Goal: Information Seeking & Learning: Learn about a topic

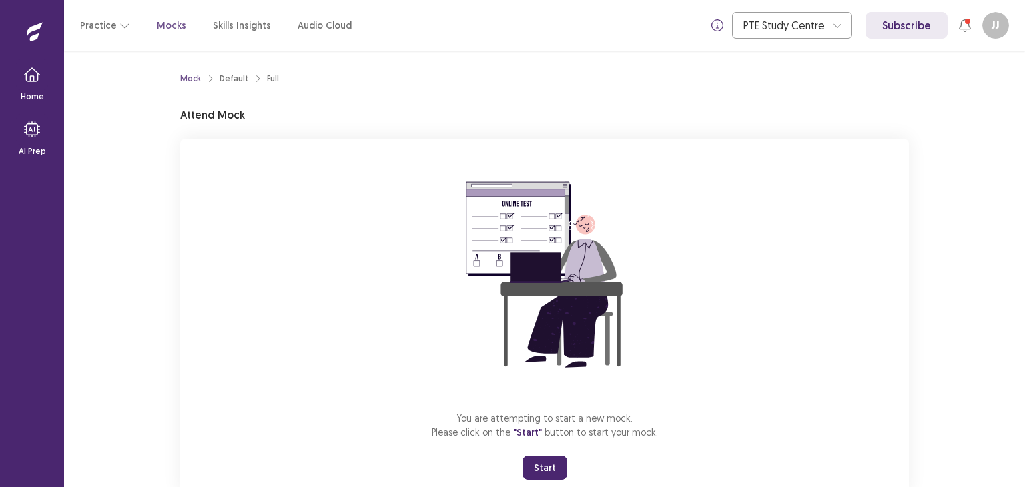
click at [541, 471] on button "Start" at bounding box center [545, 468] width 45 height 24
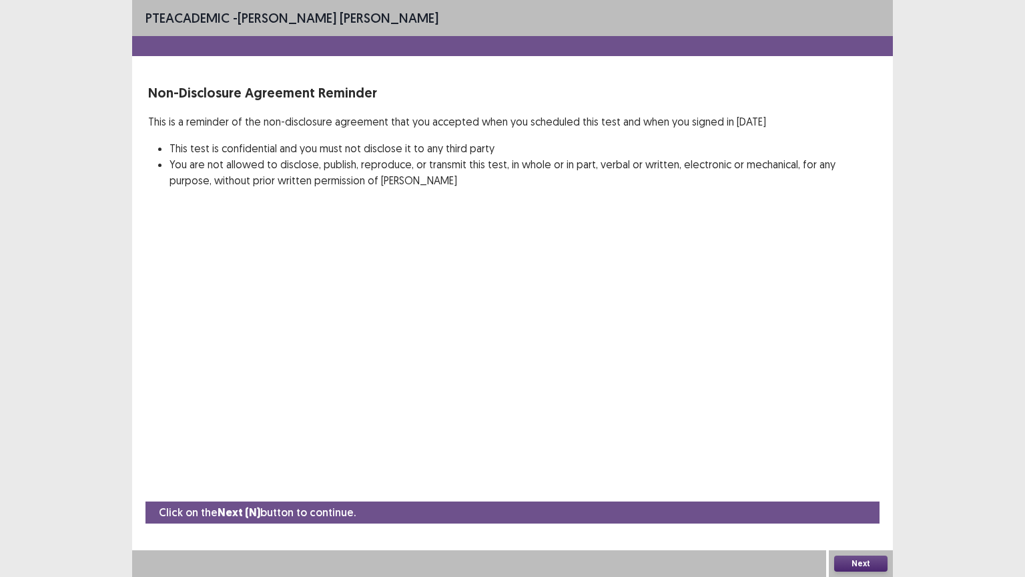
click at [865, 487] on button "Next" at bounding box center [860, 563] width 53 height 16
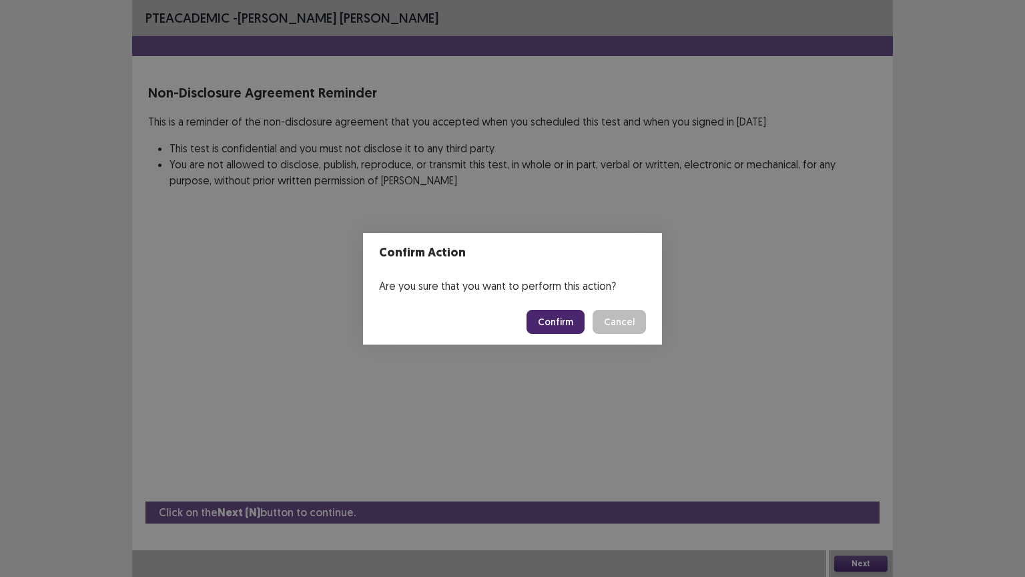
click at [562, 313] on button "Confirm" at bounding box center [556, 322] width 58 height 24
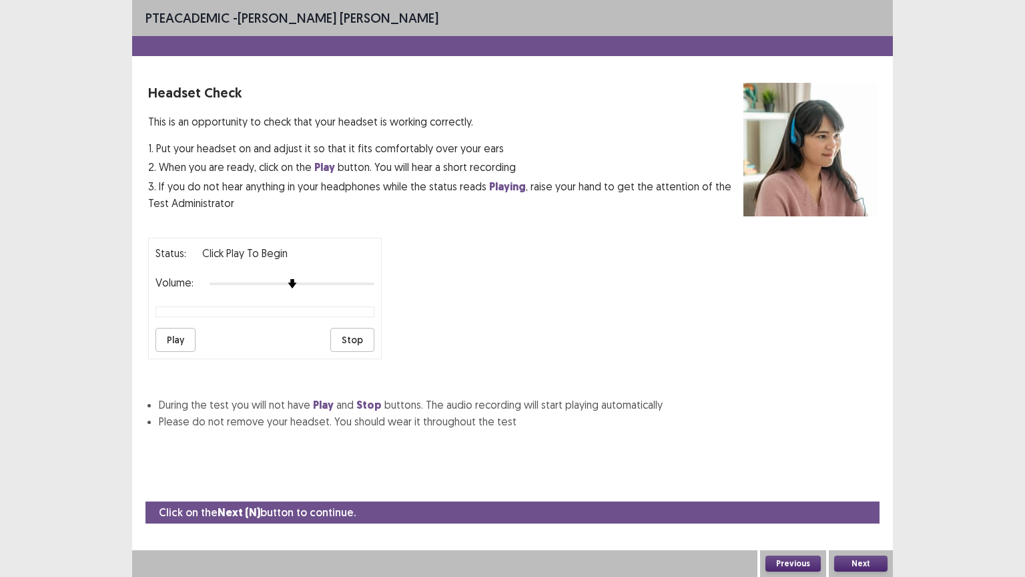
click at [171, 336] on button "Play" at bounding box center [176, 340] width 40 height 24
click at [171, 332] on button "Play" at bounding box center [176, 340] width 40 height 24
click at [872, 487] on button "Next" at bounding box center [860, 563] width 53 height 16
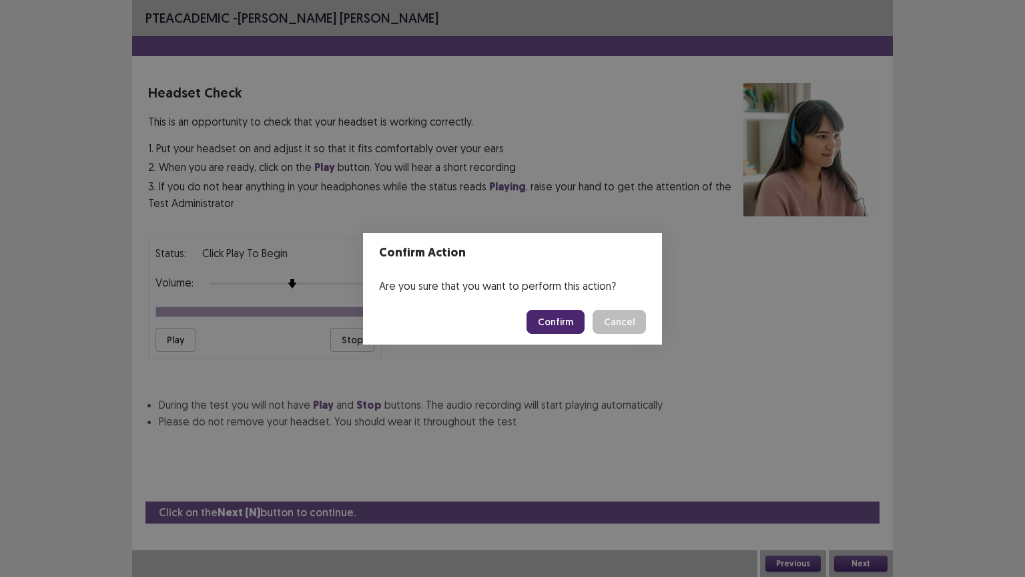
click at [547, 320] on button "Confirm" at bounding box center [556, 322] width 58 height 24
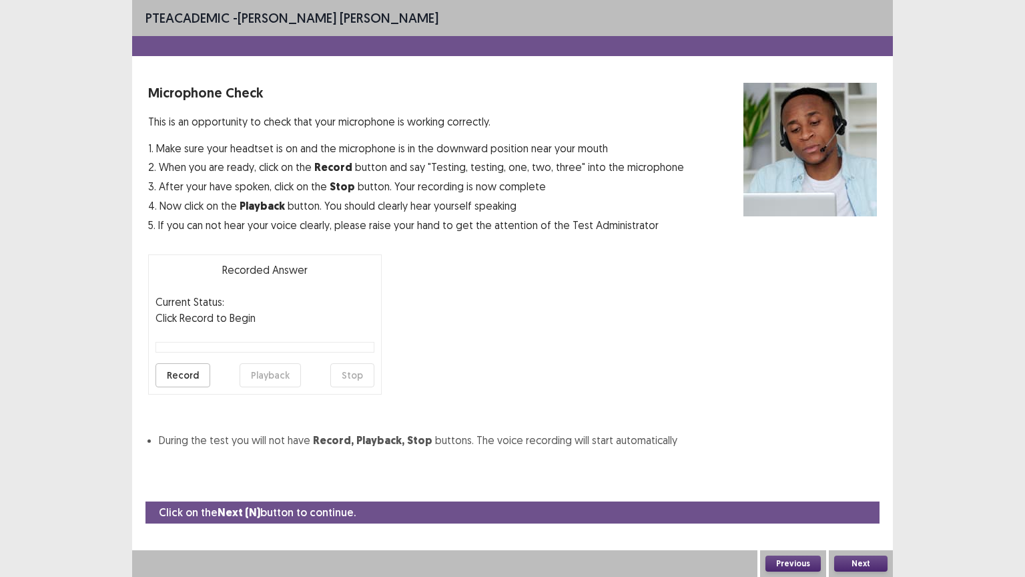
click at [168, 368] on button "Record" at bounding box center [183, 375] width 55 height 24
click at [360, 374] on button "Stop" at bounding box center [352, 375] width 44 height 24
click at [286, 378] on button "Playback" at bounding box center [270, 375] width 61 height 24
click at [276, 377] on button "Playback" at bounding box center [270, 375] width 61 height 24
click at [878, 487] on button "Next" at bounding box center [860, 563] width 53 height 16
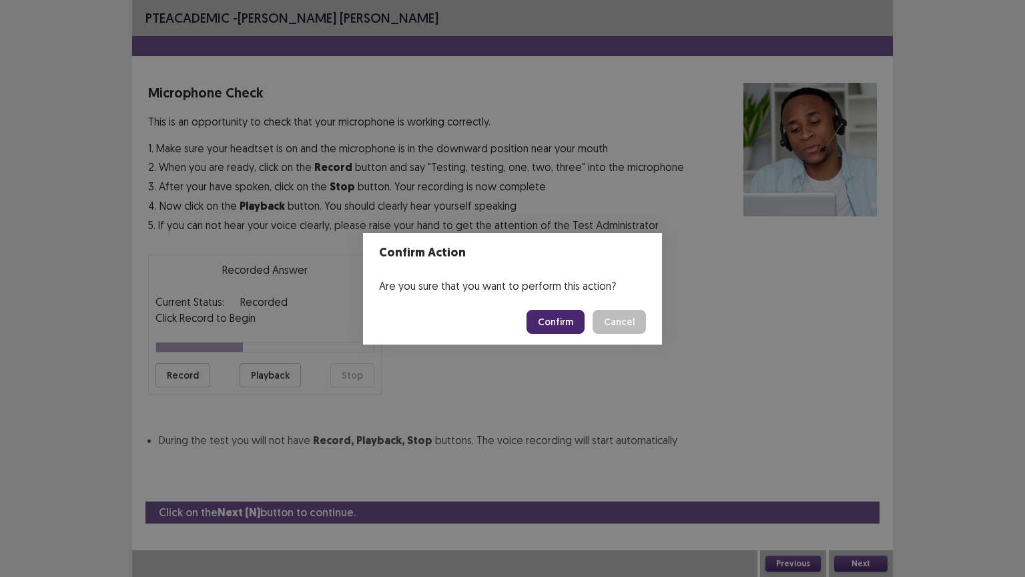
click at [571, 322] on button "Confirm" at bounding box center [556, 322] width 58 height 24
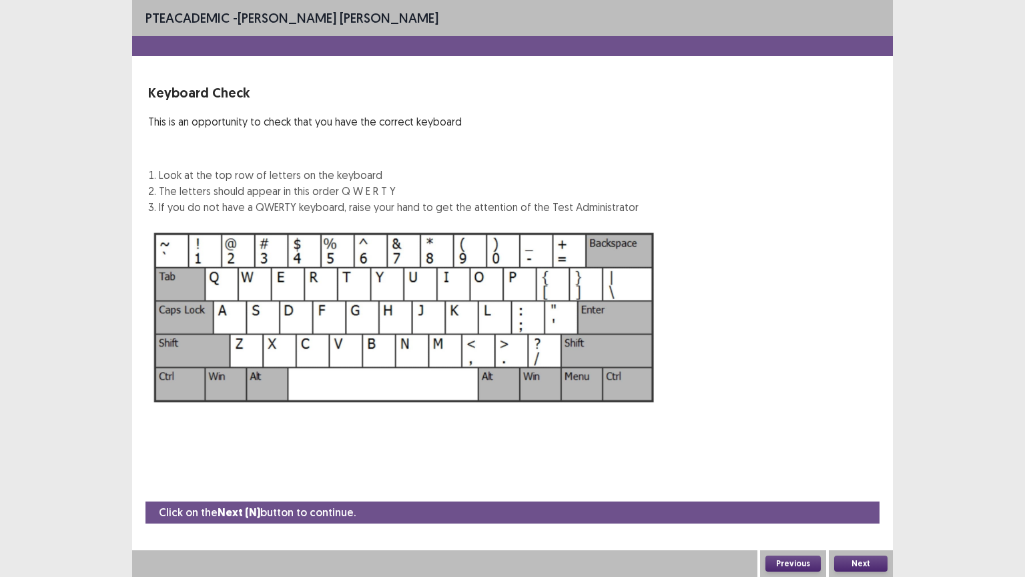
click at [872, 487] on button "Next" at bounding box center [860, 563] width 53 height 16
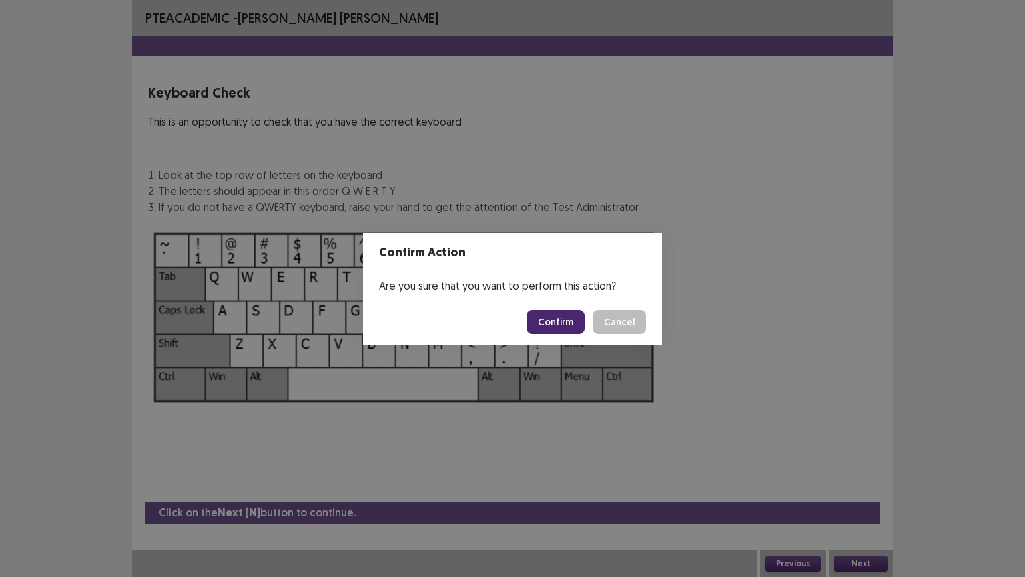
click at [560, 322] on button "Confirm" at bounding box center [556, 322] width 58 height 24
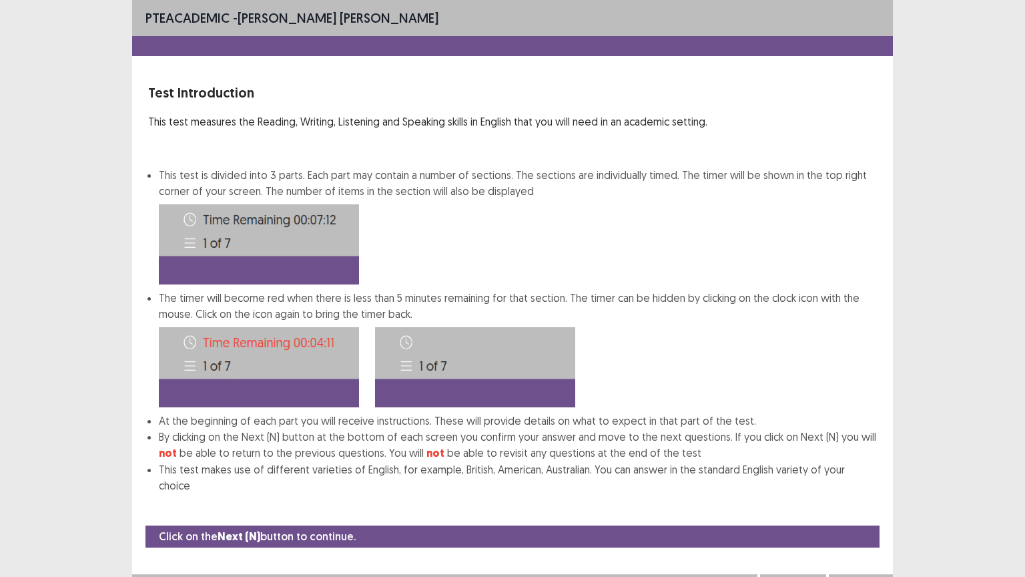
scroll to position [1, 0]
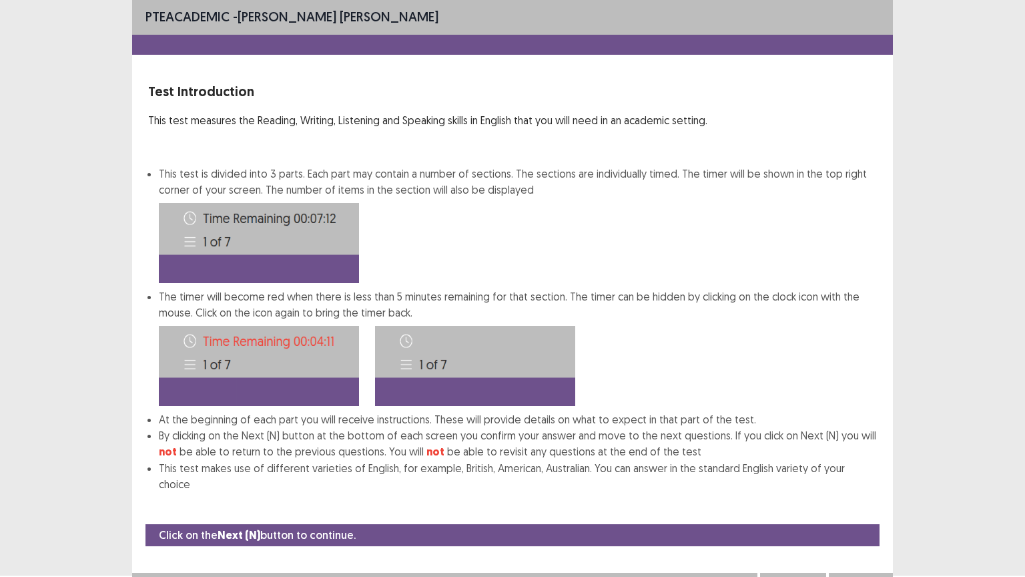
click at [867, 487] on button "Next" at bounding box center [860, 586] width 53 height 16
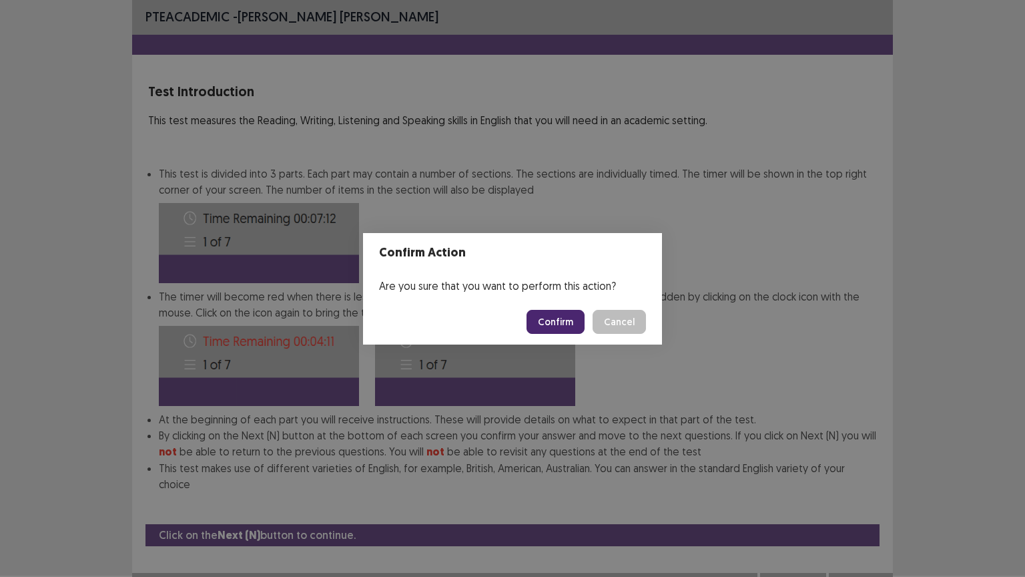
click at [553, 322] on button "Confirm" at bounding box center [556, 322] width 58 height 24
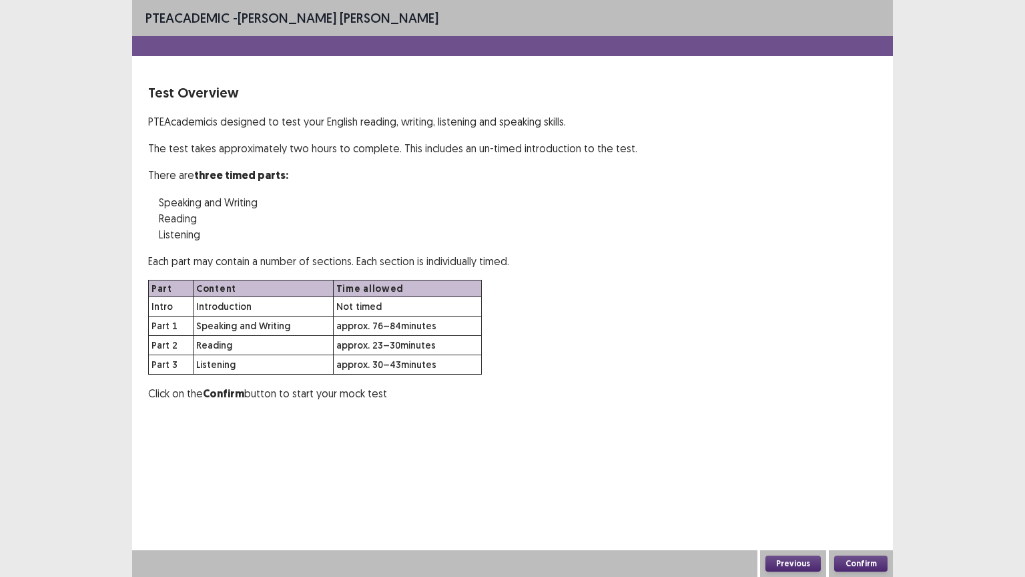
scroll to position [0, 0]
click at [874, 487] on button "Confirm" at bounding box center [860, 563] width 53 height 16
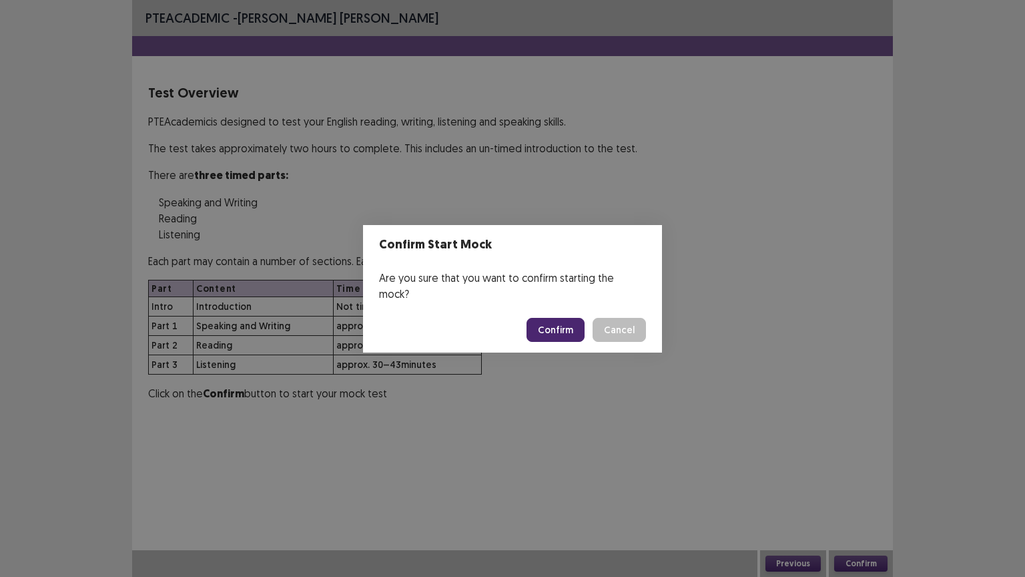
click at [577, 328] on button "Confirm" at bounding box center [556, 330] width 58 height 24
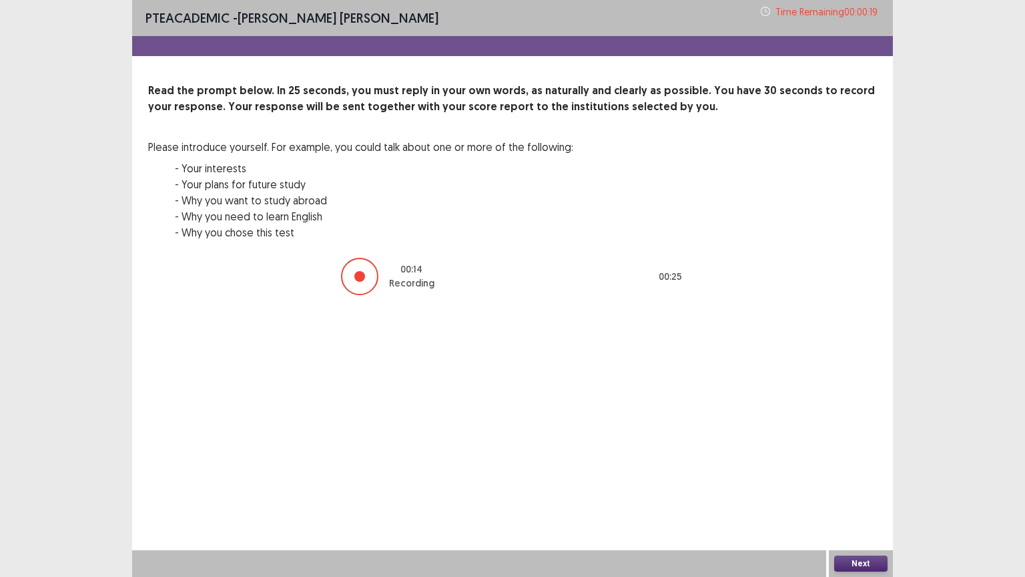
click at [867, 487] on button "Next" at bounding box center [860, 563] width 53 height 16
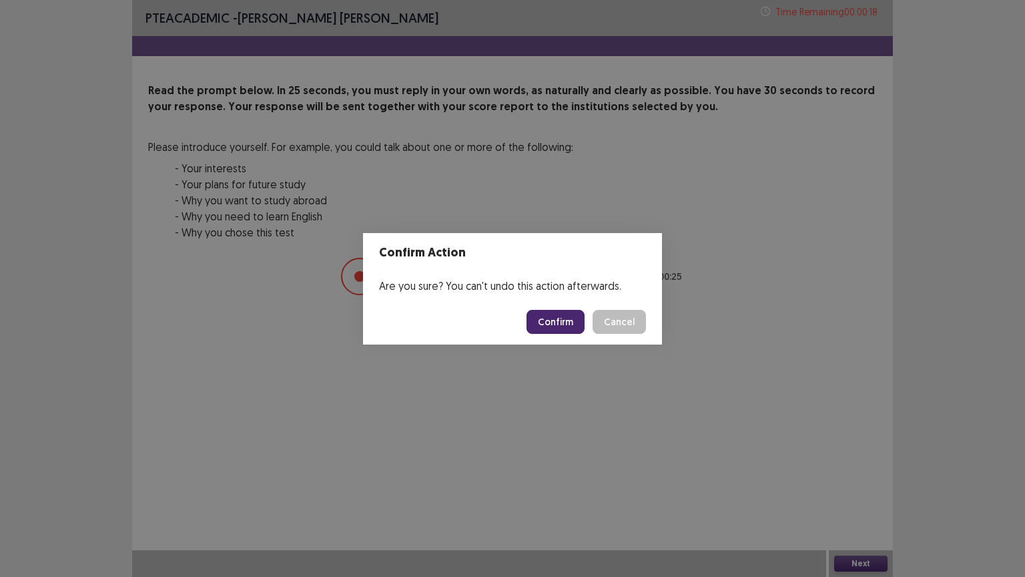
click at [567, 323] on button "Confirm" at bounding box center [556, 322] width 58 height 24
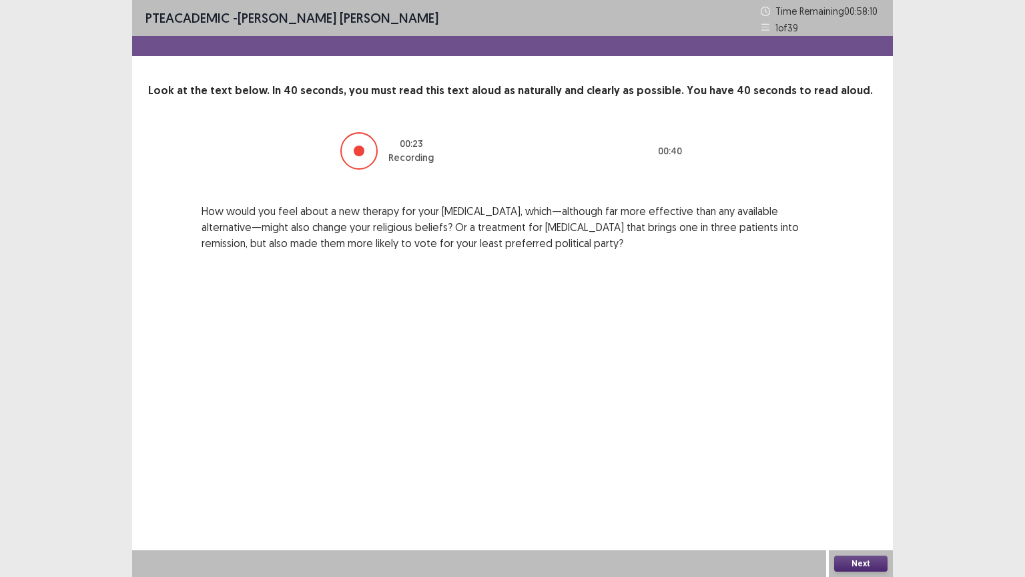
click at [874, 487] on button "Next" at bounding box center [860, 563] width 53 height 16
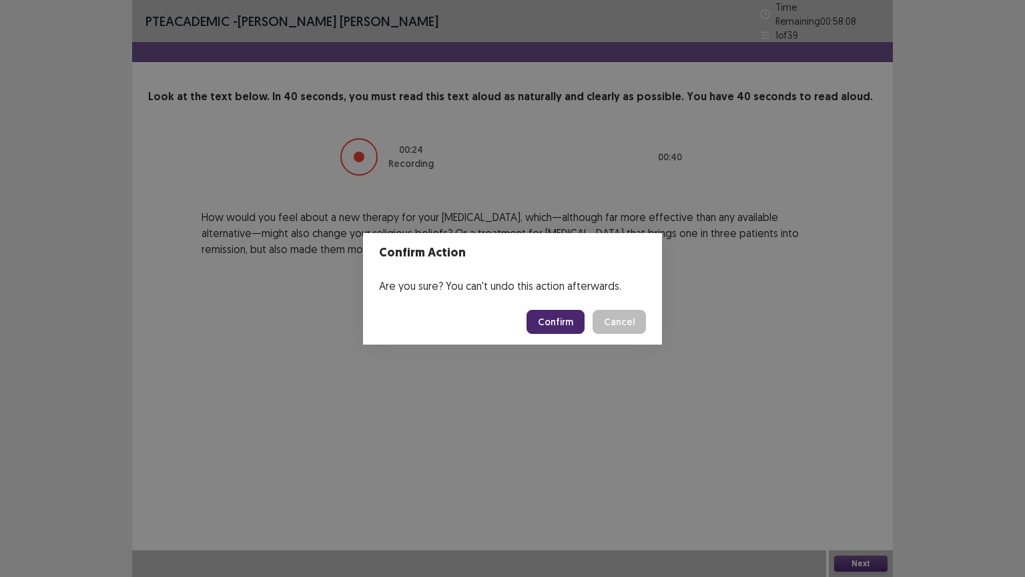
click at [567, 325] on button "Confirm" at bounding box center [556, 322] width 58 height 24
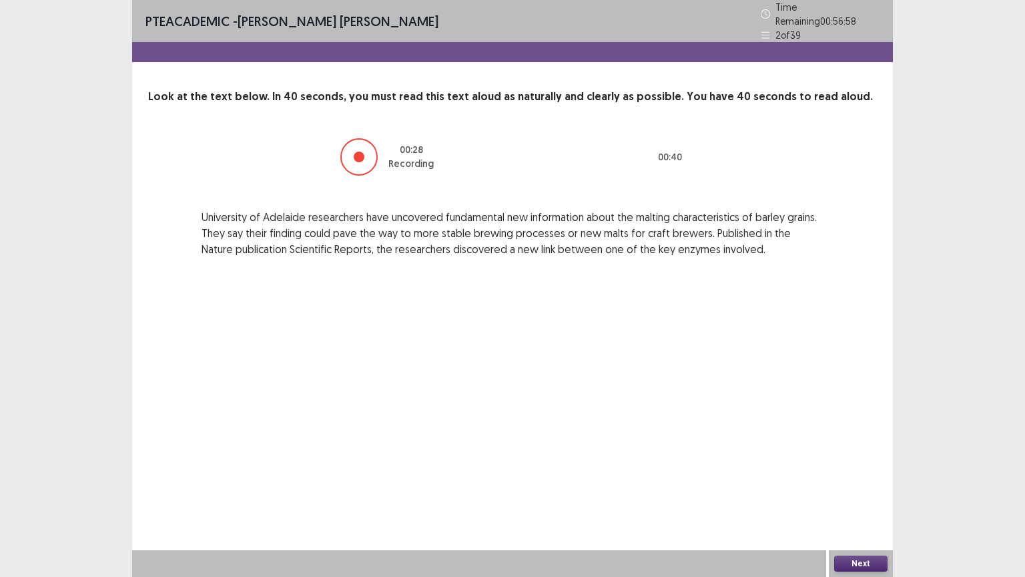
click at [860, 487] on button "Next" at bounding box center [860, 563] width 53 height 16
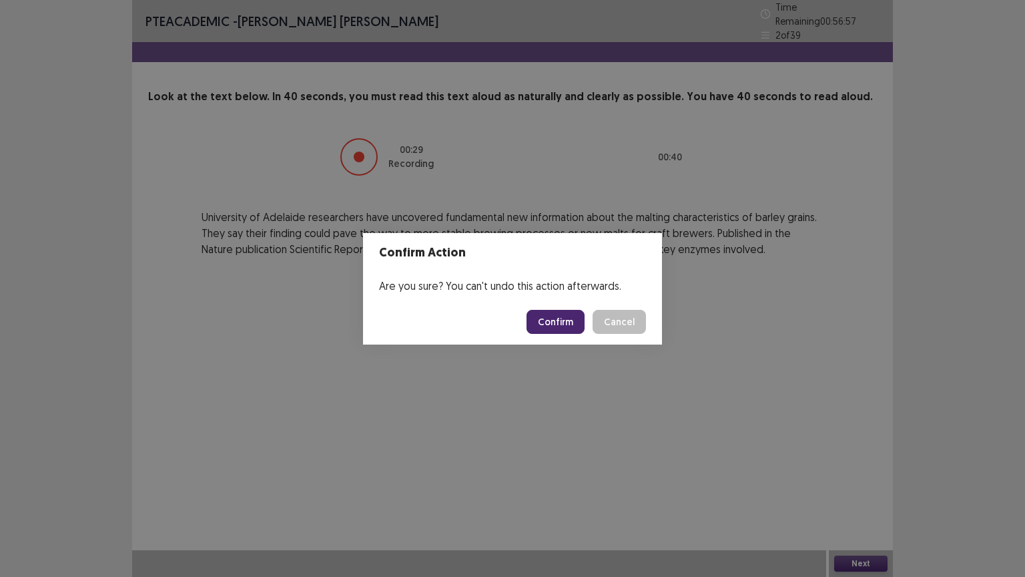
click at [565, 325] on button "Confirm" at bounding box center [556, 322] width 58 height 24
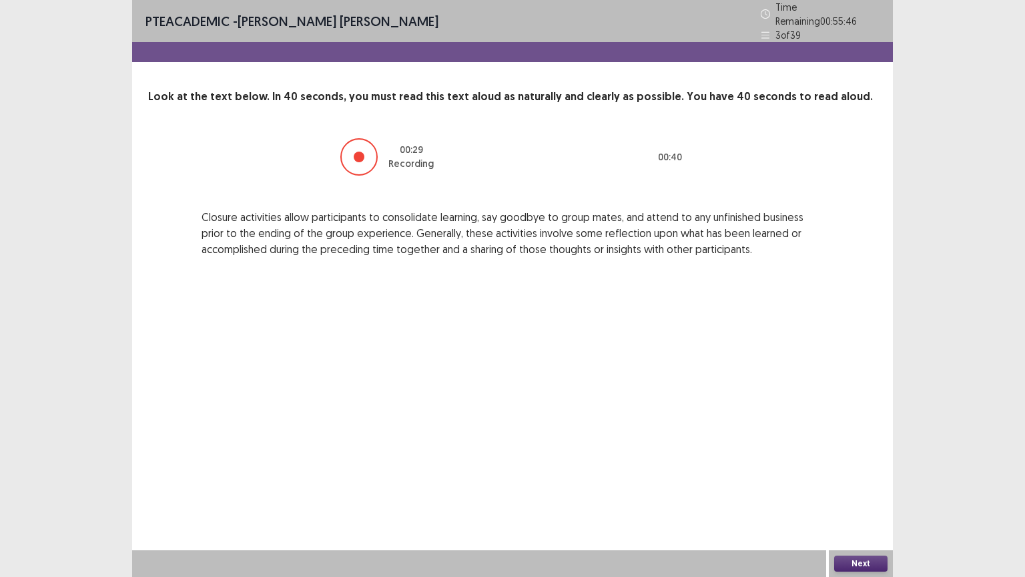
click at [862, 487] on button "Next" at bounding box center [860, 563] width 53 height 16
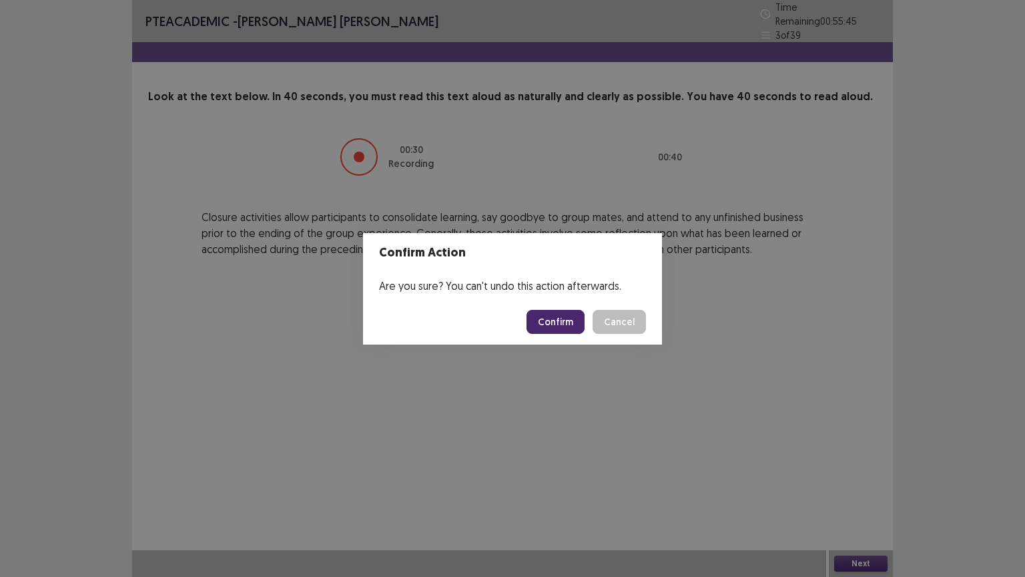
click at [569, 315] on button "Confirm" at bounding box center [556, 322] width 58 height 24
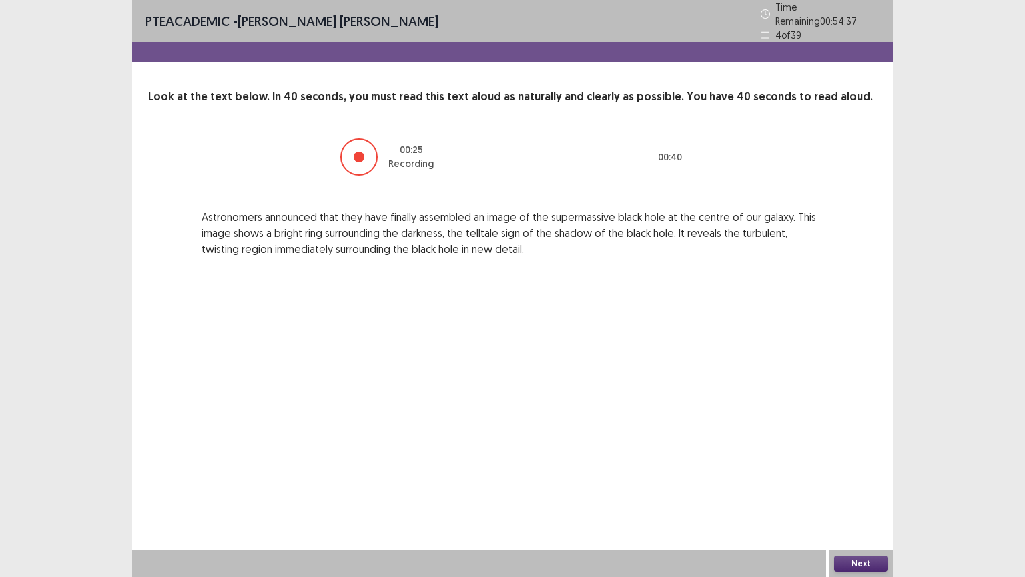
click at [862, 487] on button "Next" at bounding box center [860, 563] width 53 height 16
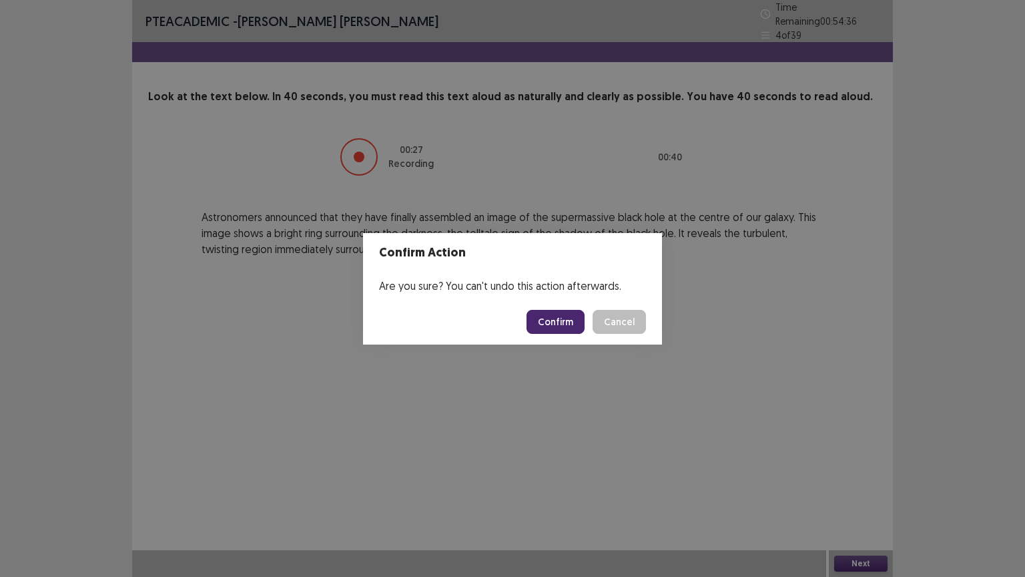
click at [571, 315] on button "Confirm" at bounding box center [556, 322] width 58 height 24
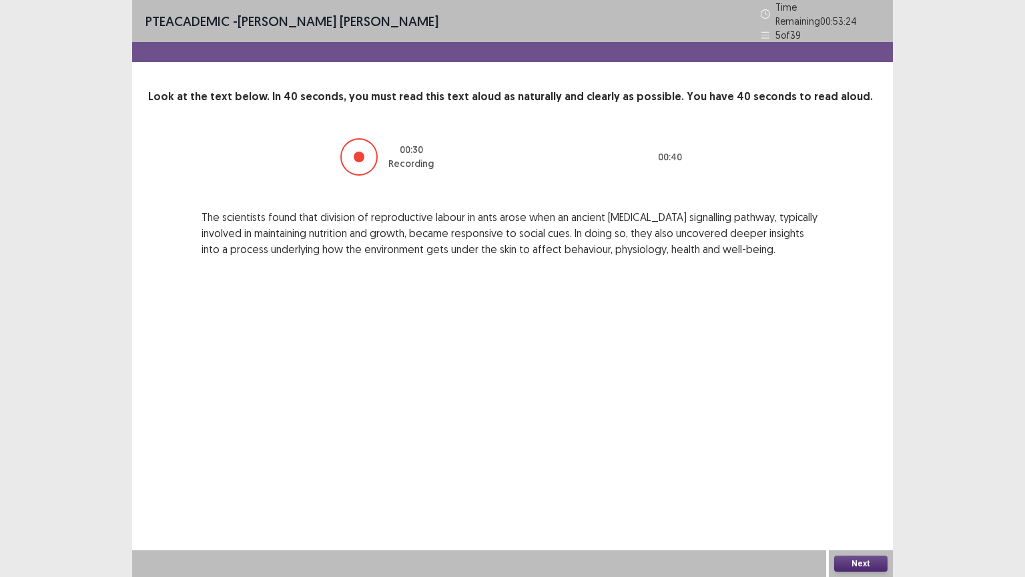
click at [865, 487] on button "Next" at bounding box center [860, 563] width 53 height 16
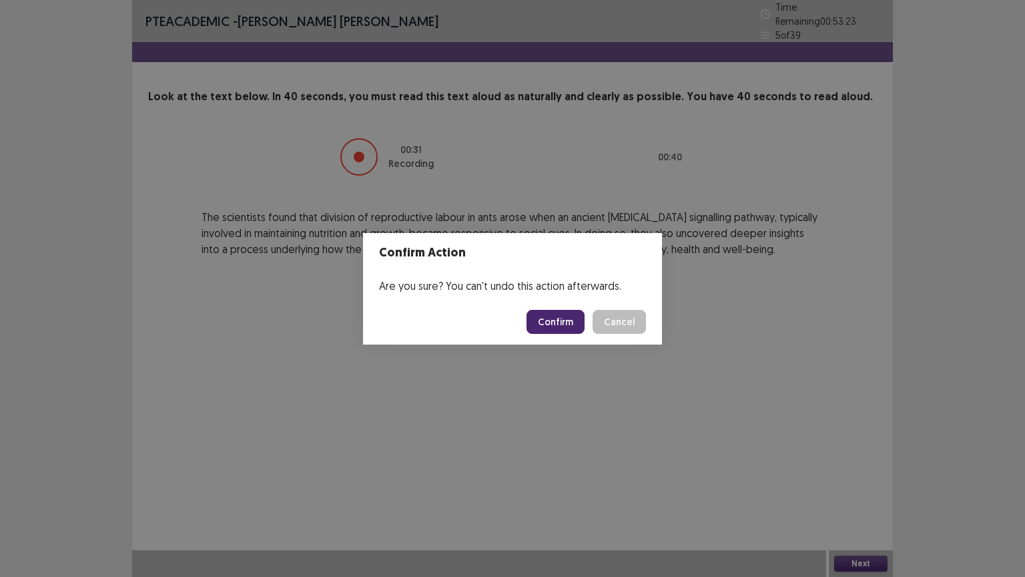
click at [577, 318] on button "Confirm" at bounding box center [556, 322] width 58 height 24
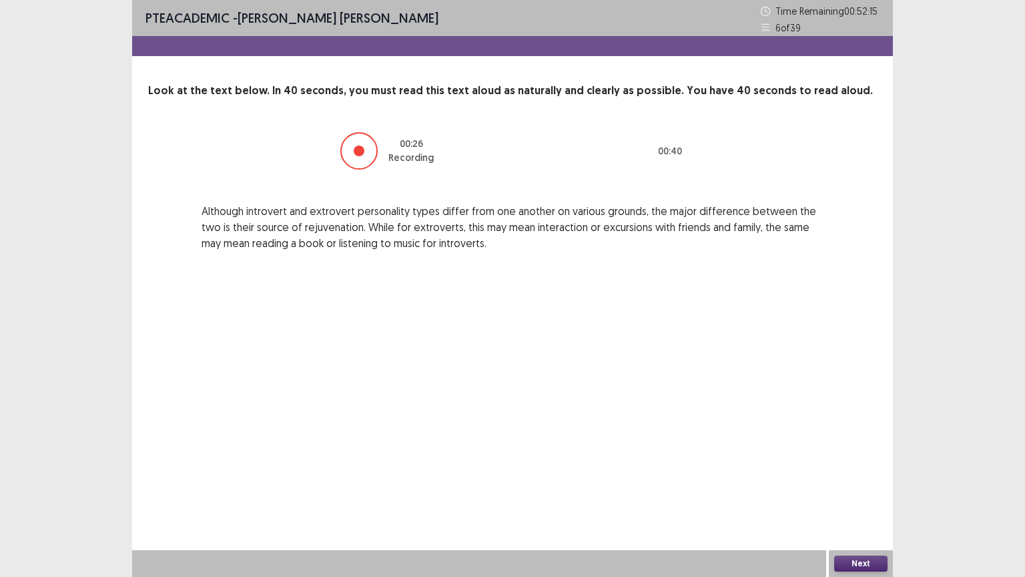
click at [859, 487] on button "Next" at bounding box center [860, 563] width 53 height 16
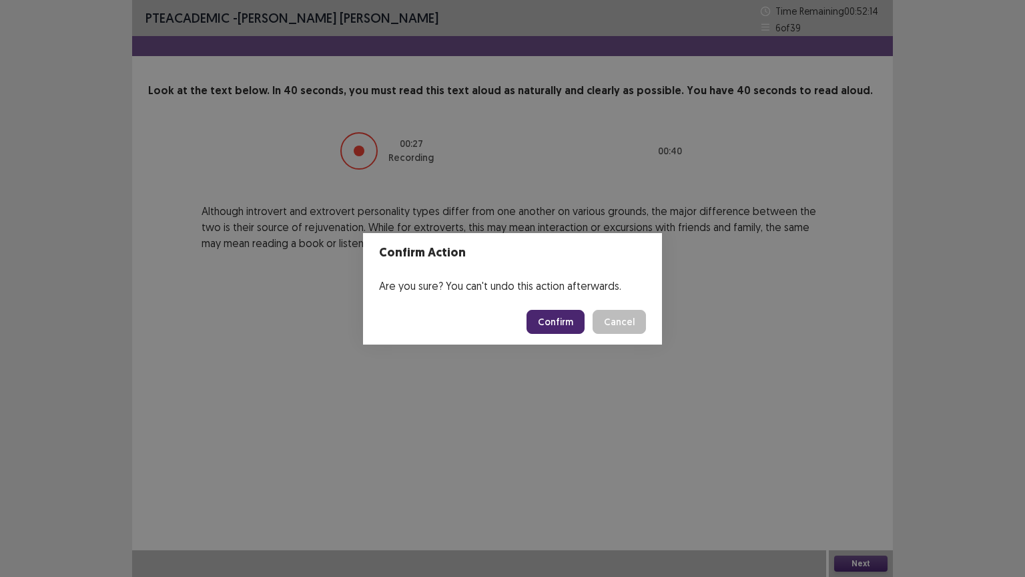
click at [542, 325] on button "Confirm" at bounding box center [556, 322] width 58 height 24
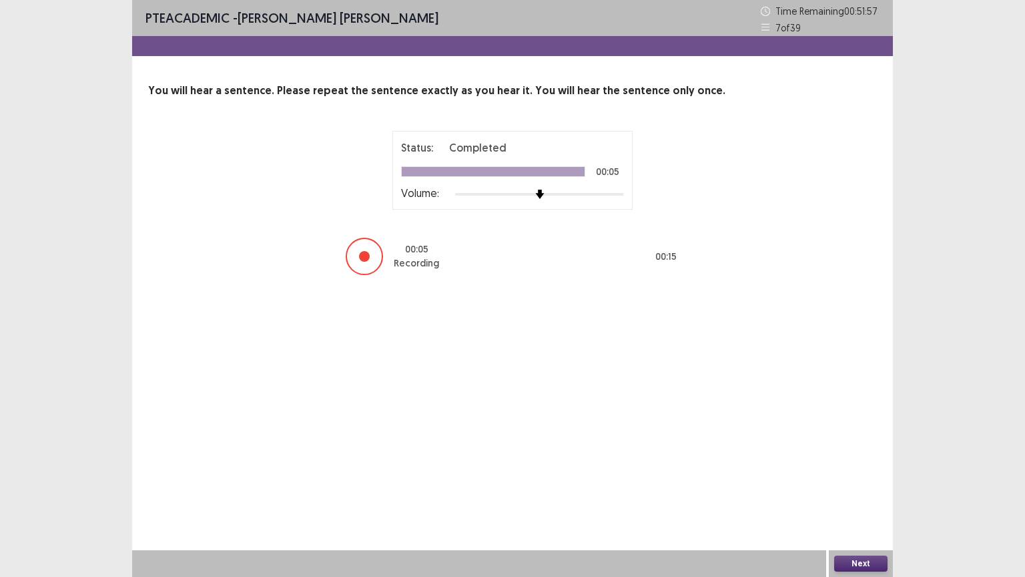
click at [860, 487] on button "Next" at bounding box center [860, 563] width 53 height 16
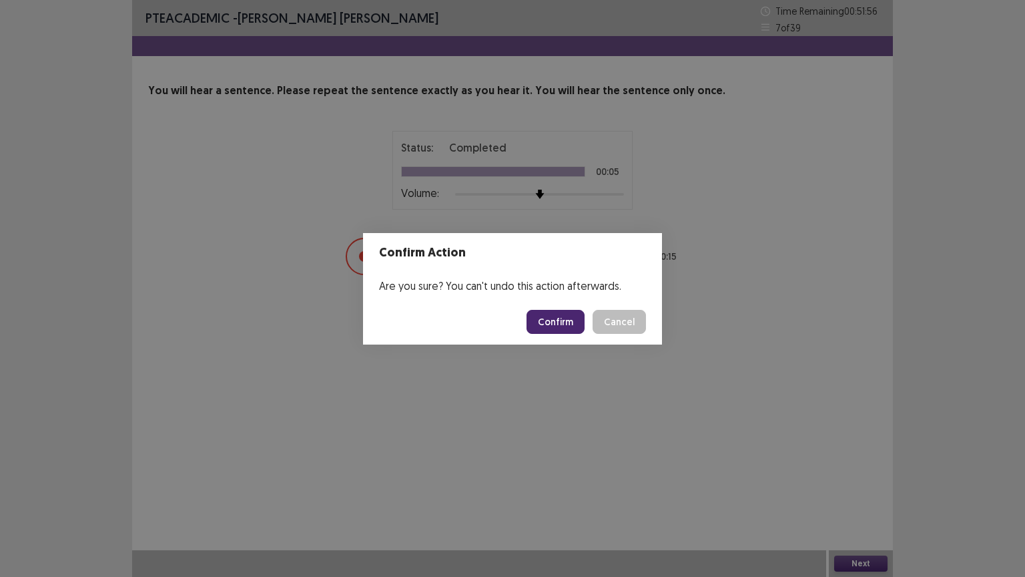
click at [561, 323] on button "Confirm" at bounding box center [556, 322] width 58 height 24
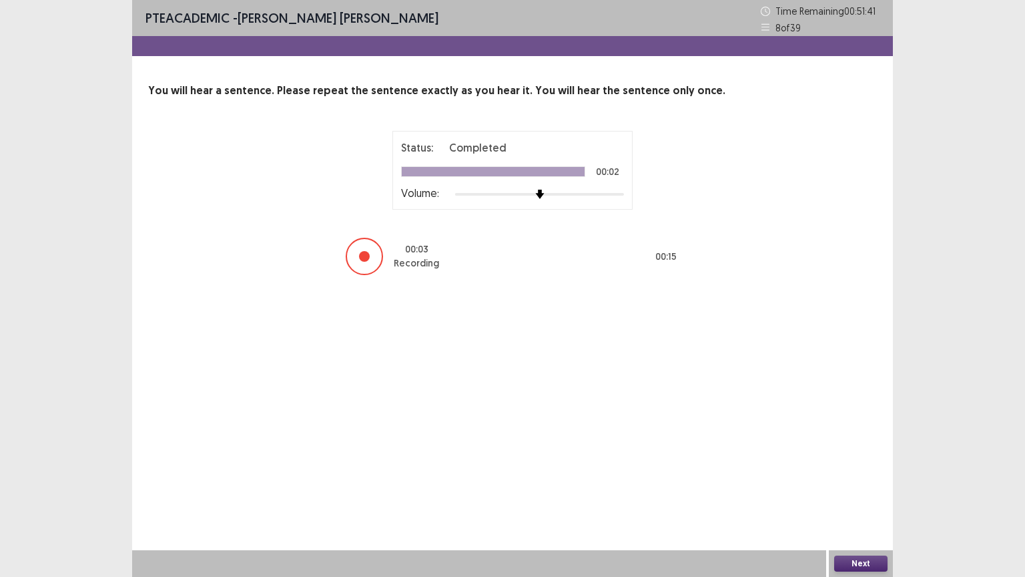
click at [865, 487] on button "Next" at bounding box center [860, 563] width 53 height 16
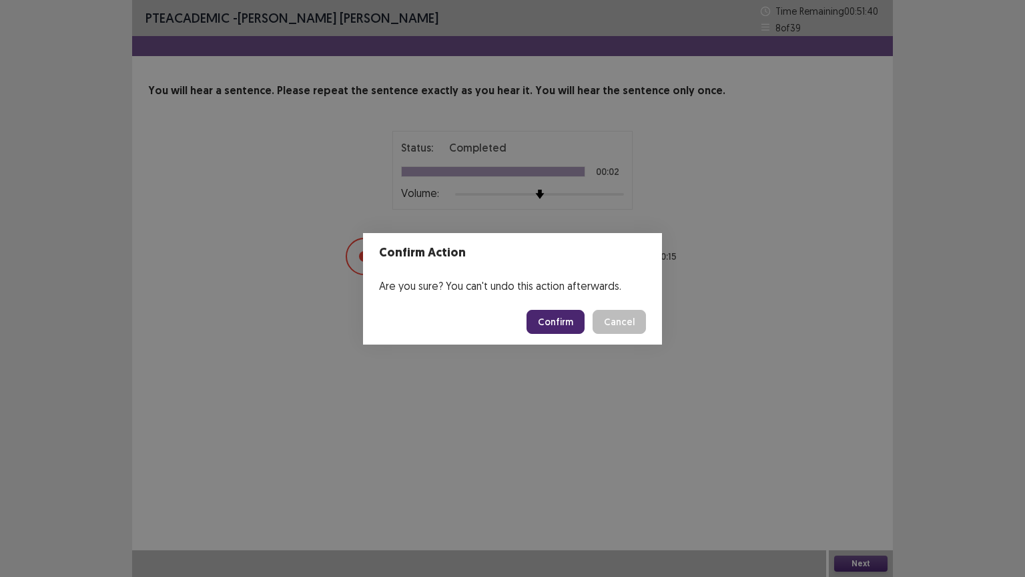
click at [570, 323] on button "Confirm" at bounding box center [556, 322] width 58 height 24
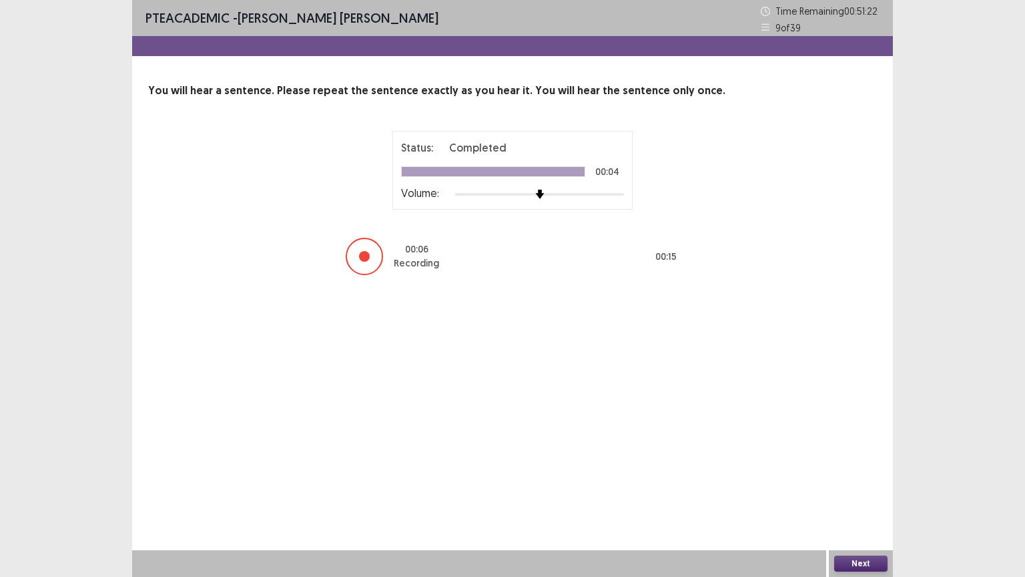
click at [869, 487] on button "Next" at bounding box center [860, 563] width 53 height 16
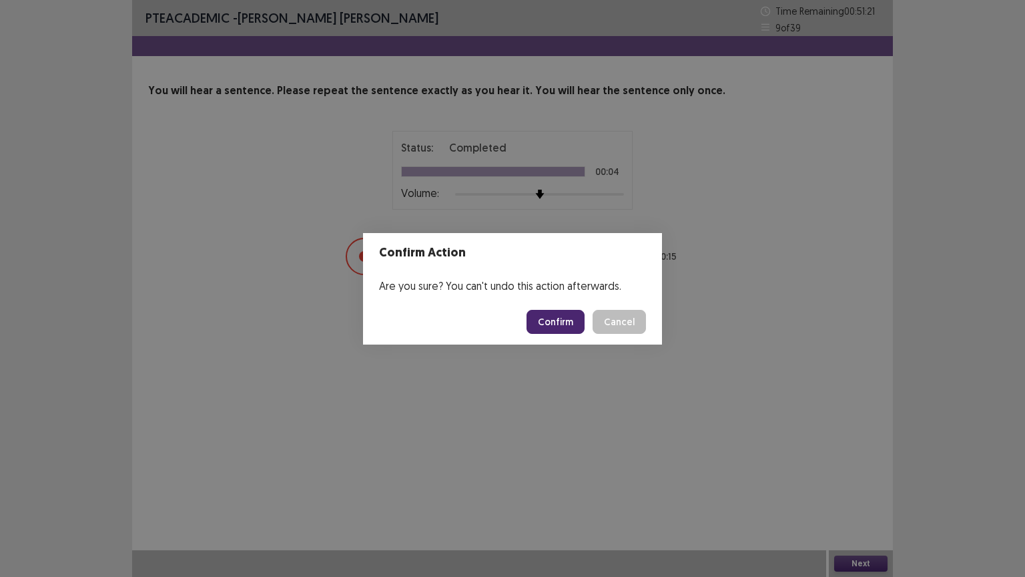
click at [558, 318] on button "Confirm" at bounding box center [556, 322] width 58 height 24
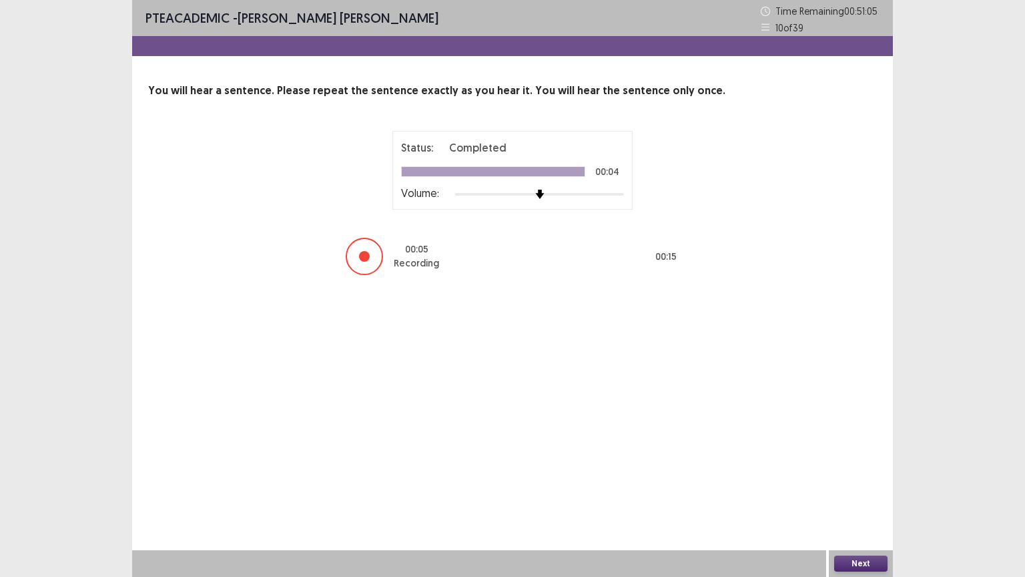
click at [872, 487] on button "Next" at bounding box center [860, 563] width 53 height 16
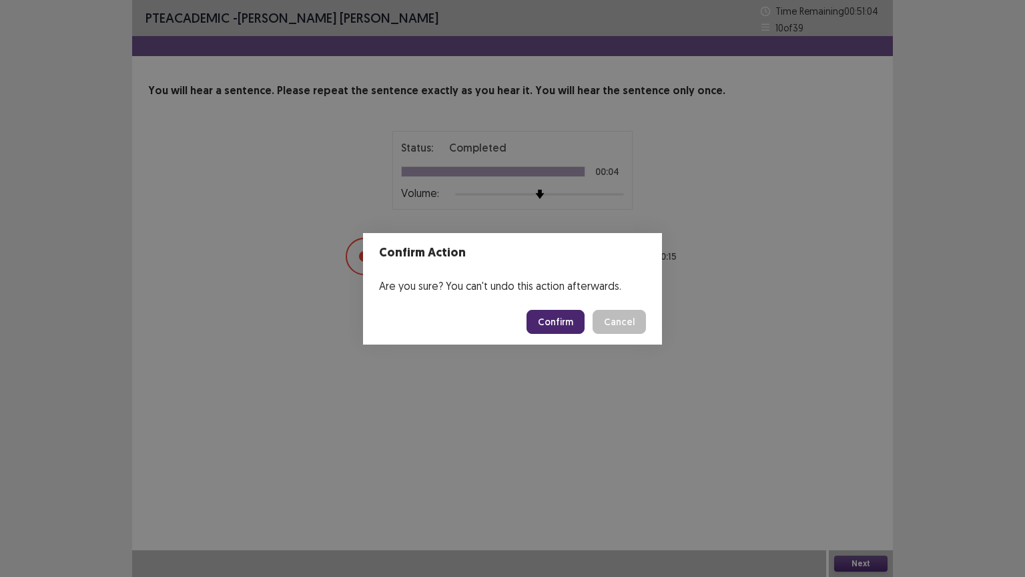
click at [574, 324] on button "Confirm" at bounding box center [556, 322] width 58 height 24
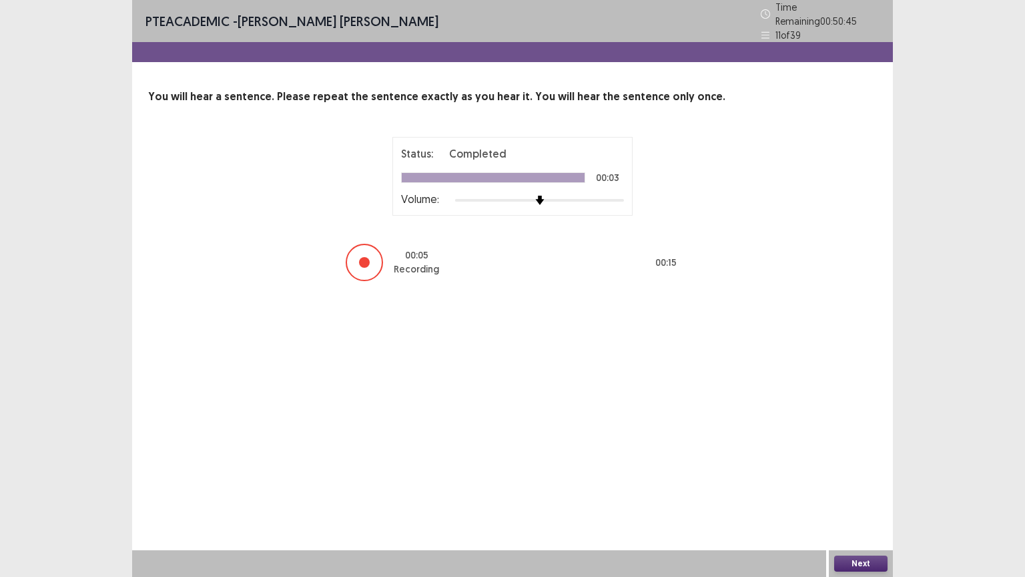
click at [847, 487] on button "Next" at bounding box center [860, 563] width 53 height 16
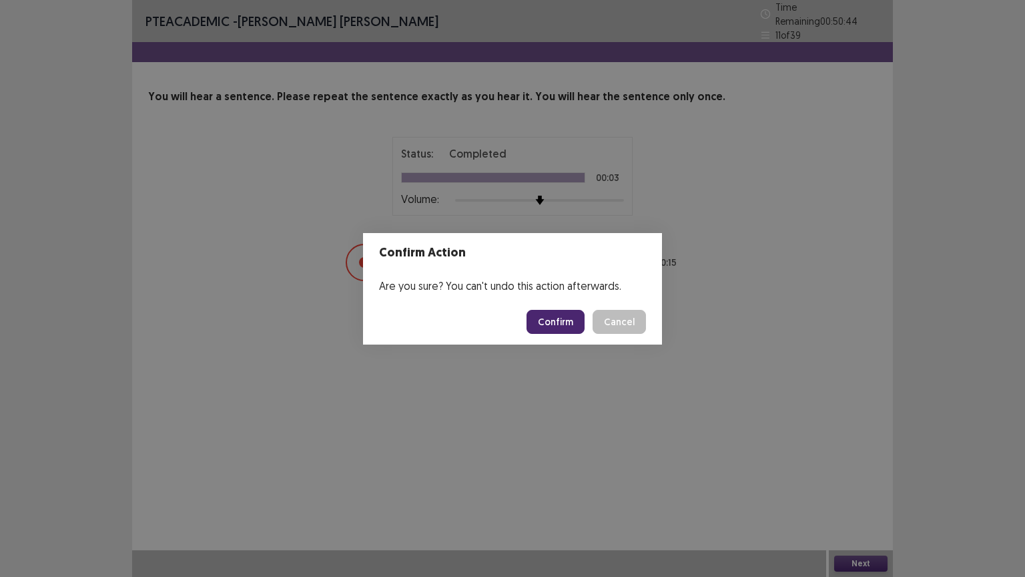
click at [550, 330] on button "Confirm" at bounding box center [556, 322] width 58 height 24
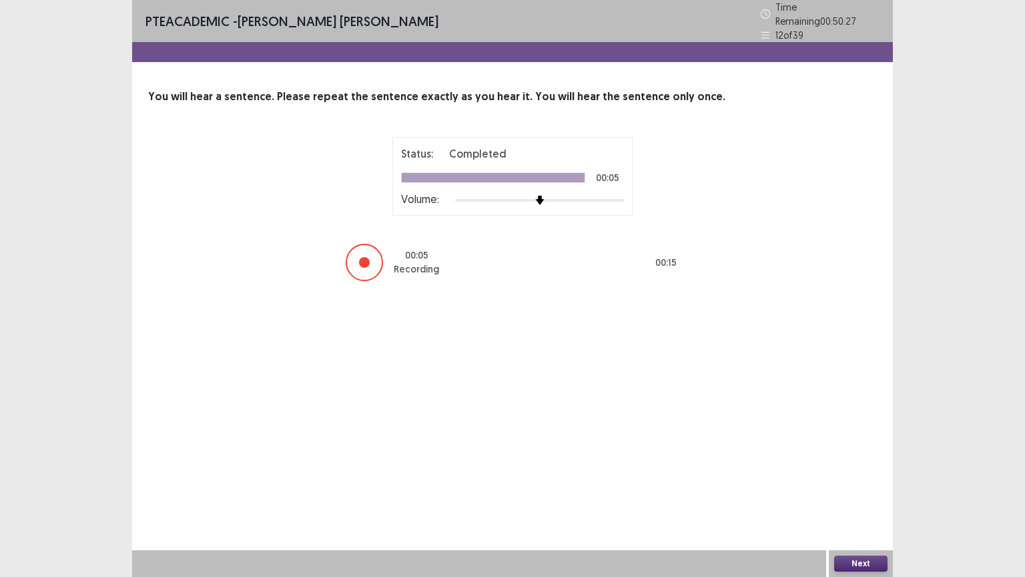
click at [854, 487] on button "Next" at bounding box center [860, 563] width 53 height 16
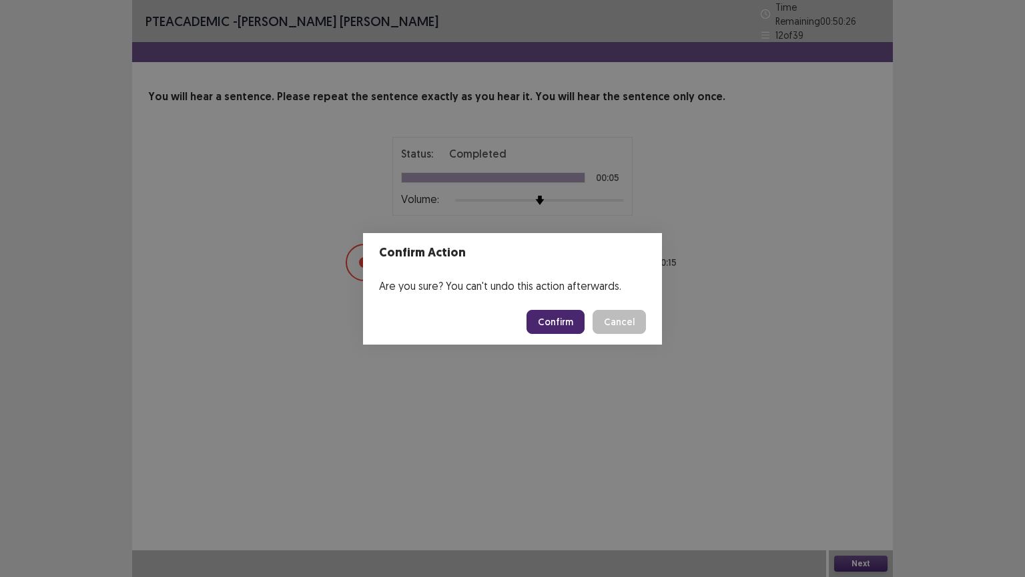
click at [565, 327] on button "Confirm" at bounding box center [556, 322] width 58 height 24
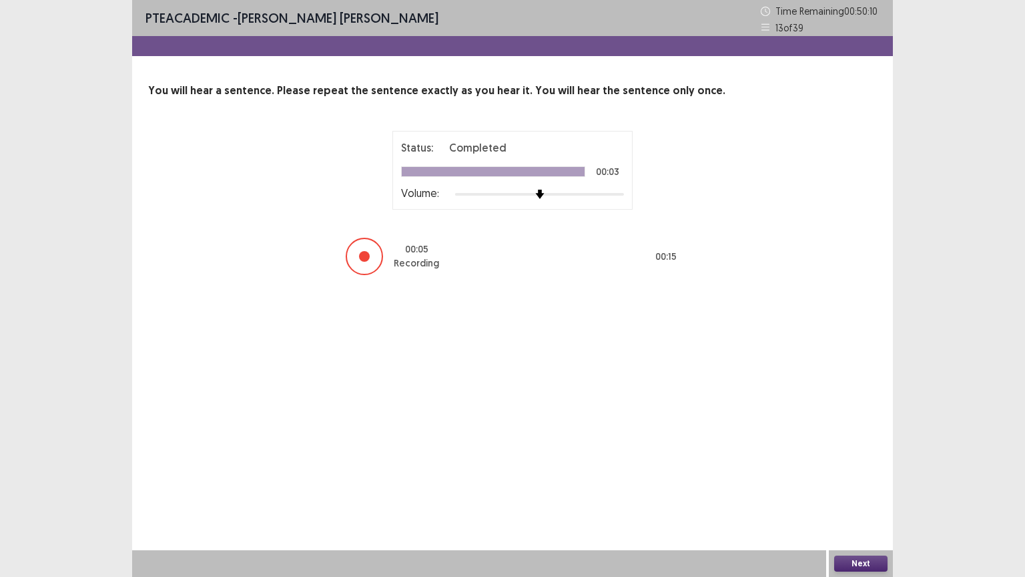
click at [860, 487] on button "Next" at bounding box center [860, 563] width 53 height 16
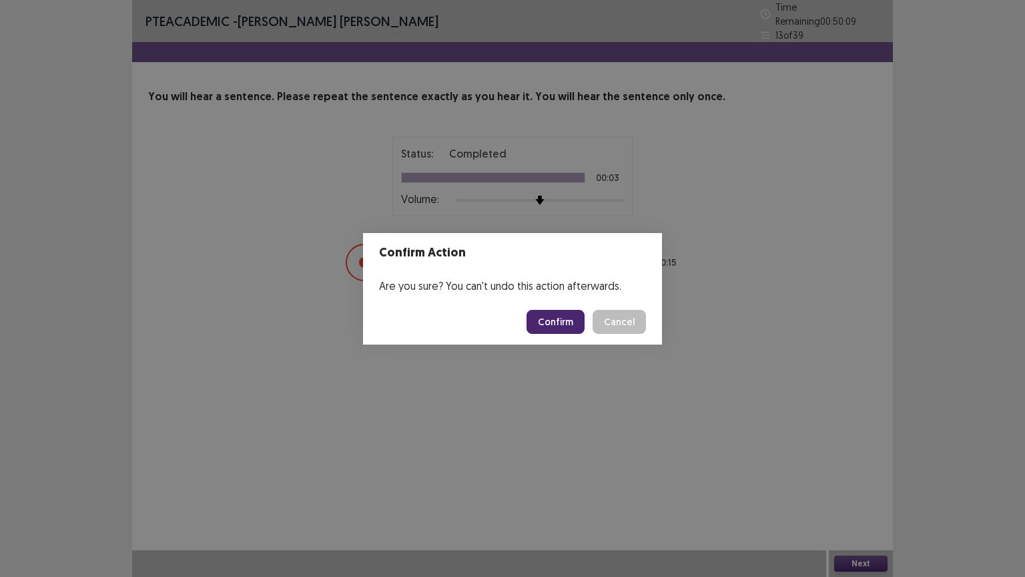
click at [563, 324] on button "Confirm" at bounding box center [556, 322] width 58 height 24
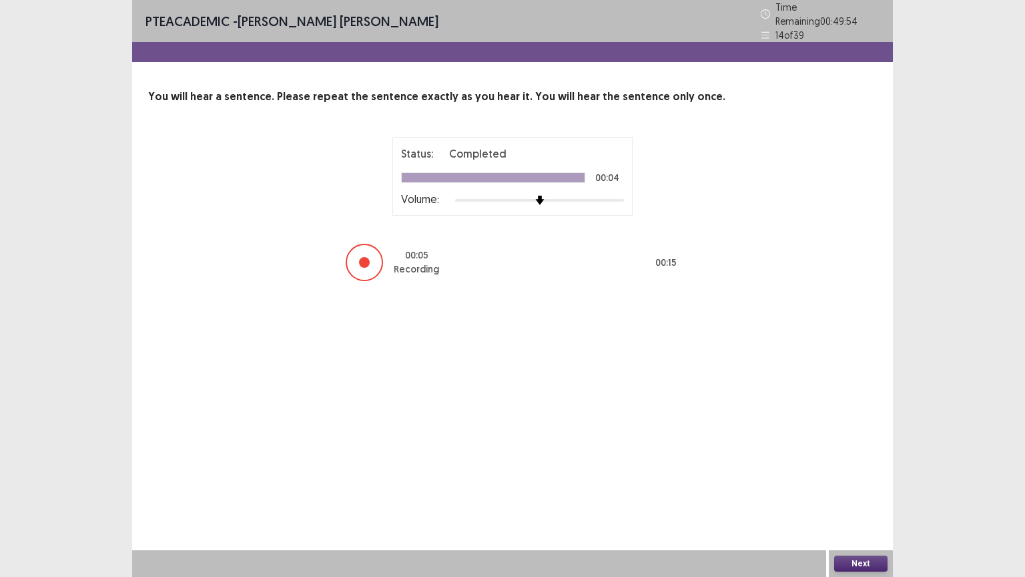
click at [870, 487] on button "Next" at bounding box center [860, 563] width 53 height 16
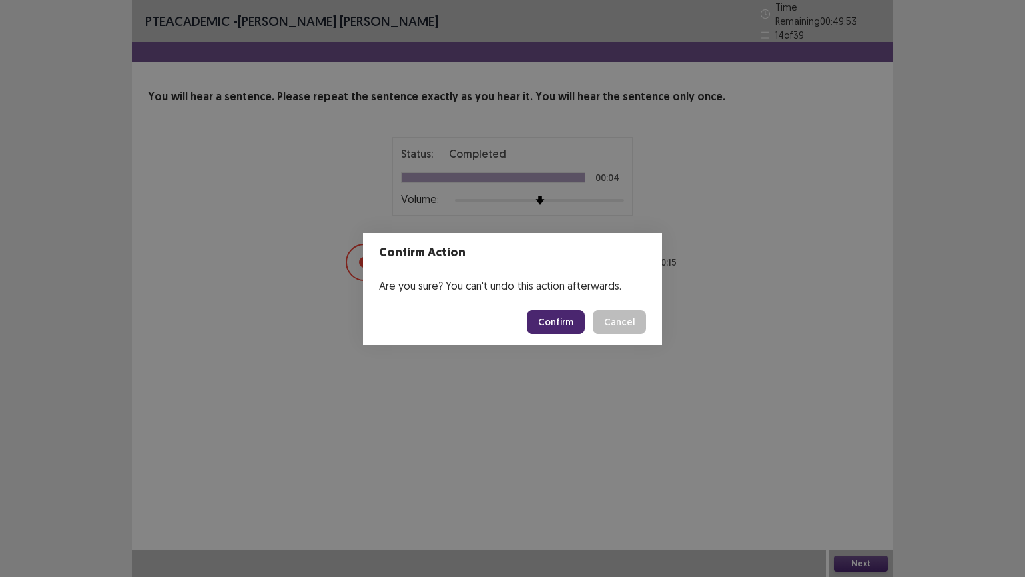
click at [577, 318] on button "Confirm" at bounding box center [556, 322] width 58 height 24
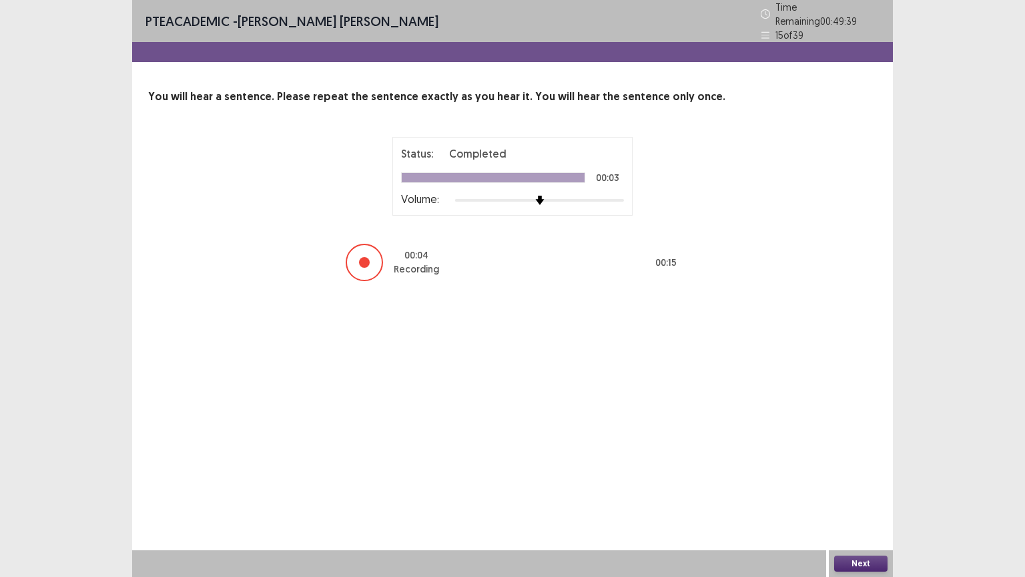
click at [850, 487] on button "Next" at bounding box center [860, 563] width 53 height 16
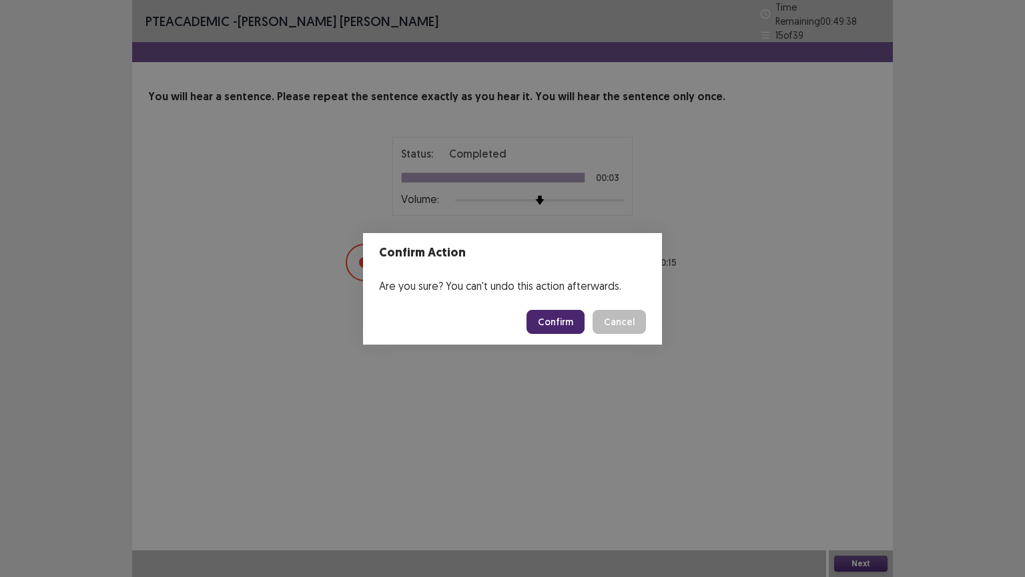
click at [557, 317] on button "Confirm" at bounding box center [556, 322] width 58 height 24
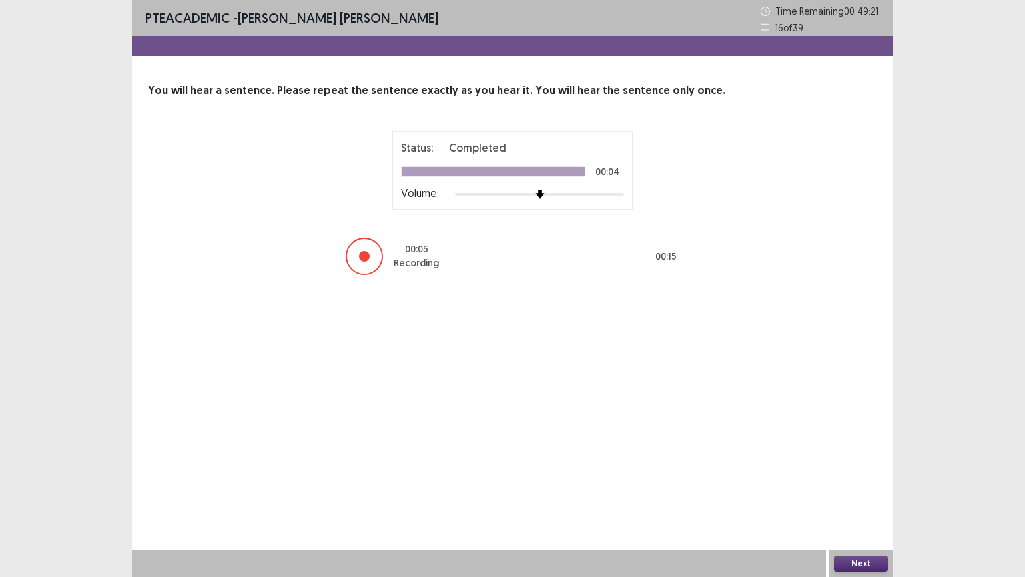
click at [870, 487] on button "Next" at bounding box center [860, 563] width 53 height 16
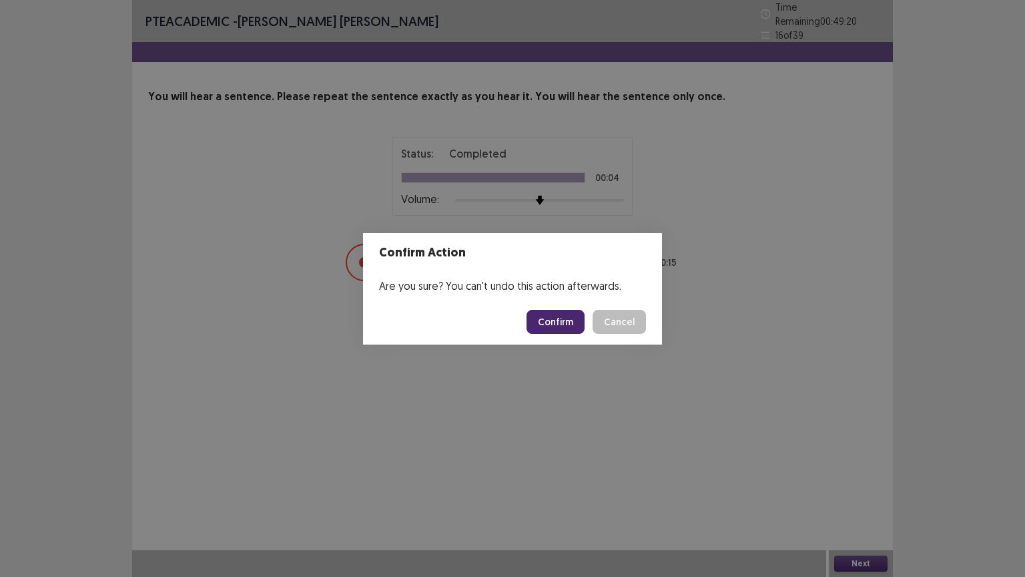
click at [551, 319] on button "Confirm" at bounding box center [556, 322] width 58 height 24
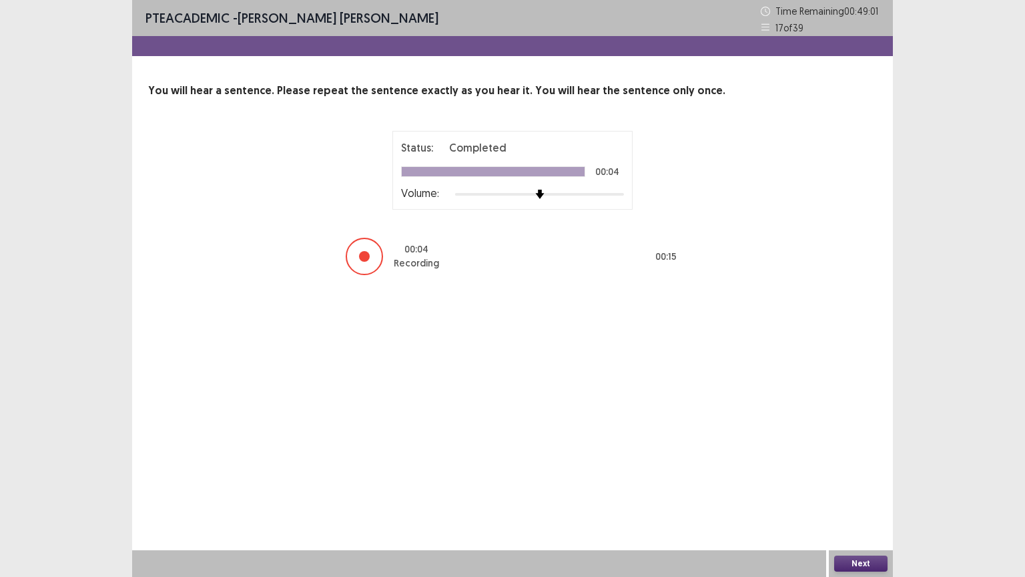
click at [860, 487] on button "Next" at bounding box center [860, 563] width 53 height 16
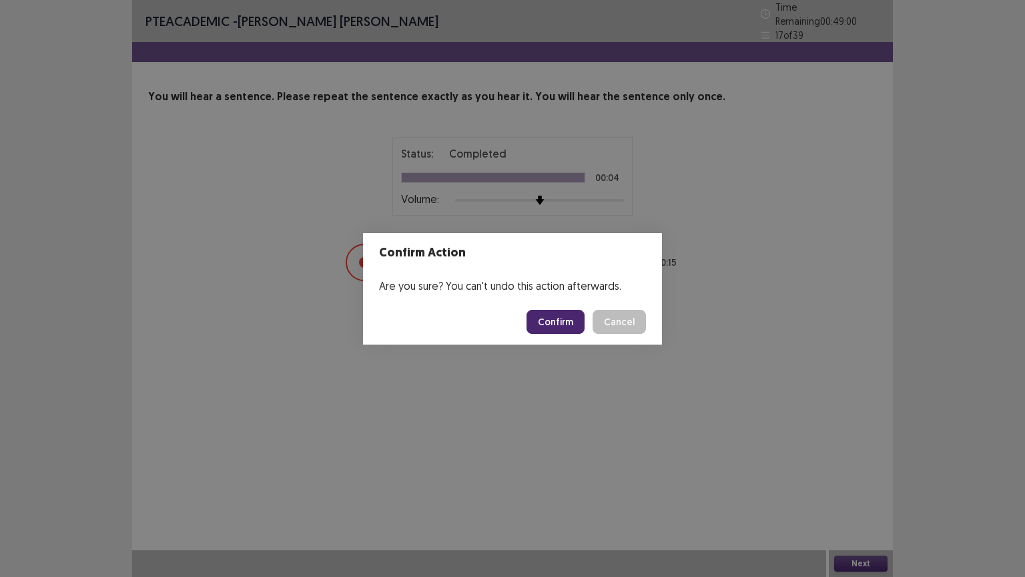
click at [562, 320] on button "Confirm" at bounding box center [556, 322] width 58 height 24
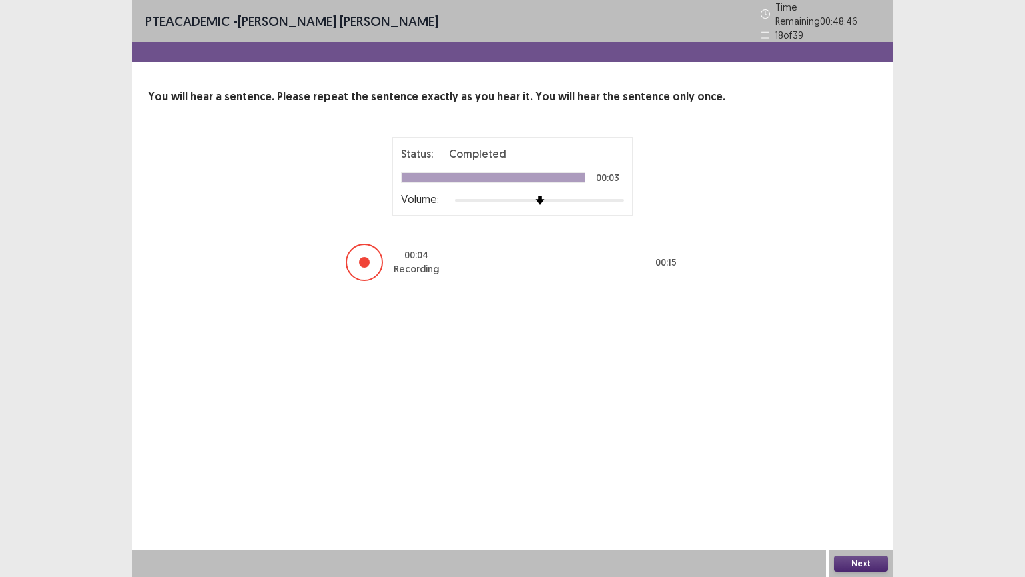
click at [850, 487] on button "Next" at bounding box center [860, 563] width 53 height 16
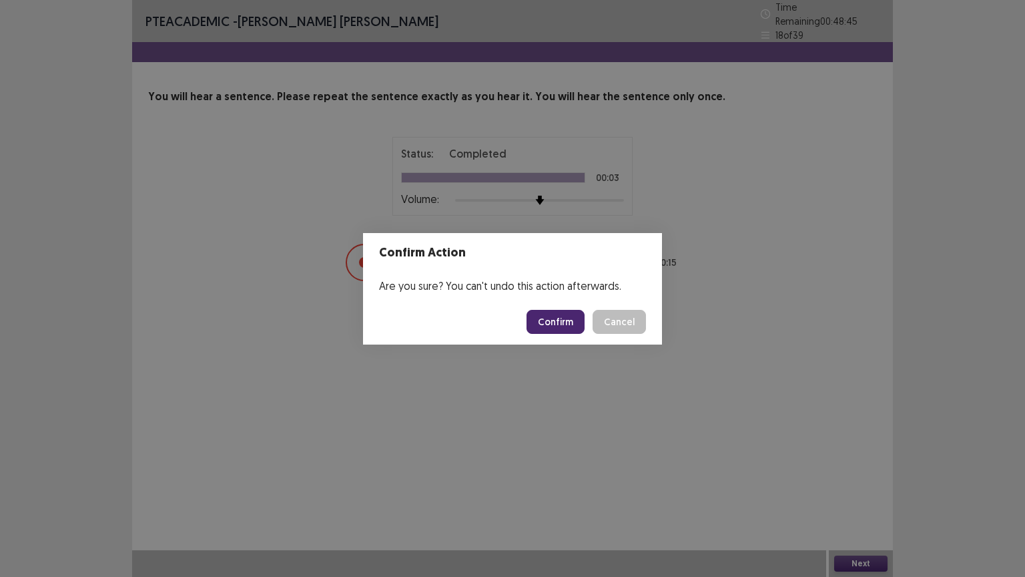
click at [574, 316] on button "Confirm" at bounding box center [556, 322] width 58 height 24
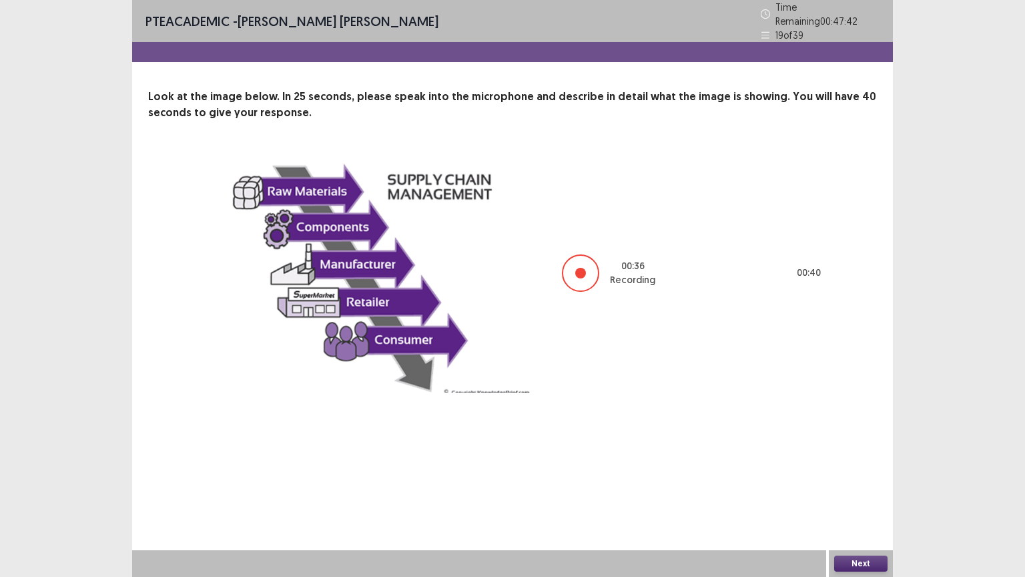
click at [855, 487] on button "Next" at bounding box center [860, 563] width 53 height 16
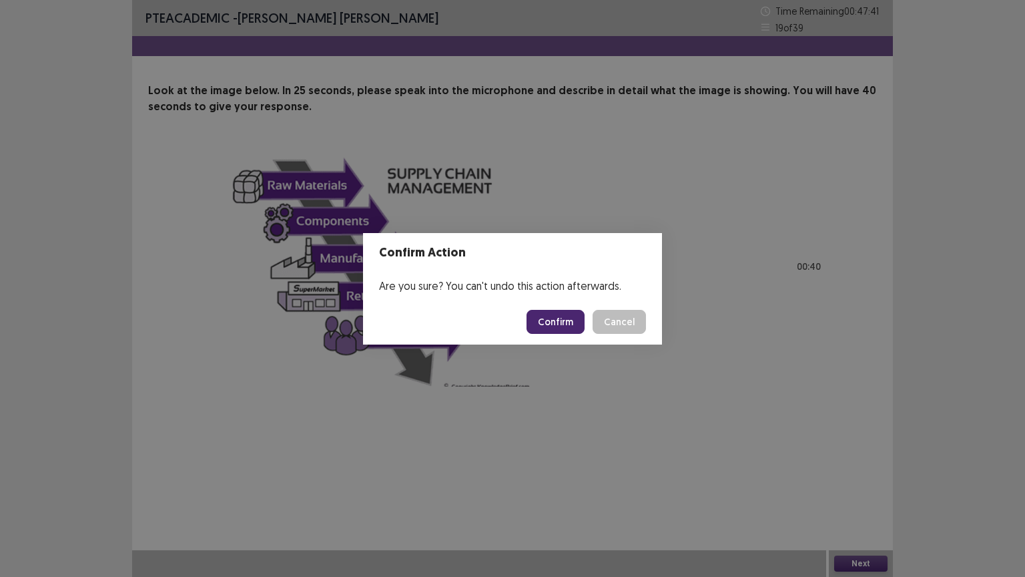
click at [563, 326] on button "Confirm" at bounding box center [556, 322] width 58 height 24
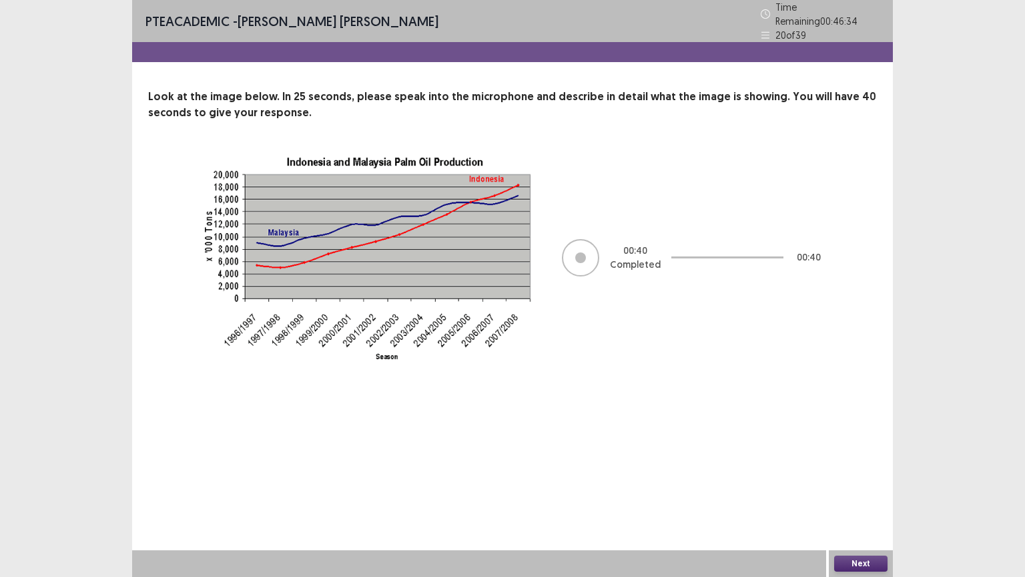
click at [874, 487] on button "Next" at bounding box center [860, 563] width 53 height 16
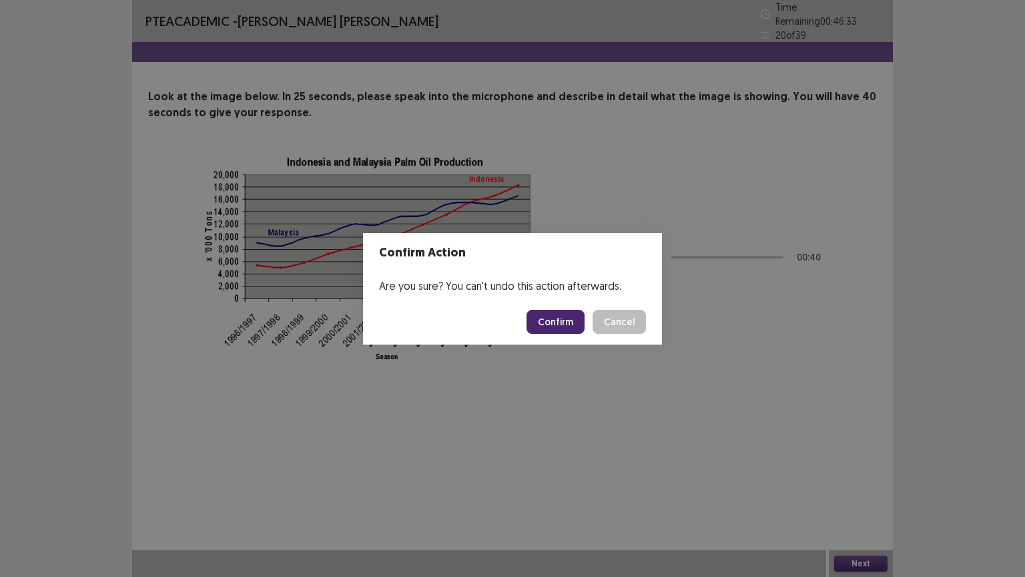
click at [563, 325] on button "Confirm" at bounding box center [556, 322] width 58 height 24
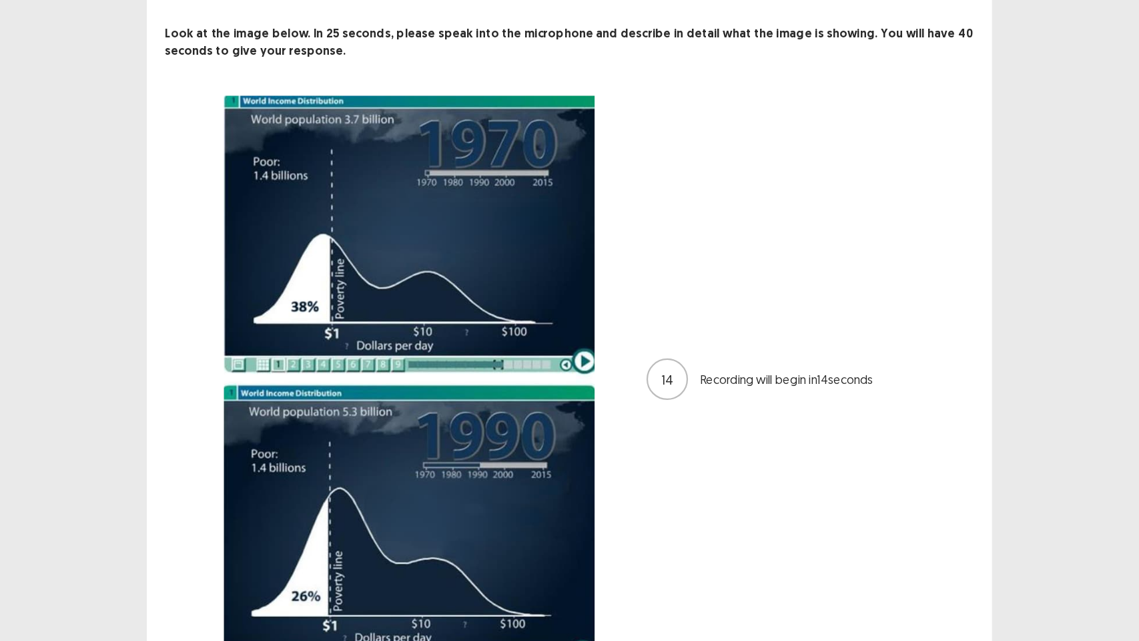
scroll to position [67, 0]
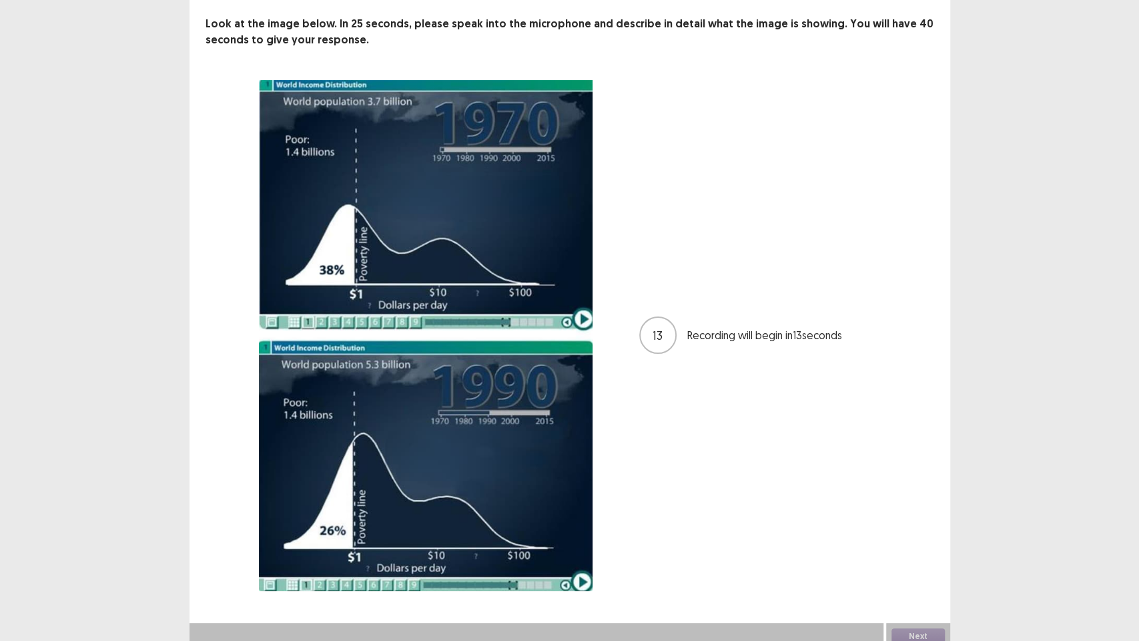
click at [911, 457] on div "13 Recording will begin in 13 seconds" at bounding box center [570, 335] width 729 height 511
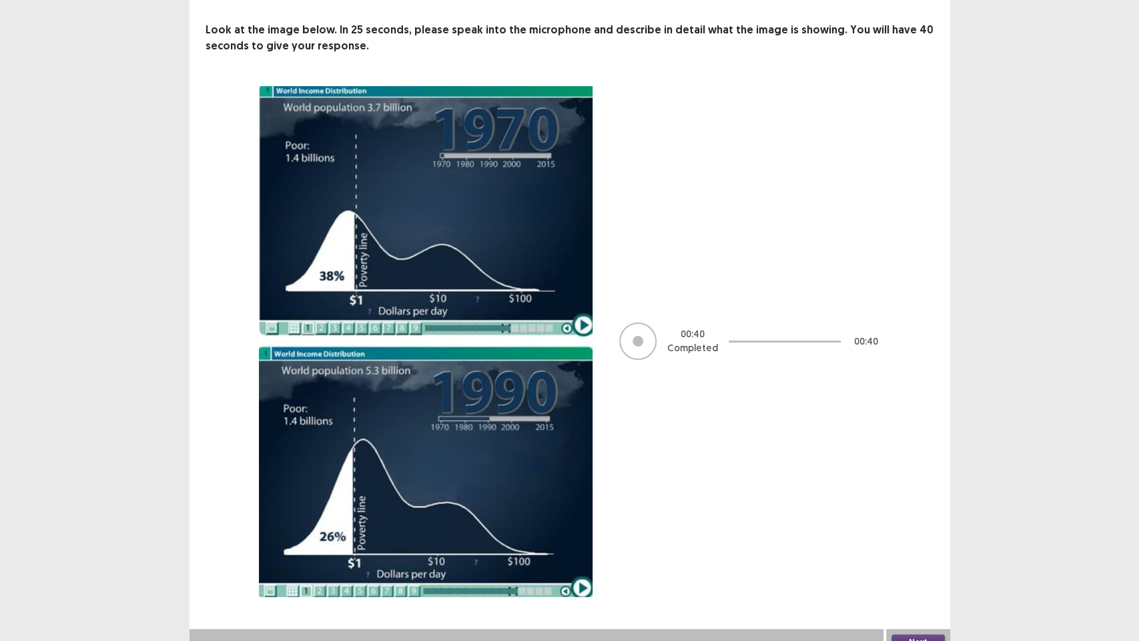
click at [913, 487] on button "Next" at bounding box center [918, 642] width 53 height 16
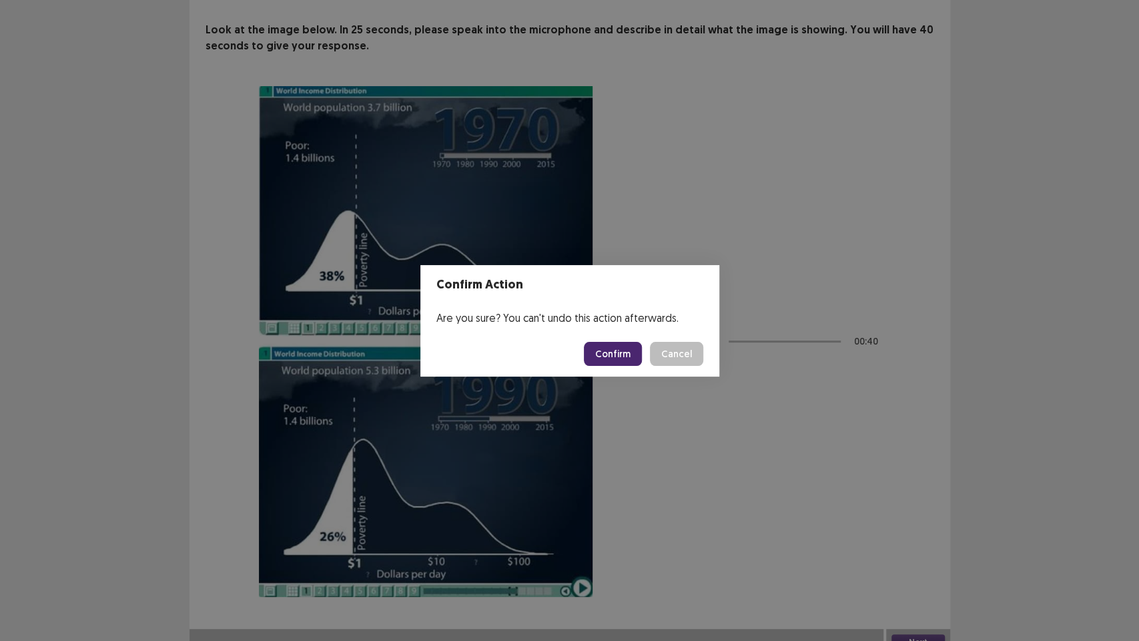
click at [614, 355] on button "Confirm" at bounding box center [613, 354] width 58 height 24
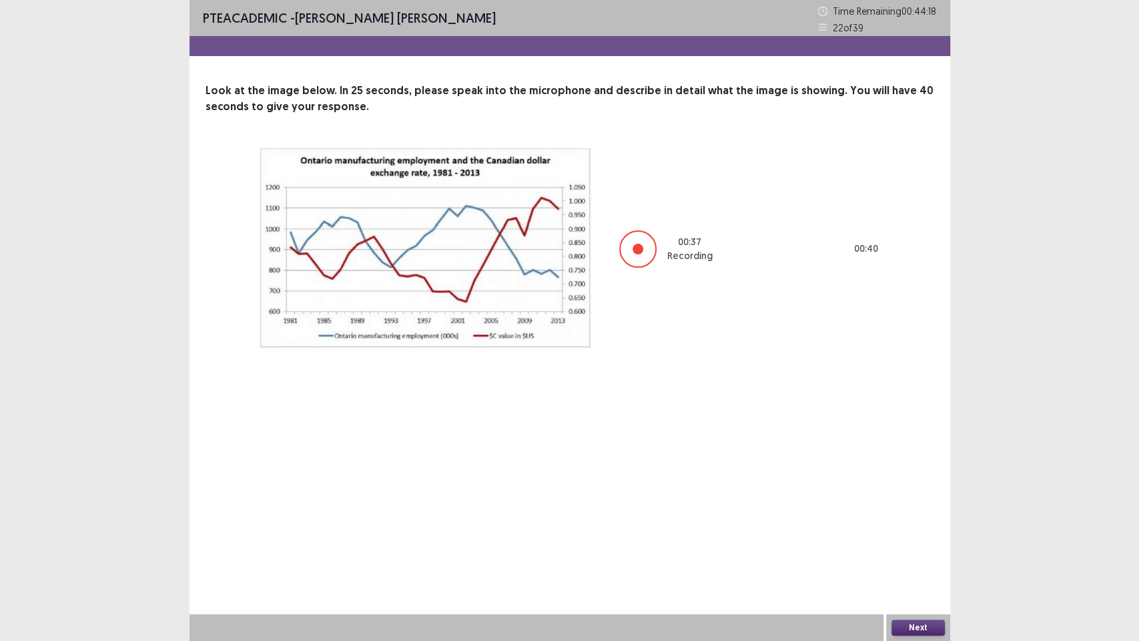
click at [919, 487] on button "Next" at bounding box center [918, 627] width 53 height 16
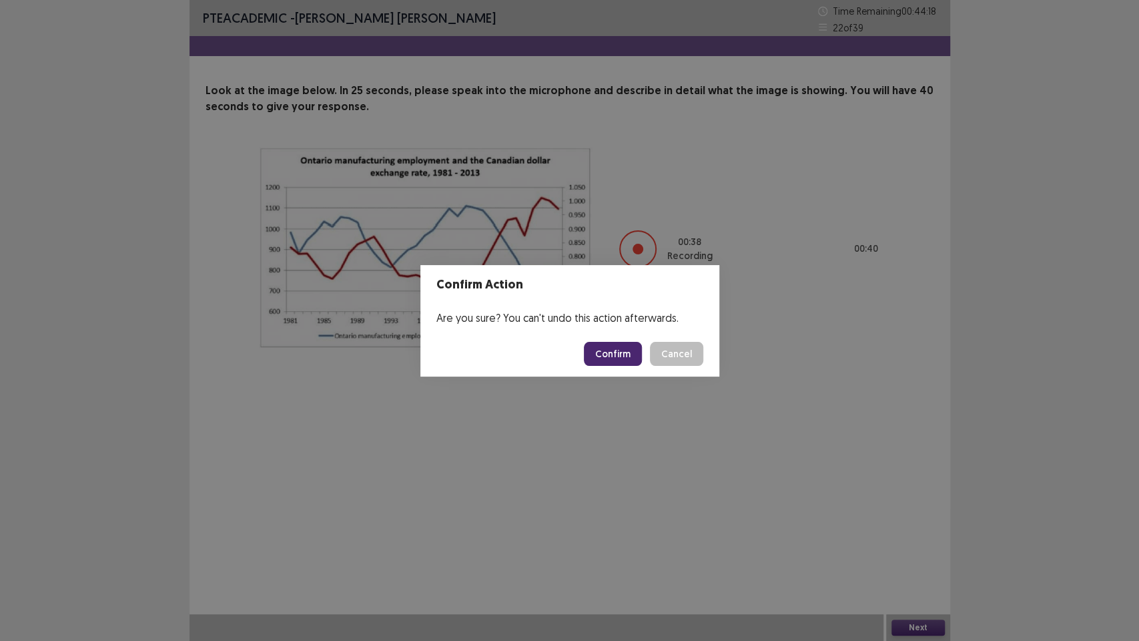
click at [613, 342] on button "Confirm" at bounding box center [613, 354] width 58 height 24
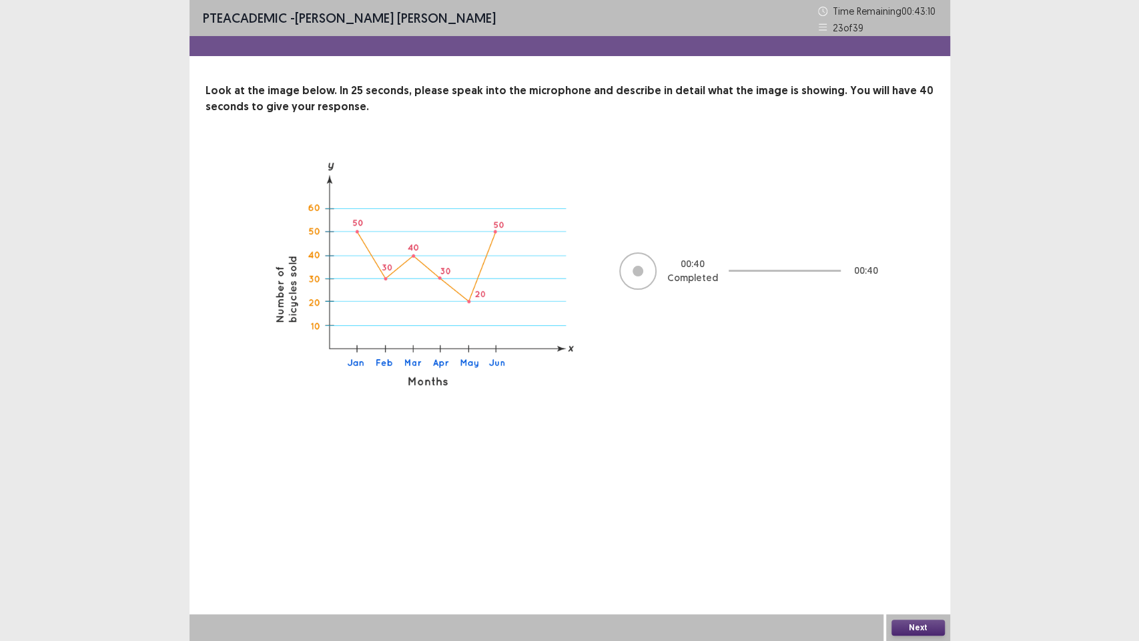
click at [916, 487] on button "Next" at bounding box center [918, 627] width 53 height 16
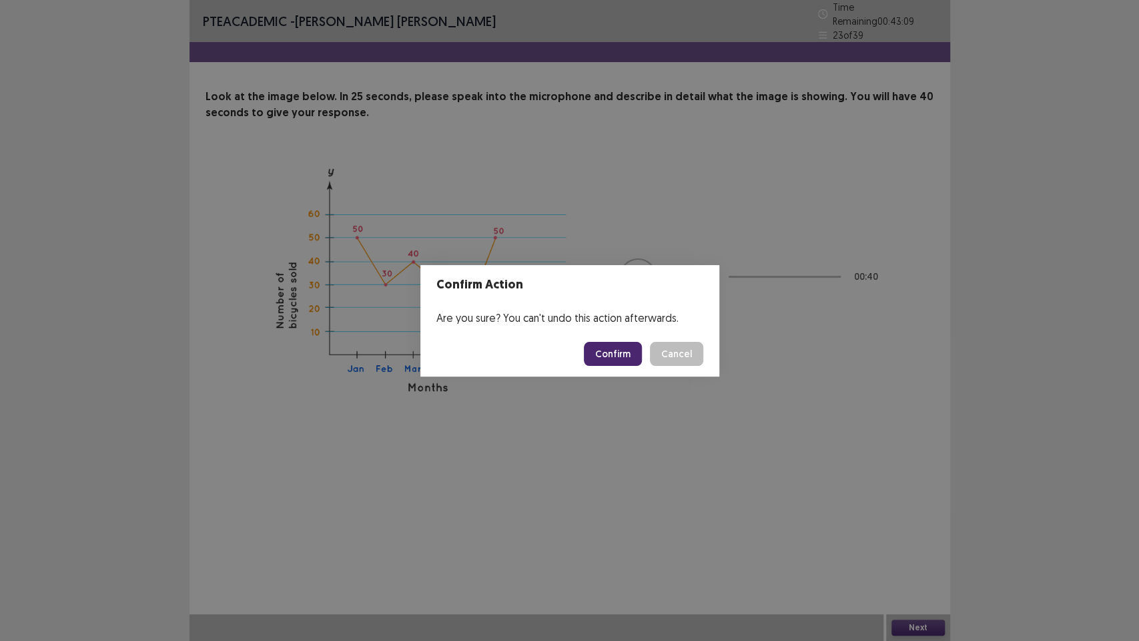
click at [608, 360] on button "Confirm" at bounding box center [613, 354] width 58 height 24
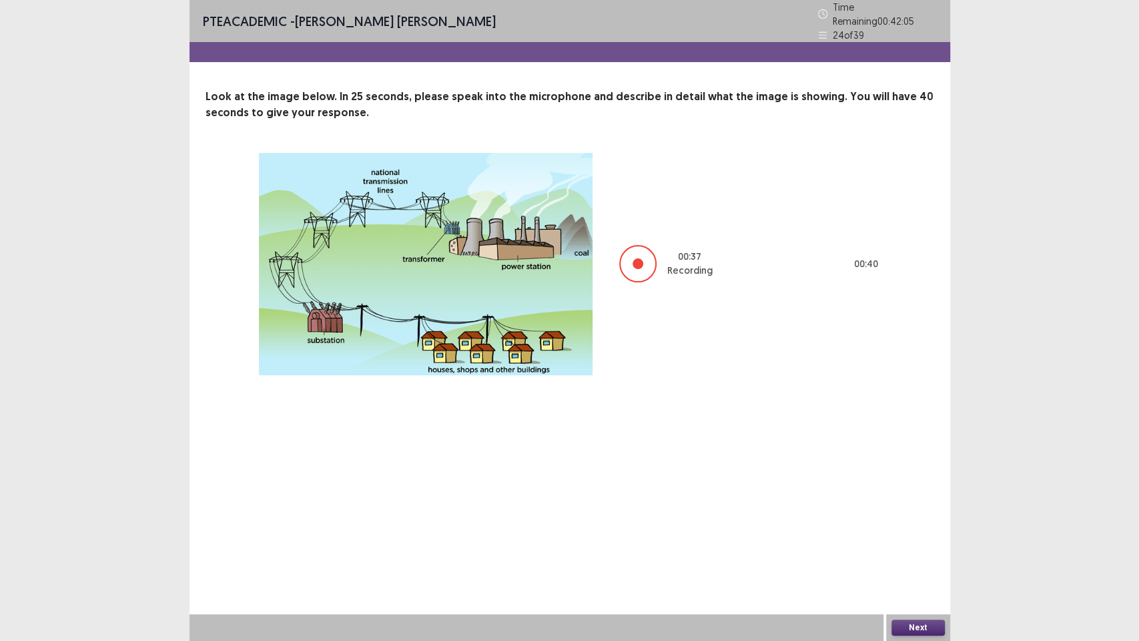
click at [914, 487] on button "Next" at bounding box center [918, 627] width 53 height 16
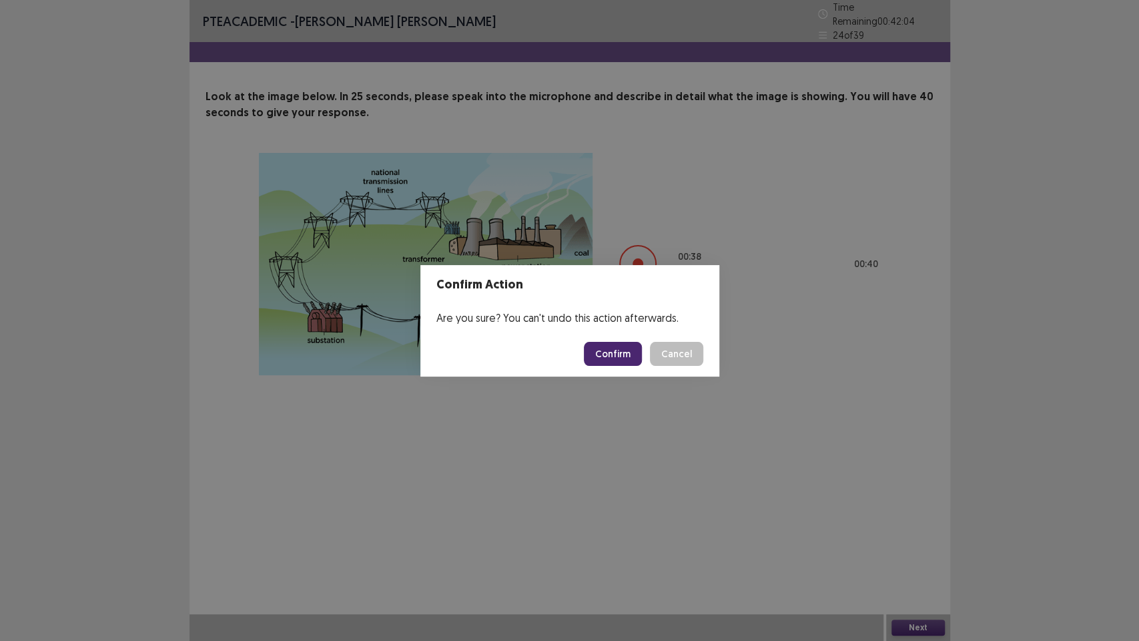
click at [627, 354] on button "Confirm" at bounding box center [613, 354] width 58 height 24
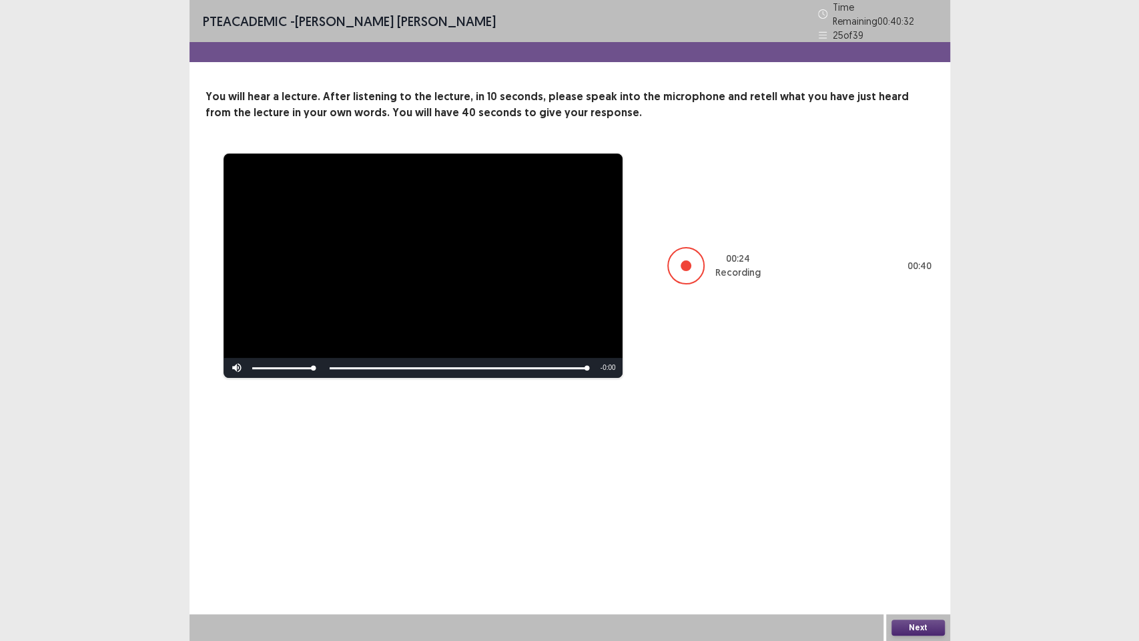
click at [918, 487] on button "Next" at bounding box center [918, 627] width 53 height 16
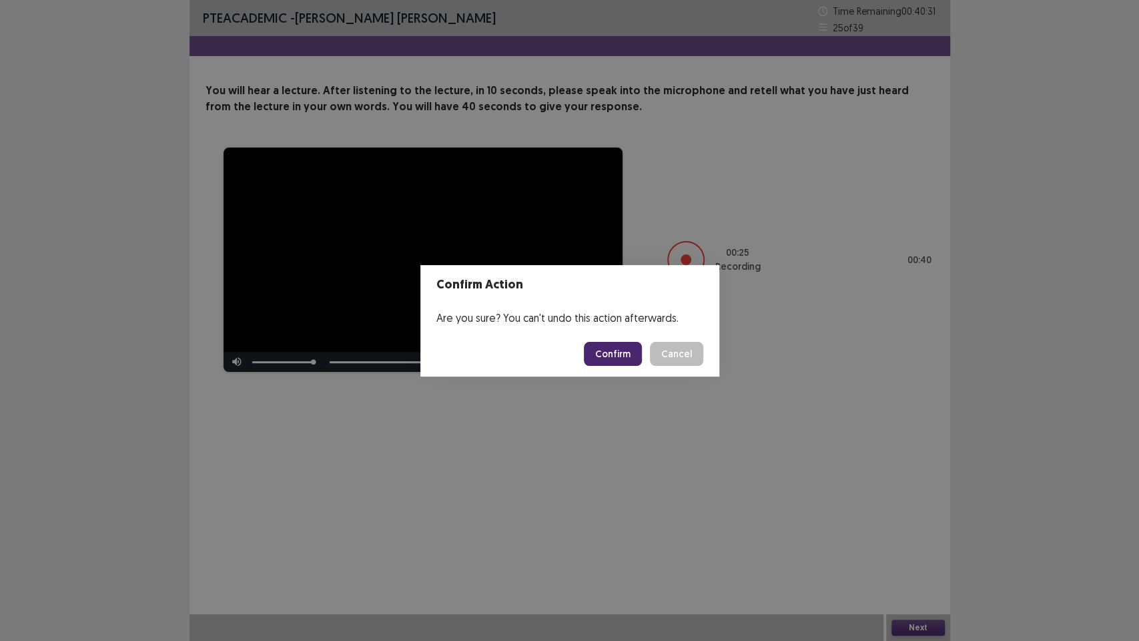
click at [619, 357] on button "Confirm" at bounding box center [613, 354] width 58 height 24
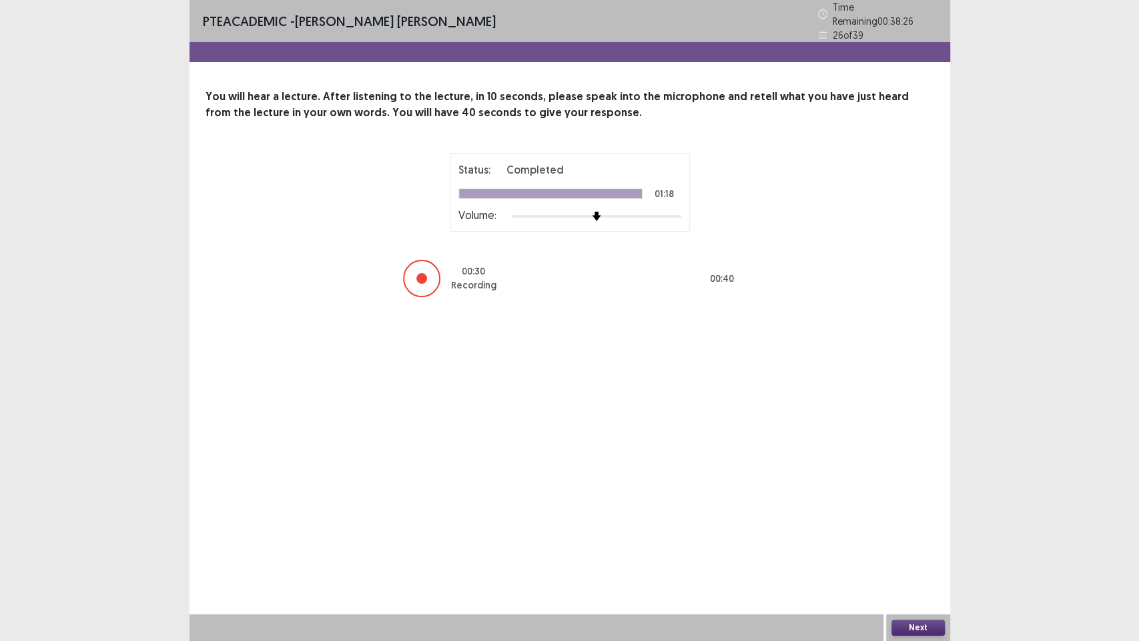
click at [924, 487] on button "Next" at bounding box center [918, 627] width 53 height 16
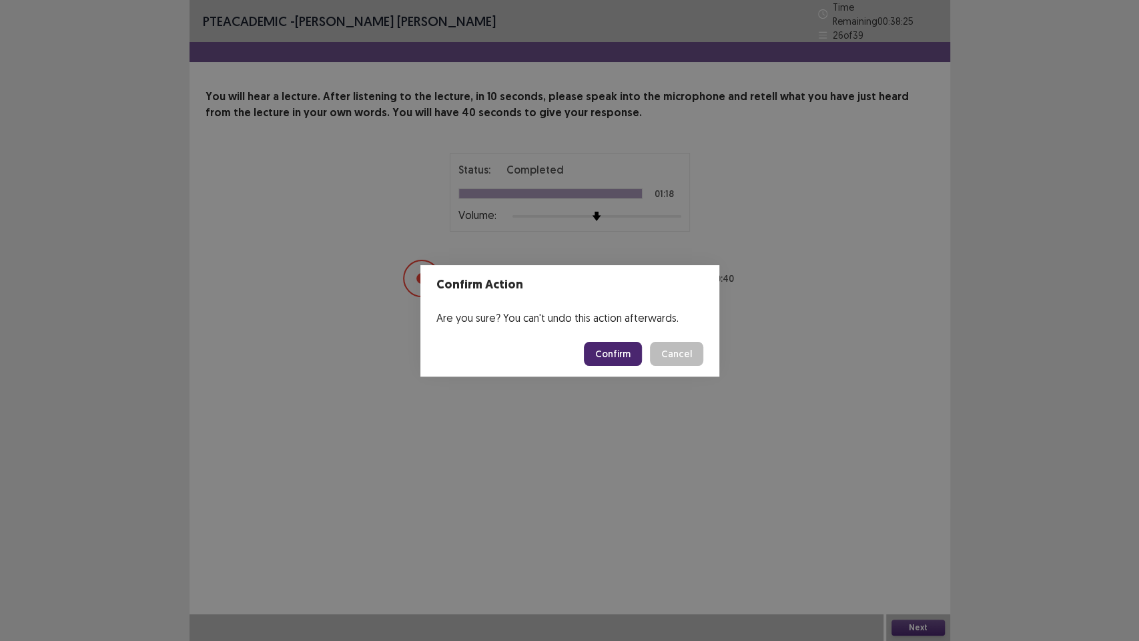
click at [619, 364] on button "Confirm" at bounding box center [613, 354] width 58 height 24
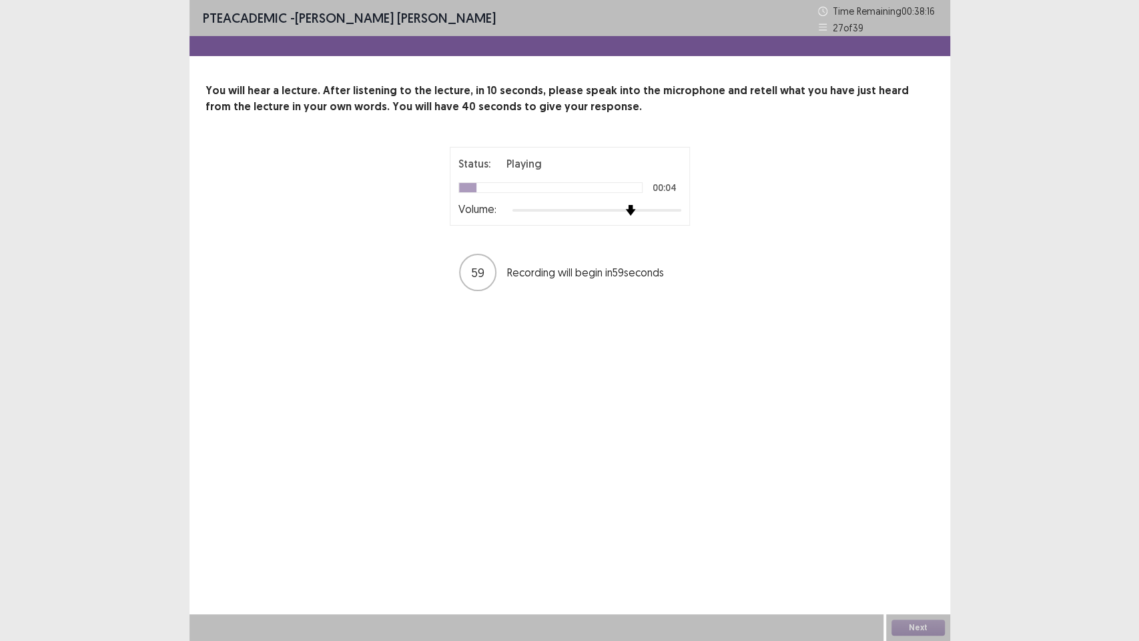
click at [632, 213] on div at bounding box center [597, 210] width 169 height 11
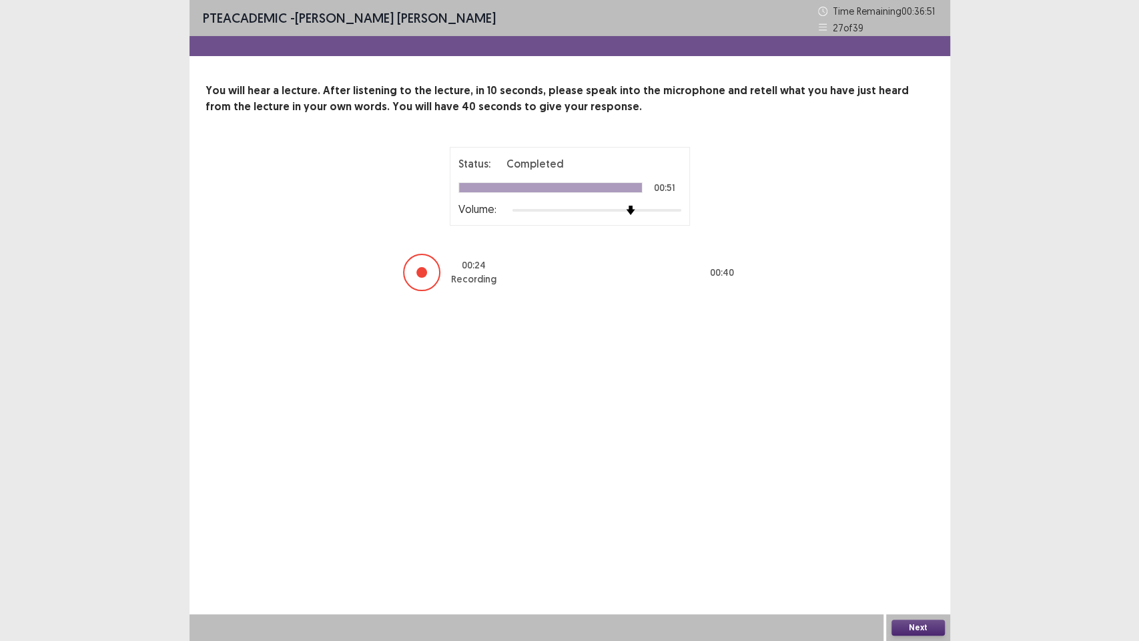
click at [915, 487] on button "Next" at bounding box center [918, 627] width 53 height 16
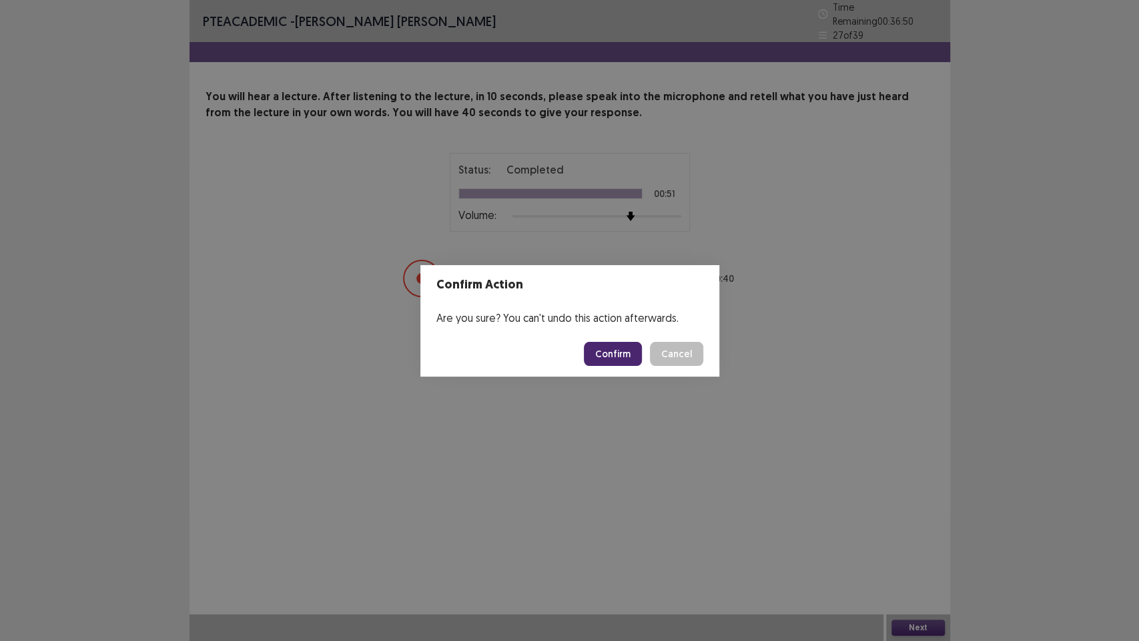
click at [617, 354] on button "Confirm" at bounding box center [613, 354] width 58 height 24
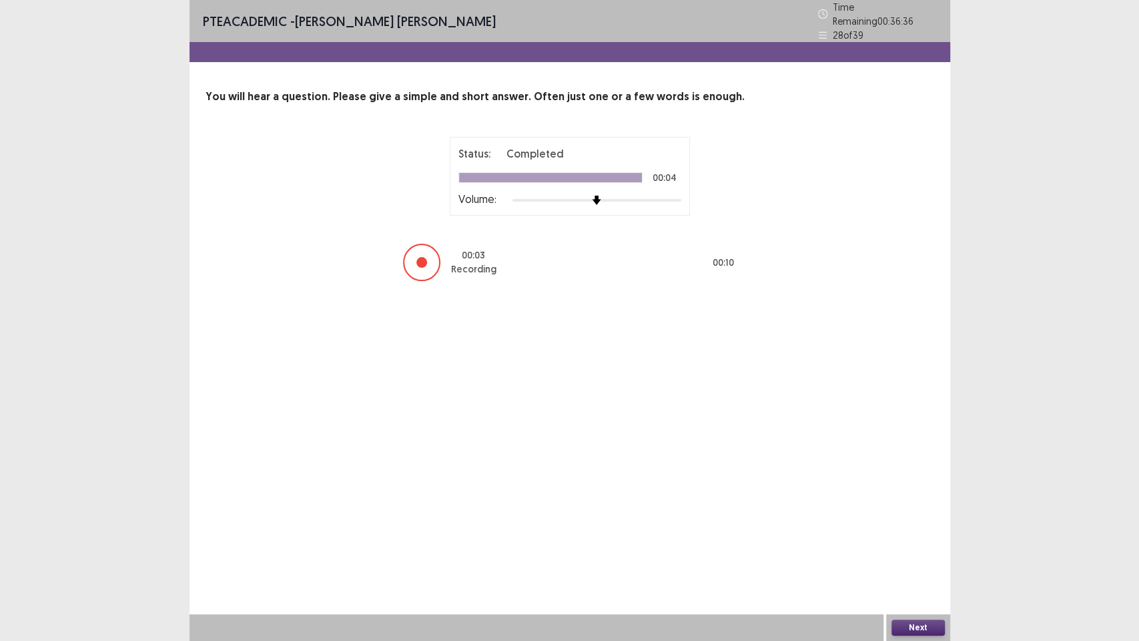
click at [924, 487] on button "Next" at bounding box center [918, 627] width 53 height 16
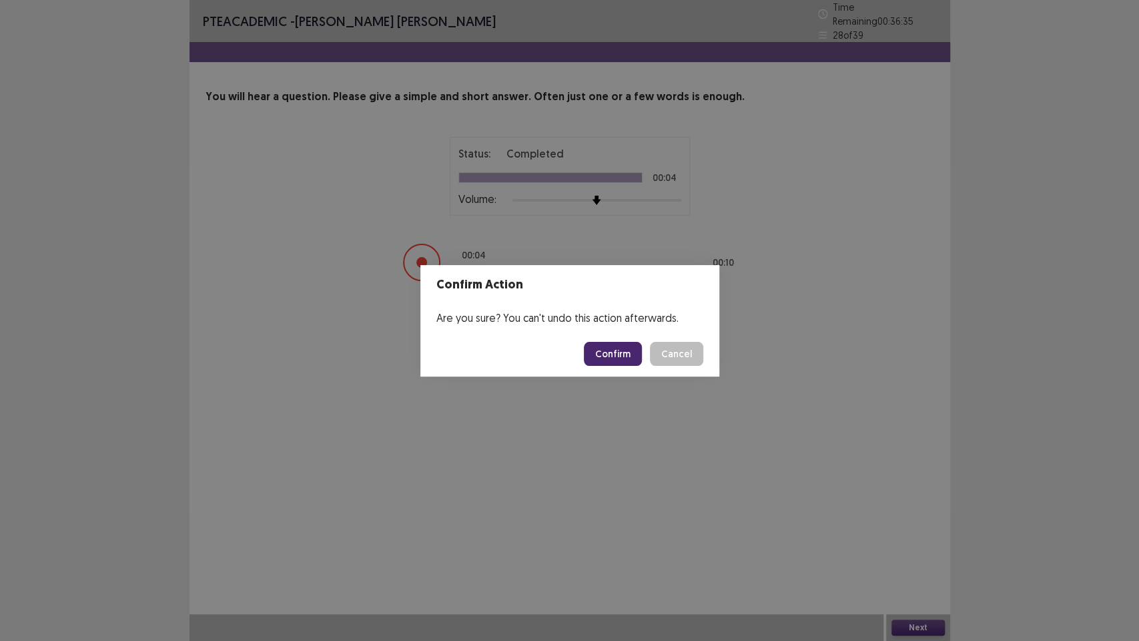
click at [628, 352] on button "Confirm" at bounding box center [613, 354] width 58 height 24
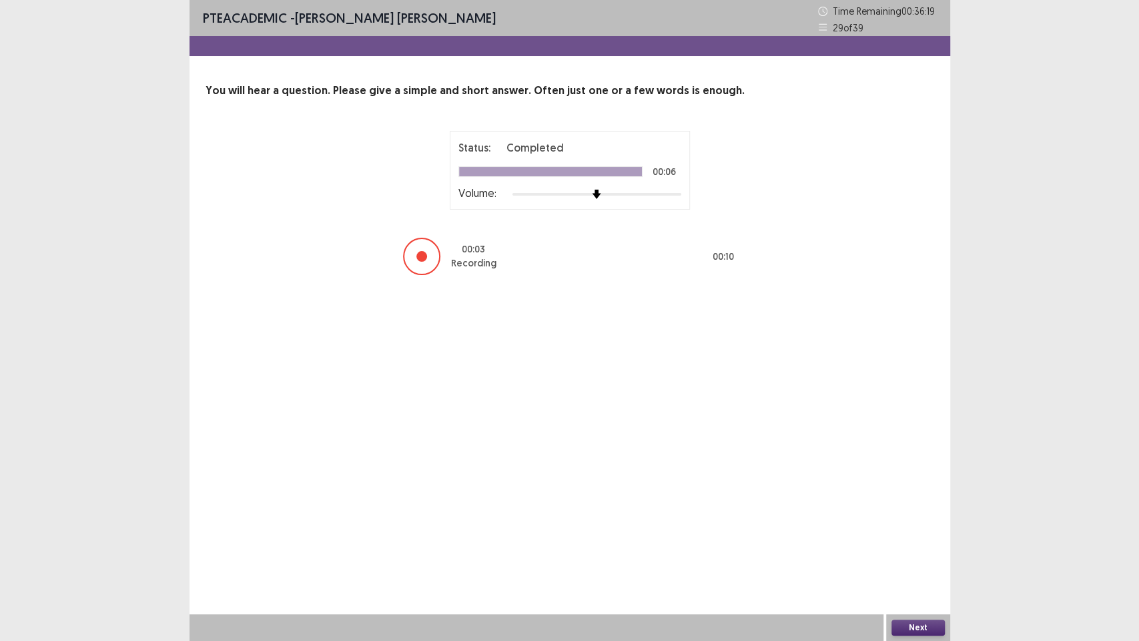
click at [928, 487] on button "Next" at bounding box center [918, 627] width 53 height 16
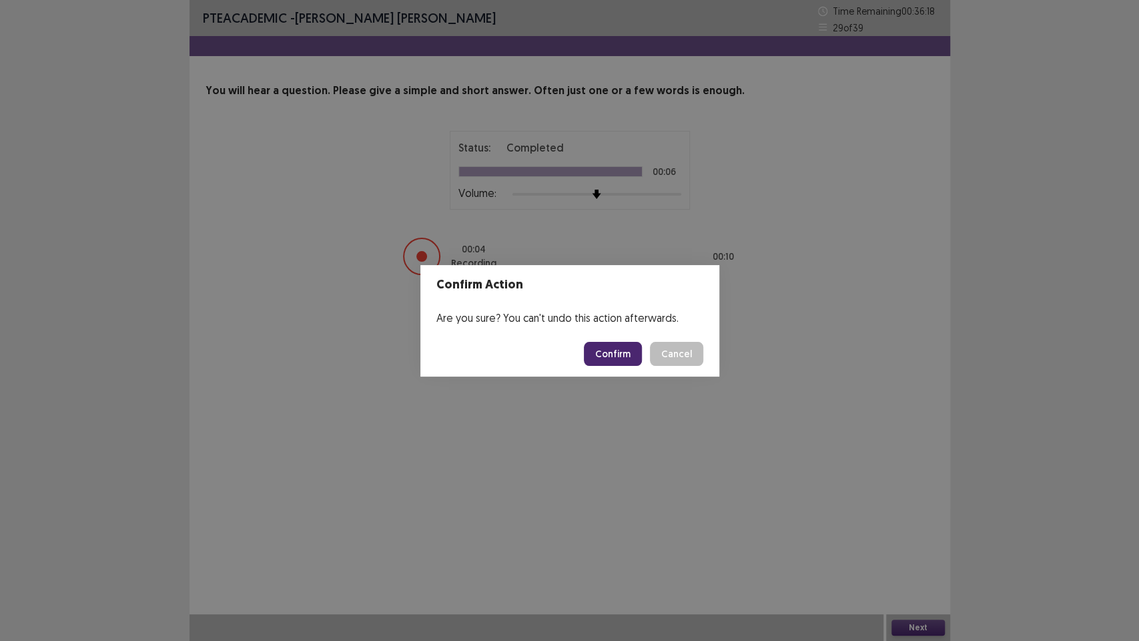
click at [622, 354] on button "Confirm" at bounding box center [613, 354] width 58 height 24
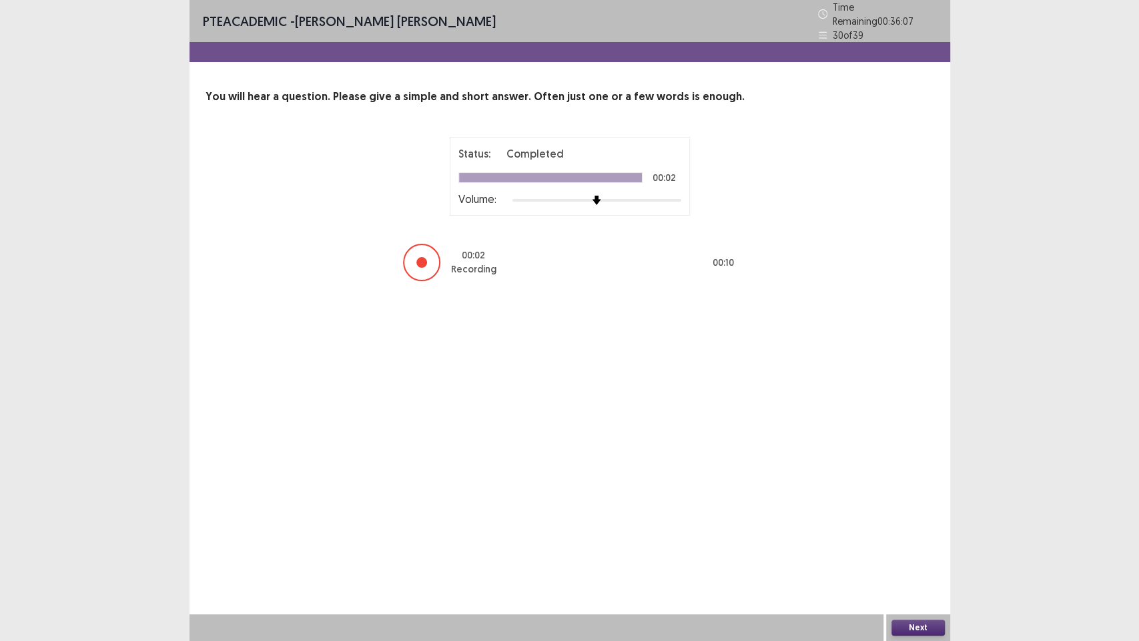
click at [895, 487] on button "Next" at bounding box center [918, 627] width 53 height 16
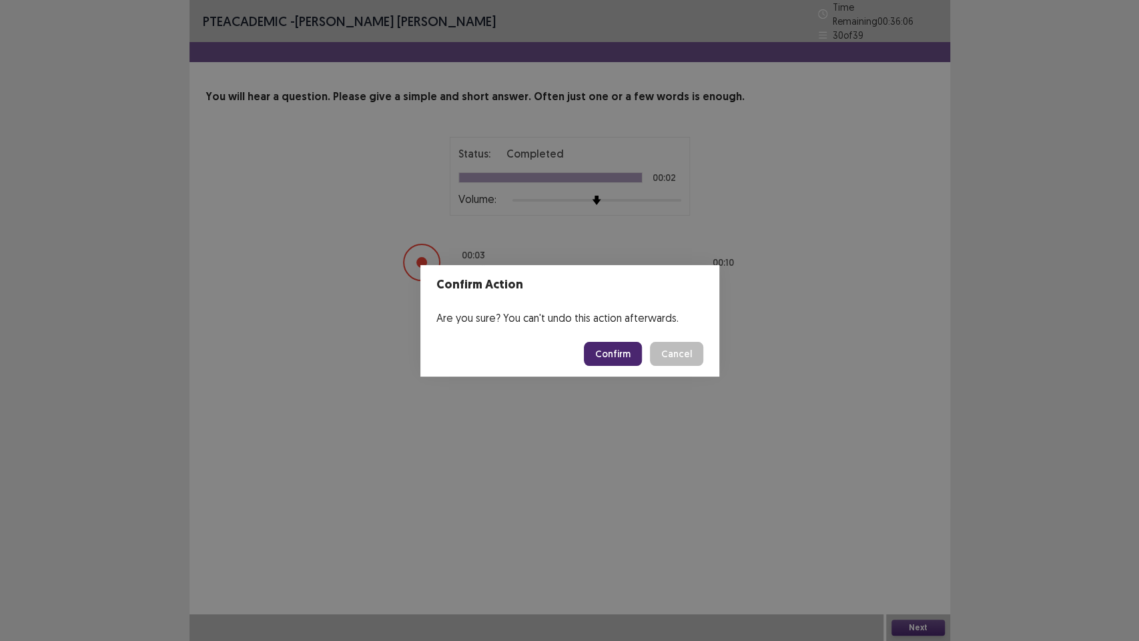
click at [631, 356] on button "Confirm" at bounding box center [613, 354] width 58 height 24
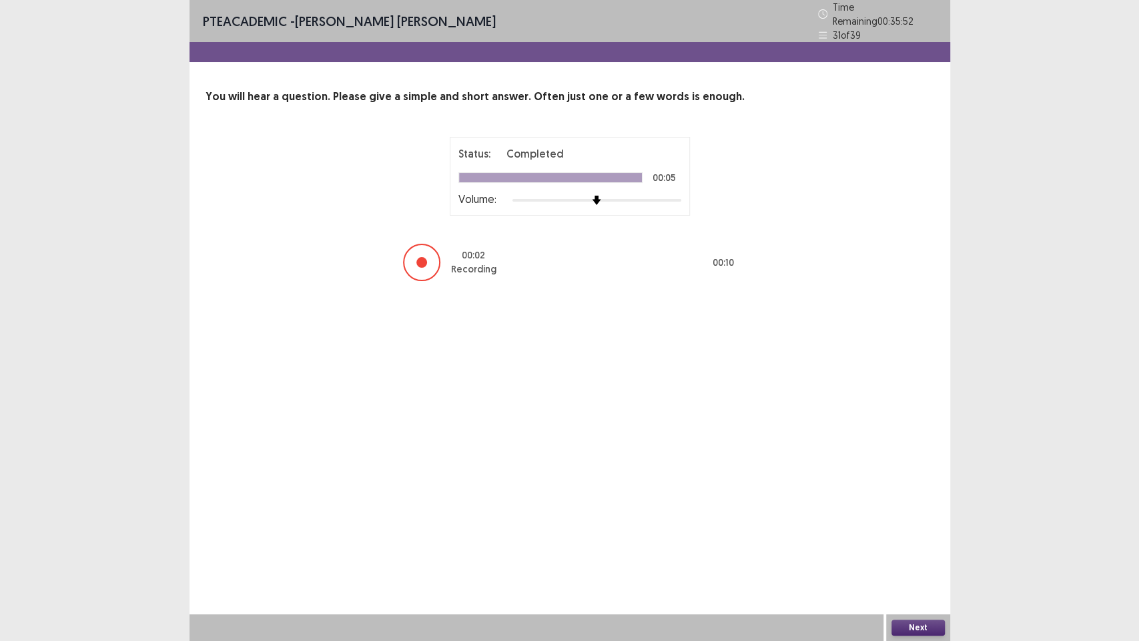
click at [924, 487] on button "Next" at bounding box center [918, 627] width 53 height 16
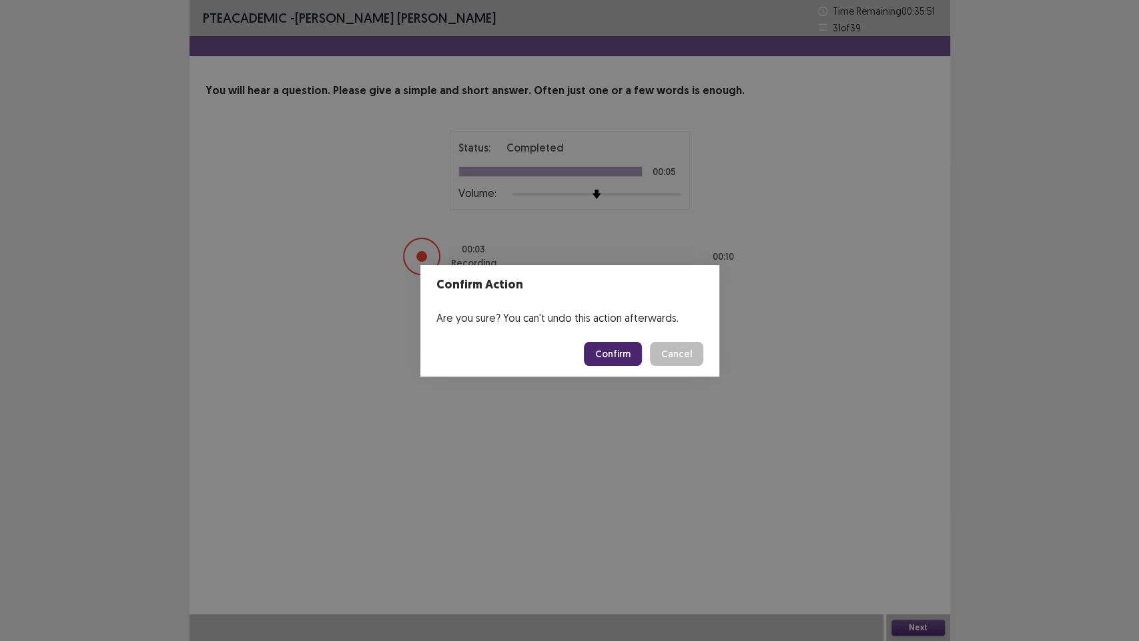
click at [615, 351] on button "Confirm" at bounding box center [613, 354] width 58 height 24
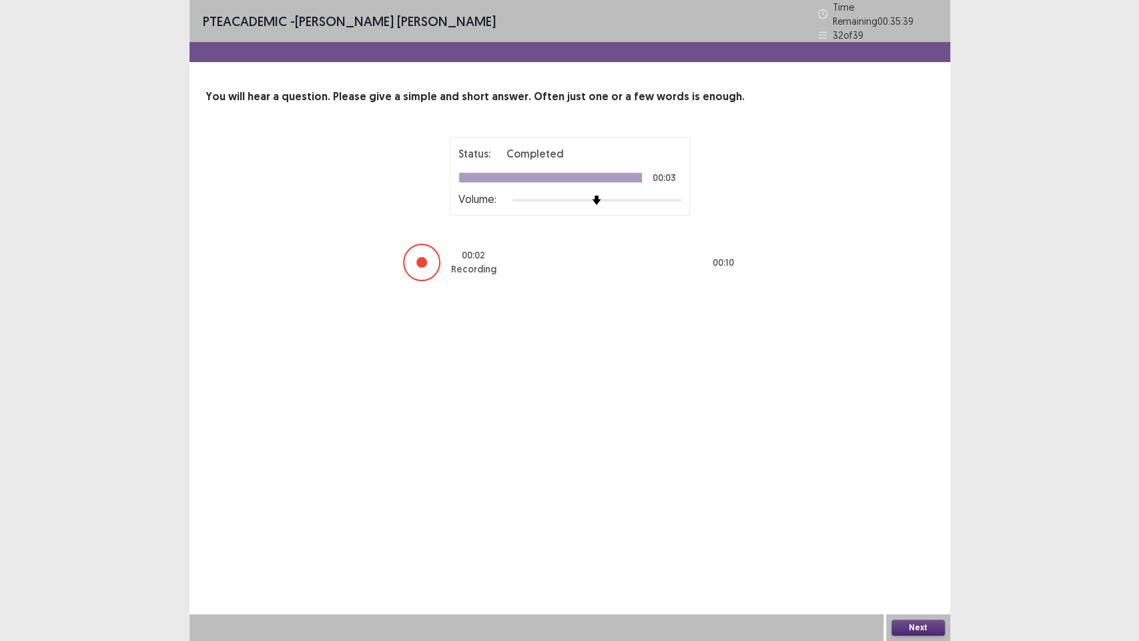
click at [926, 487] on button "Next" at bounding box center [918, 627] width 53 height 16
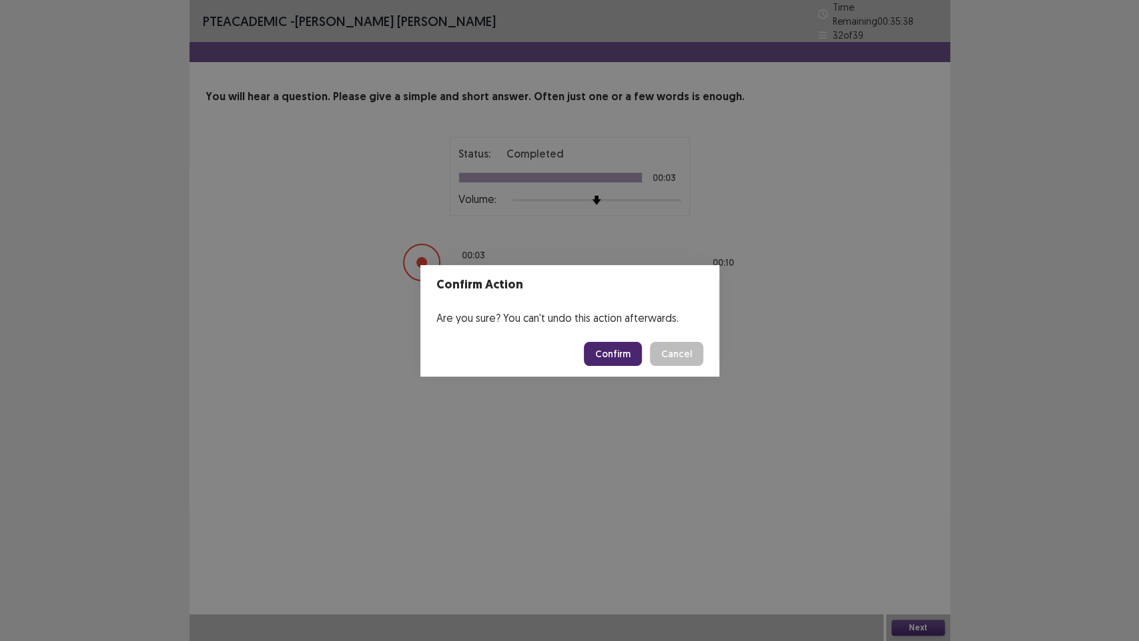
click at [623, 347] on button "Confirm" at bounding box center [613, 354] width 58 height 24
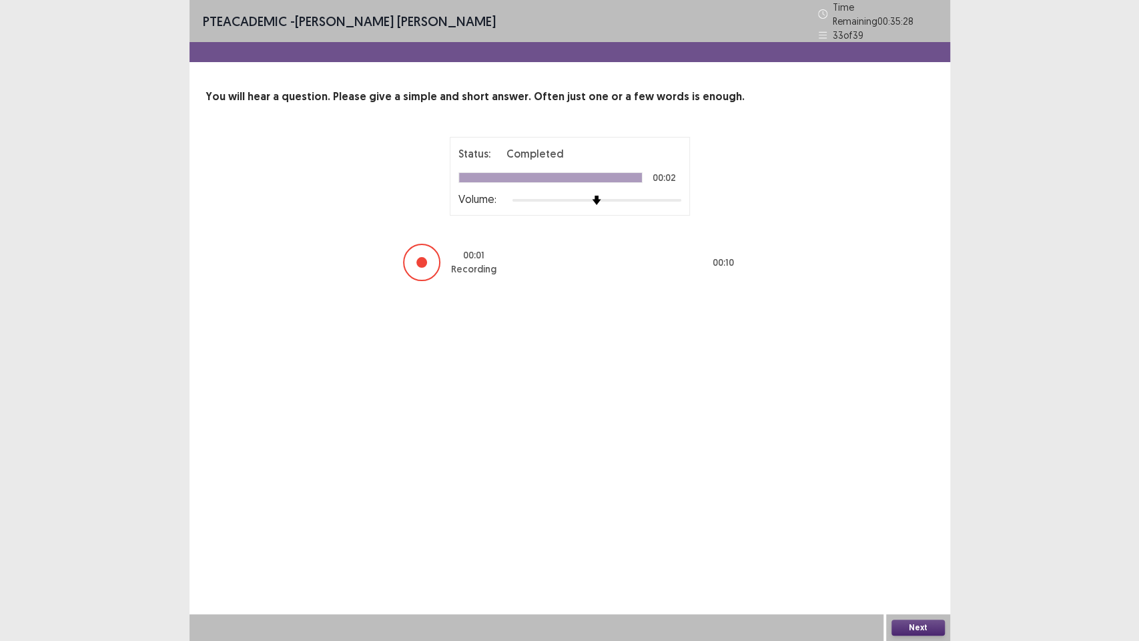
click at [927, 487] on button "Next" at bounding box center [918, 627] width 53 height 16
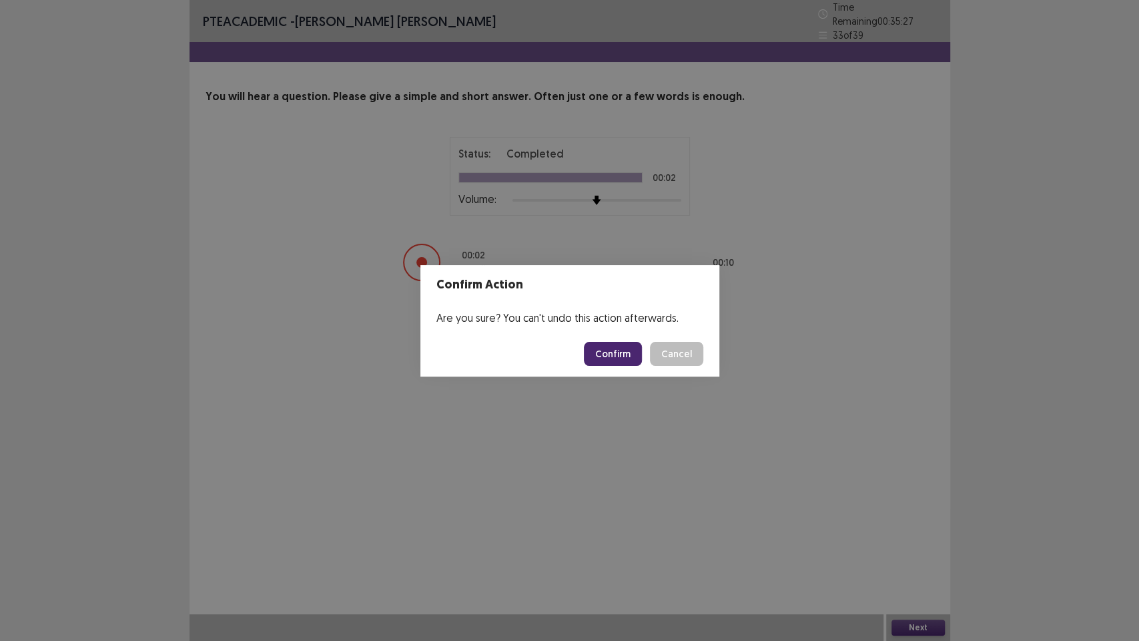
click at [623, 356] on button "Confirm" at bounding box center [613, 354] width 58 height 24
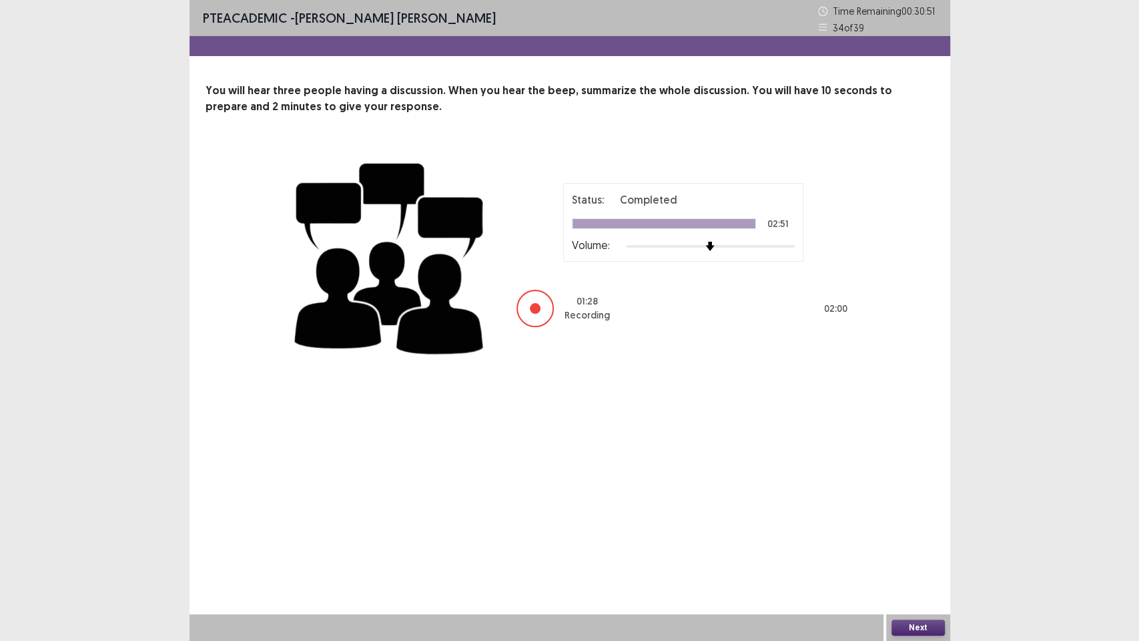
click at [911, 487] on button "Next" at bounding box center [918, 627] width 53 height 16
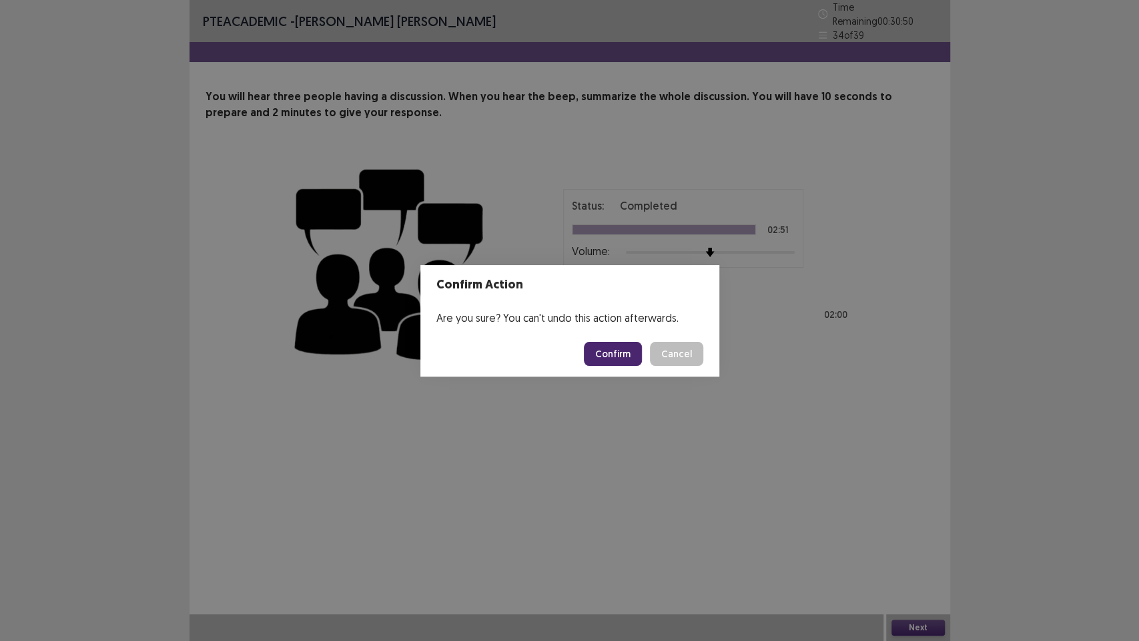
click at [611, 351] on button "Confirm" at bounding box center [613, 354] width 58 height 24
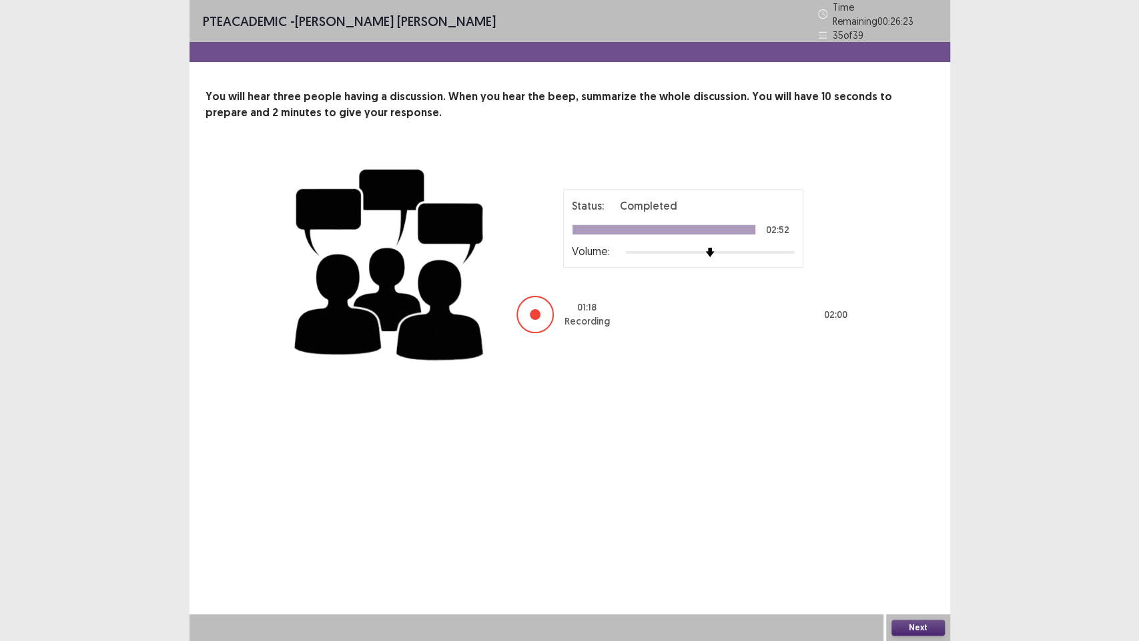
click at [914, 487] on button "Next" at bounding box center [918, 627] width 53 height 16
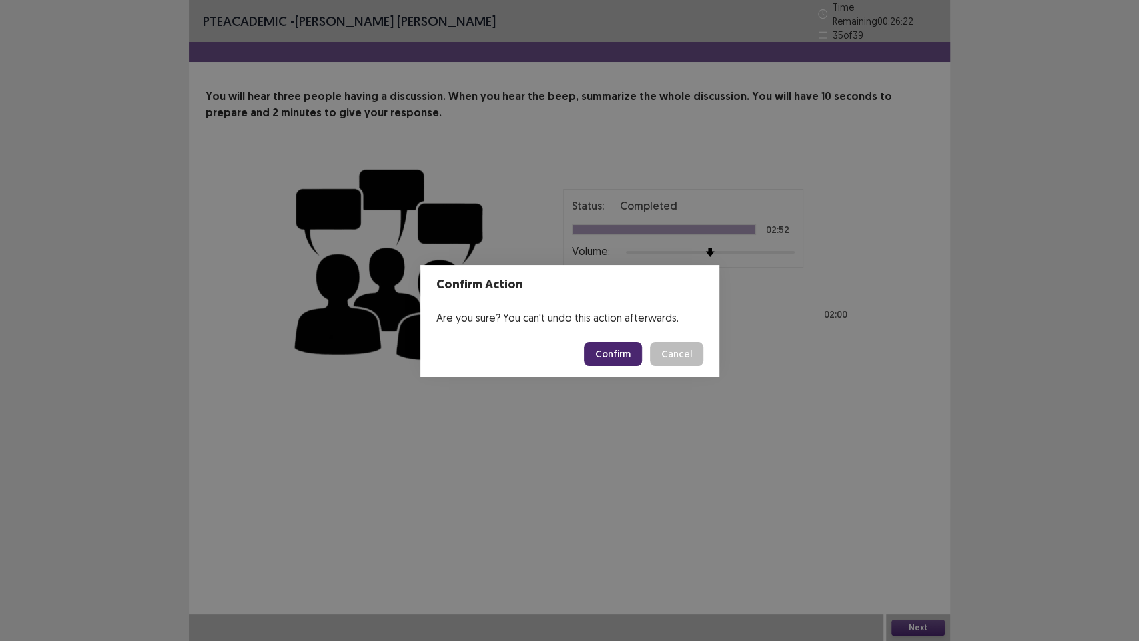
click at [616, 352] on button "Confirm" at bounding box center [613, 354] width 58 height 24
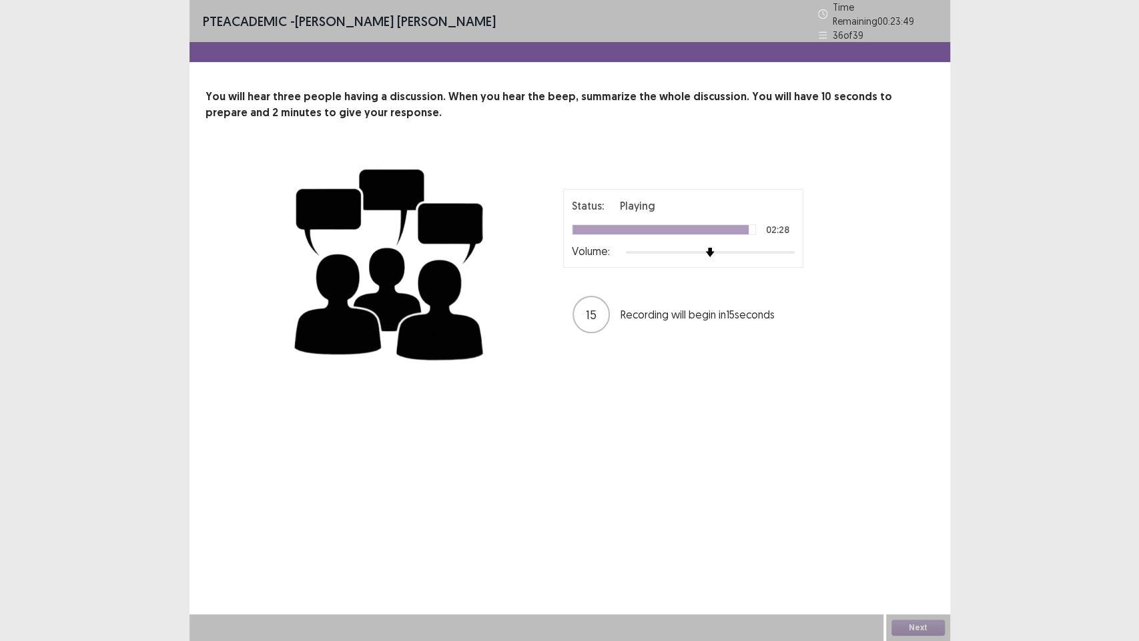
click at [614, 487] on div "PTE academic - [PERSON_NAME] [PERSON_NAME] Time Remaining 00 : 23 : 49 36 of 39…" at bounding box center [570, 320] width 761 height 641
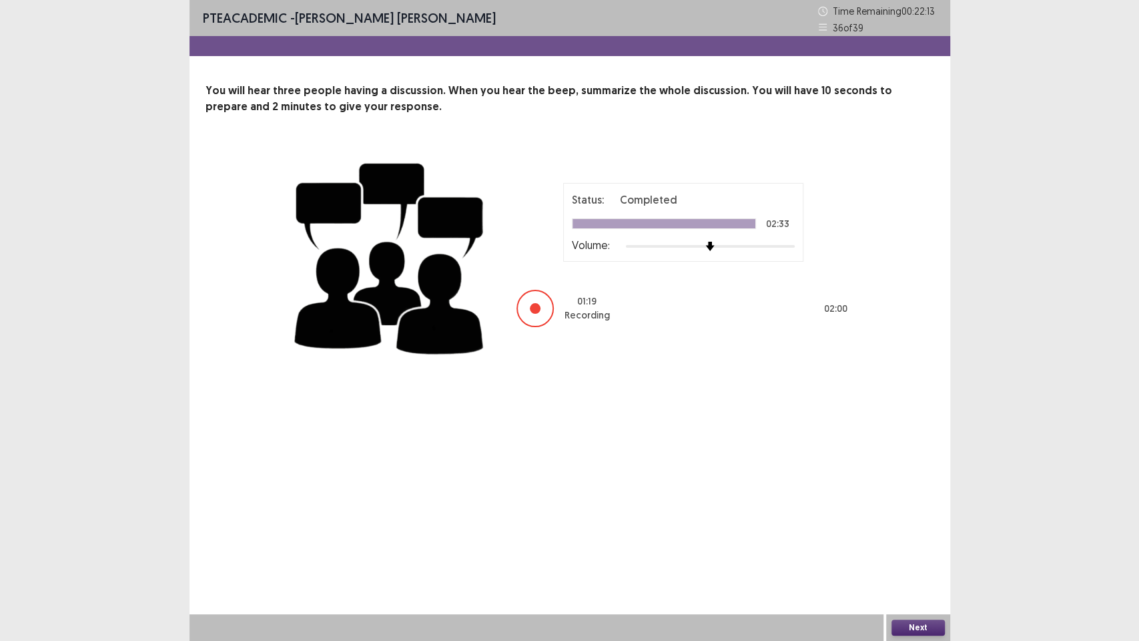
click at [903, 487] on button "Next" at bounding box center [918, 627] width 53 height 16
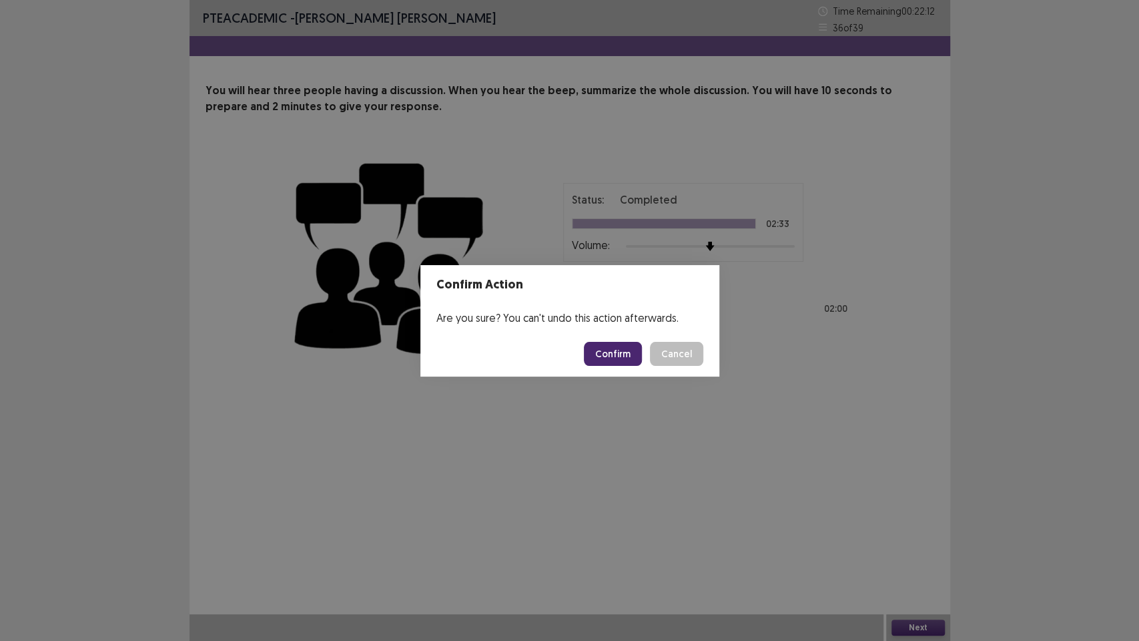
click at [629, 350] on button "Confirm" at bounding box center [613, 354] width 58 height 24
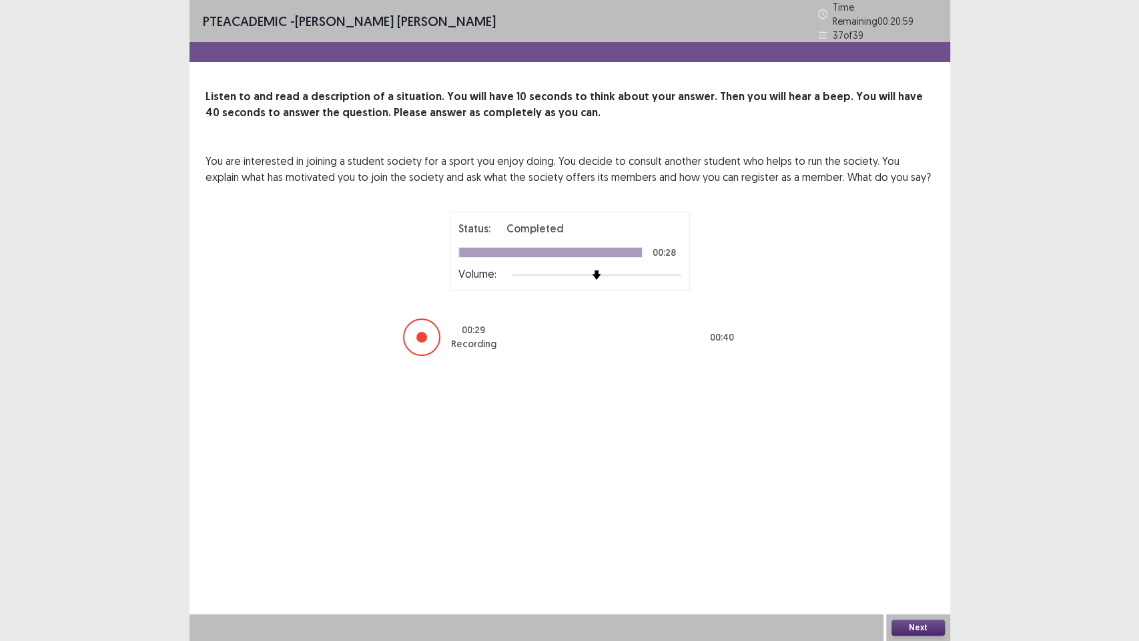
click at [913, 487] on button "Next" at bounding box center [918, 627] width 53 height 16
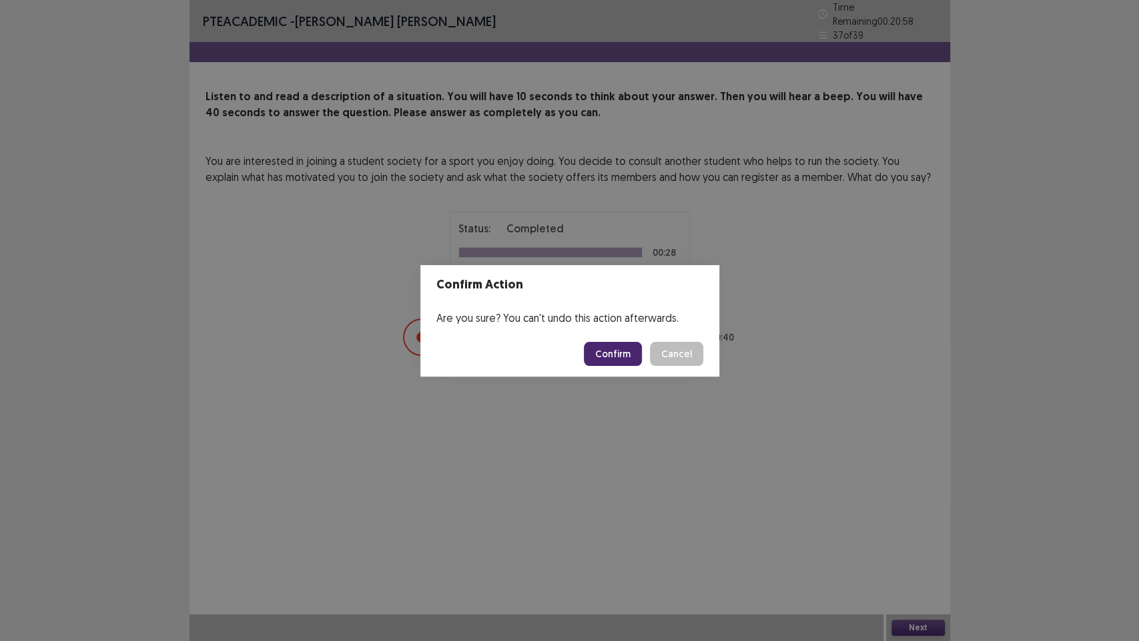
click at [618, 362] on button "Confirm" at bounding box center [613, 354] width 58 height 24
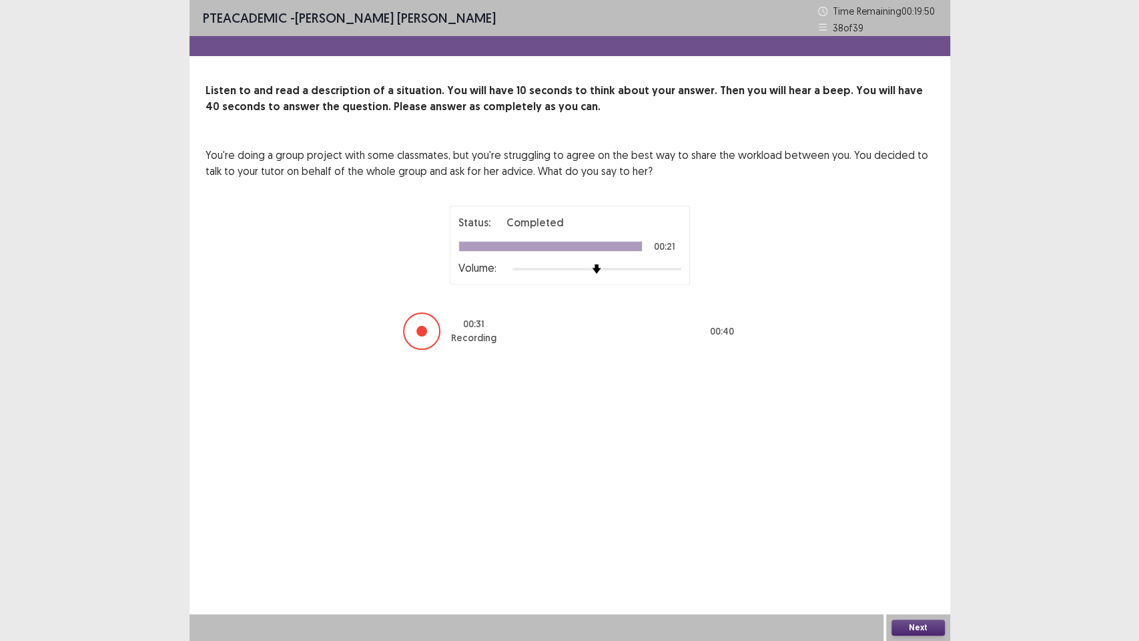
click at [920, 487] on button "Next" at bounding box center [918, 627] width 53 height 16
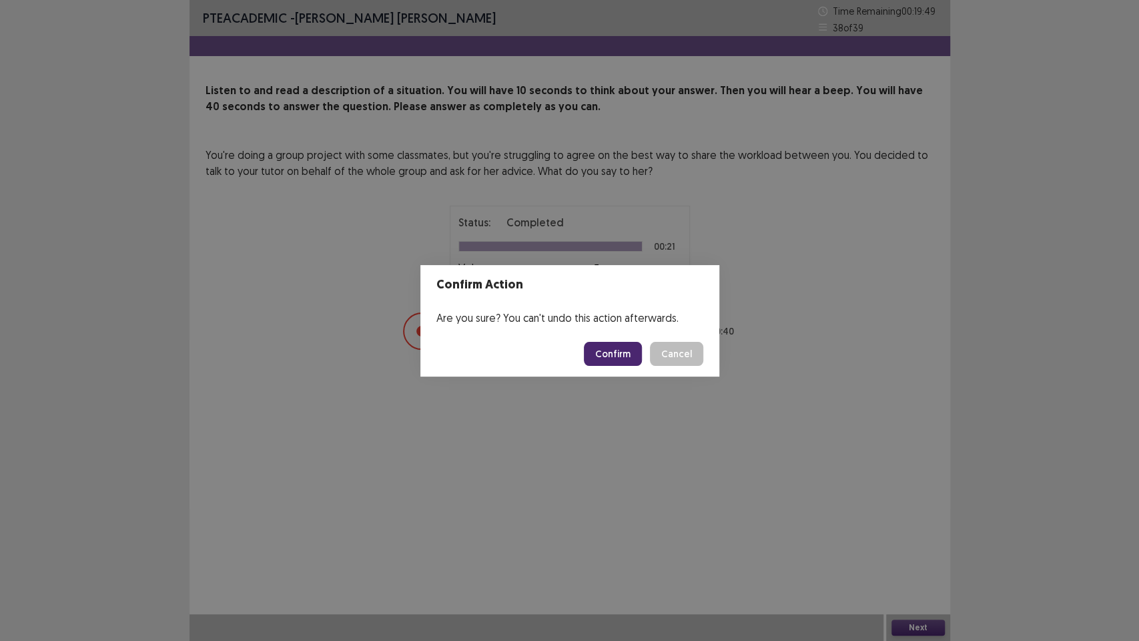
click at [636, 344] on button "Confirm" at bounding box center [613, 354] width 58 height 24
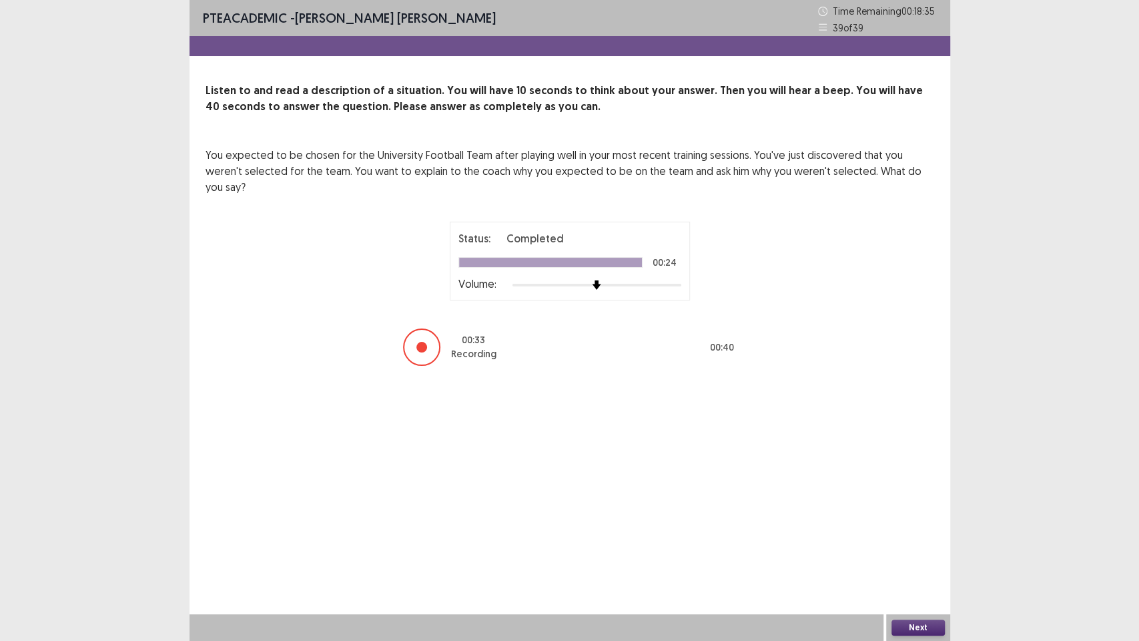
click at [921, 487] on button "Next" at bounding box center [918, 627] width 53 height 16
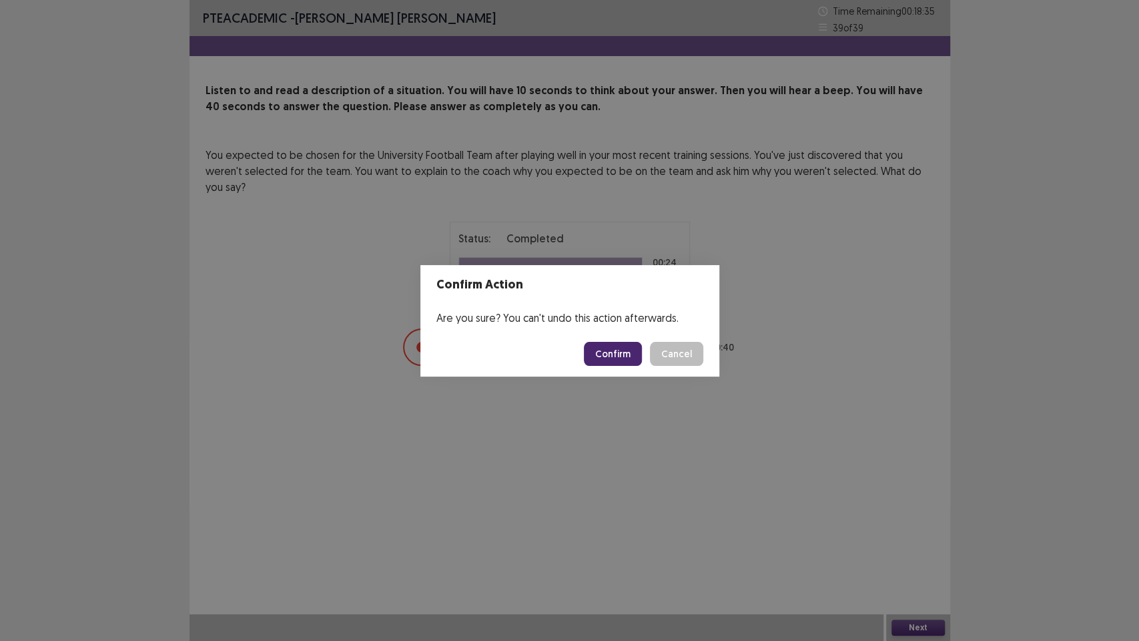
click at [614, 350] on button "Confirm" at bounding box center [613, 354] width 58 height 24
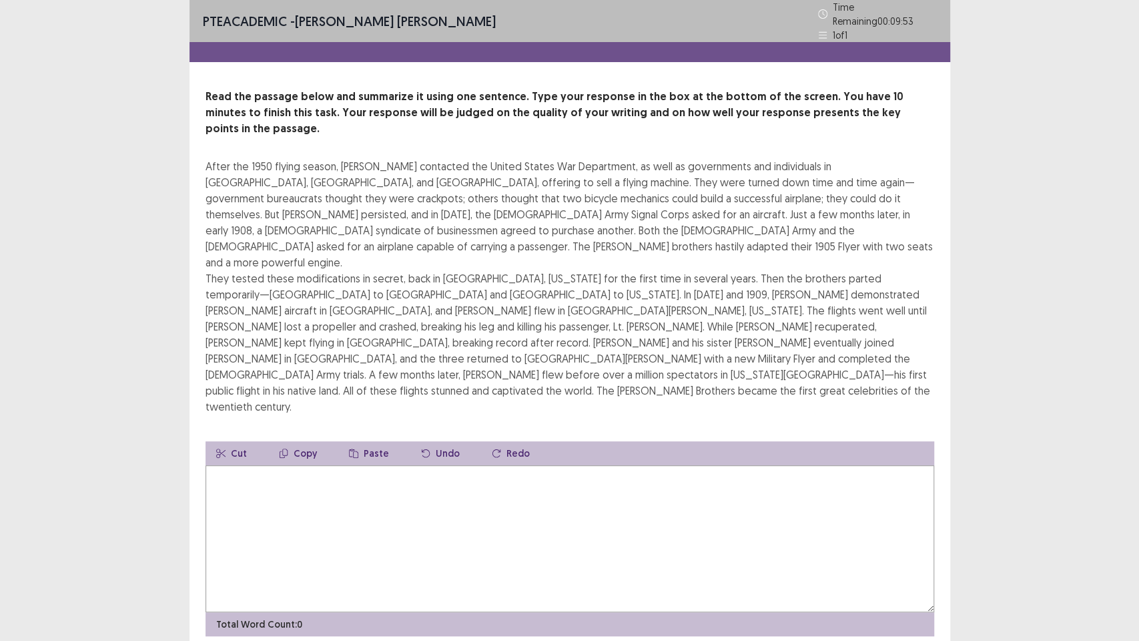
click at [409, 475] on textarea at bounding box center [570, 538] width 729 height 147
click at [409, 465] on textarea at bounding box center [570, 538] width 729 height 147
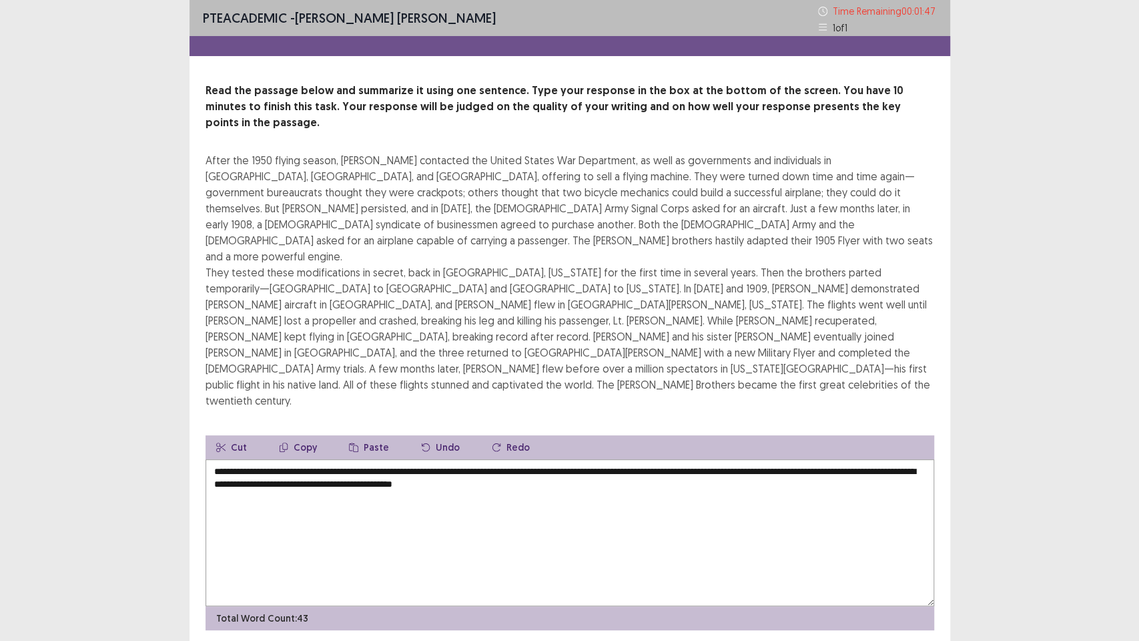
click at [217, 459] on textarea "**********" at bounding box center [570, 532] width 729 height 147
click at [209, 459] on textarea "**********" at bounding box center [570, 532] width 729 height 147
click at [437, 487] on textarea "**********" at bounding box center [570, 532] width 729 height 147
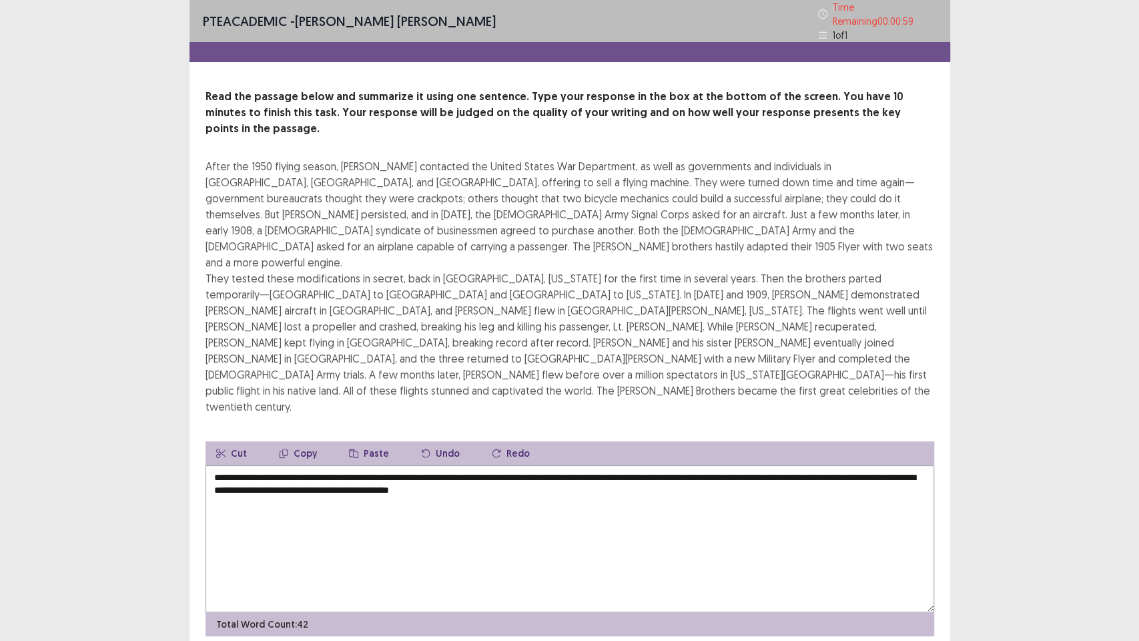
click at [776, 475] on textarea "**********" at bounding box center [570, 538] width 729 height 147
type textarea "**********"
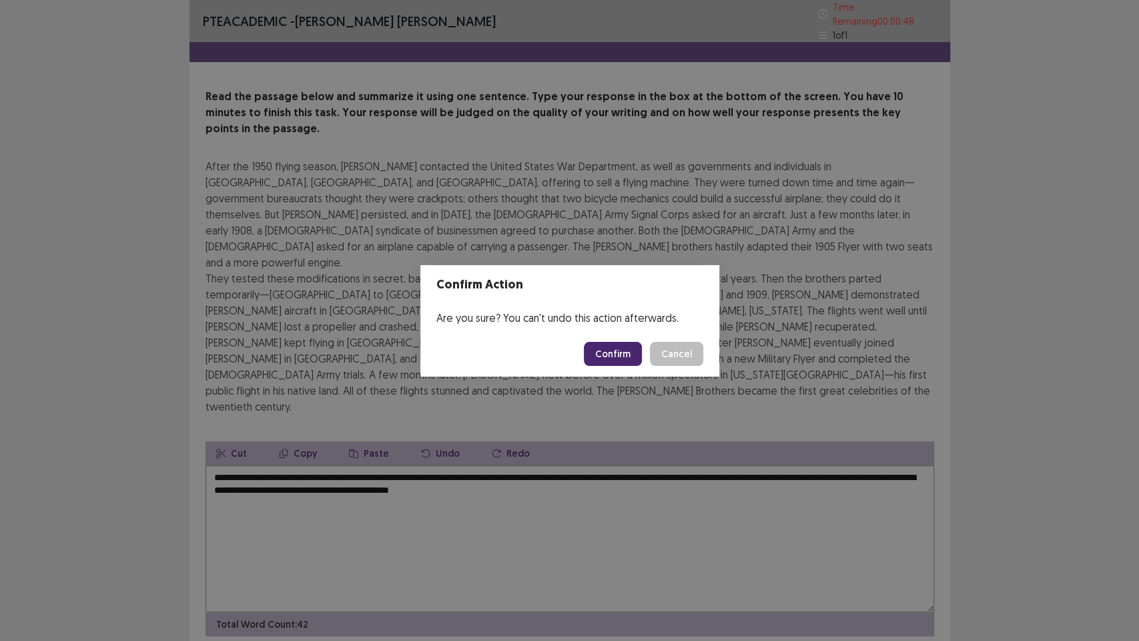
click at [609, 355] on button "Confirm" at bounding box center [613, 354] width 58 height 24
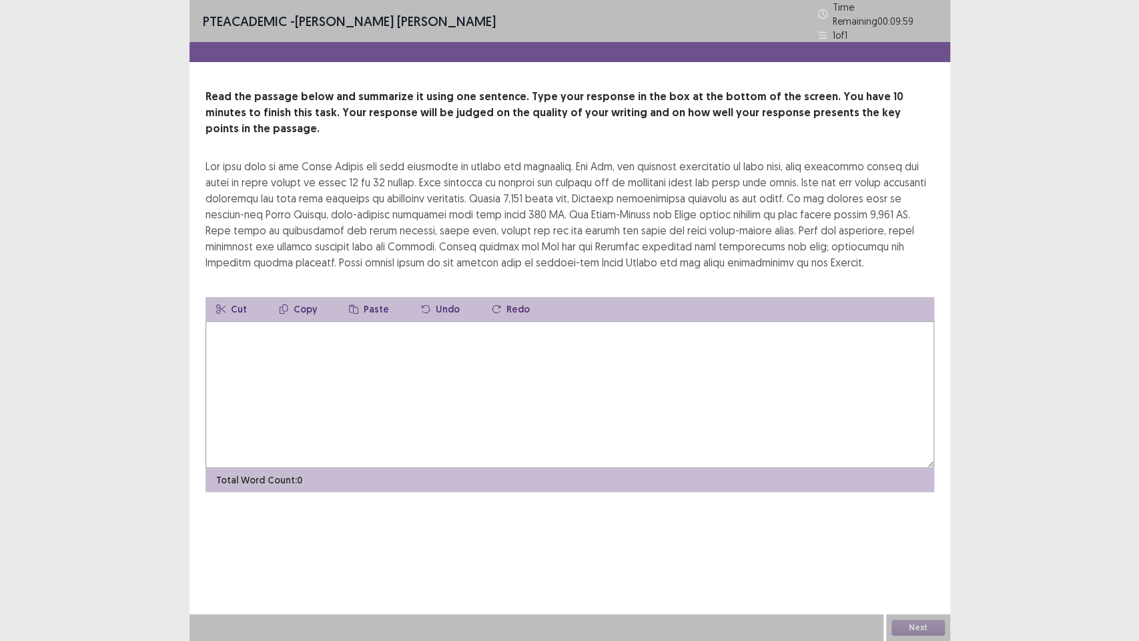
click at [616, 379] on textarea at bounding box center [570, 394] width 729 height 147
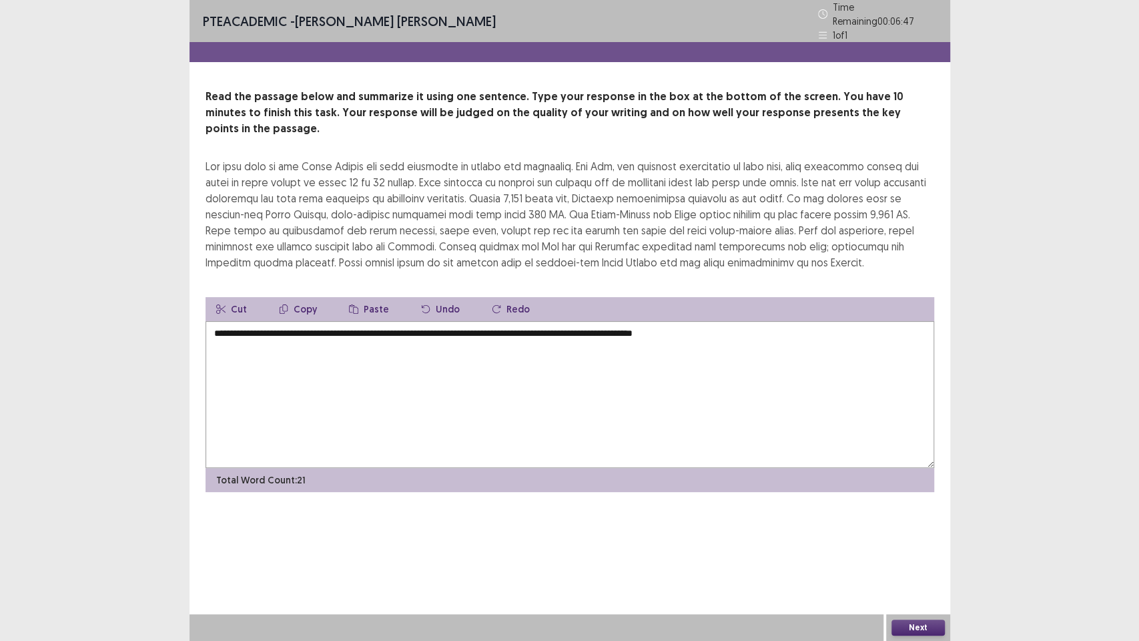
click at [525, 487] on div at bounding box center [537, 627] width 694 height 27
click at [792, 404] on textarea "**********" at bounding box center [570, 394] width 729 height 147
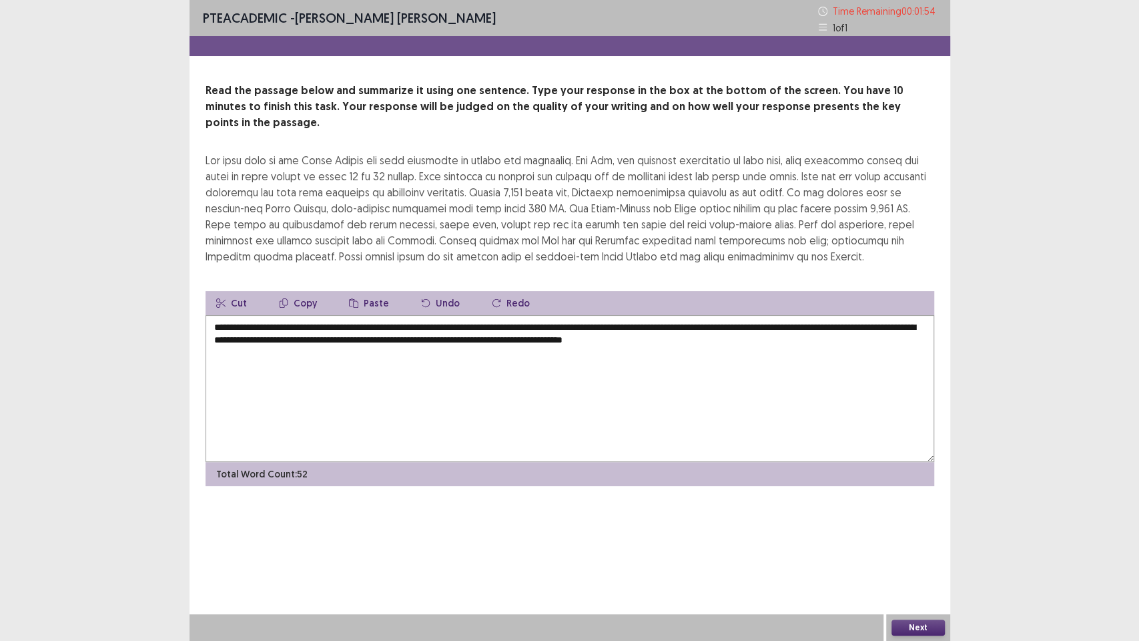
type textarea "**********"
click at [931, 487] on button "Next" at bounding box center [918, 627] width 53 height 16
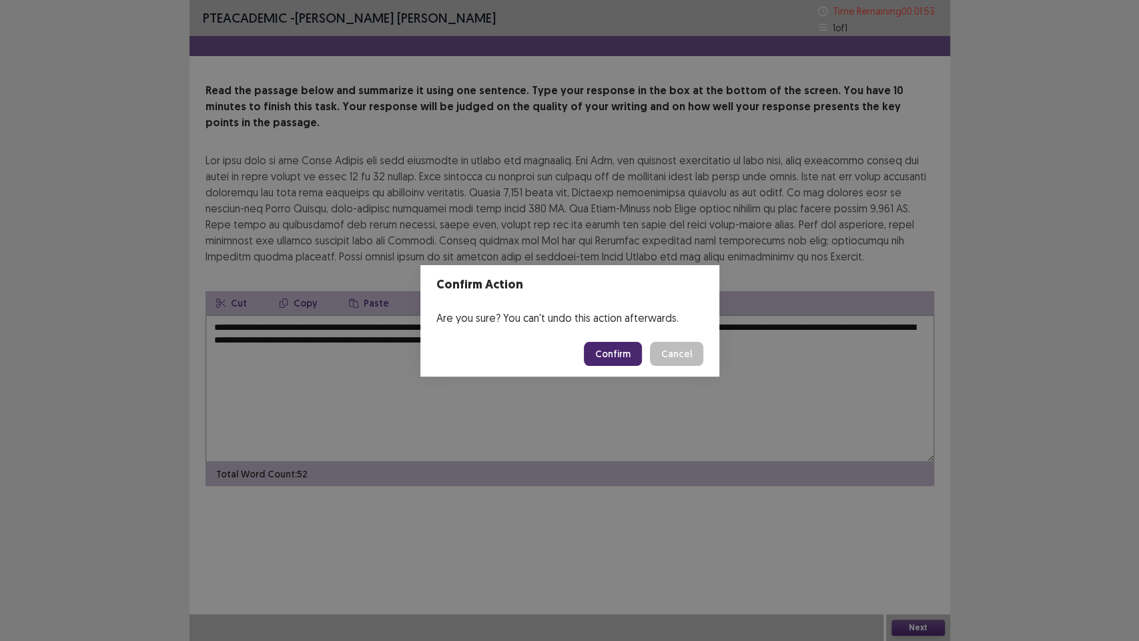
click at [625, 347] on button "Confirm" at bounding box center [613, 354] width 58 height 24
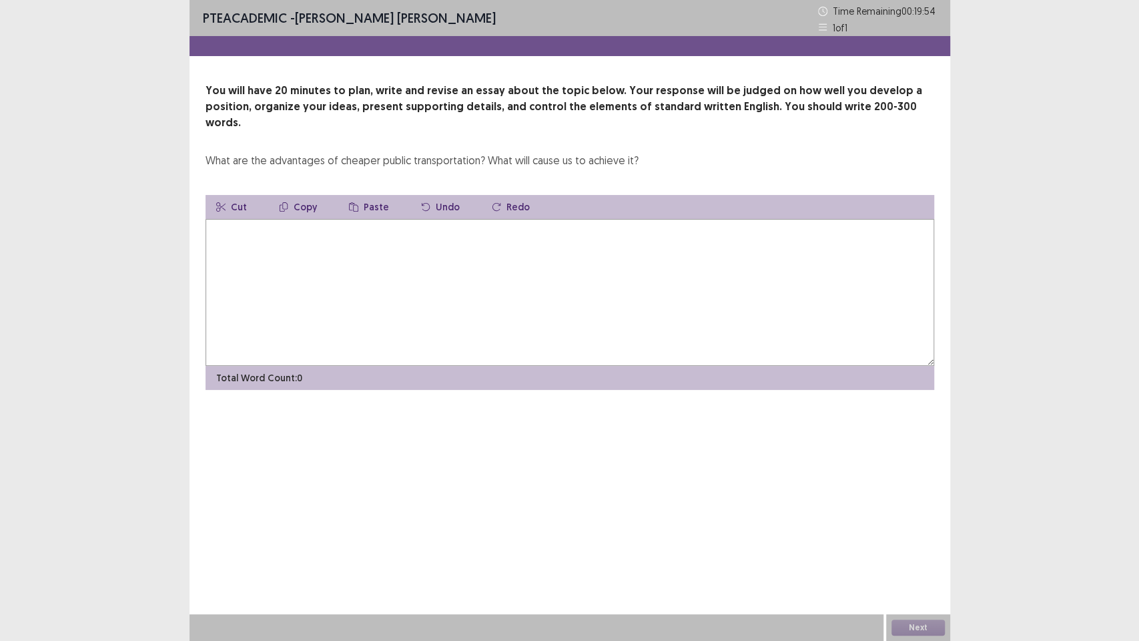
click at [599, 270] on textarea at bounding box center [570, 292] width 729 height 147
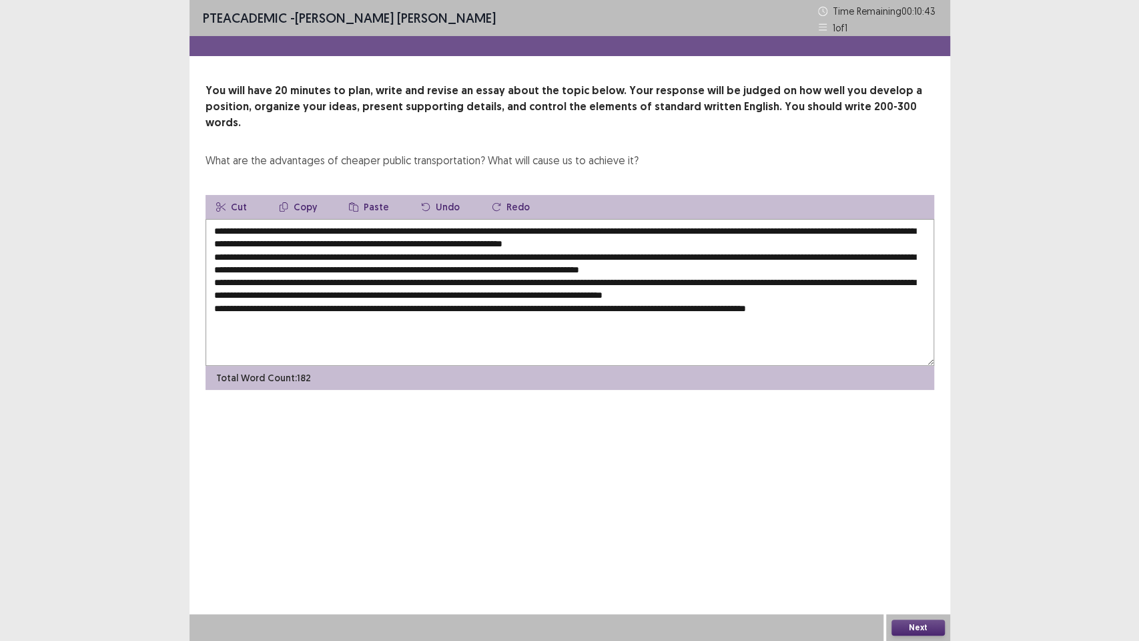
click at [827, 318] on textarea at bounding box center [570, 292] width 729 height 147
click at [603, 325] on textarea at bounding box center [570, 292] width 729 height 147
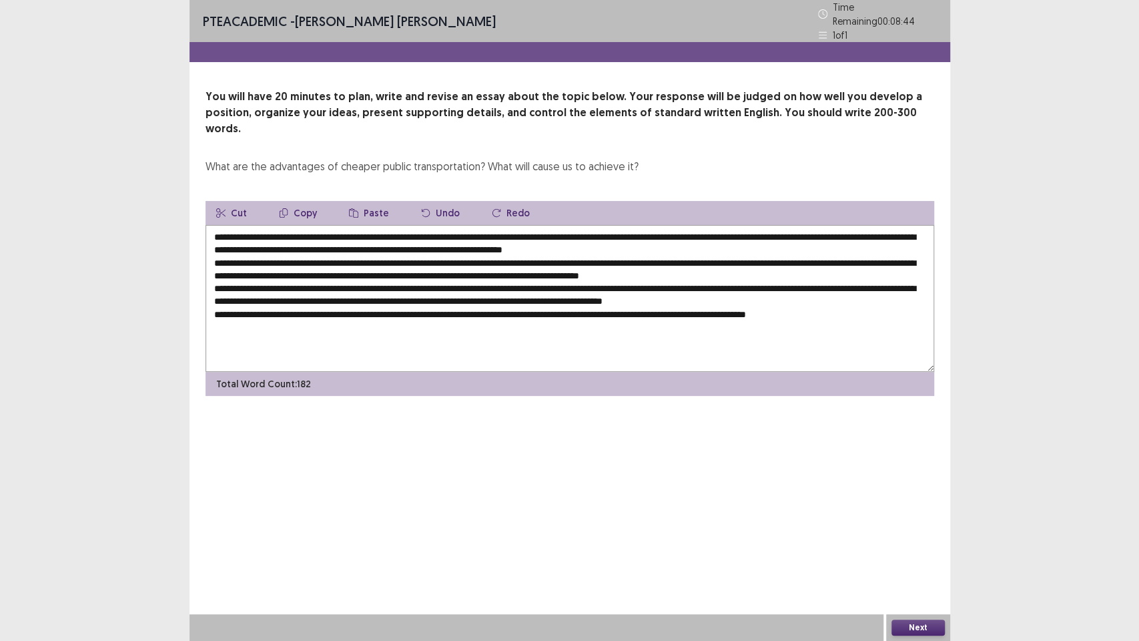
click at [314, 225] on textarea at bounding box center [570, 298] width 729 height 147
click at [278, 225] on textarea at bounding box center [570, 298] width 729 height 147
drag, startPoint x: 265, startPoint y: 212, endPoint x: 463, endPoint y: 215, distance: 198.3
click at [463, 225] on textarea at bounding box center [570, 298] width 729 height 147
drag, startPoint x: 440, startPoint y: 222, endPoint x: 379, endPoint y: 319, distance: 114.3
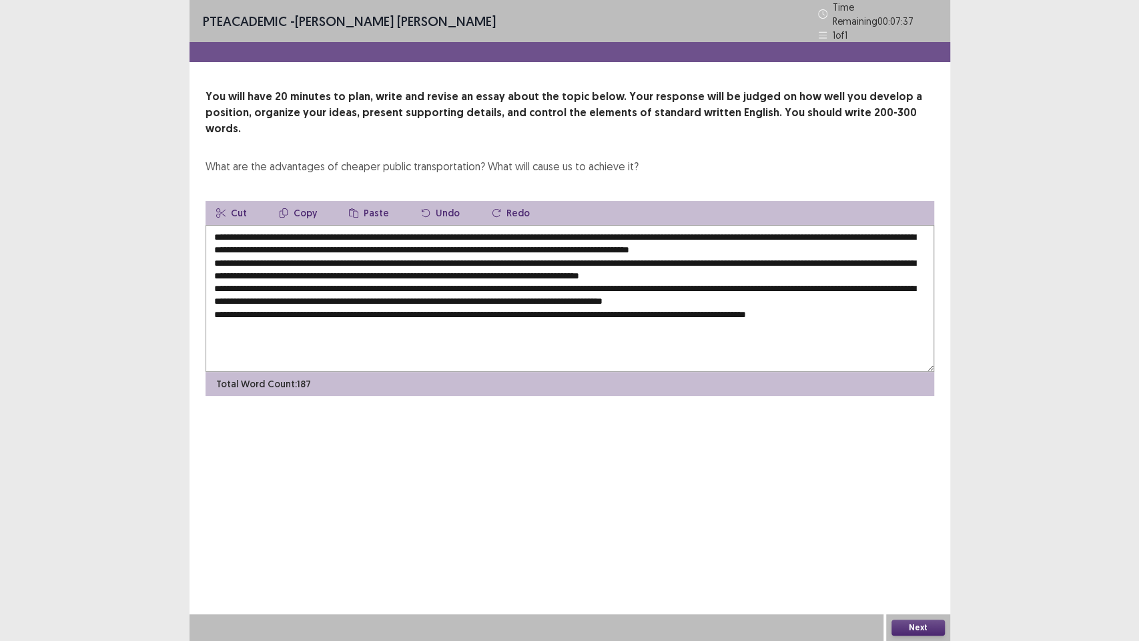
click at [379, 319] on textarea at bounding box center [570, 298] width 729 height 147
drag, startPoint x: 268, startPoint y: 214, endPoint x: 463, endPoint y: 219, distance: 195.0
click at [463, 225] on textarea at bounding box center [570, 298] width 729 height 147
drag, startPoint x: 465, startPoint y: 214, endPoint x: 272, endPoint y: 212, distance: 192.3
click at [267, 225] on textarea at bounding box center [570, 298] width 729 height 147
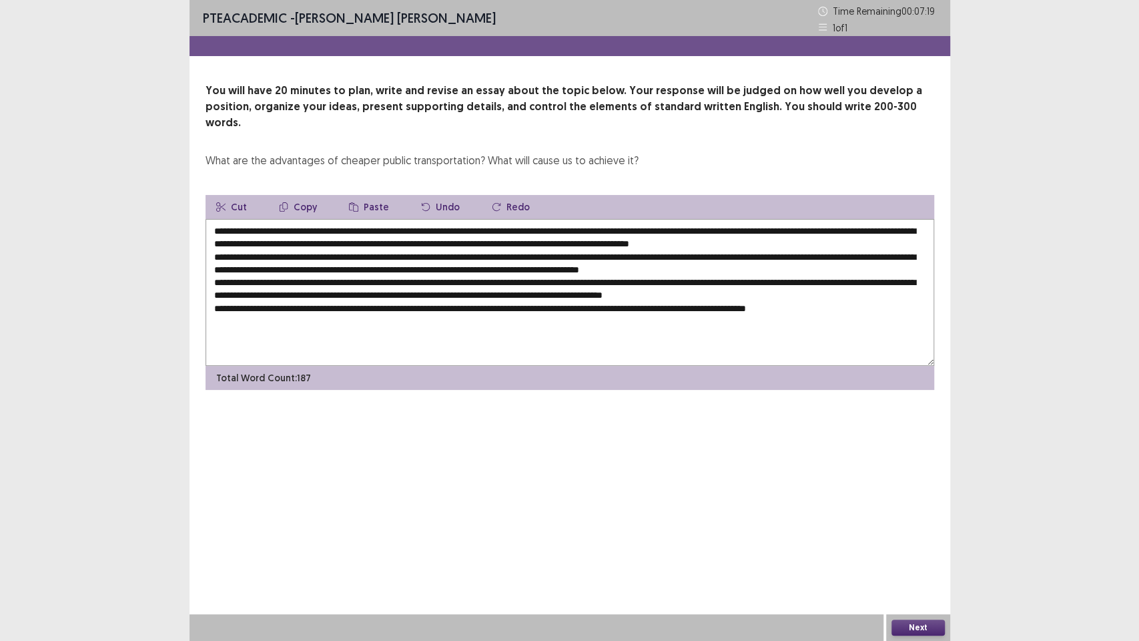
click at [427, 240] on textarea at bounding box center [570, 292] width 729 height 147
paste textarea "**********"
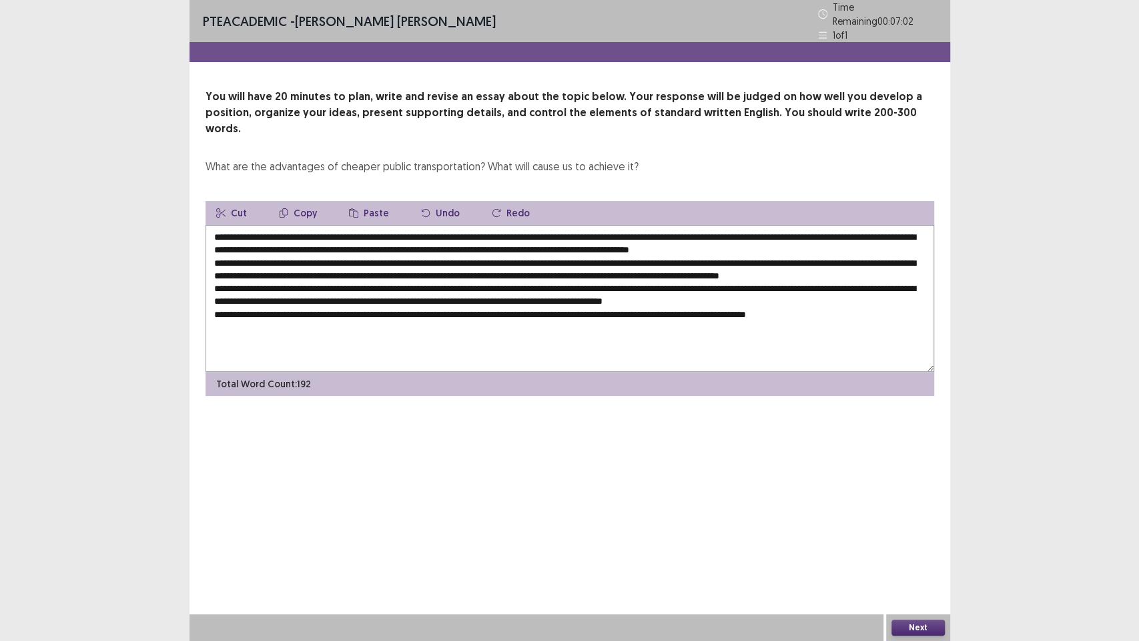
click at [868, 254] on textarea at bounding box center [570, 298] width 729 height 147
paste textarea "**********"
click at [429, 280] on textarea at bounding box center [570, 298] width 729 height 147
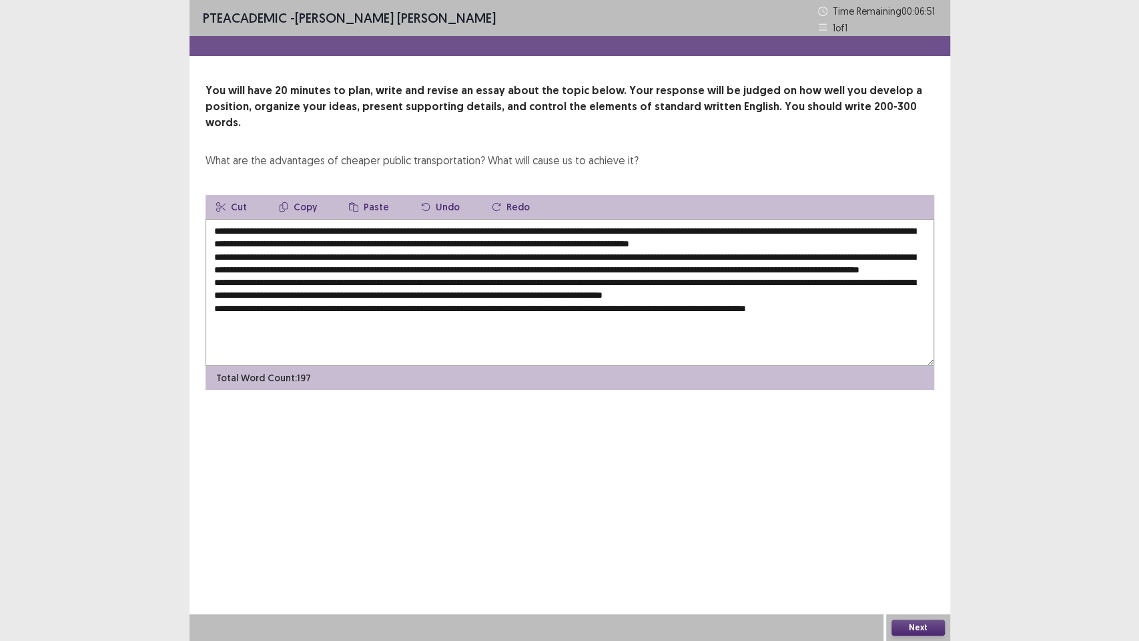
click at [433, 277] on textarea at bounding box center [570, 292] width 729 height 147
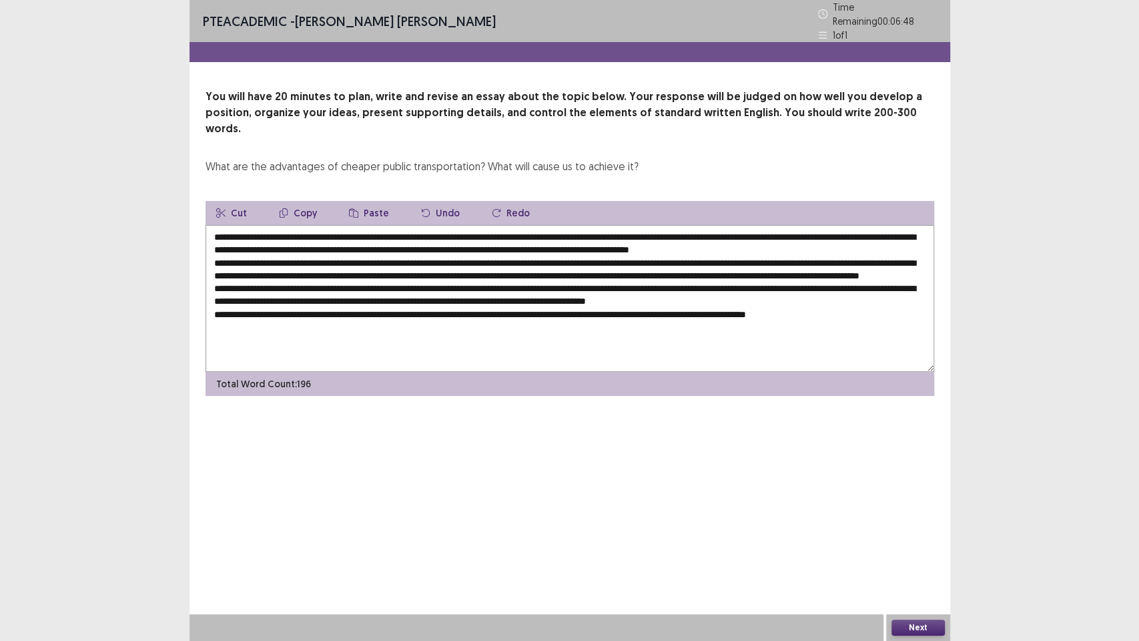
paste textarea "**********"
click at [294, 303] on textarea at bounding box center [570, 298] width 729 height 147
paste textarea "**********"
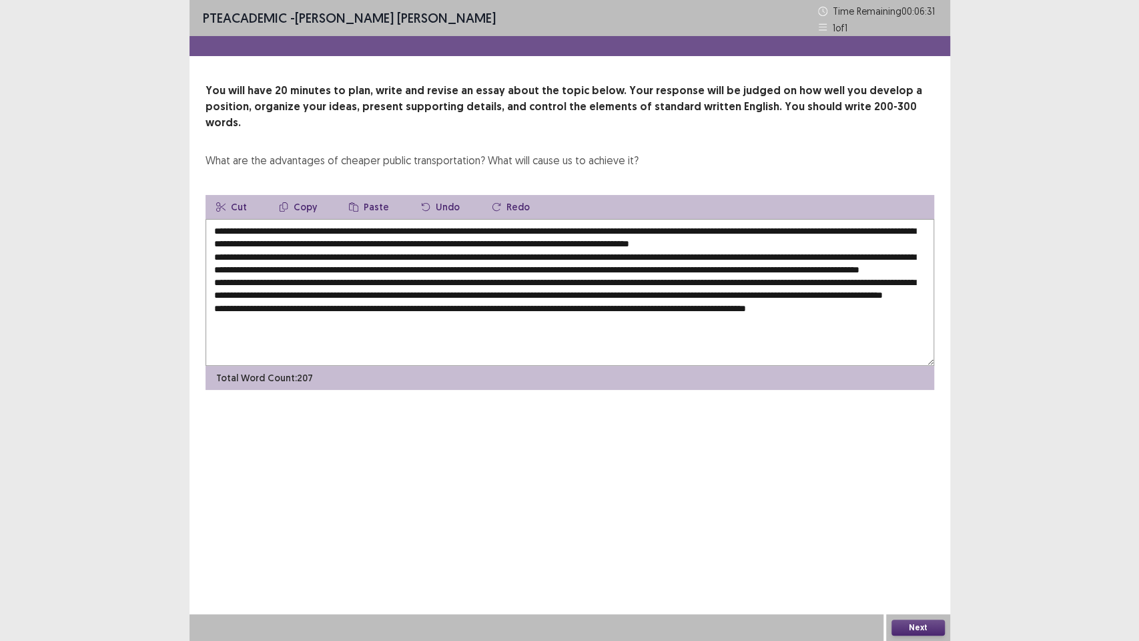
click at [545, 318] on textarea at bounding box center [570, 292] width 729 height 147
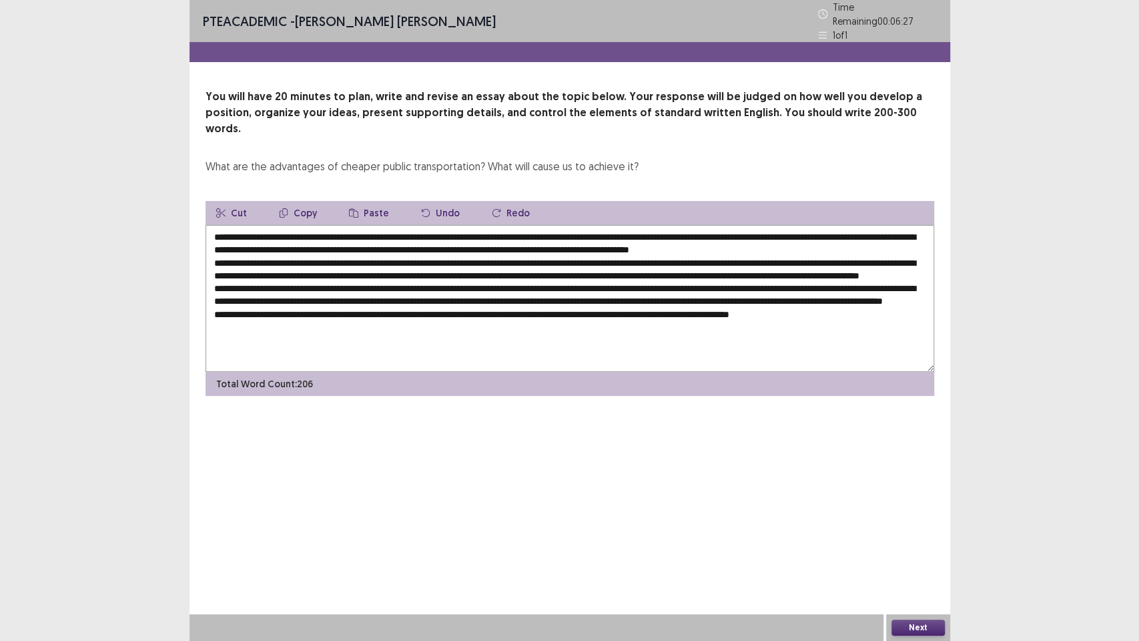
paste textarea "**********"
click at [216, 225] on textarea at bounding box center [570, 298] width 729 height 147
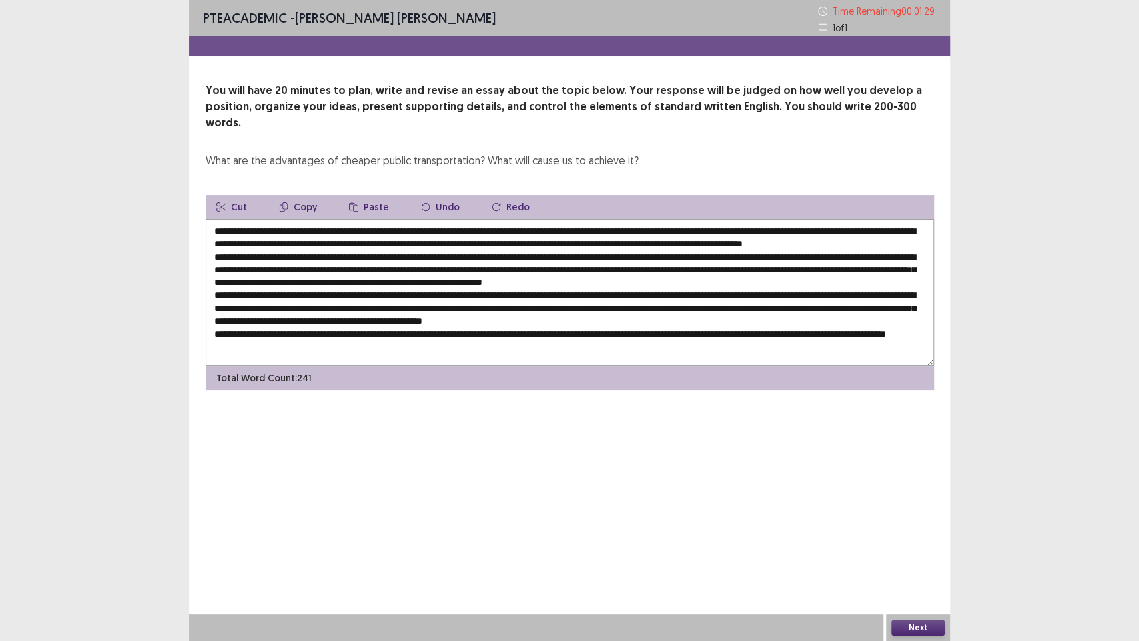
drag, startPoint x: 208, startPoint y: 213, endPoint x: 267, endPoint y: 212, distance: 59.4
click at [209, 219] on textarea at bounding box center [570, 292] width 729 height 147
type textarea "**********"
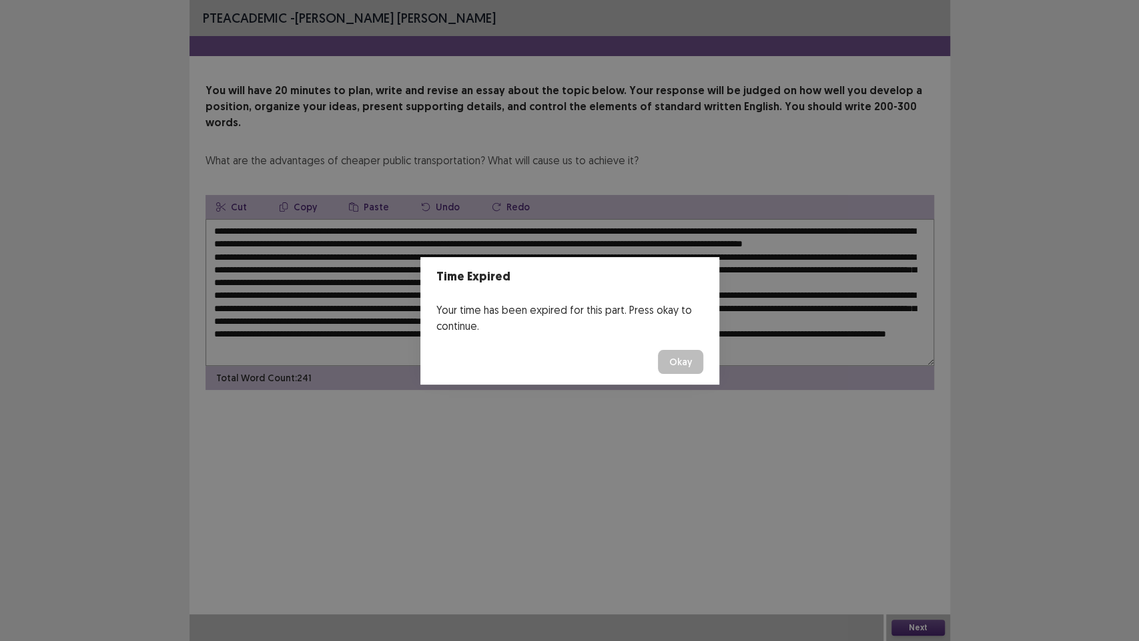
click at [669, 352] on button "Okay" at bounding box center [680, 362] width 45 height 24
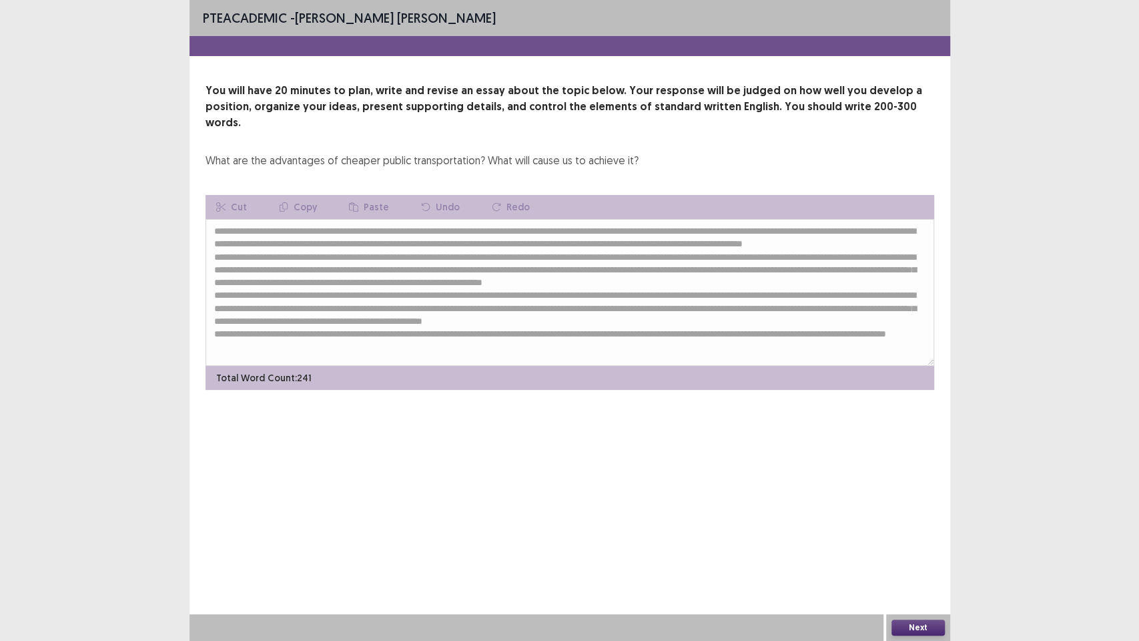
click at [913, 487] on button "Next" at bounding box center [918, 627] width 53 height 16
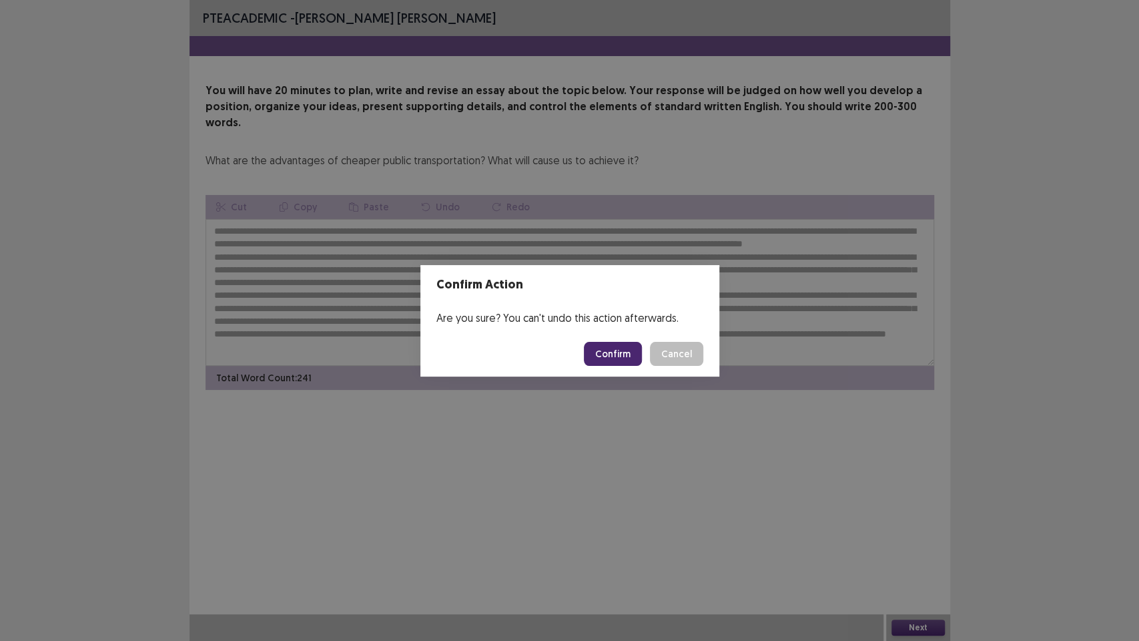
click at [615, 352] on button "Confirm" at bounding box center [613, 354] width 58 height 24
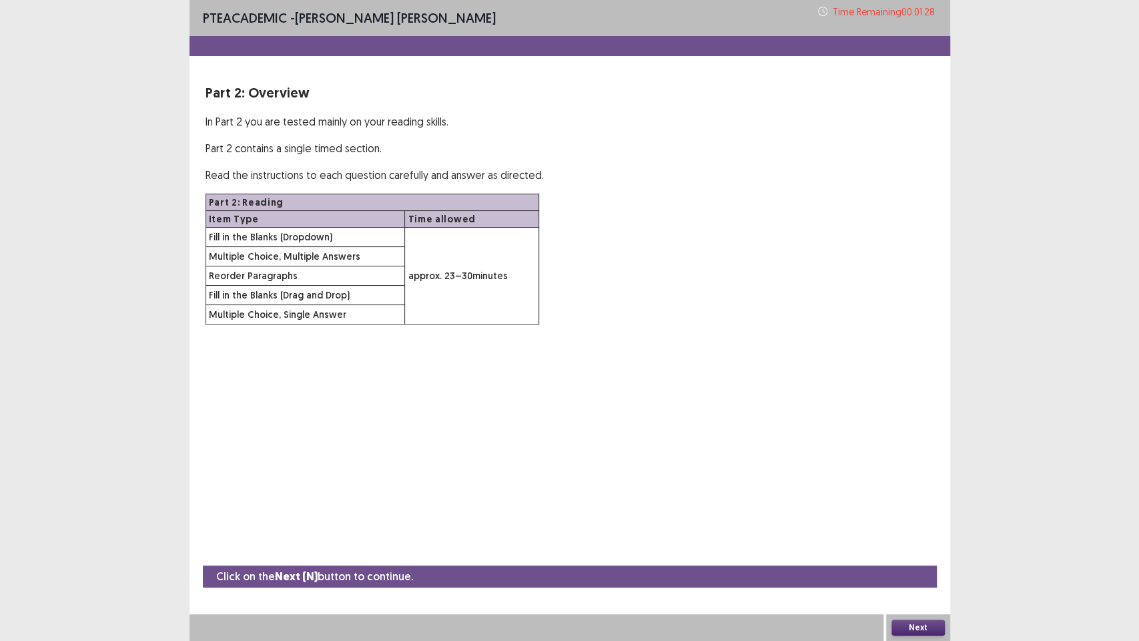
click at [928, 487] on button "Next" at bounding box center [918, 627] width 53 height 16
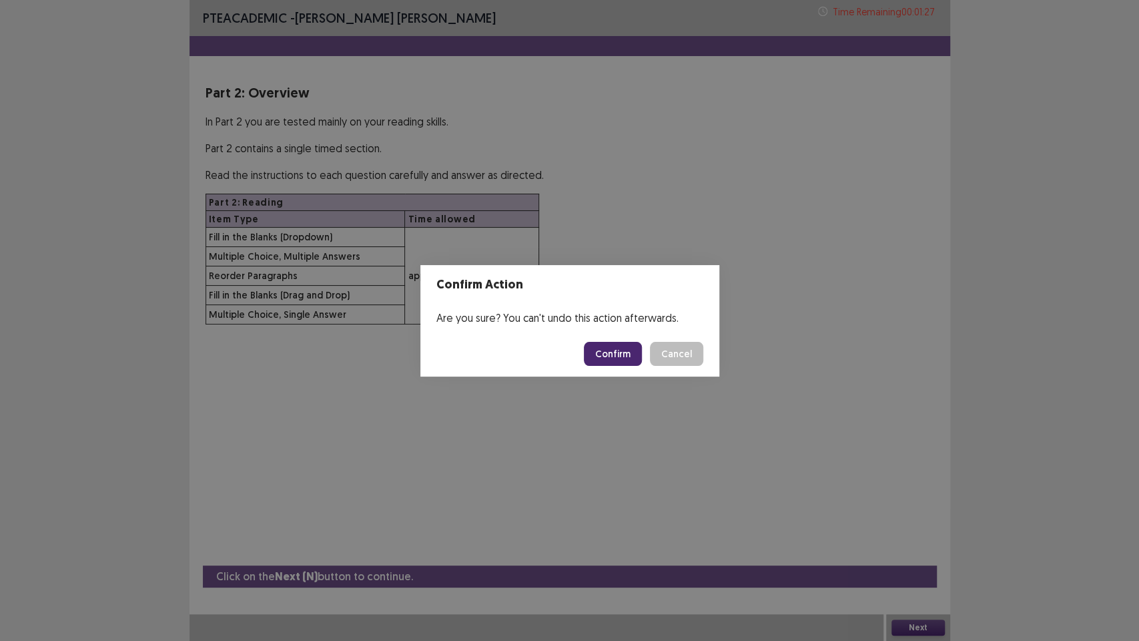
click at [598, 354] on button "Confirm" at bounding box center [613, 354] width 58 height 24
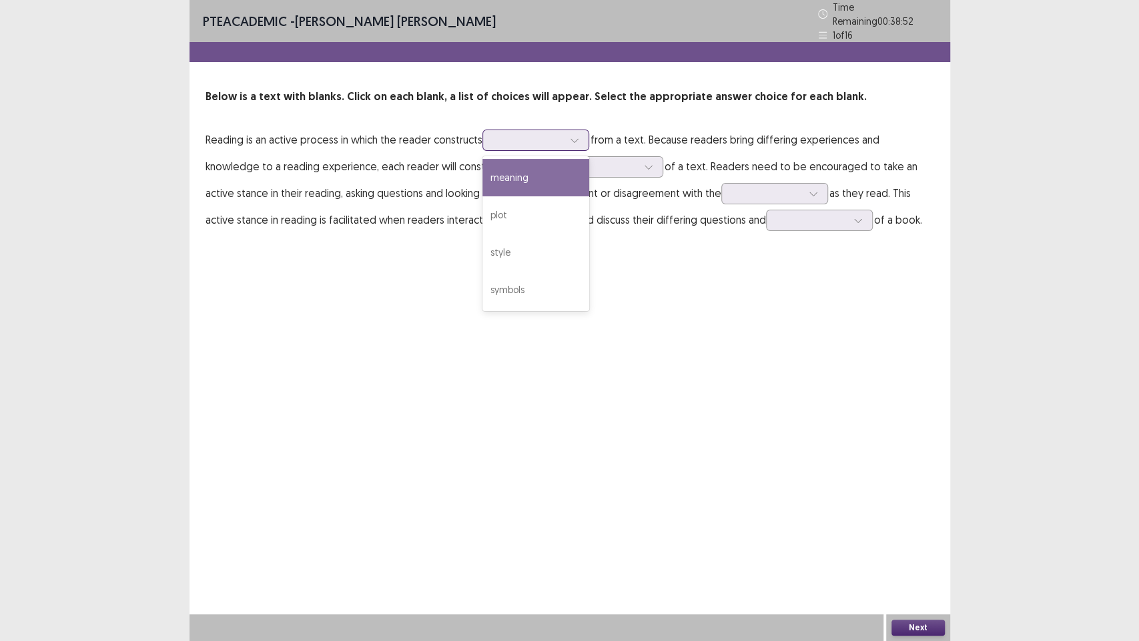
click at [515, 136] on div at bounding box center [528, 140] width 69 height 13
click at [527, 180] on div "meaning" at bounding box center [536, 177] width 107 height 37
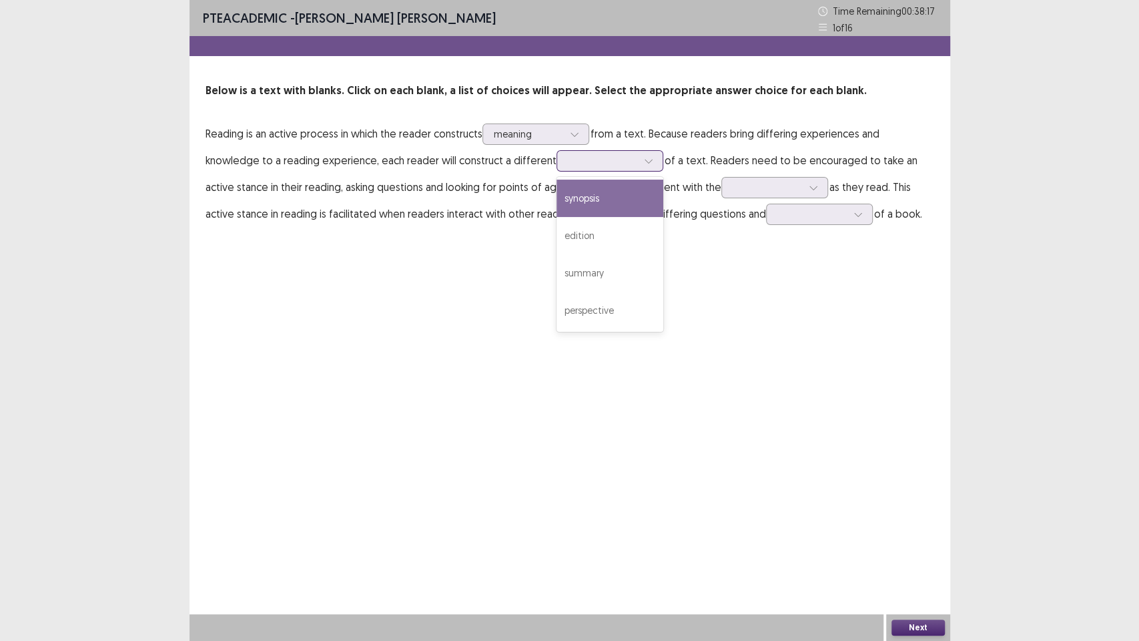
click at [568, 162] on input "text" at bounding box center [569, 161] width 3 height 10
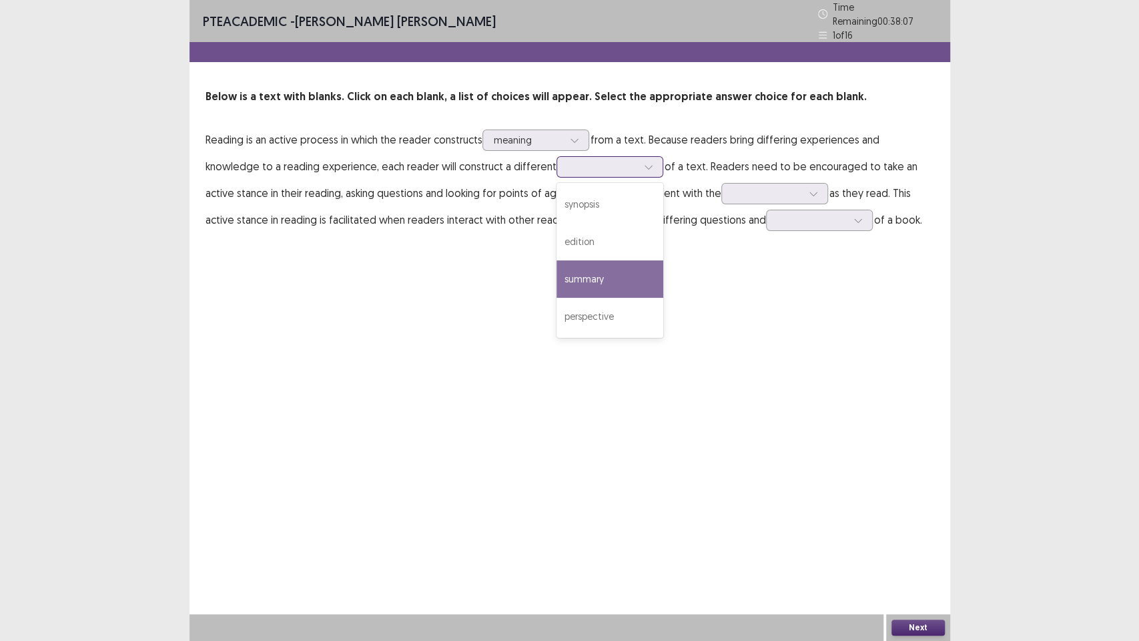
click at [563, 277] on div "summary" at bounding box center [610, 278] width 107 height 37
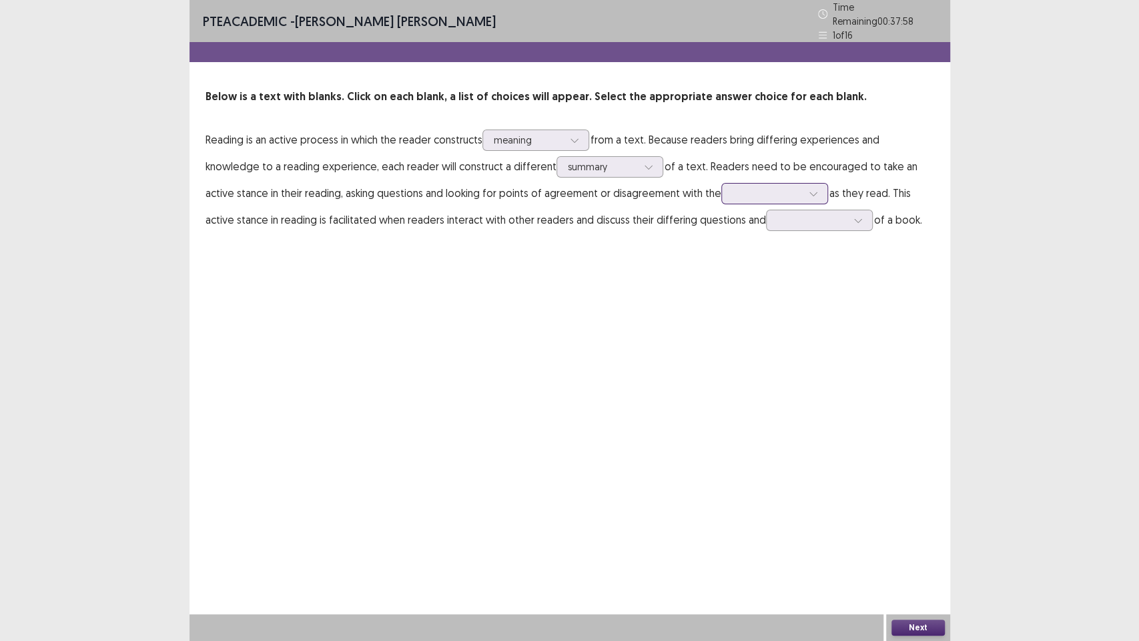
click at [733, 187] on div at bounding box center [767, 193] width 69 height 13
click at [722, 259] on div "author" at bounding box center [775, 268] width 107 height 37
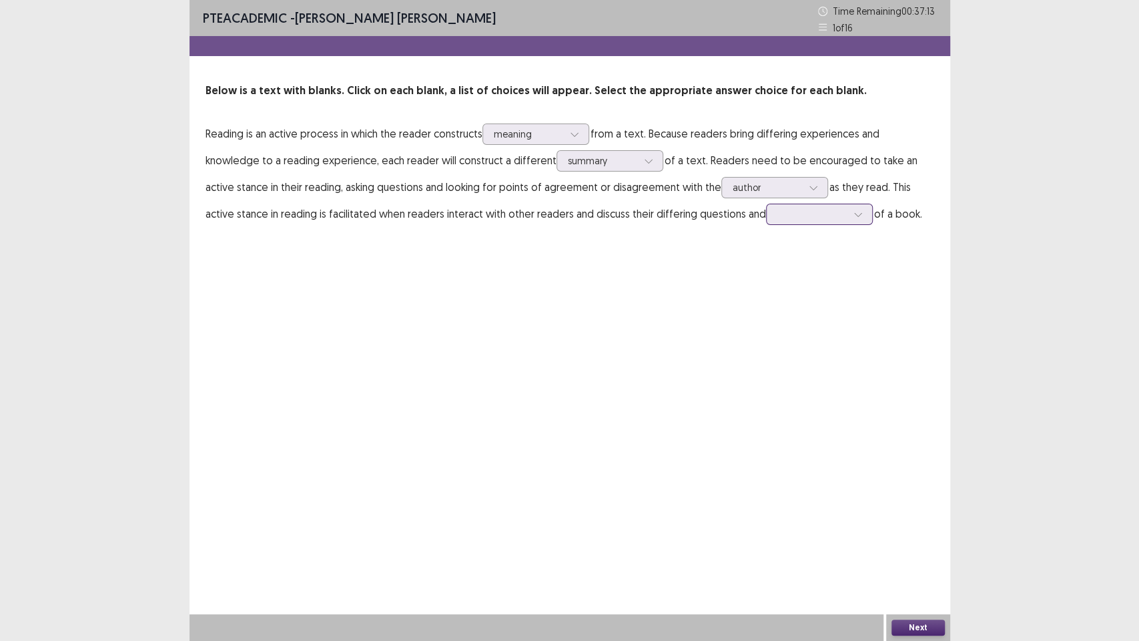
click at [778, 214] on div at bounding box center [812, 214] width 69 height 13
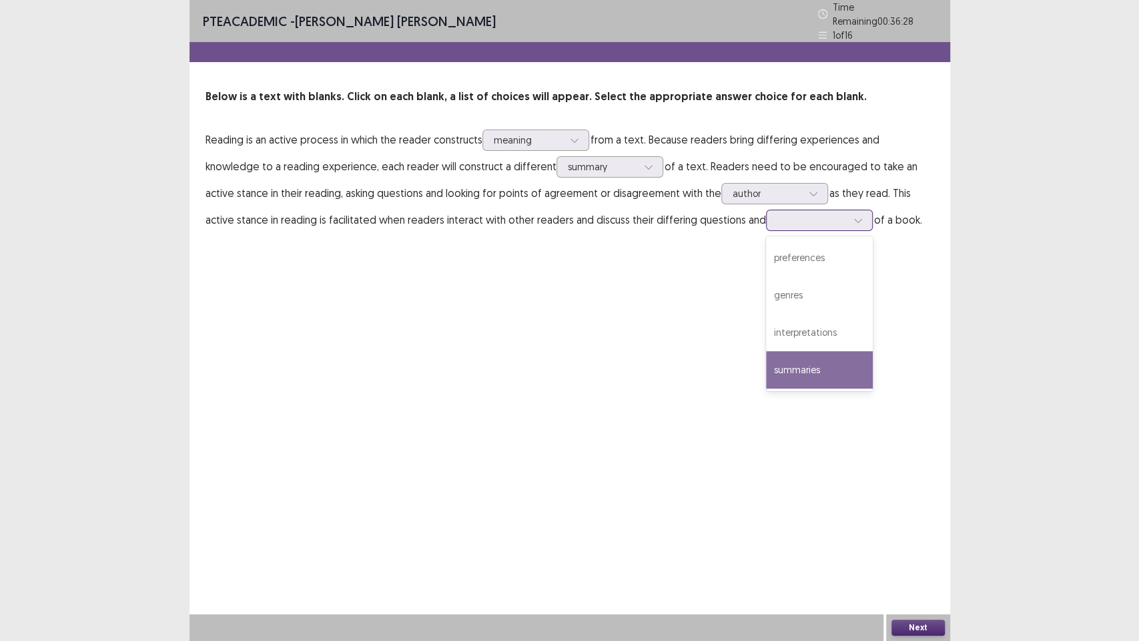
click at [766, 366] on div "summaries" at bounding box center [819, 369] width 107 height 37
click at [931, 487] on button "Next" at bounding box center [918, 627] width 53 height 16
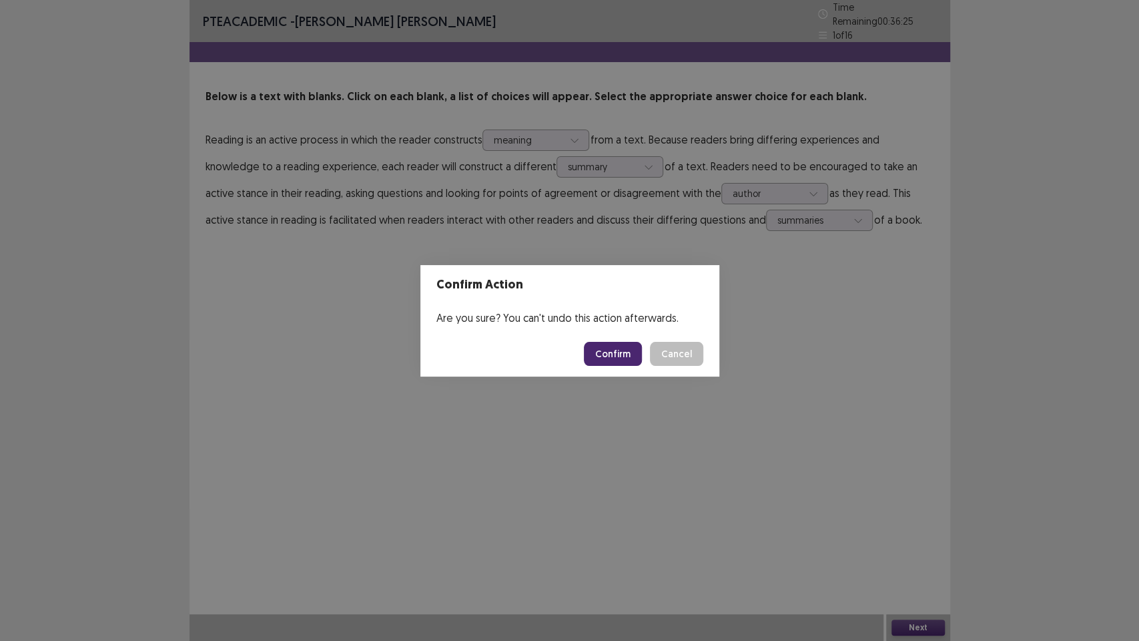
click at [613, 358] on button "Confirm" at bounding box center [613, 354] width 58 height 24
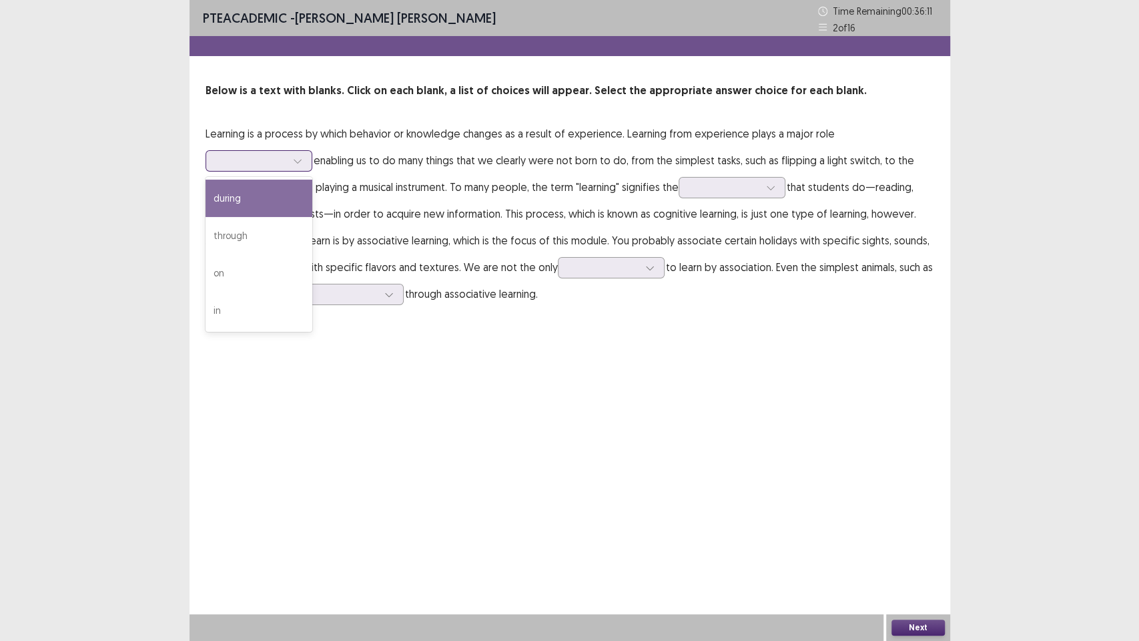
click at [243, 155] on div at bounding box center [251, 160] width 69 height 13
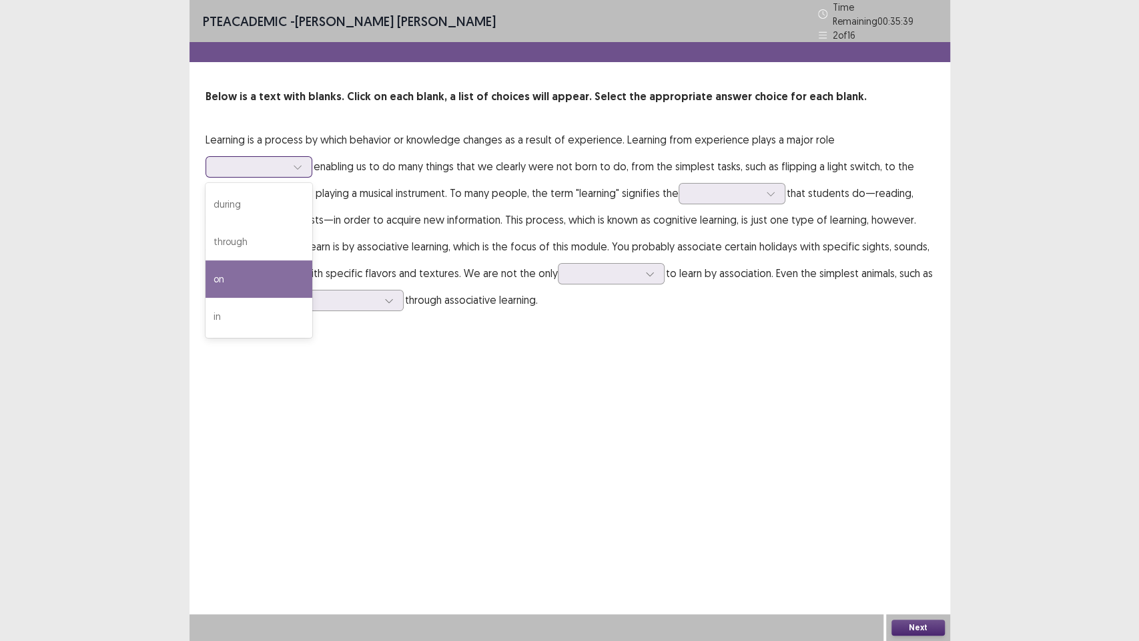
click at [234, 280] on div "on" at bounding box center [259, 278] width 107 height 37
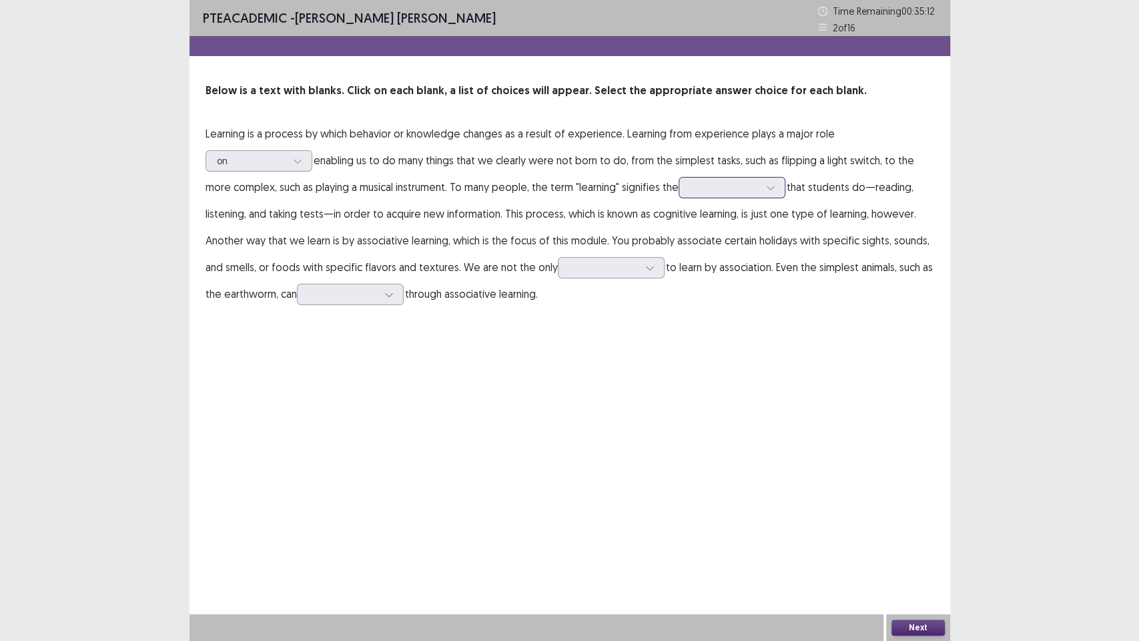
click at [705, 188] on div at bounding box center [724, 187] width 69 height 13
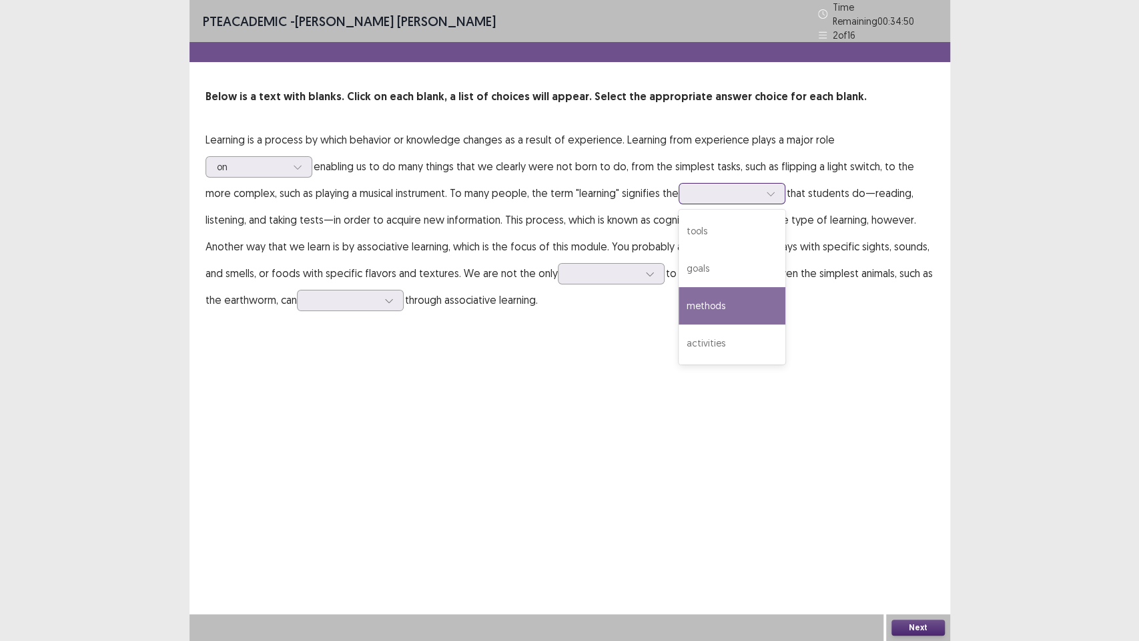
click at [758, 298] on div "methods" at bounding box center [732, 305] width 107 height 37
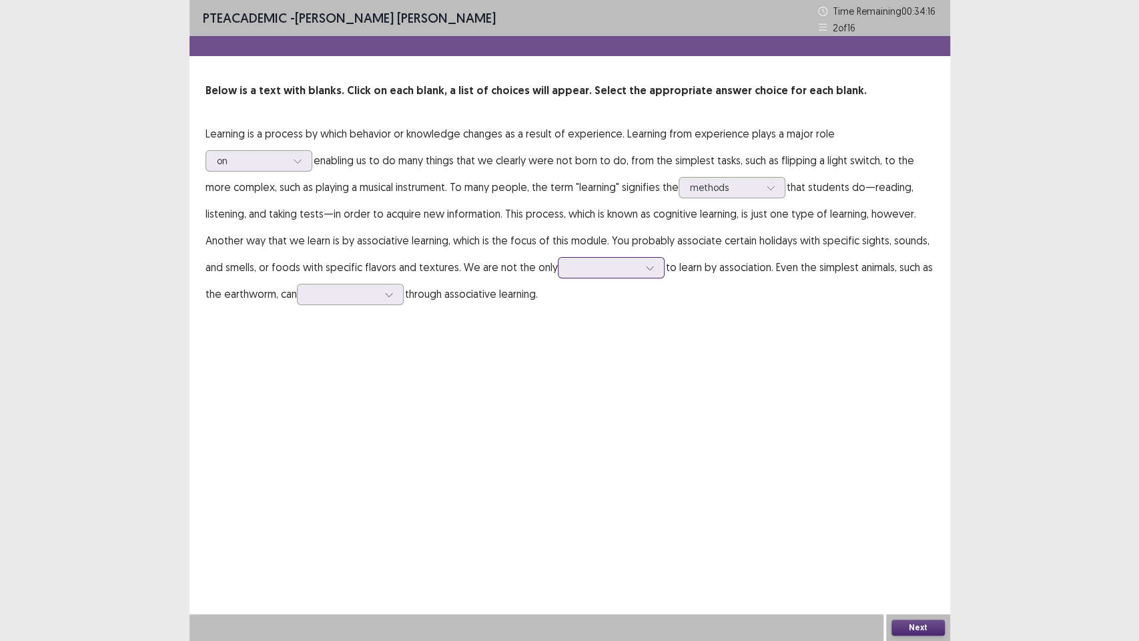
click at [612, 267] on div at bounding box center [603, 267] width 69 height 13
click at [625, 379] on div "creatures" at bounding box center [611, 379] width 107 height 37
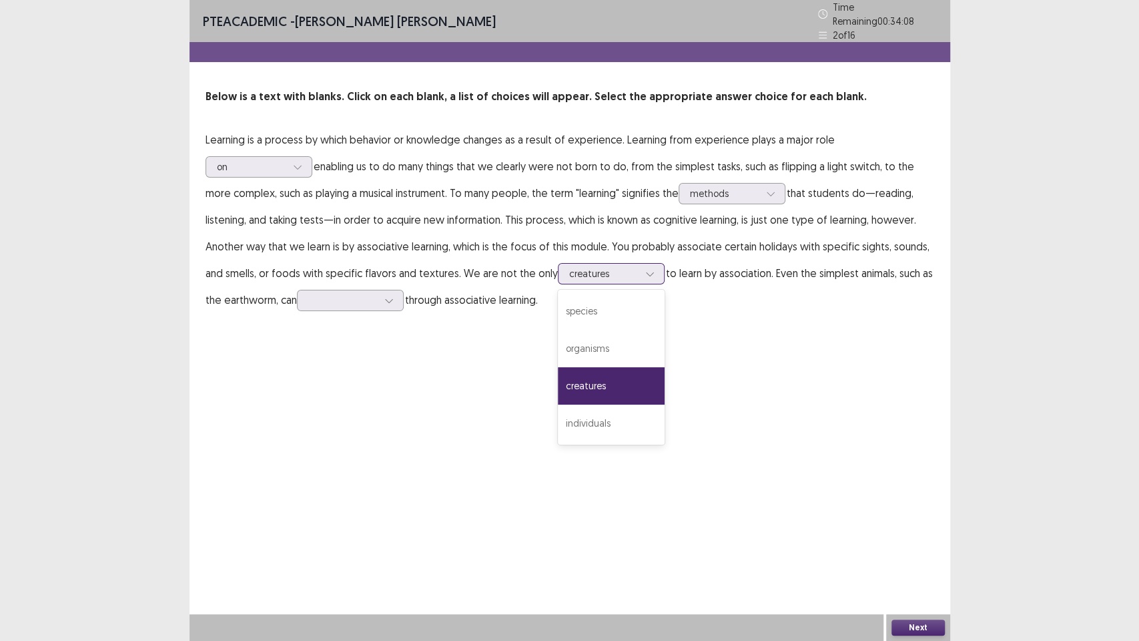
click at [640, 270] on div at bounding box center [650, 274] width 20 height 20
click at [607, 413] on div "individuals" at bounding box center [611, 423] width 107 height 37
click at [337, 302] on div at bounding box center [343, 299] width 72 height 15
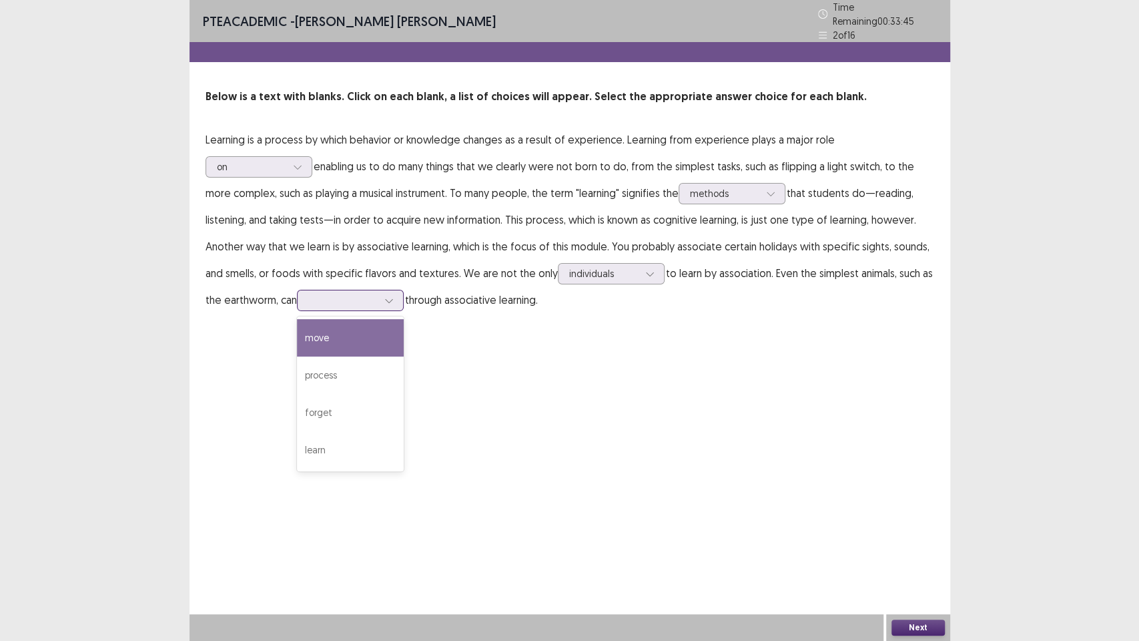
click at [340, 336] on div "move" at bounding box center [350, 337] width 107 height 37
click at [921, 487] on button "Next" at bounding box center [918, 627] width 53 height 16
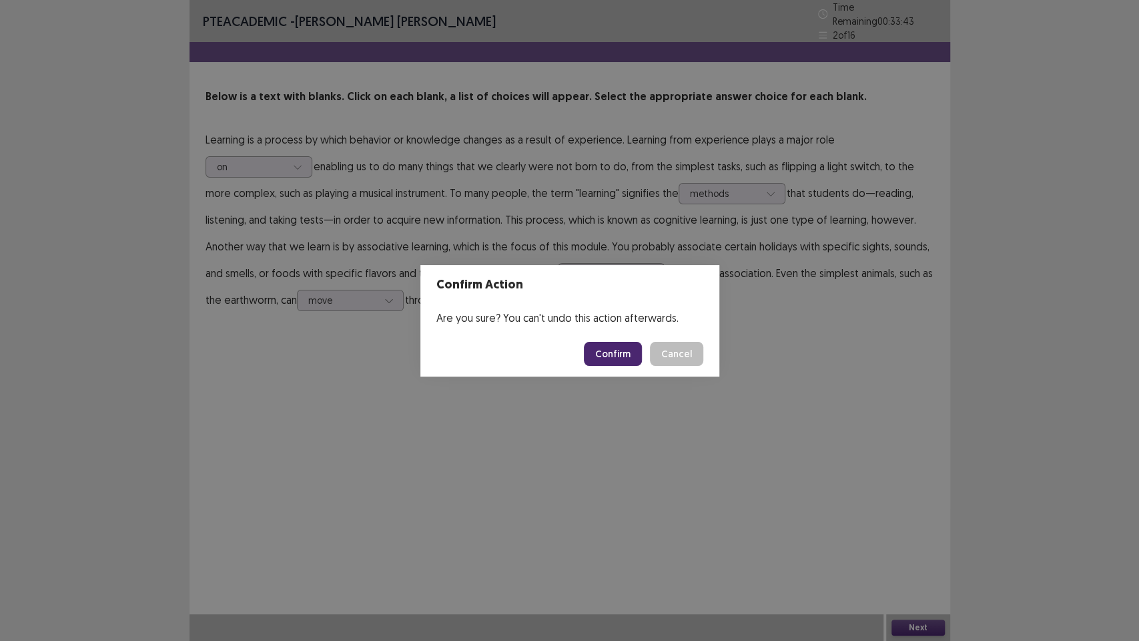
click at [631, 350] on button "Confirm" at bounding box center [613, 354] width 58 height 24
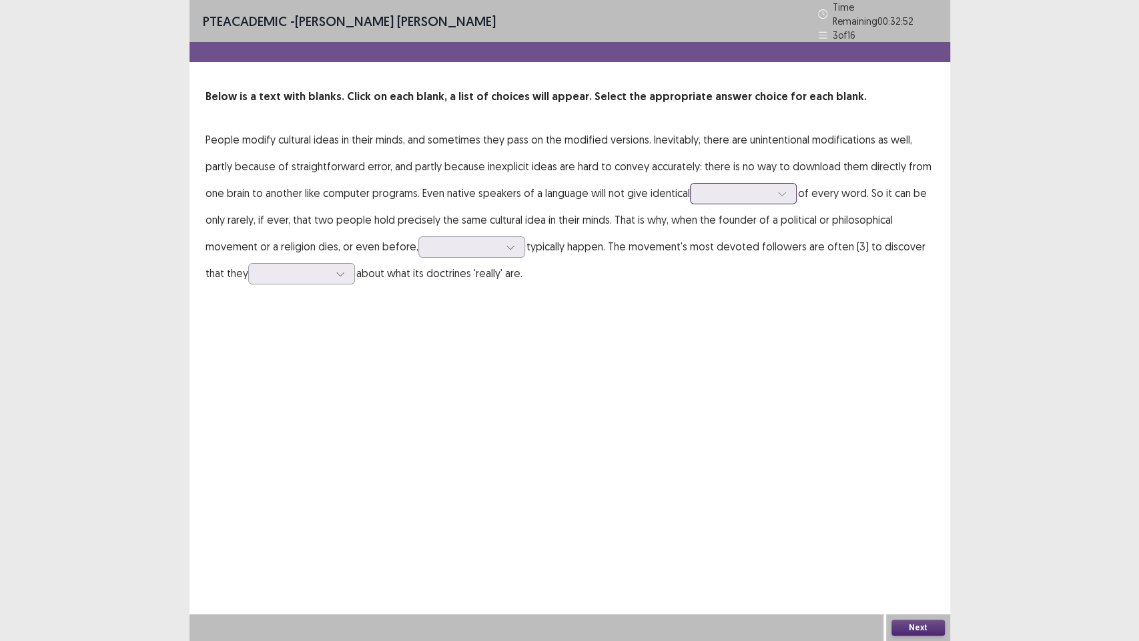
click at [717, 188] on div at bounding box center [736, 193] width 69 height 13
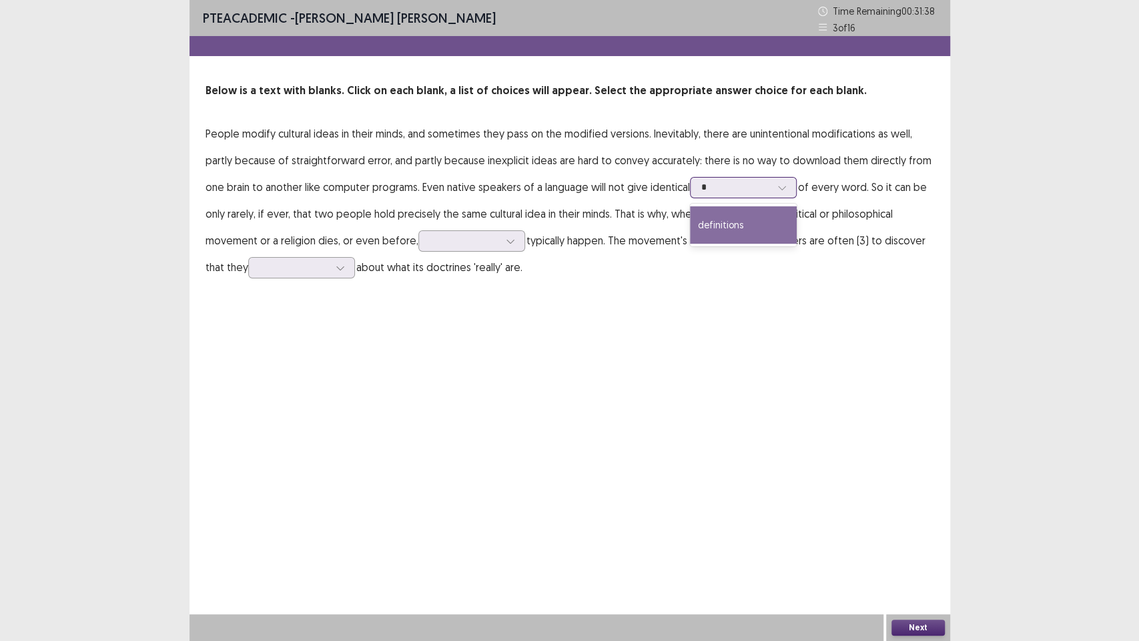
type input "*"
drag, startPoint x: 789, startPoint y: 437, endPoint x: 795, endPoint y: 411, distance: 26.7
click at [790, 433] on div "PTE academic - [PERSON_NAME] [PERSON_NAME] Time Remaining 00 : 31 : 38 3 of 16 …" at bounding box center [570, 320] width 761 height 641
drag, startPoint x: 789, startPoint y: 376, endPoint x: 789, endPoint y: 369, distance: 7.3
click at [789, 374] on div "PTE academic - [PERSON_NAME] [PERSON_NAME] Time Remaining 00 : 31 : 34 3 of 16 …" at bounding box center [570, 320] width 761 height 641
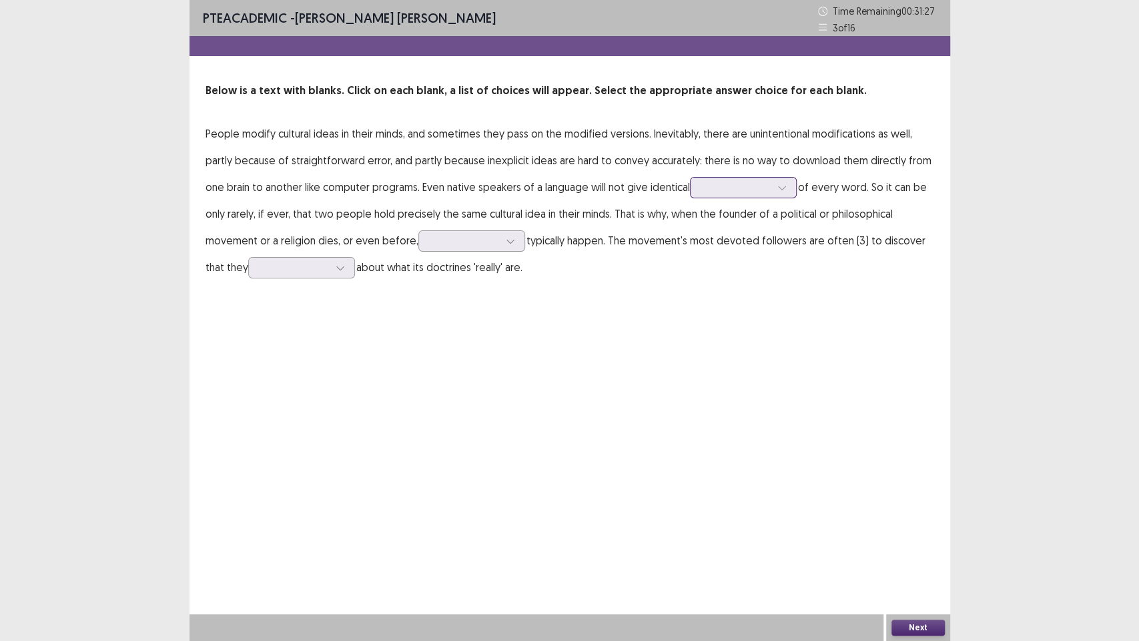
click at [705, 184] on div at bounding box center [736, 187] width 69 height 13
click at [764, 232] on div "translations" at bounding box center [743, 224] width 107 height 37
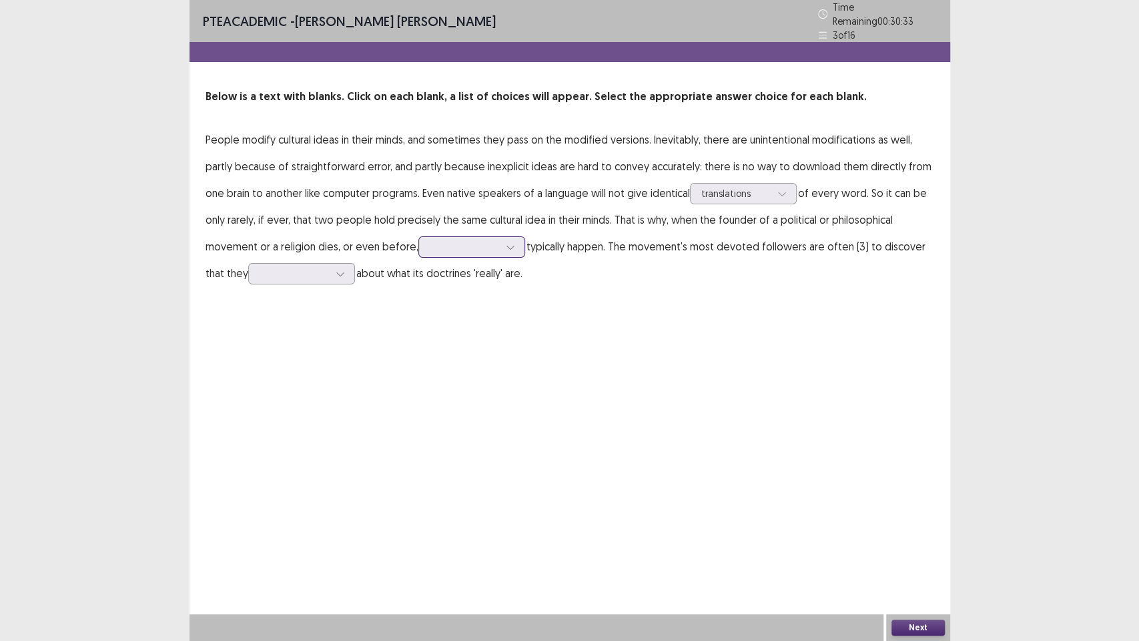
click at [436, 242] on div at bounding box center [464, 246] width 69 height 13
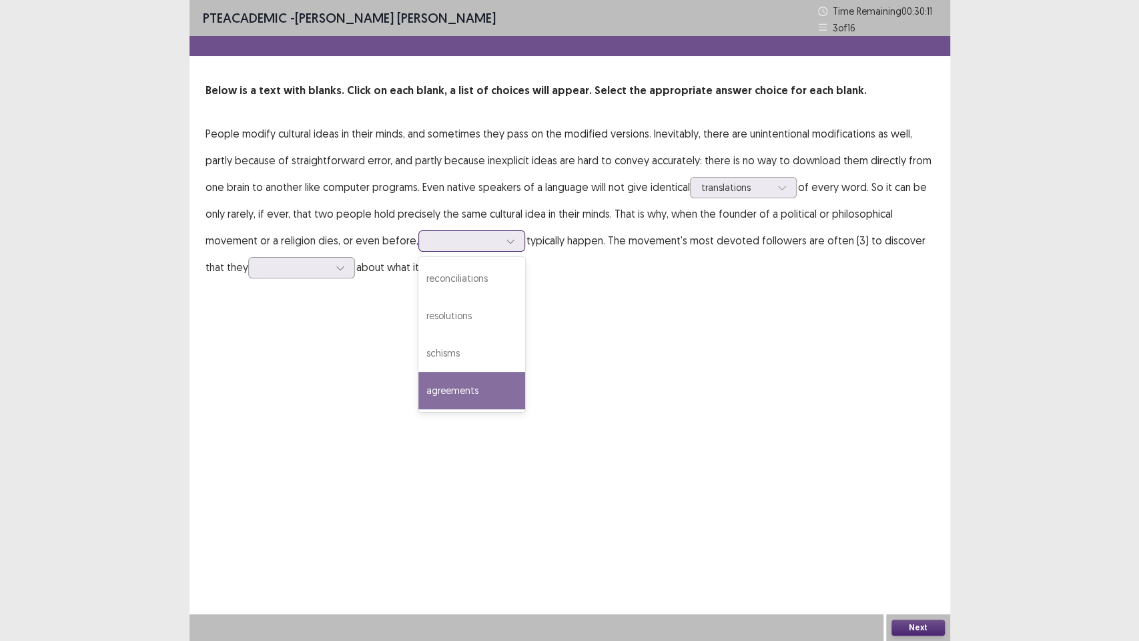
click at [486, 390] on div "agreements" at bounding box center [472, 390] width 107 height 37
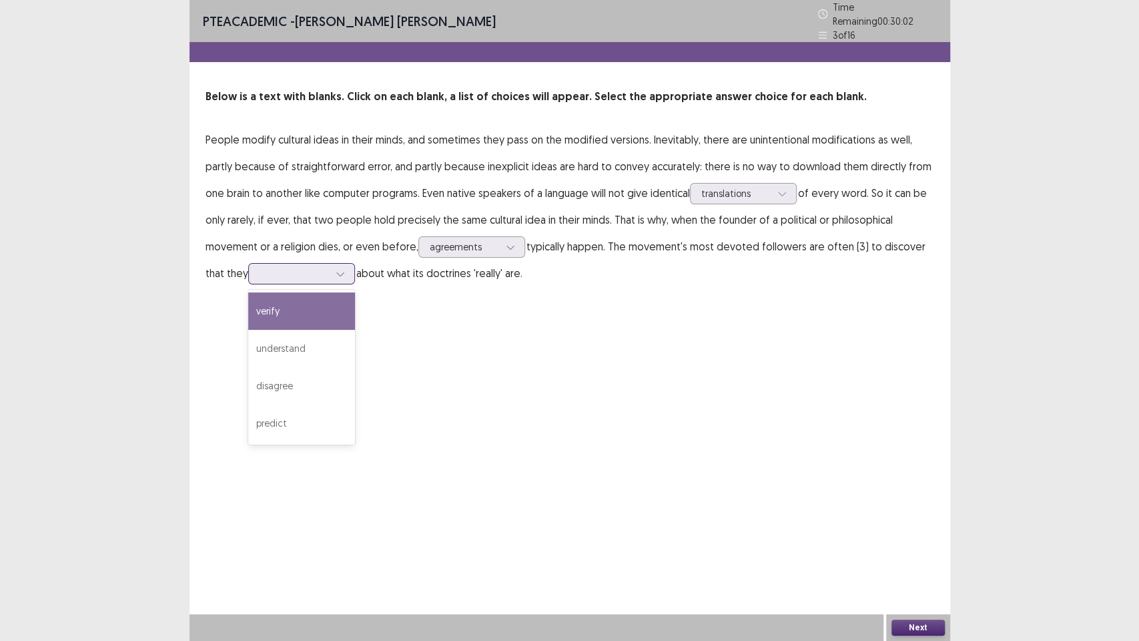
click at [298, 268] on div at bounding box center [294, 273] width 69 height 13
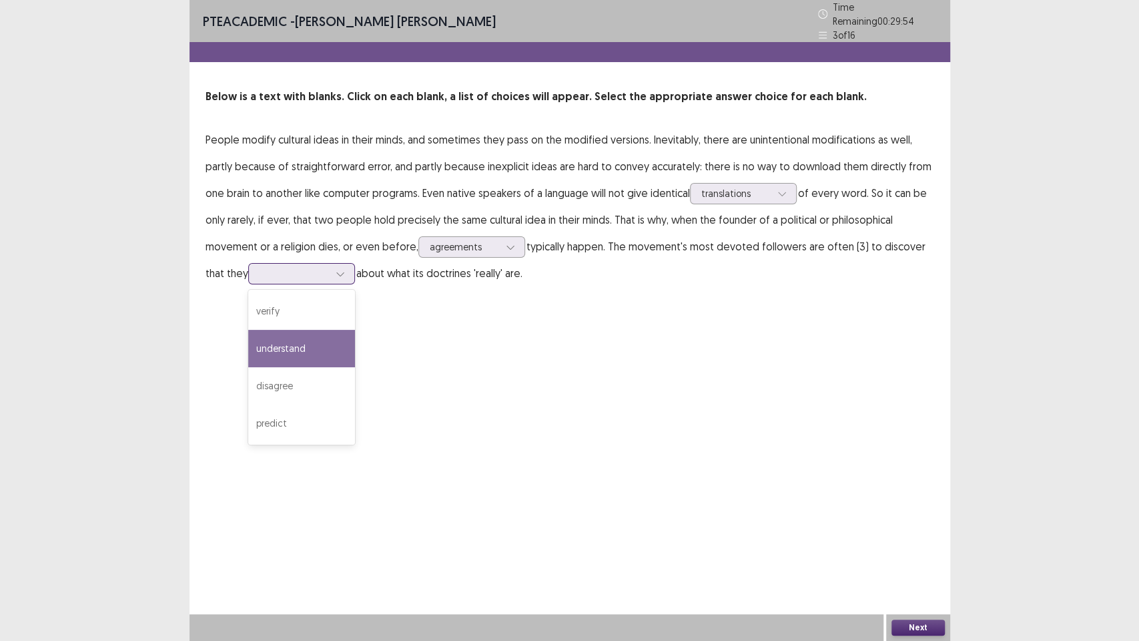
click at [328, 336] on div "understand" at bounding box center [301, 348] width 107 height 37
click at [937, 487] on button "Next" at bounding box center [918, 627] width 53 height 16
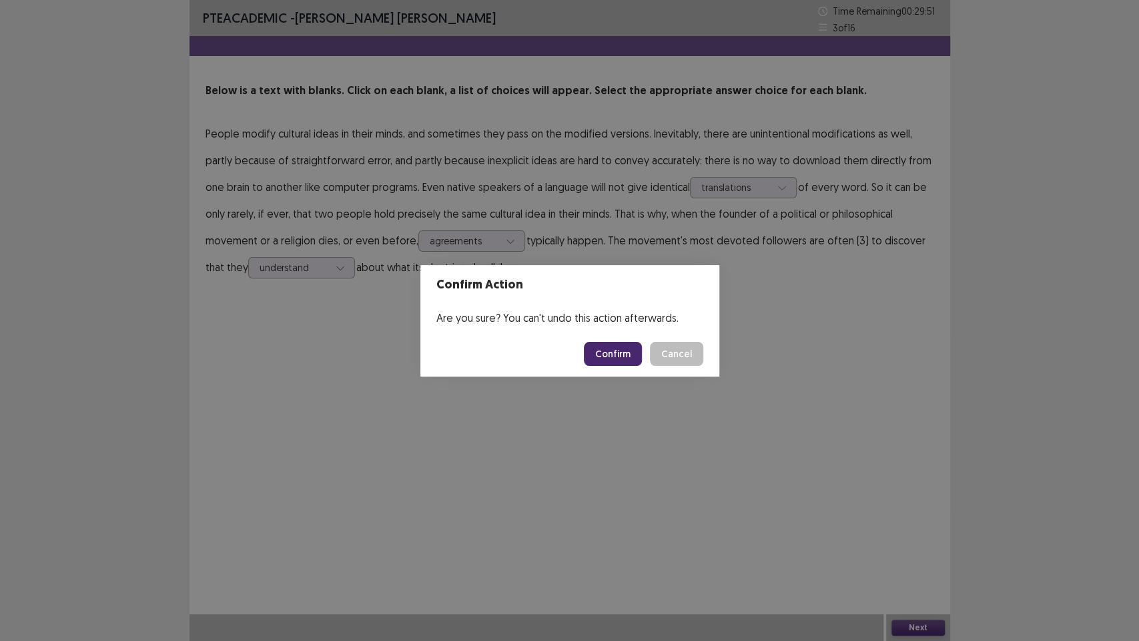
click at [613, 355] on button "Confirm" at bounding box center [613, 354] width 58 height 24
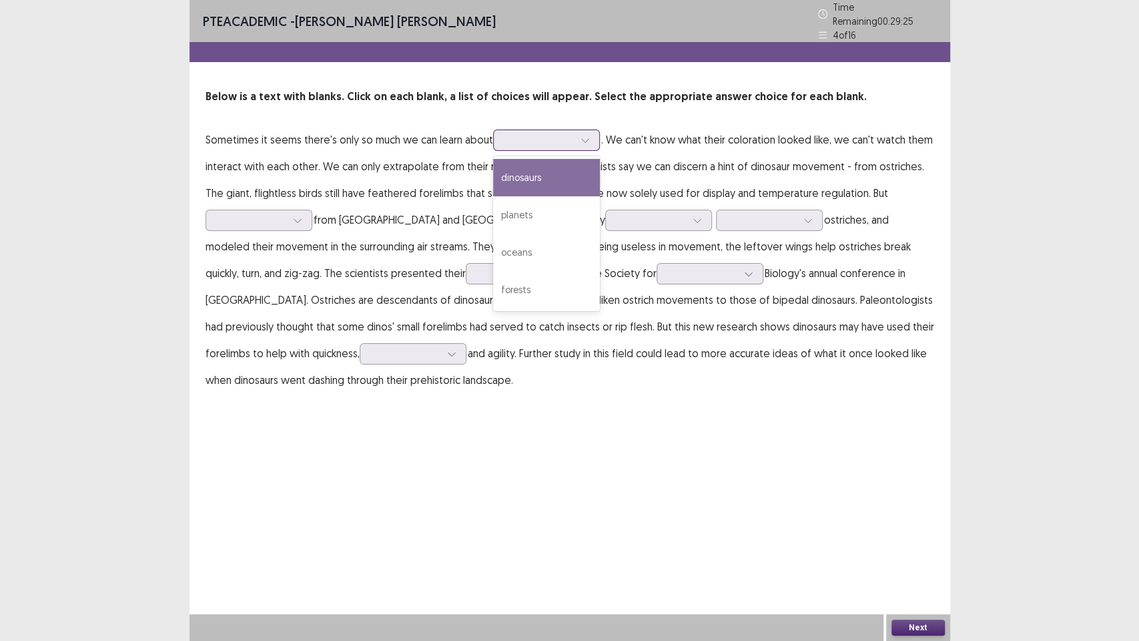
click at [584, 130] on div at bounding box center [585, 140] width 20 height 20
click at [561, 201] on div "planets" at bounding box center [546, 214] width 107 height 37
click at [573, 130] on div "planets" at bounding box center [539, 140] width 69 height 20
click at [560, 170] on div "dinosaurs" at bounding box center [546, 177] width 107 height 37
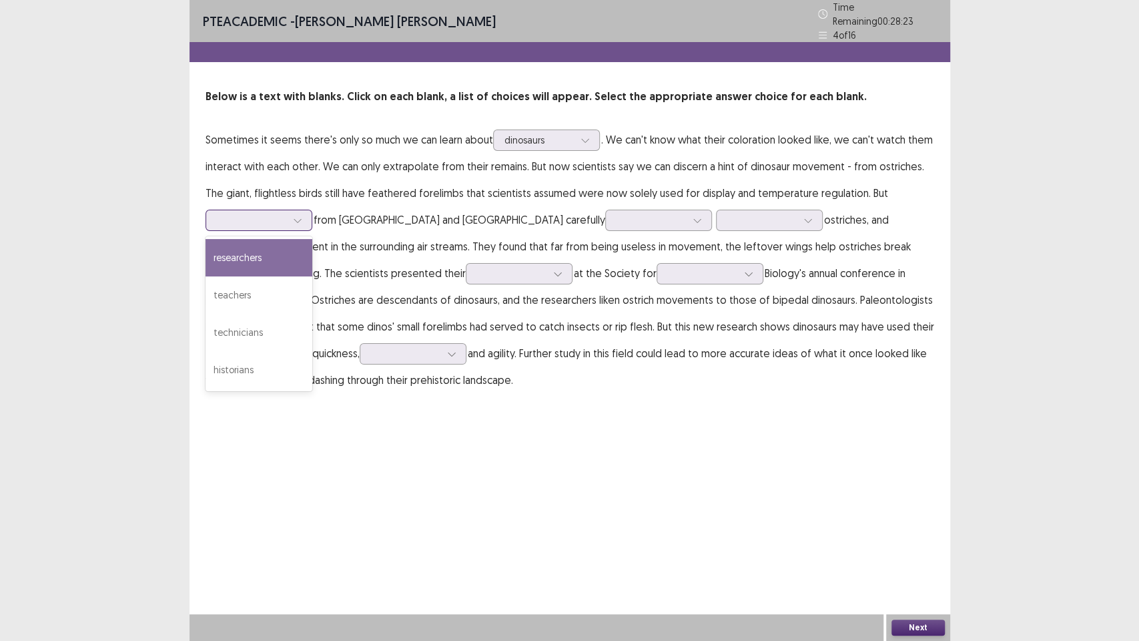
click at [300, 216] on icon at bounding box center [297, 220] width 9 height 9
click at [260, 252] on div "researchers" at bounding box center [259, 257] width 107 height 37
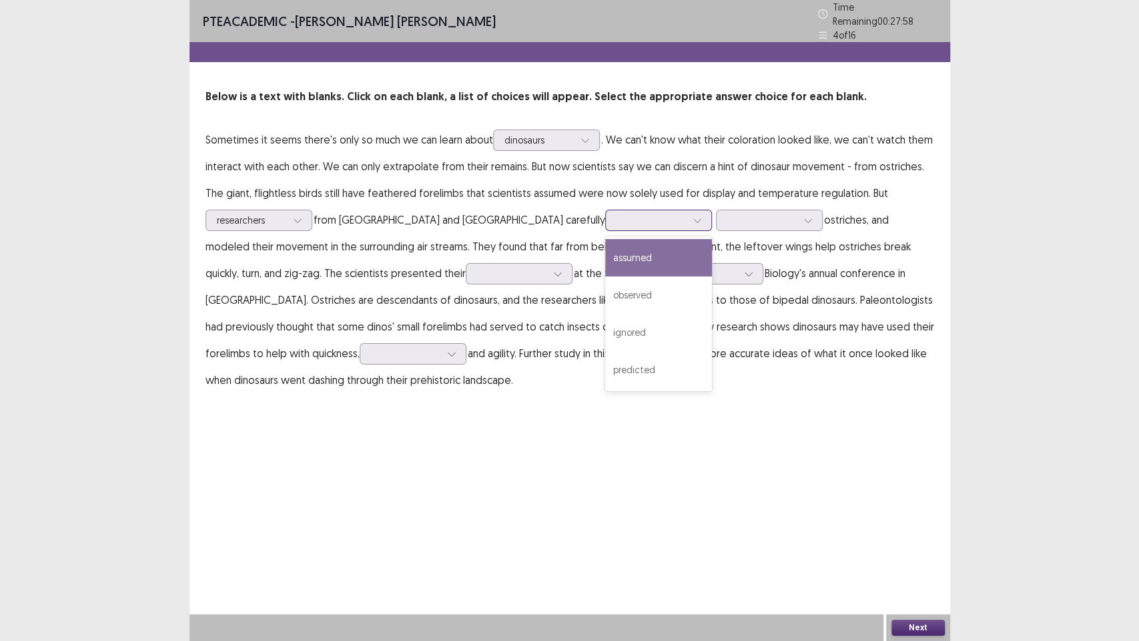
click at [617, 214] on div at bounding box center [651, 220] width 69 height 13
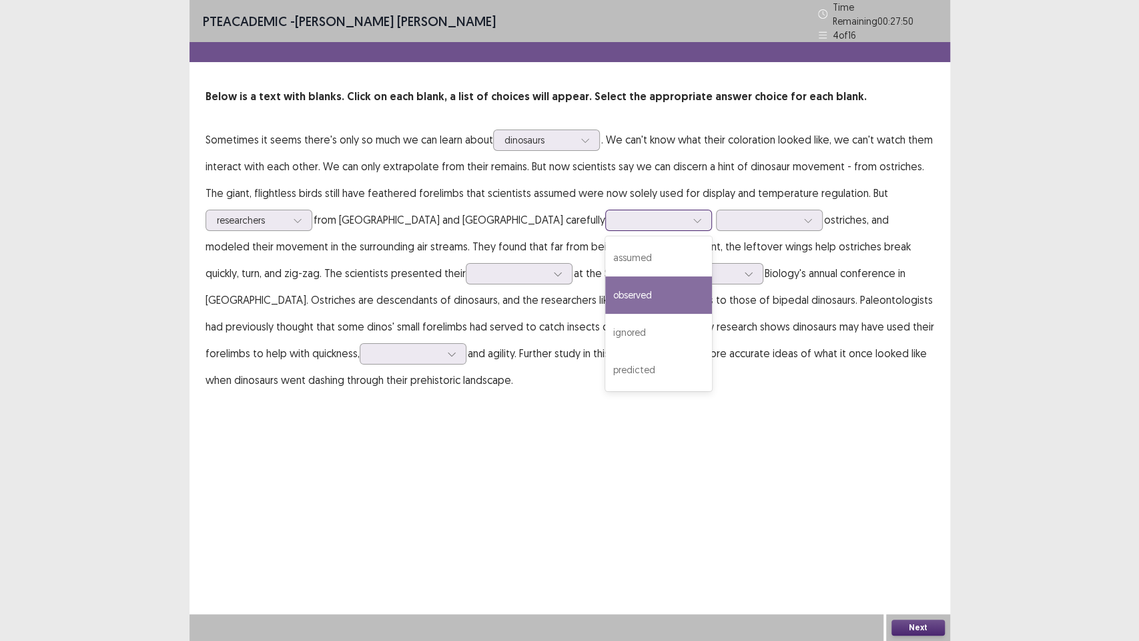
click at [605, 289] on div "observed" at bounding box center [658, 294] width 107 height 37
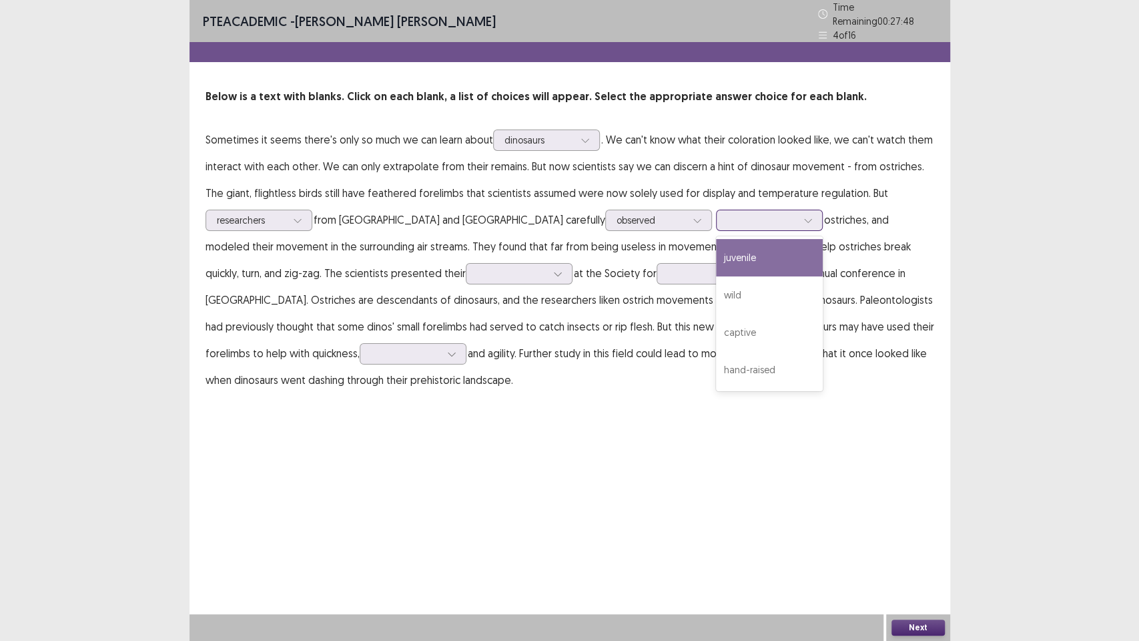
click at [728, 215] on div at bounding box center [762, 220] width 69 height 13
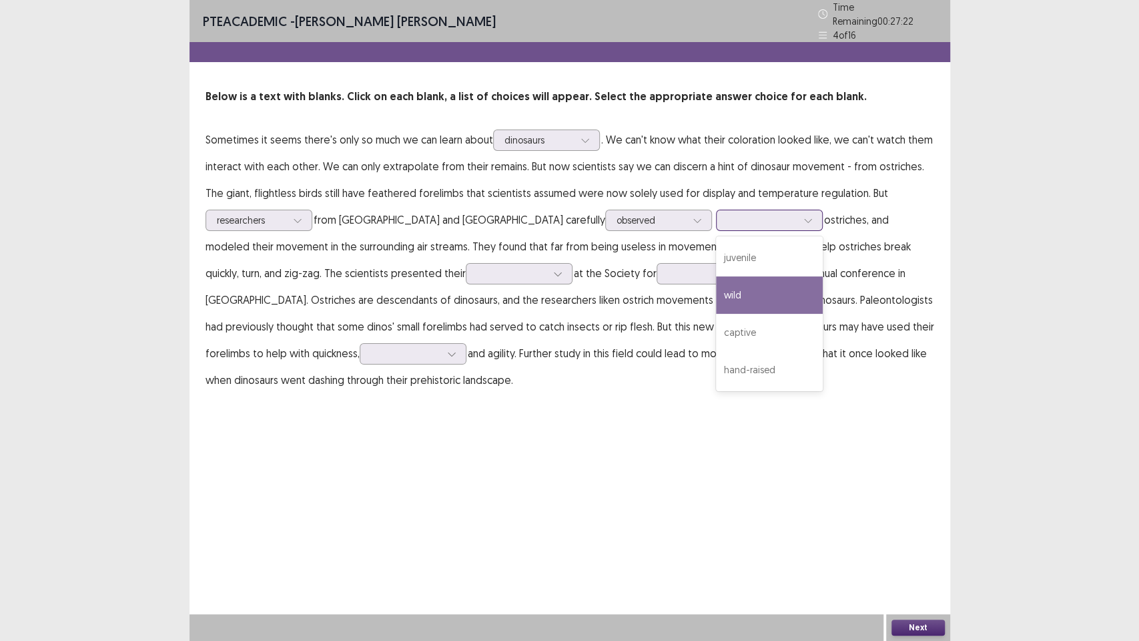
click at [716, 293] on div "wild" at bounding box center [769, 294] width 107 height 37
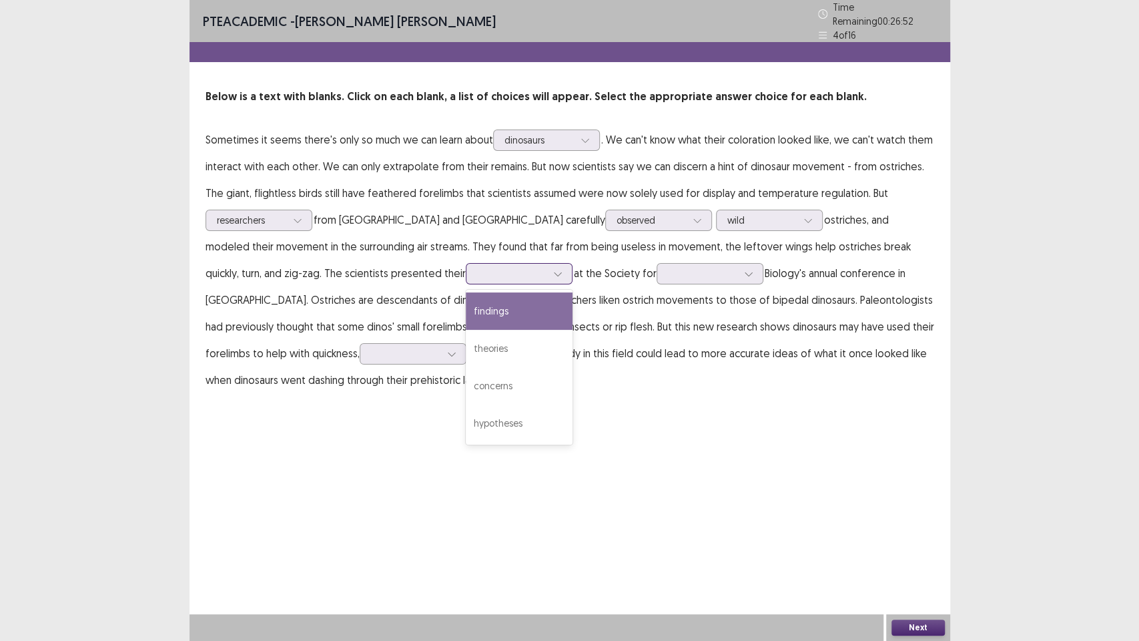
click at [477, 271] on div at bounding box center [511, 273] width 69 height 13
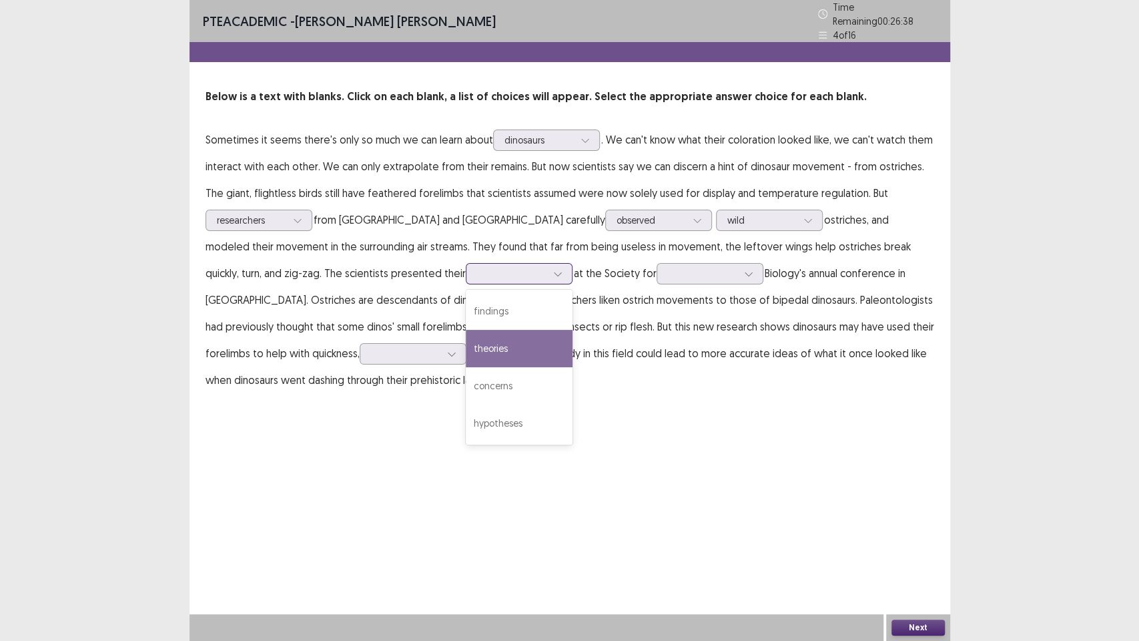
click at [466, 347] on div "theories" at bounding box center [519, 348] width 107 height 37
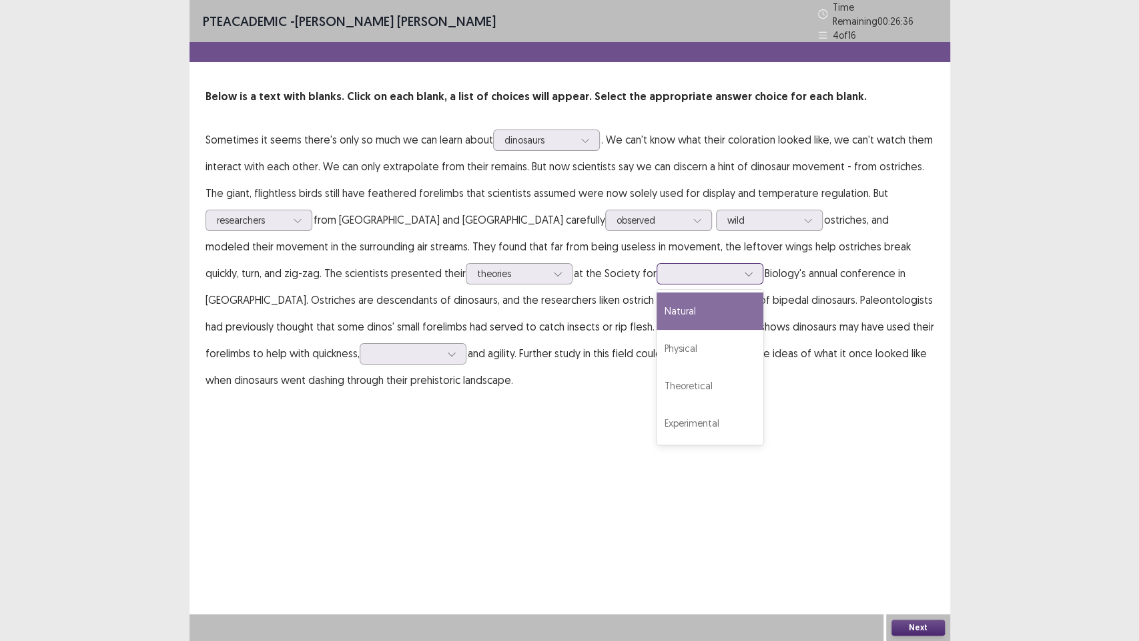
click at [668, 268] on div at bounding box center [702, 273] width 69 height 13
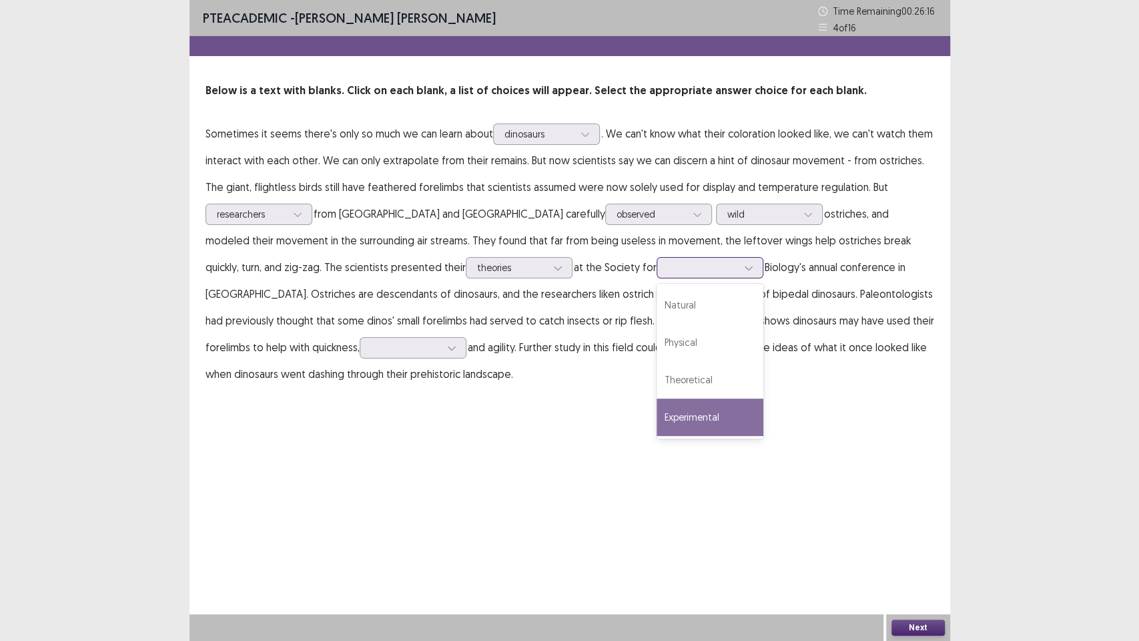
click at [657, 409] on div "Experimental" at bounding box center [710, 417] width 107 height 37
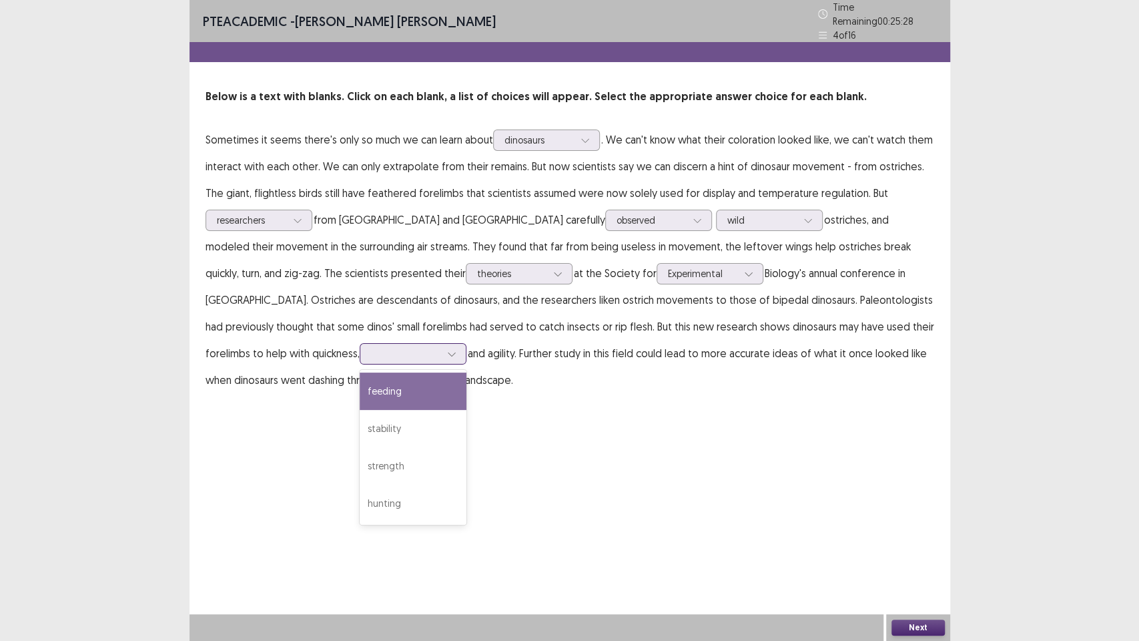
click at [371, 348] on div at bounding box center [405, 353] width 69 height 13
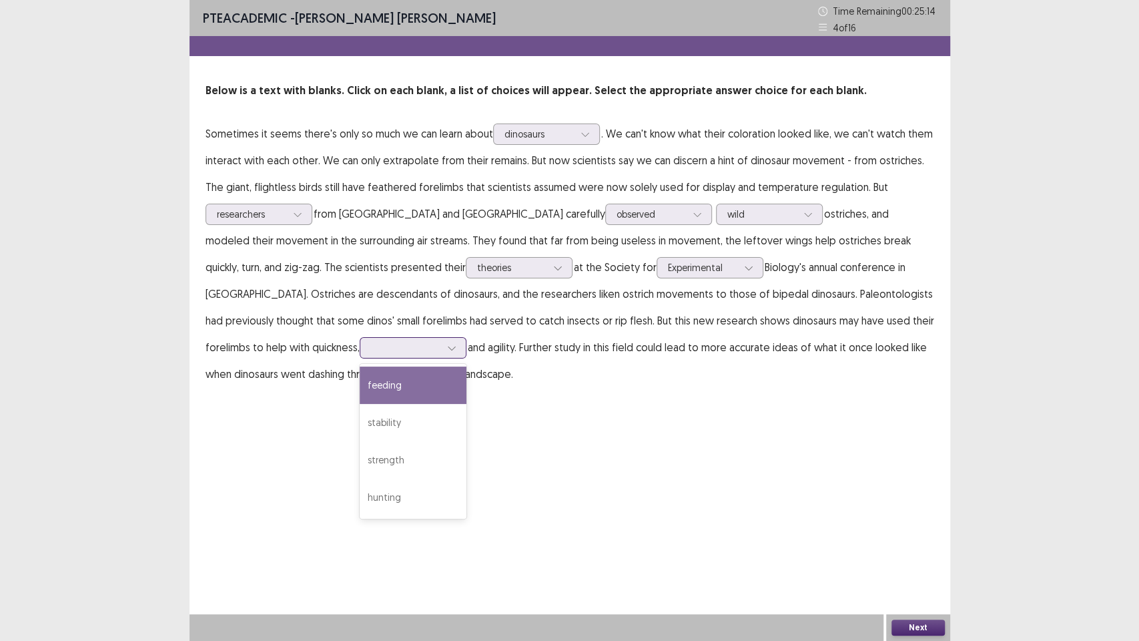
click at [360, 380] on div "feeding" at bounding box center [413, 384] width 107 height 37
click at [299, 380] on p "Sometimes it seems there's only so much we can learn about dinosaurs . We can't…" at bounding box center [570, 253] width 729 height 267
click at [446, 437] on div "PTE academic - [PERSON_NAME] [PERSON_NAME] Time Remaining 00 : 25 : 13 4 of 16 …" at bounding box center [570, 320] width 761 height 641
click at [371, 345] on div at bounding box center [405, 347] width 69 height 13
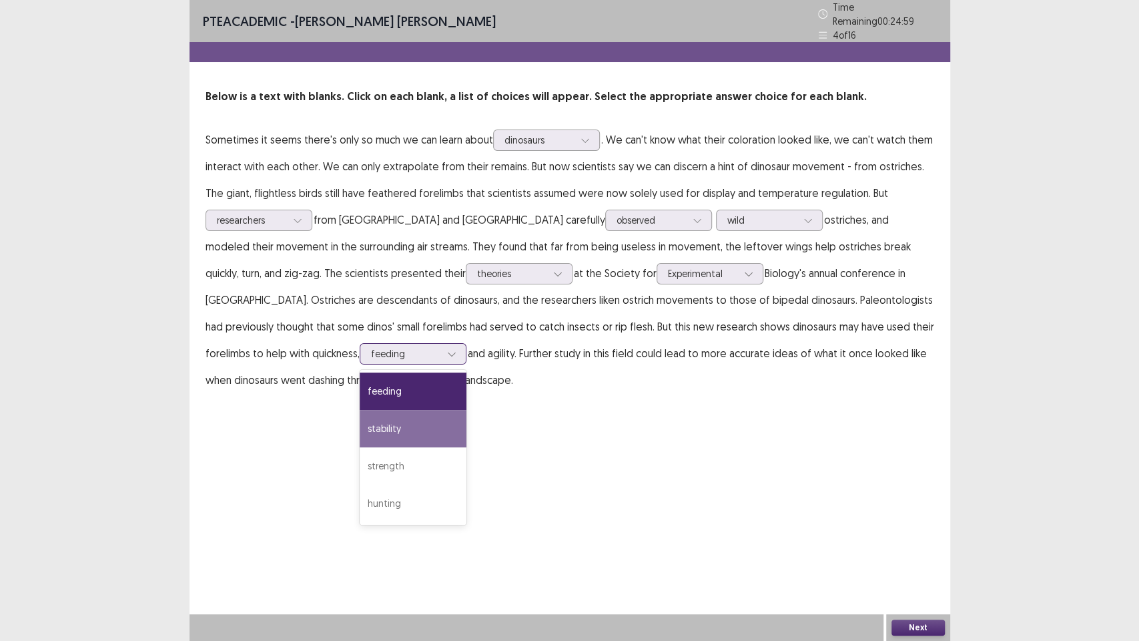
click at [360, 417] on div "stability" at bounding box center [413, 428] width 107 height 37
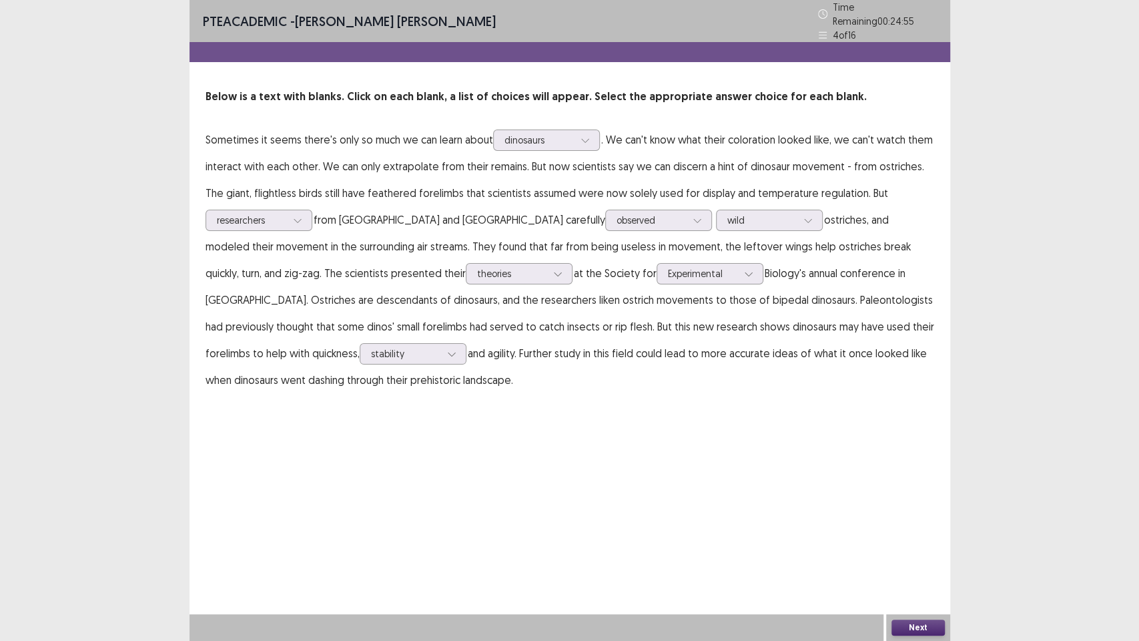
click at [926, 487] on button "Next" at bounding box center [918, 627] width 53 height 16
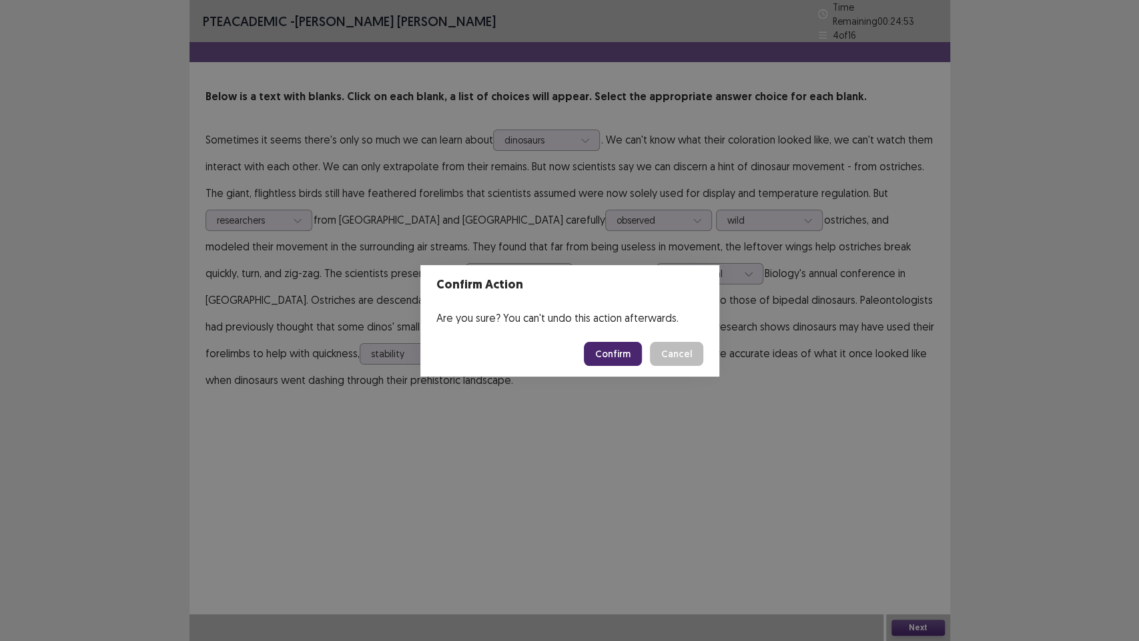
click at [612, 350] on button "Confirm" at bounding box center [613, 354] width 58 height 24
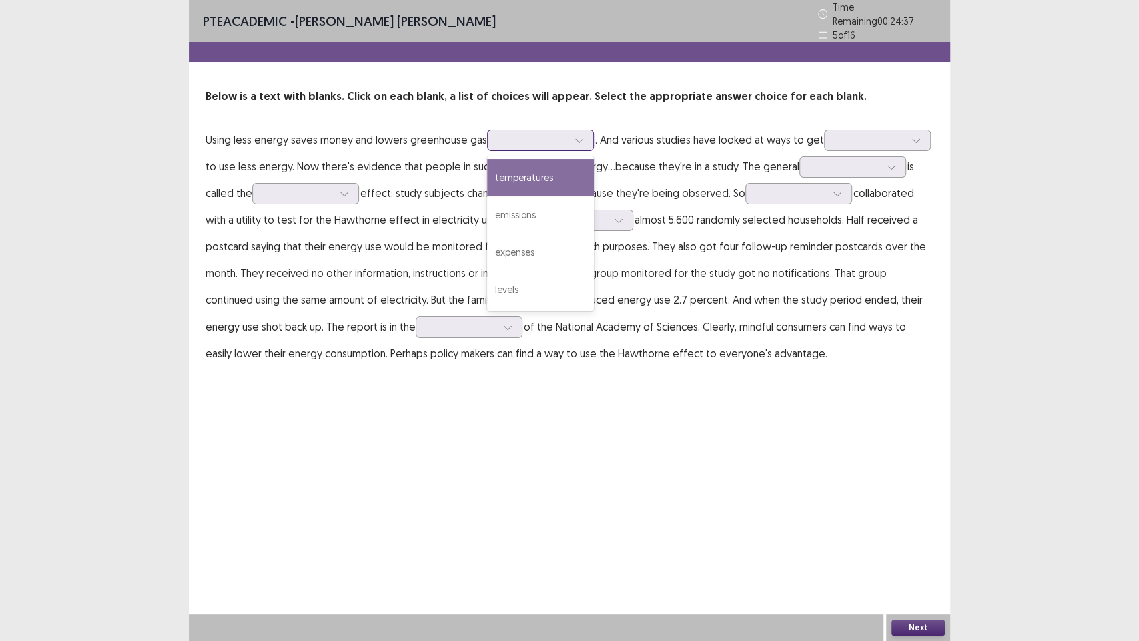
click at [566, 136] on div at bounding box center [533, 140] width 69 height 13
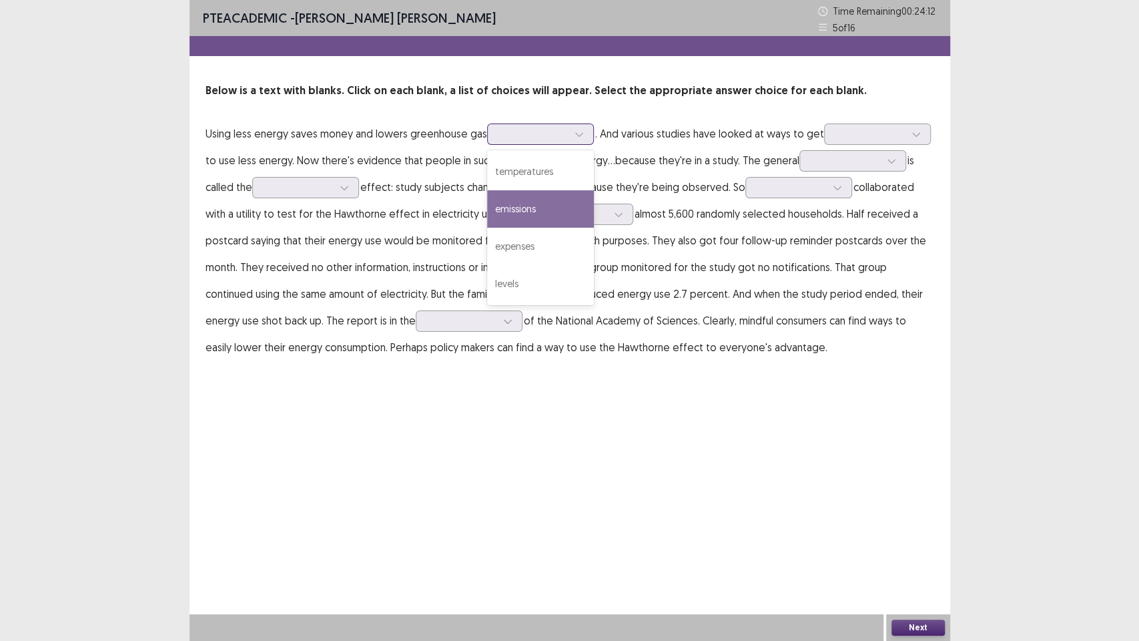
click at [566, 208] on div "emissions" at bounding box center [540, 208] width 107 height 37
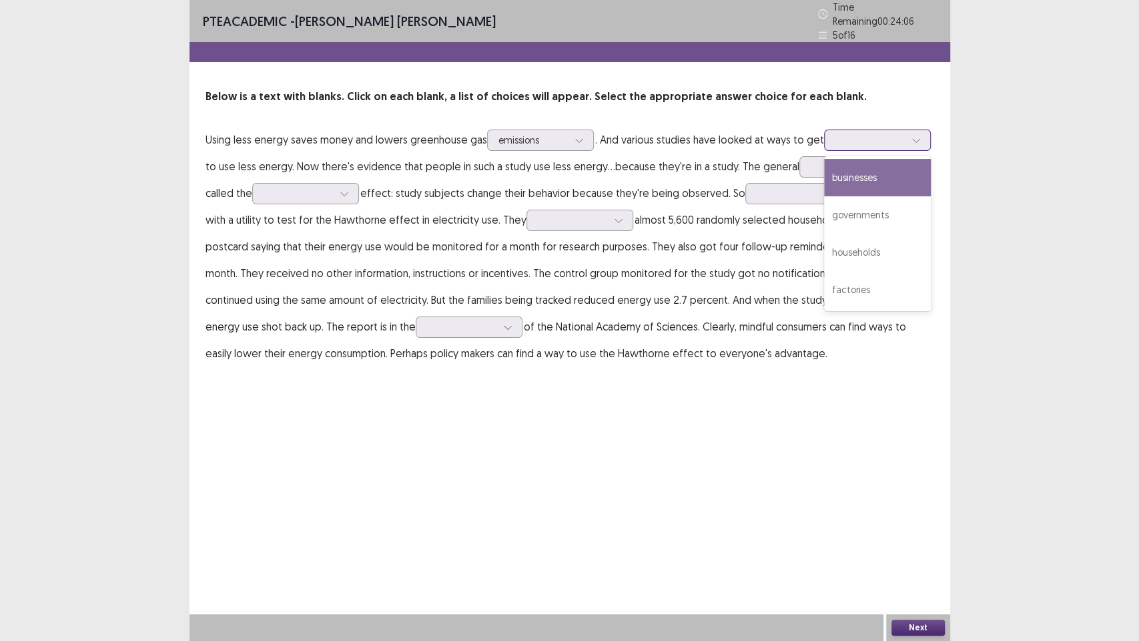
click at [913, 136] on icon at bounding box center [916, 140] width 9 height 9
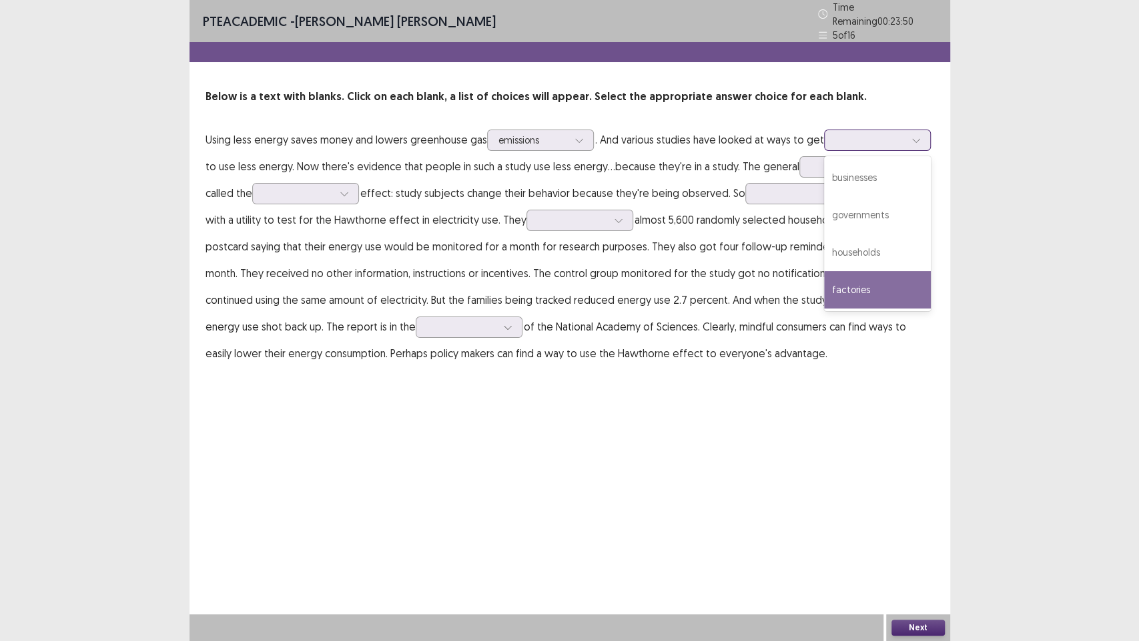
click at [882, 274] on div "factories" at bounding box center [877, 289] width 107 height 37
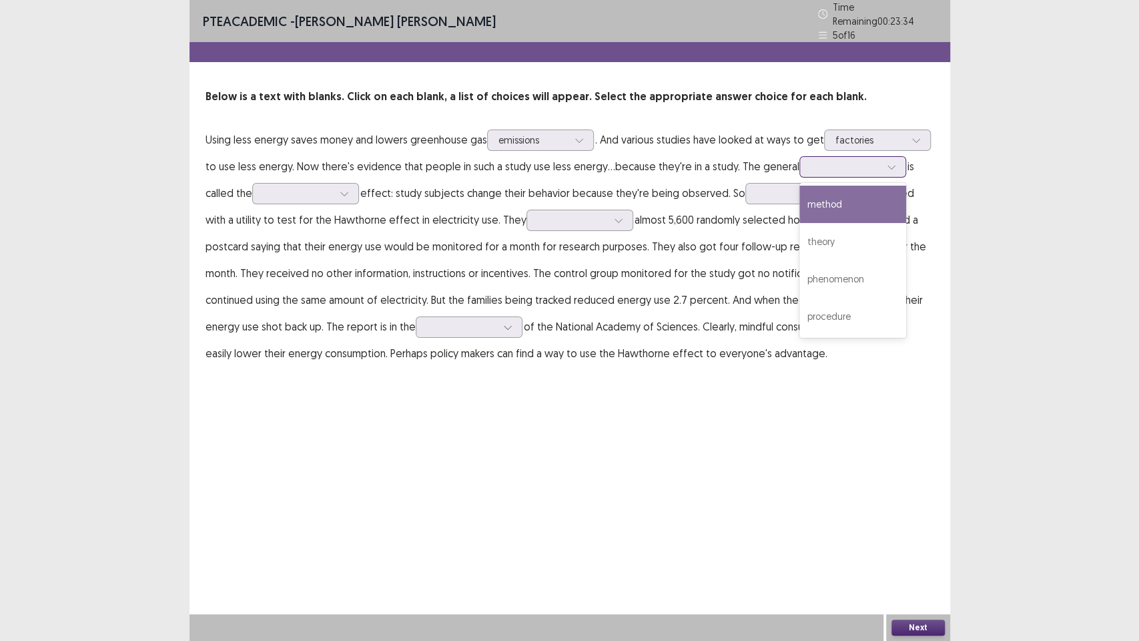
click at [844, 160] on div at bounding box center [845, 166] width 69 height 13
click at [856, 193] on div "method" at bounding box center [853, 204] width 107 height 37
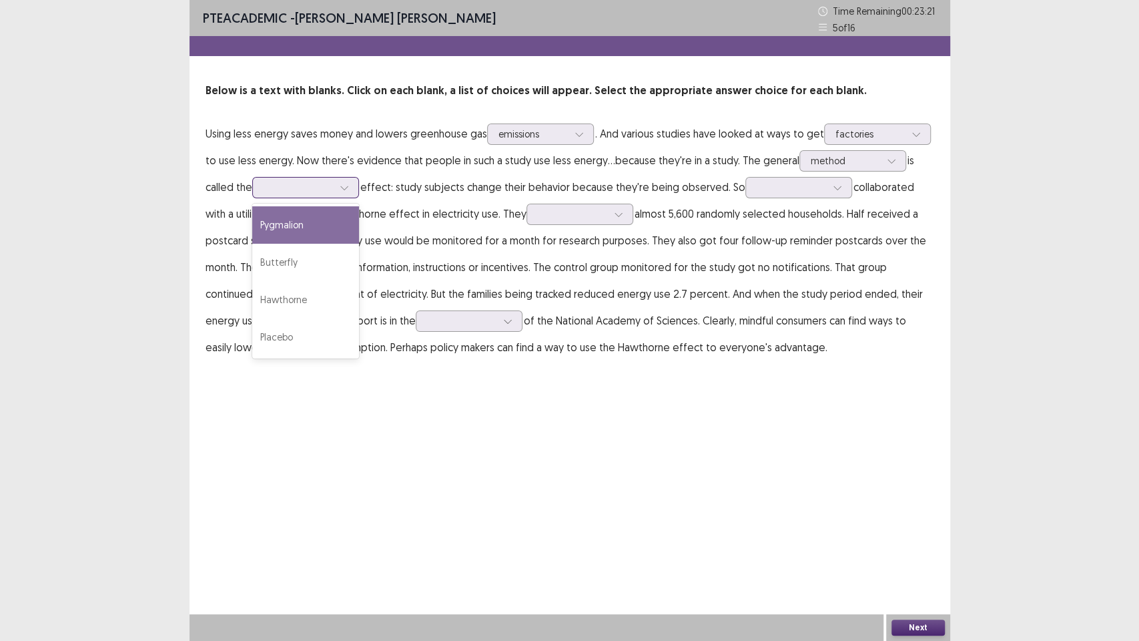
click at [324, 190] on div at bounding box center [298, 187] width 69 height 13
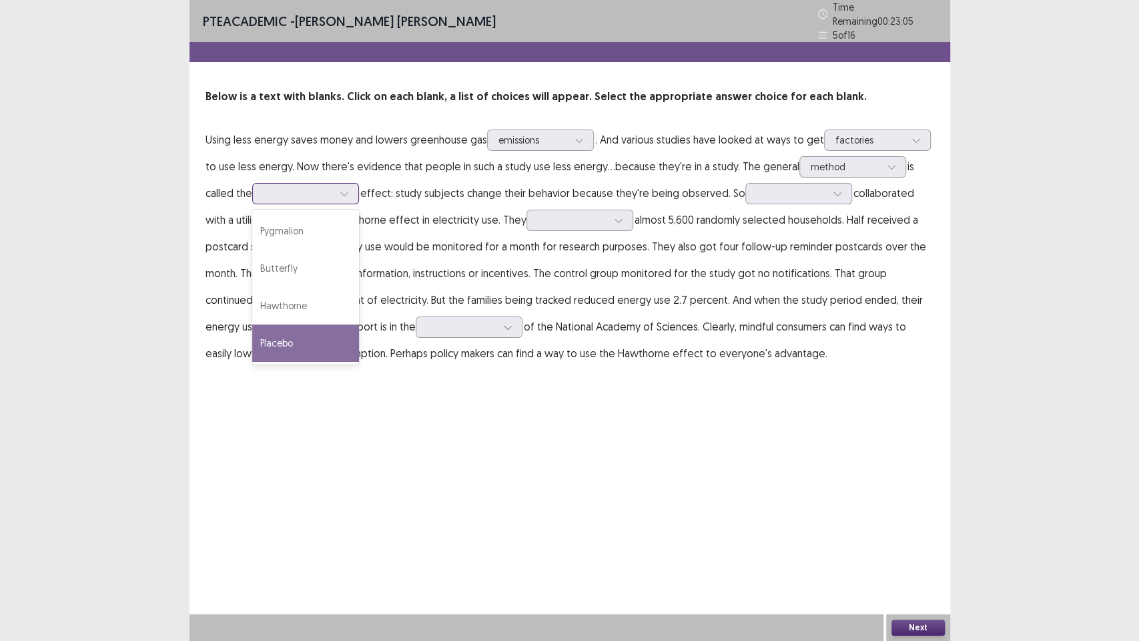
click at [302, 327] on div "Placebo" at bounding box center [305, 342] width 107 height 37
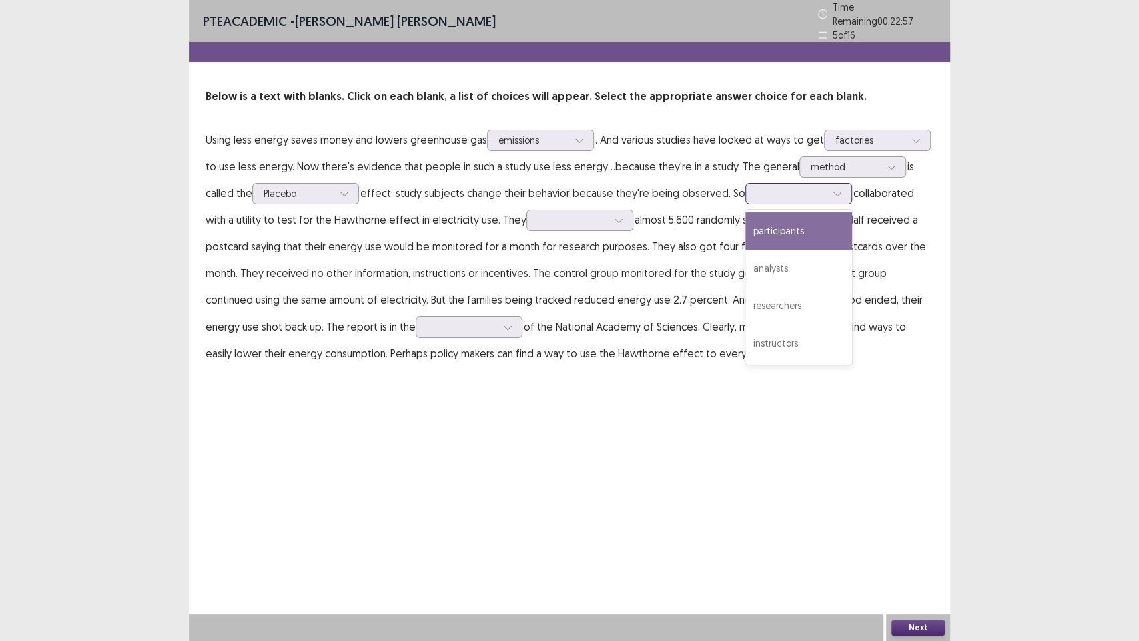
click at [770, 192] on div at bounding box center [791, 193] width 69 height 13
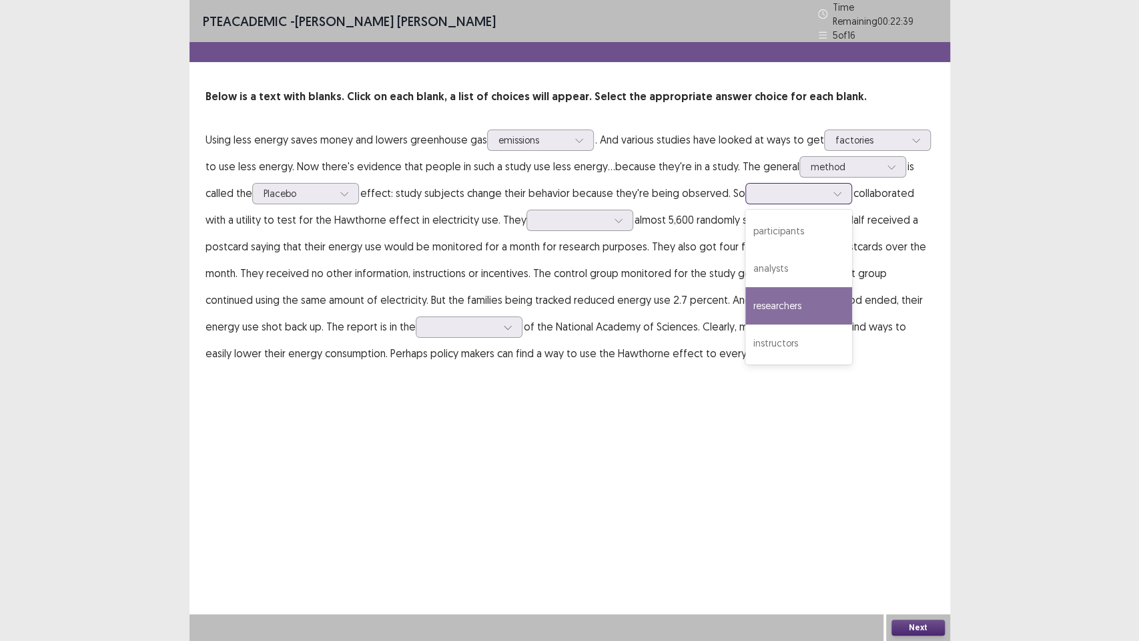
click at [807, 299] on div "researchers" at bounding box center [799, 305] width 107 height 37
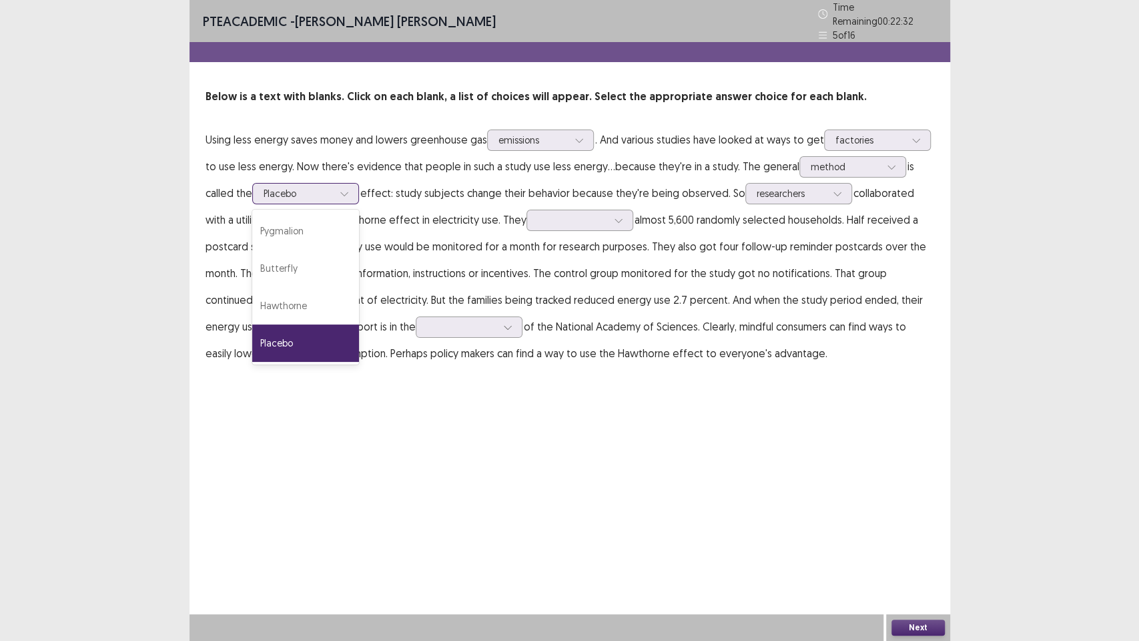
click at [340, 185] on div at bounding box center [344, 194] width 20 height 20
click at [342, 297] on div "Hawthorne" at bounding box center [305, 305] width 107 height 37
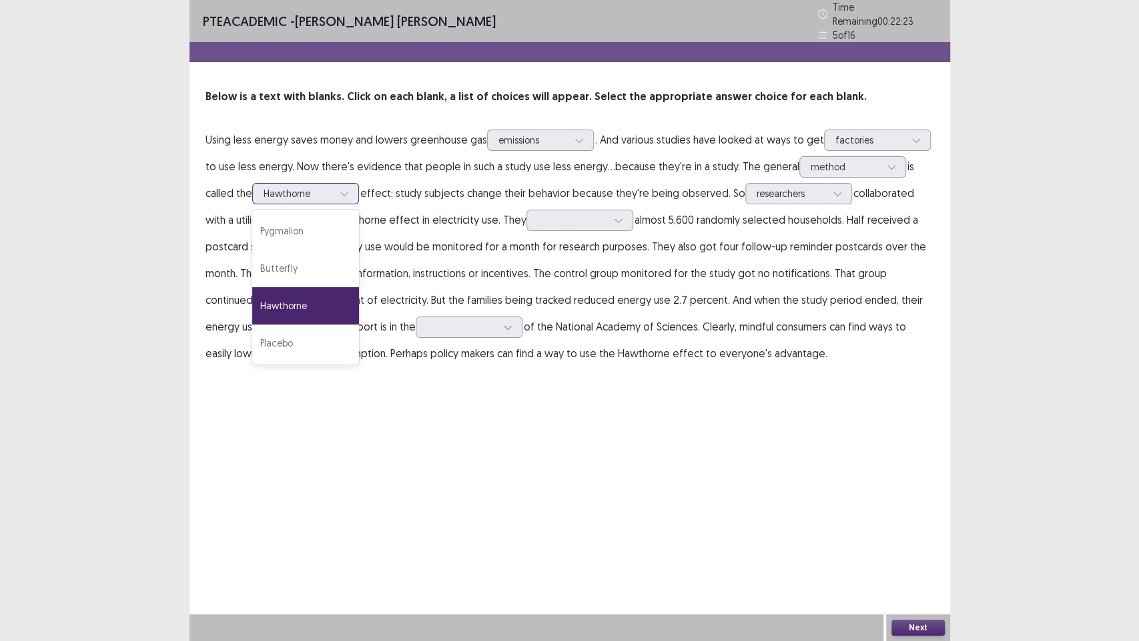
click at [313, 187] on div at bounding box center [298, 193] width 69 height 13
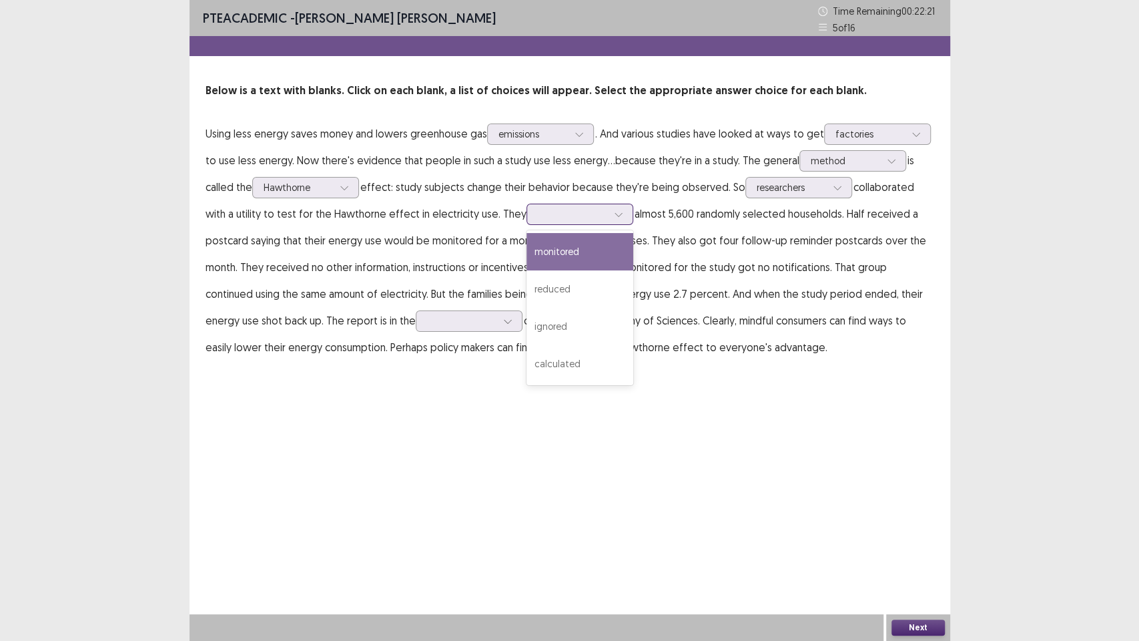
click at [573, 221] on div at bounding box center [573, 213] width 72 height 15
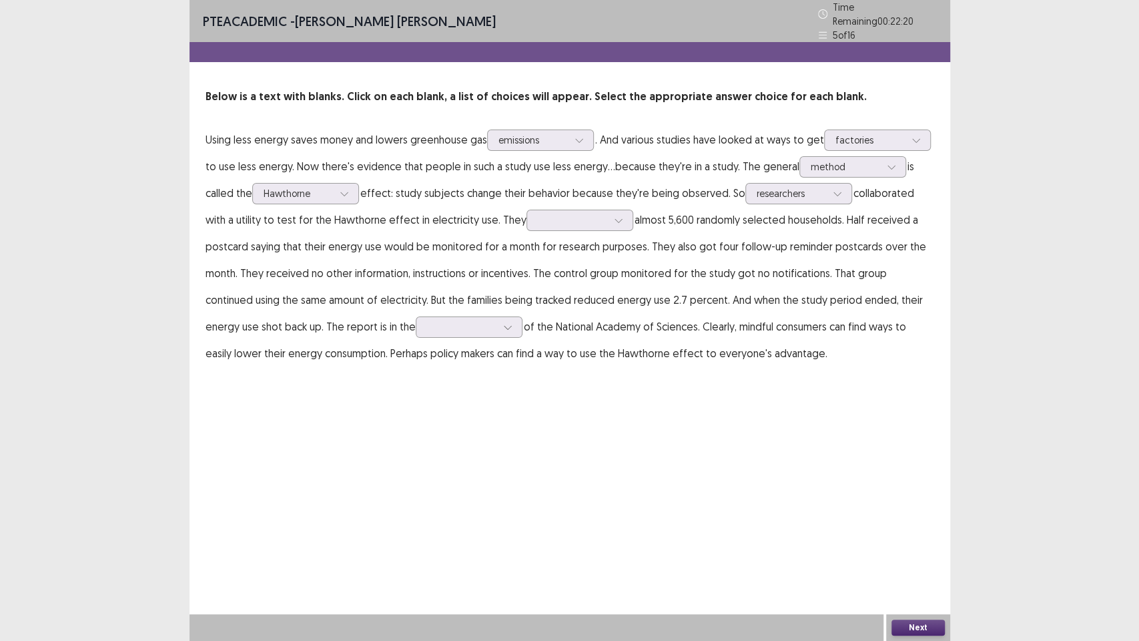
click at [466, 274] on p "Using less energy saves money and lowers greenhouse gas emissions . And various…" at bounding box center [570, 246] width 729 height 240
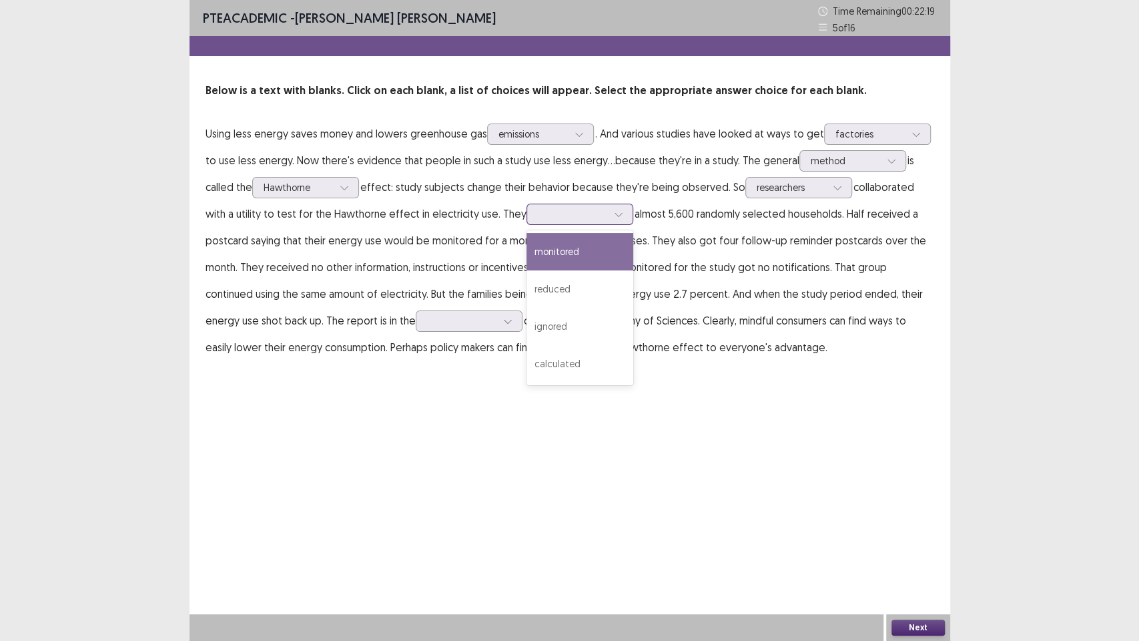
click at [568, 211] on div at bounding box center [572, 214] width 69 height 13
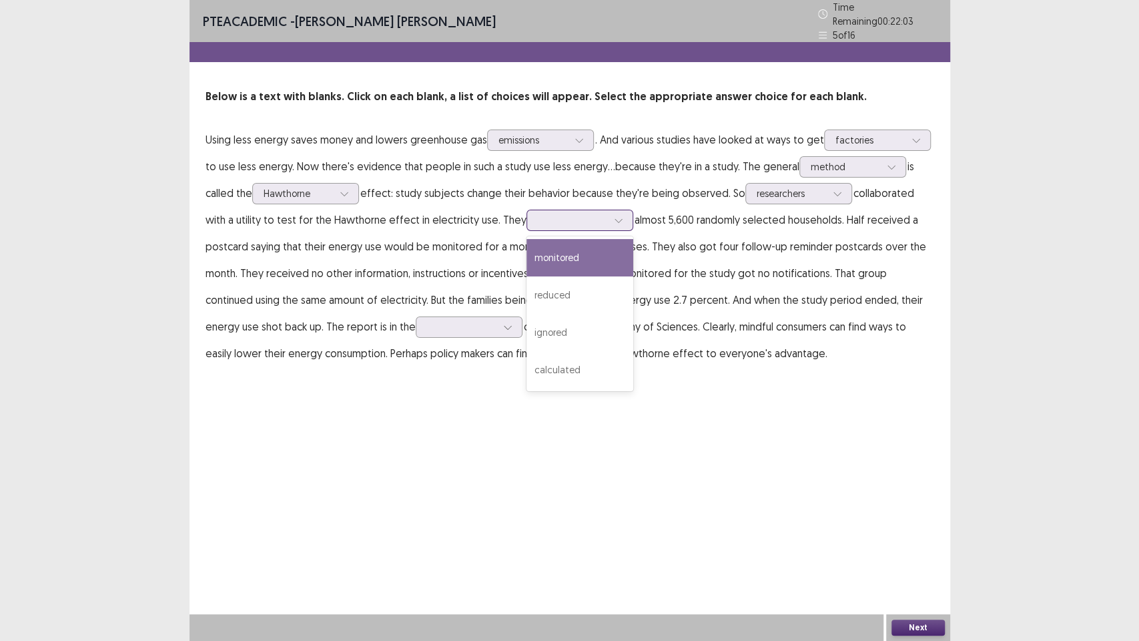
click at [570, 256] on div "monitored" at bounding box center [580, 257] width 107 height 37
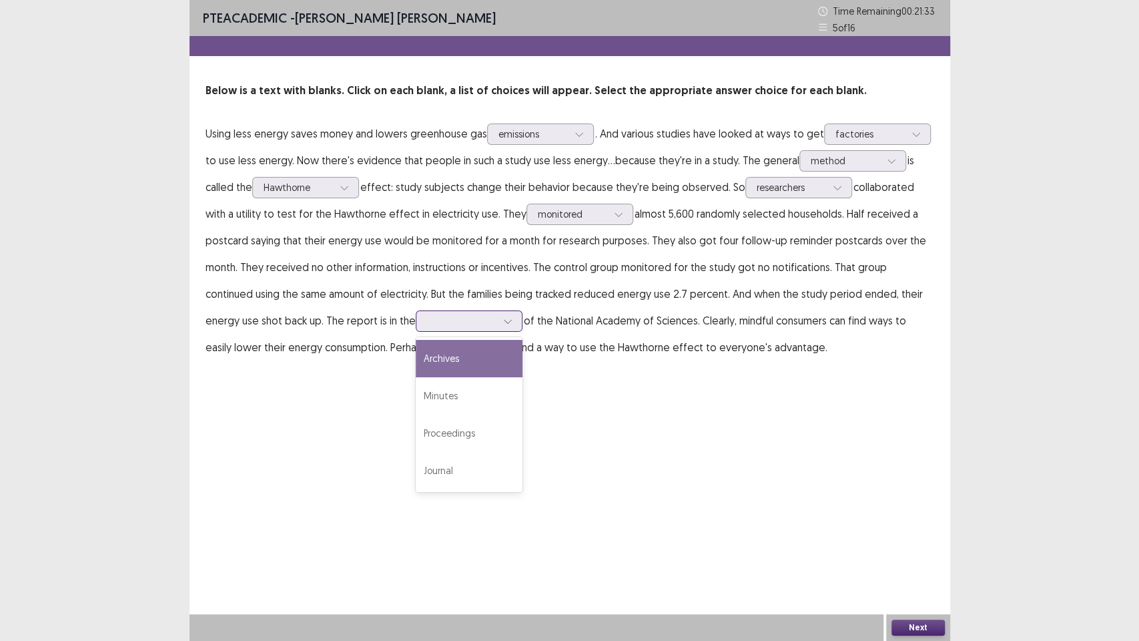
click at [416, 330] on div at bounding box center [469, 320] width 107 height 21
click at [416, 360] on div "Archives" at bounding box center [469, 358] width 107 height 37
click at [909, 487] on button "Next" at bounding box center [918, 627] width 53 height 16
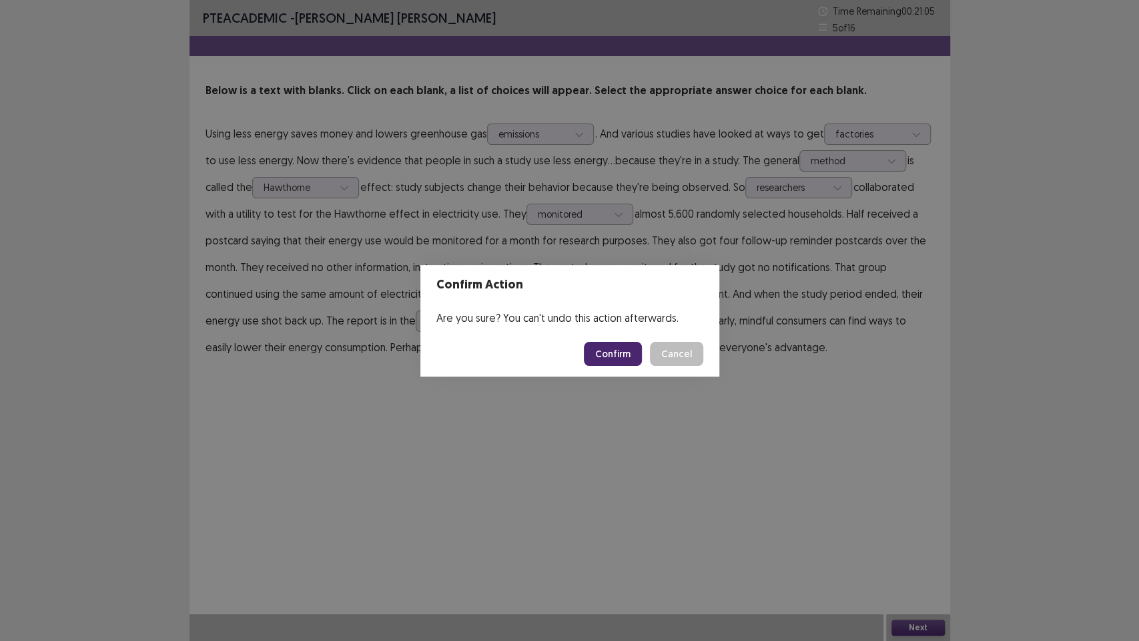
click at [844, 487] on div "Confirm Action Are you sure? You can't undo this action afterwards. Confirm Can…" at bounding box center [569, 320] width 1139 height 641
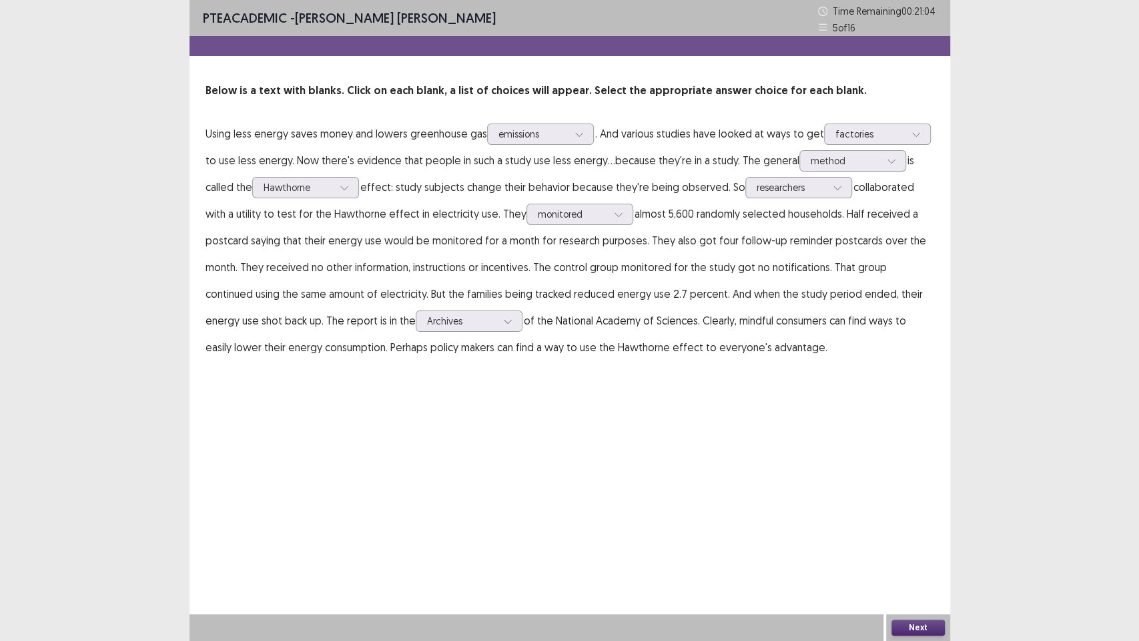
click at [922, 487] on button "Next" at bounding box center [918, 627] width 53 height 16
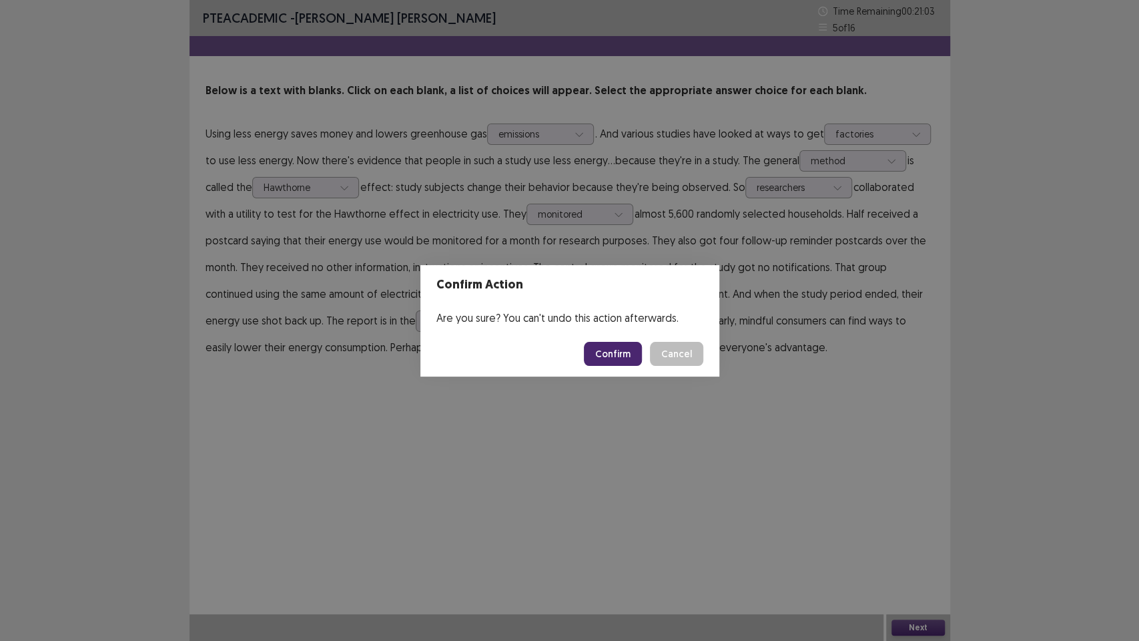
click at [617, 351] on button "Confirm" at bounding box center [613, 354] width 58 height 24
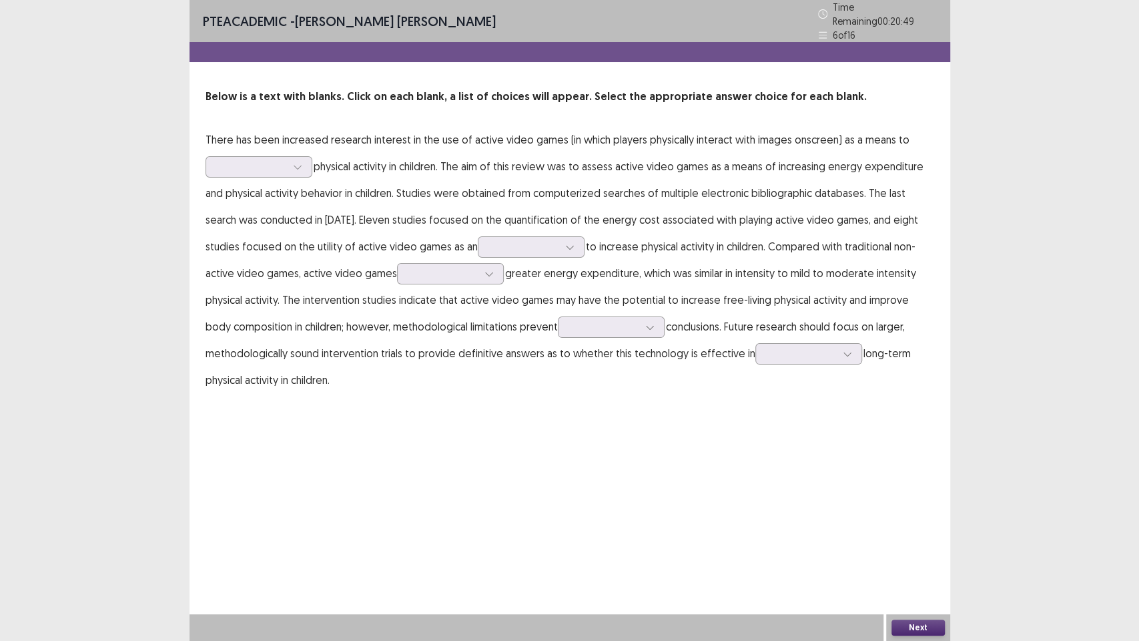
click at [246, 172] on p "There has been increased research interest in the use of active video games (in…" at bounding box center [570, 259] width 729 height 267
click at [252, 162] on div at bounding box center [251, 166] width 69 height 13
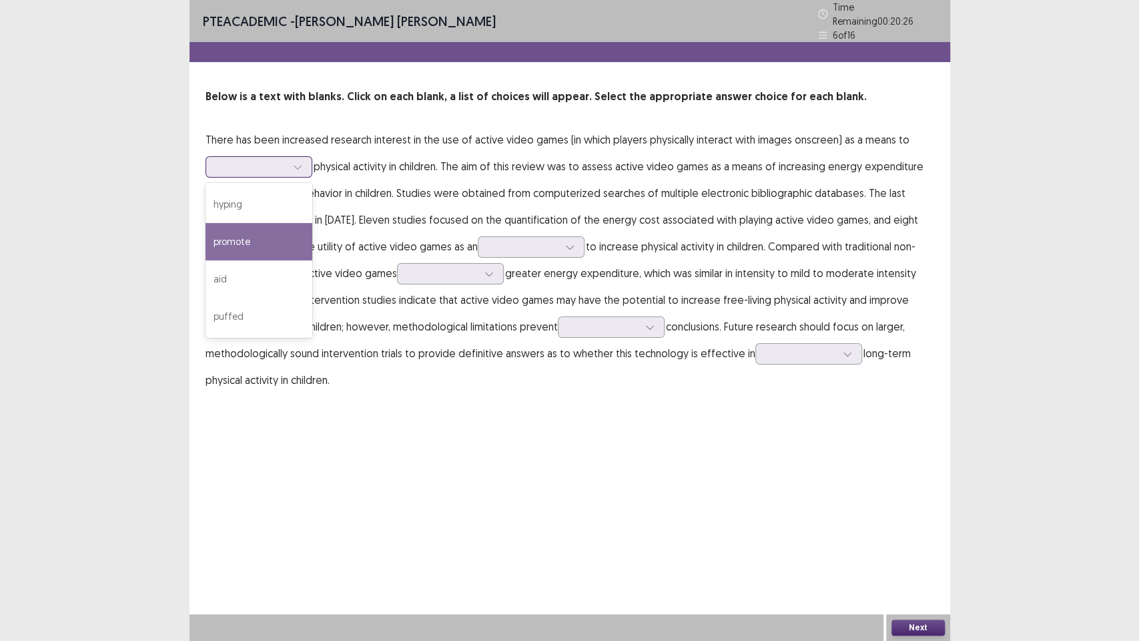
click at [266, 224] on div "promote" at bounding box center [259, 241] width 107 height 37
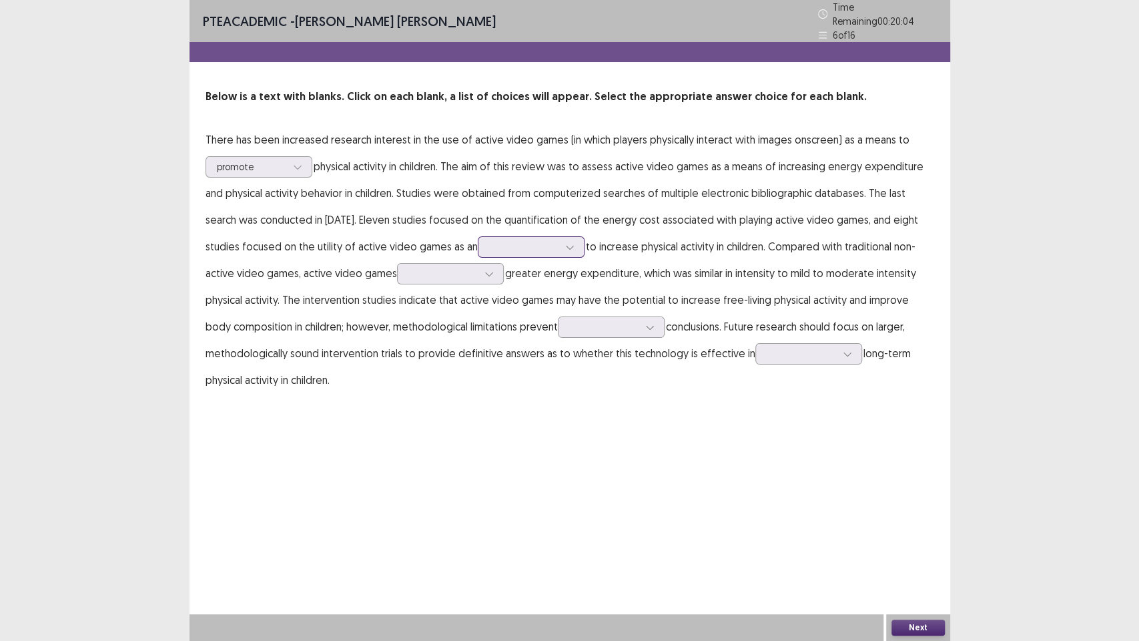
click at [481, 243] on div at bounding box center [531, 246] width 107 height 21
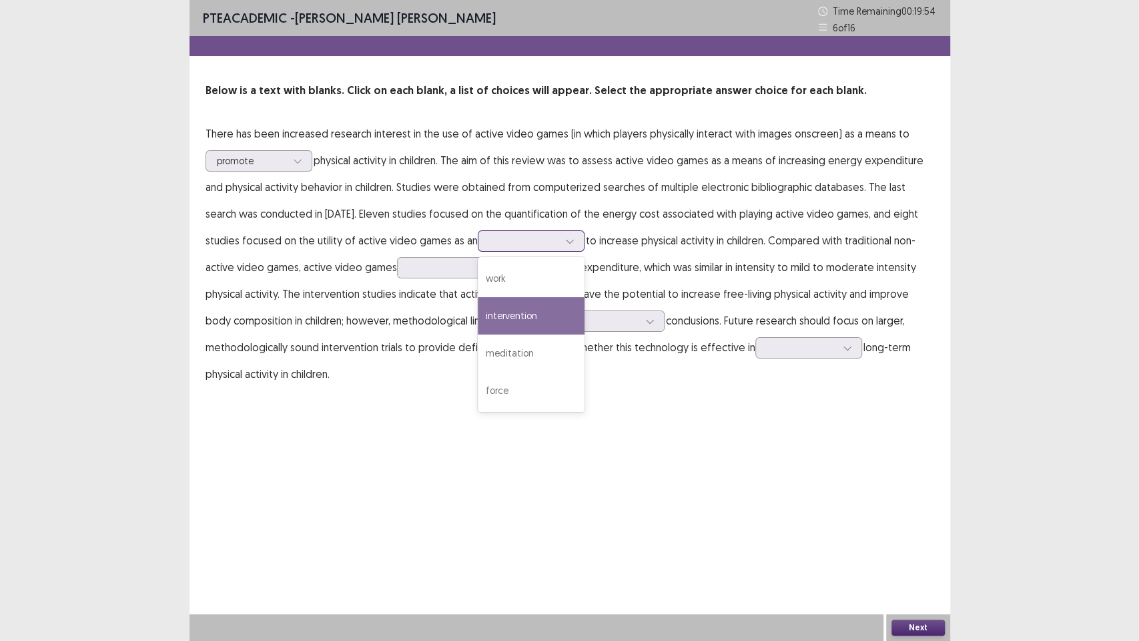
click at [551, 319] on div "intervention" at bounding box center [531, 315] width 107 height 37
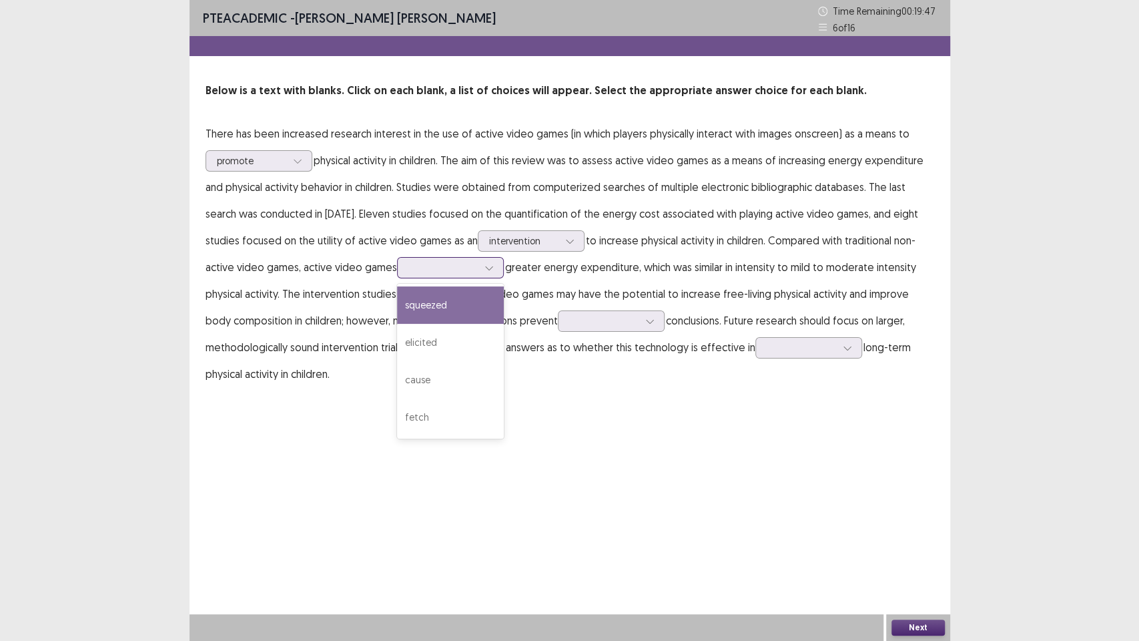
click at [423, 269] on div at bounding box center [443, 267] width 69 height 13
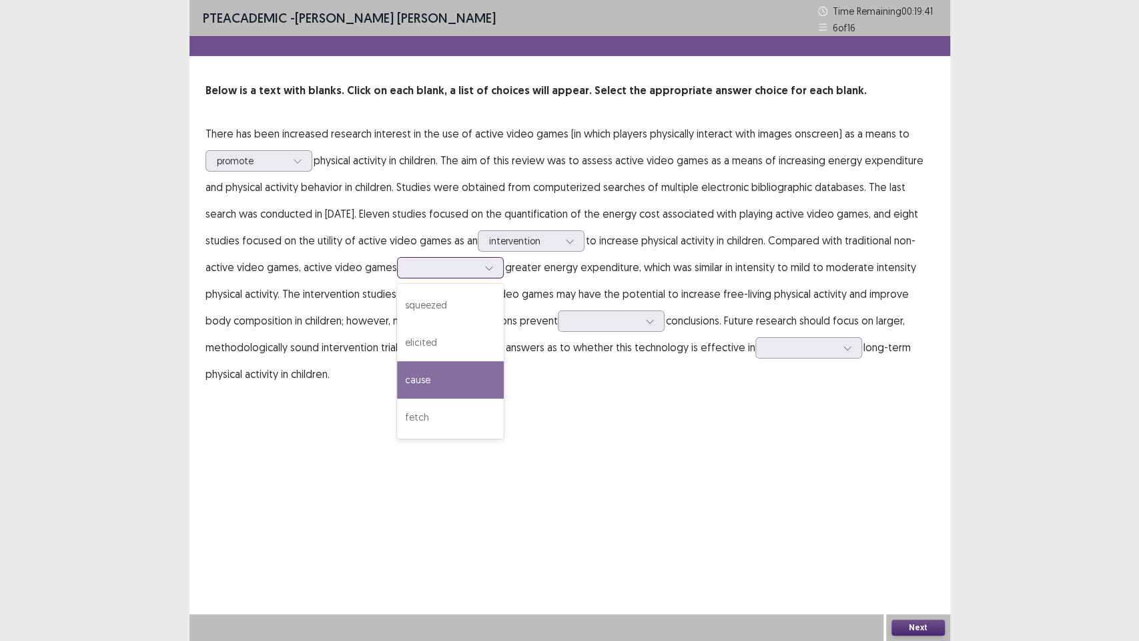
click at [470, 372] on div "cause" at bounding box center [450, 379] width 107 height 37
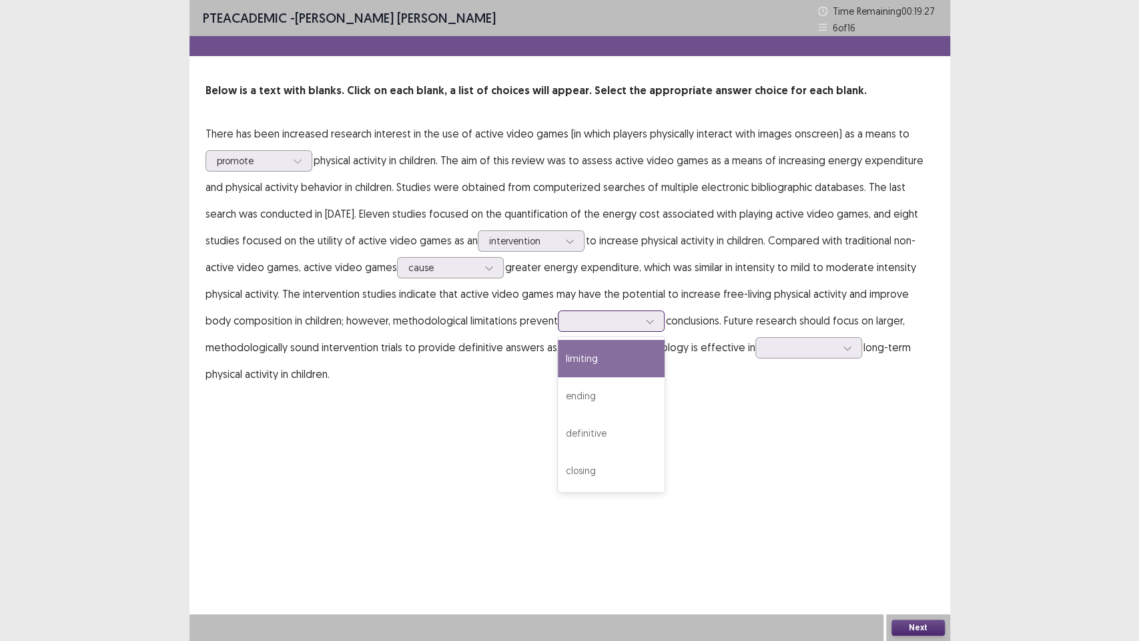
click at [569, 321] on div at bounding box center [603, 320] width 69 height 13
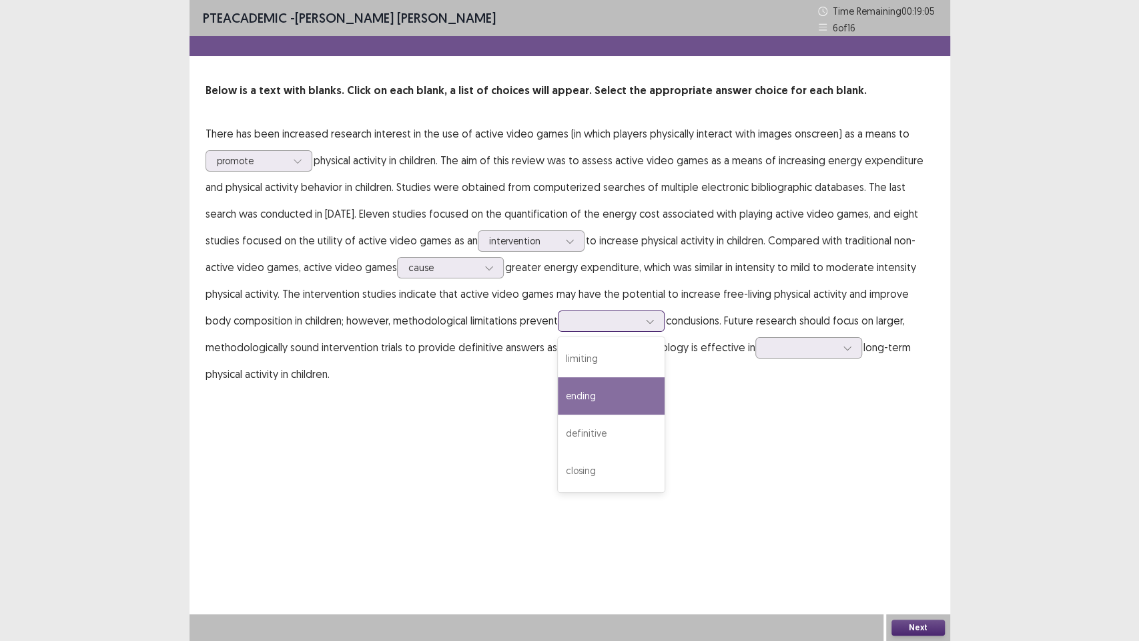
click at [615, 400] on div "ending" at bounding box center [611, 395] width 107 height 37
click at [569, 322] on div at bounding box center [603, 320] width 69 height 13
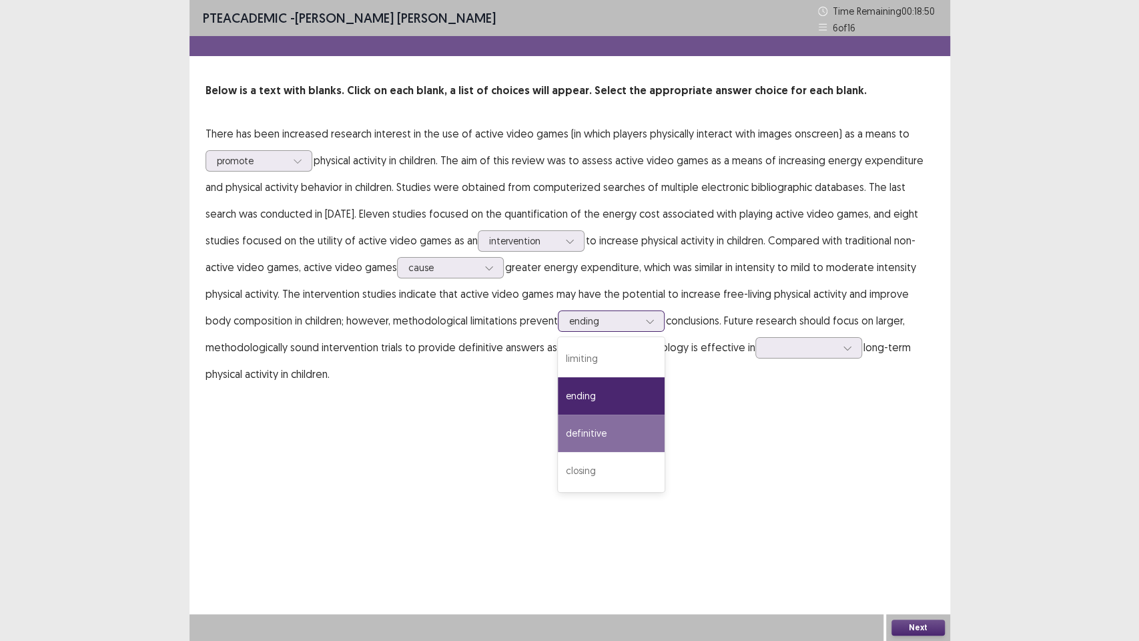
click at [572, 427] on div "definitive" at bounding box center [611, 433] width 107 height 37
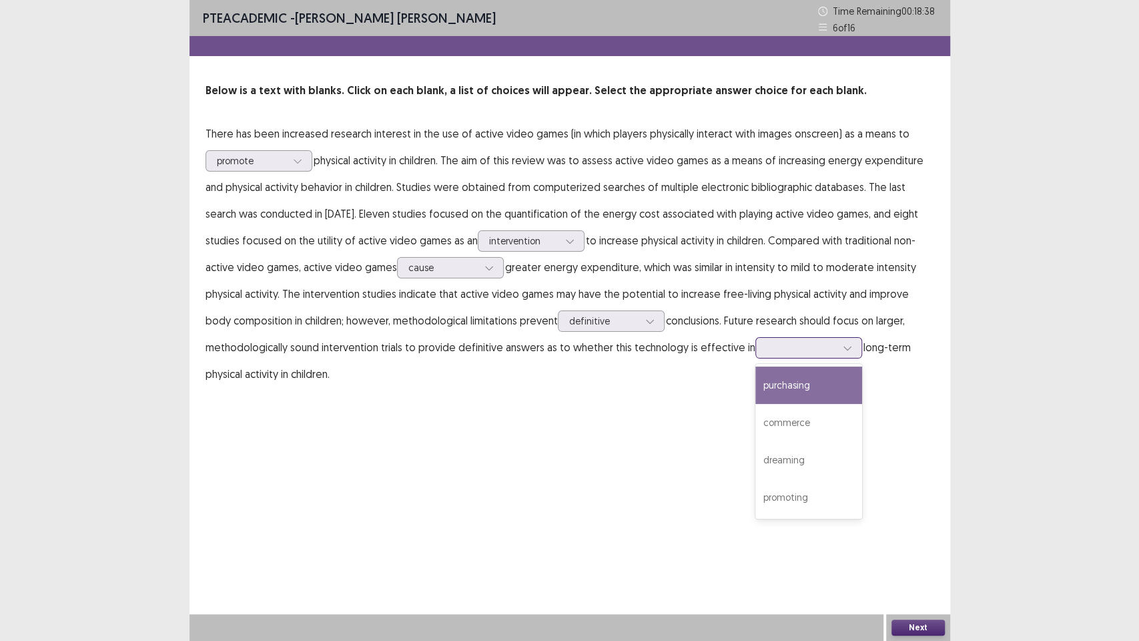
click at [789, 349] on div at bounding box center [801, 347] width 69 height 13
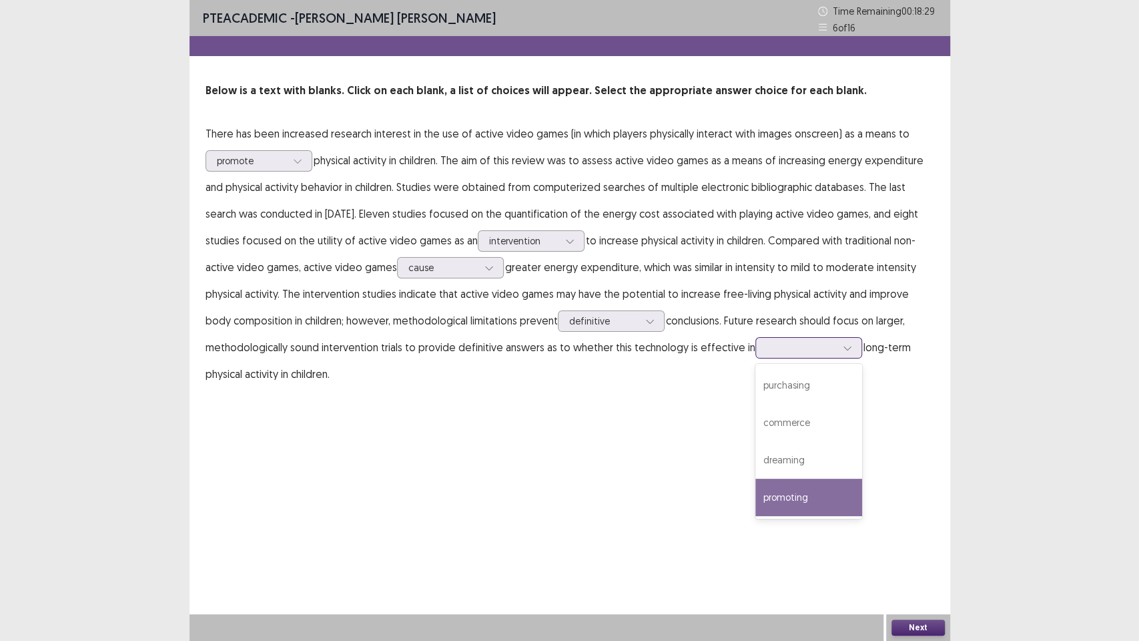
click at [812, 487] on div "promoting" at bounding box center [809, 497] width 107 height 37
click at [928, 487] on button "Next" at bounding box center [918, 627] width 53 height 16
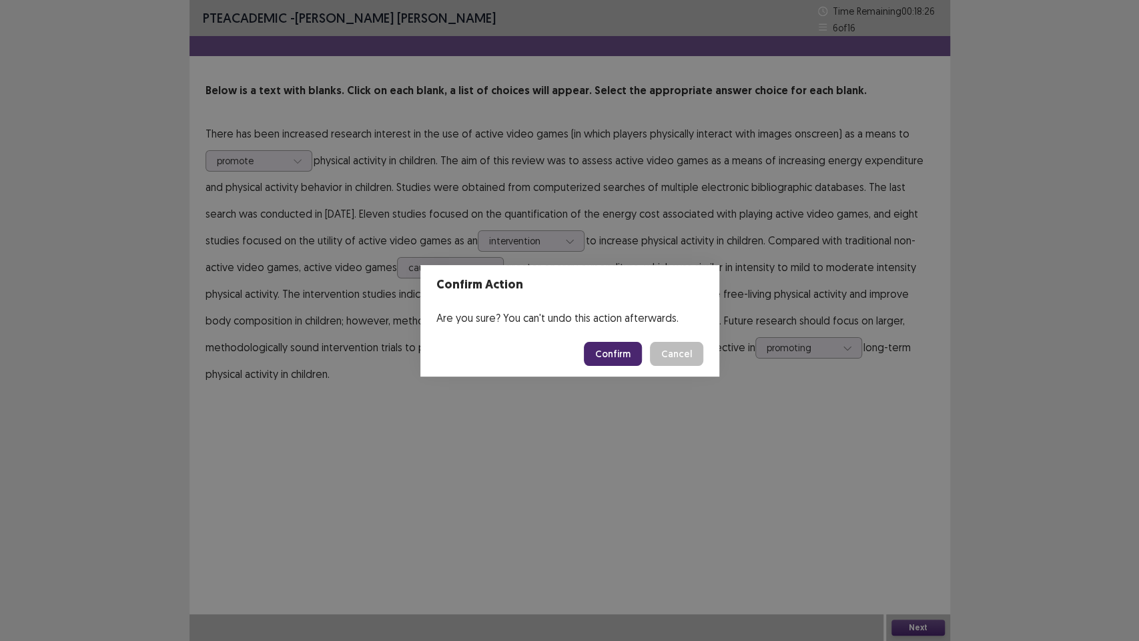
click at [606, 352] on button "Confirm" at bounding box center [613, 354] width 58 height 24
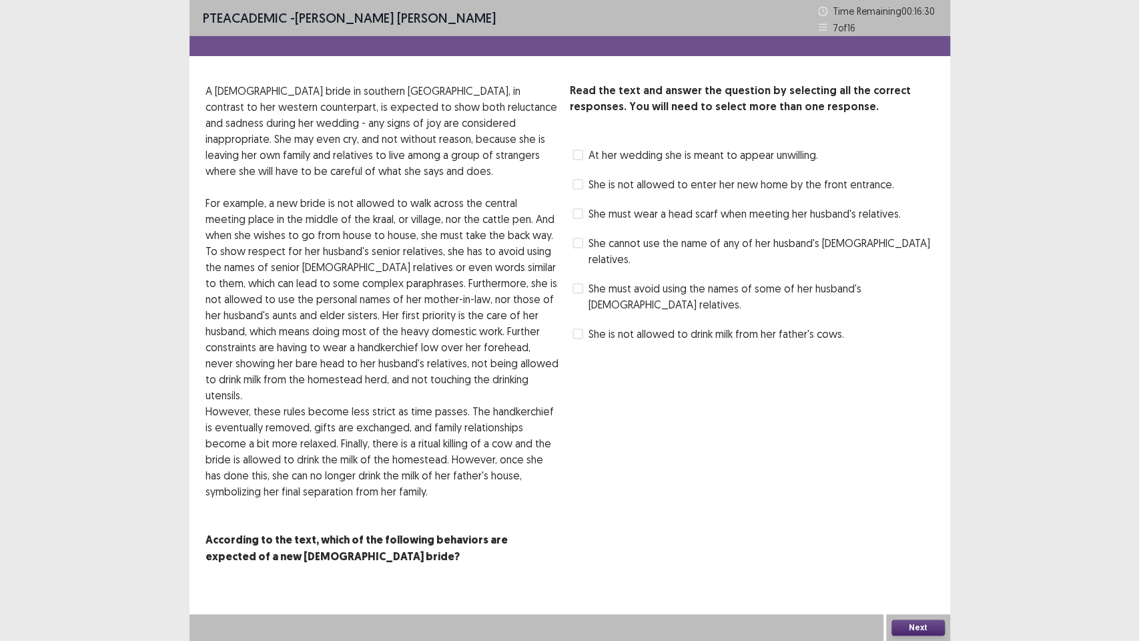
click at [578, 246] on span at bounding box center [578, 243] width 11 height 11
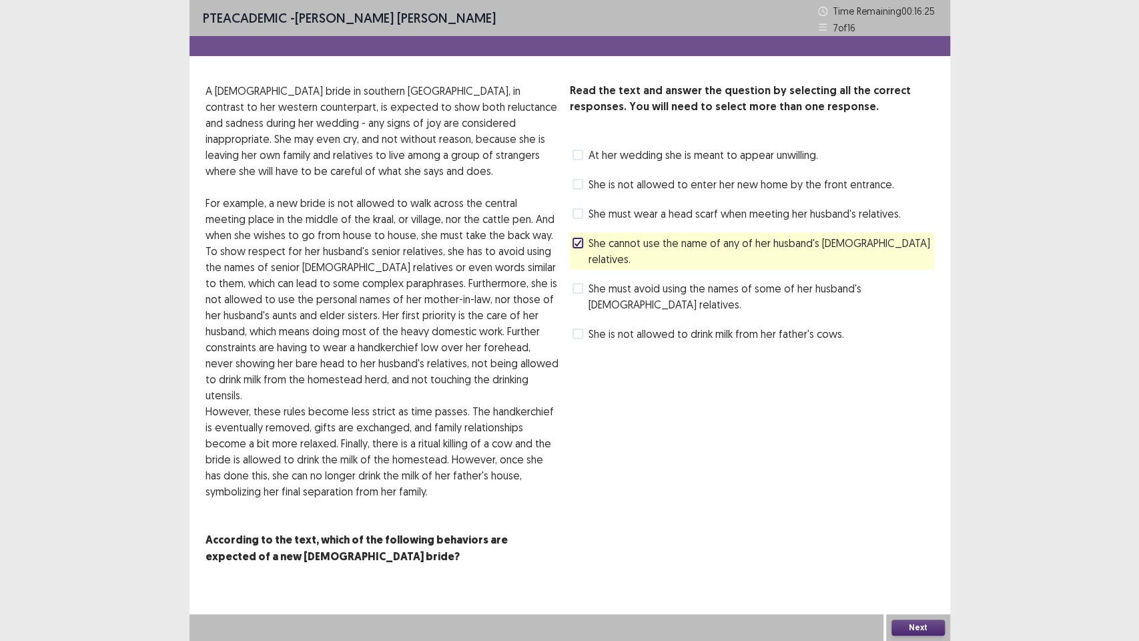
click at [935, 487] on button "Next" at bounding box center [918, 627] width 53 height 16
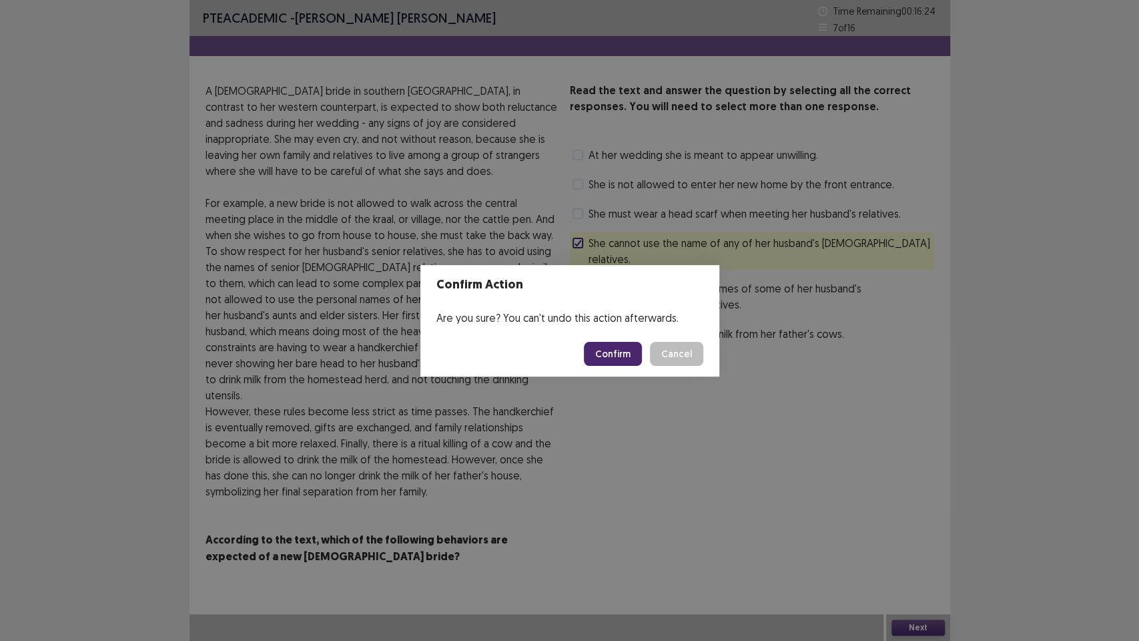
click at [611, 354] on button "Confirm" at bounding box center [613, 354] width 58 height 24
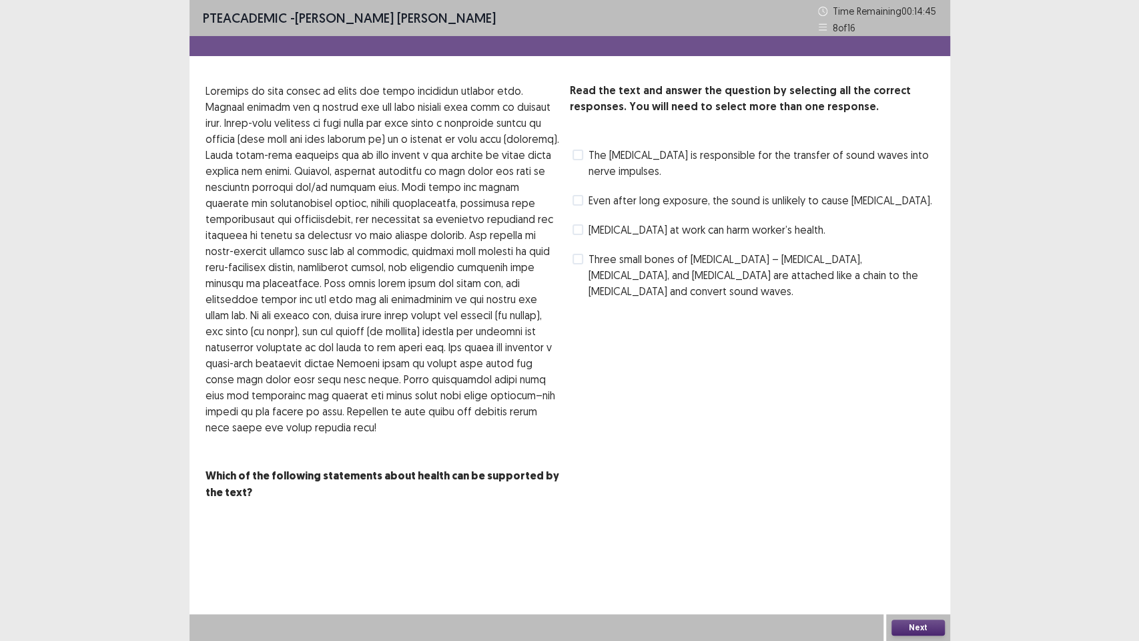
click at [688, 229] on span "[MEDICAL_DATA] at work can harm worker’s health." at bounding box center [707, 230] width 237 height 16
click at [930, 487] on button "Next" at bounding box center [918, 627] width 53 height 16
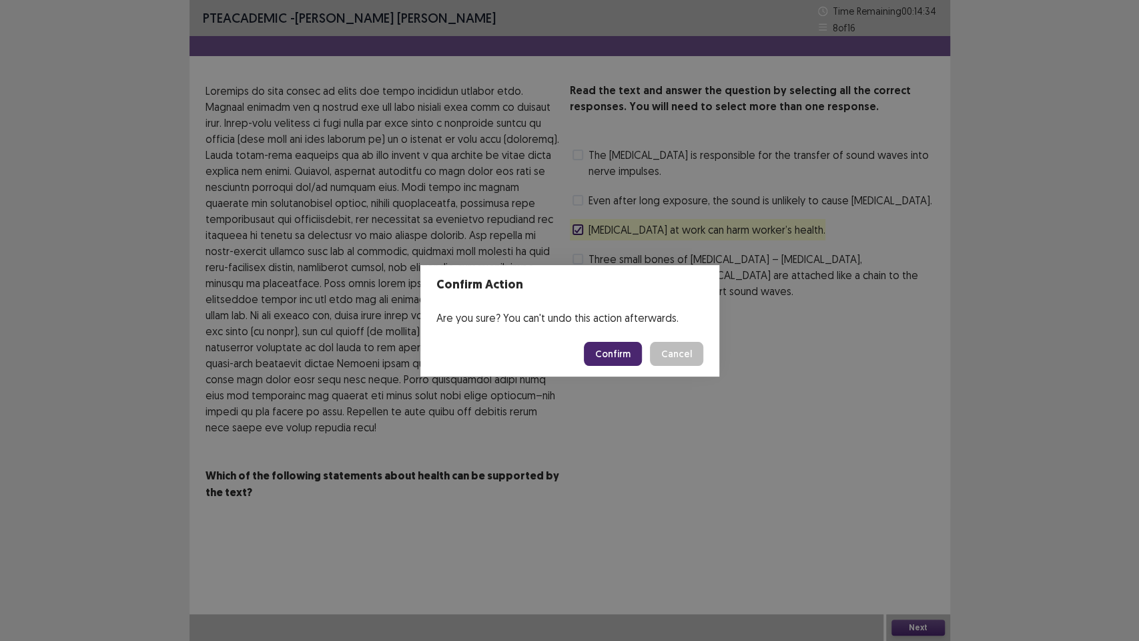
click at [616, 342] on button "Confirm" at bounding box center [613, 354] width 58 height 24
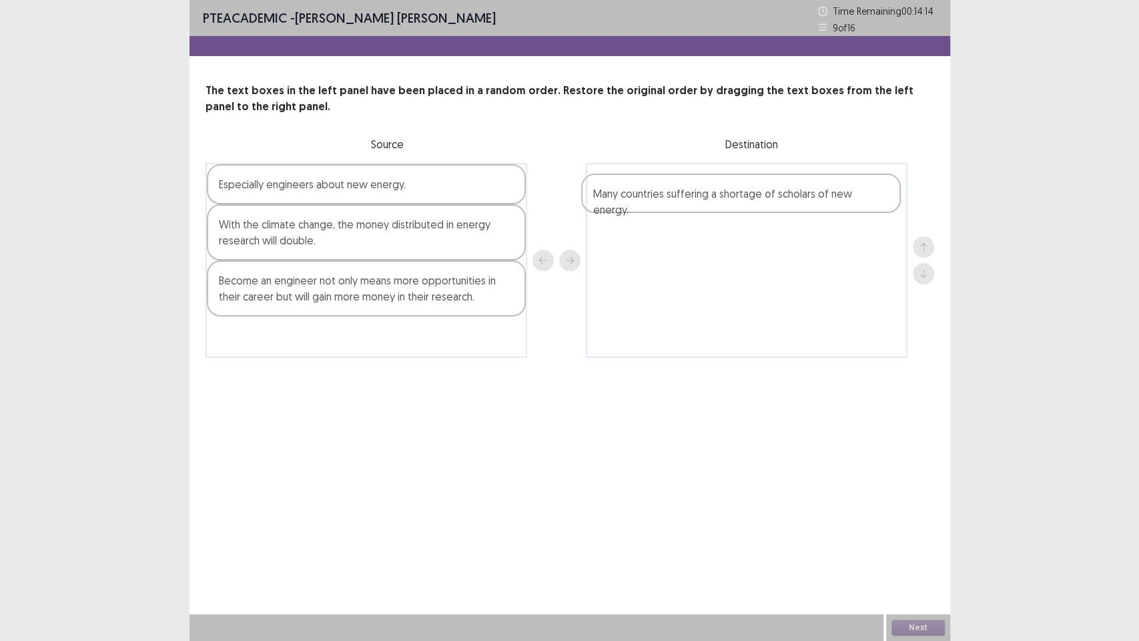
drag, startPoint x: 320, startPoint y: 287, endPoint x: 700, endPoint y: 200, distance: 389.8
click at [700, 200] on div "Especially engineers about new energy. With the climate change, the money distr…" at bounding box center [570, 260] width 729 height 195
click at [294, 190] on div "Especially engineers about new energy." at bounding box center [366, 184] width 319 height 40
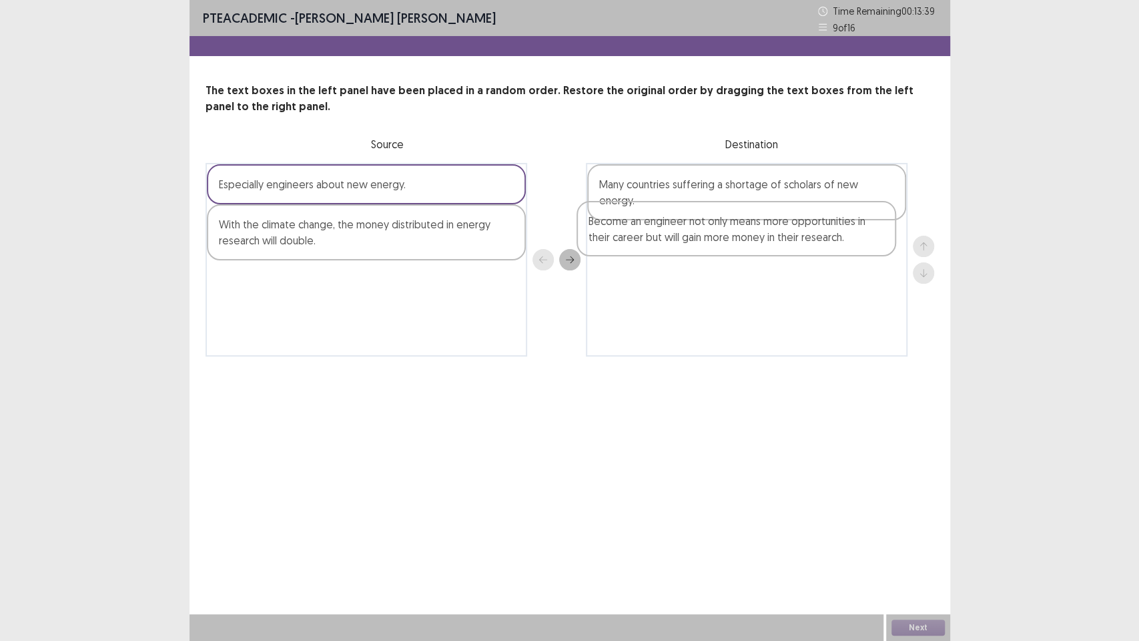
drag, startPoint x: 357, startPoint y: 300, endPoint x: 734, endPoint y: 241, distance: 381.7
click at [734, 241] on div "Especially engineers about new energy. With the climate change, the money distr…" at bounding box center [570, 260] width 729 height 194
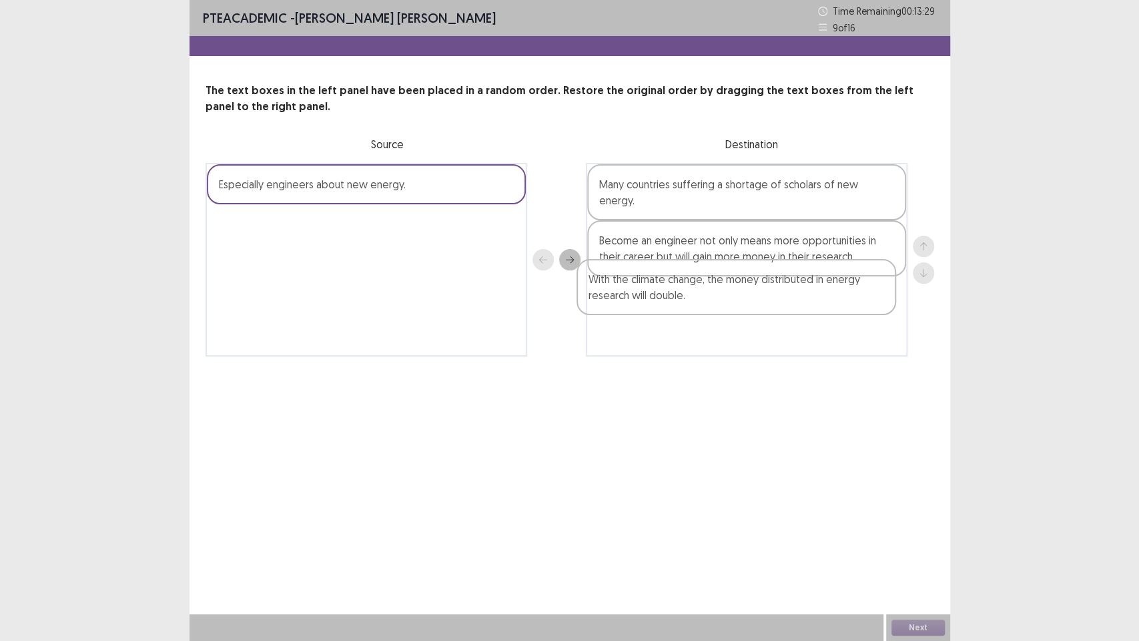
drag, startPoint x: 417, startPoint y: 245, endPoint x: 796, endPoint y: 296, distance: 382.5
click at [796, 296] on div "Especially engineers about new energy. With the climate change, the money distr…" at bounding box center [570, 260] width 729 height 194
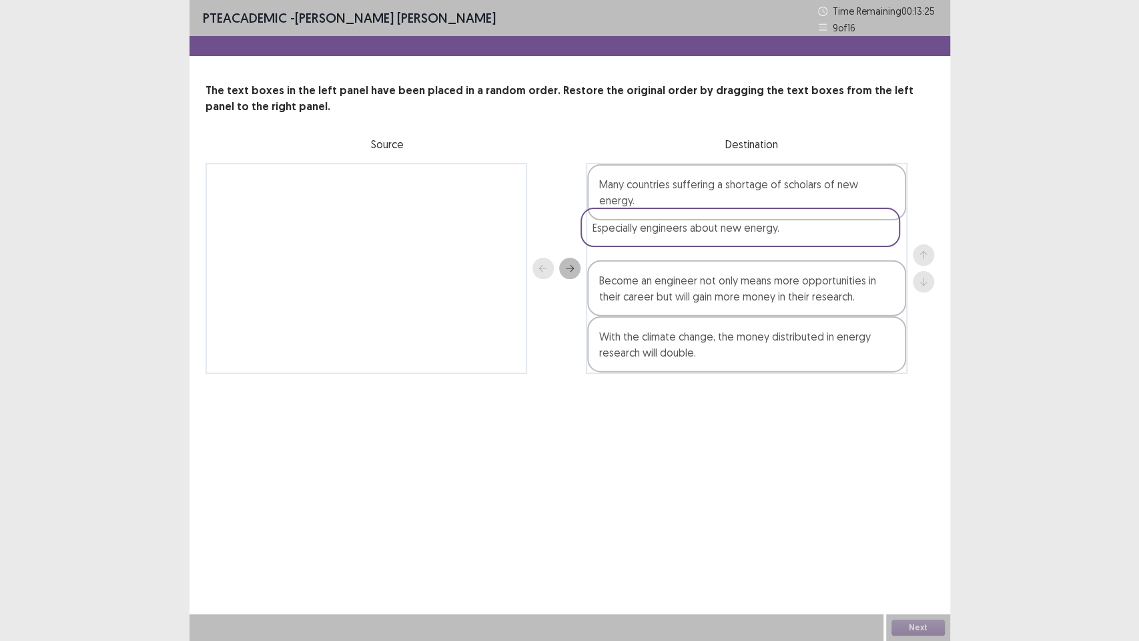
drag, startPoint x: 354, startPoint y: 190, endPoint x: 735, endPoint y: 224, distance: 382.0
click at [738, 228] on div "Especially engineers about new energy. Many countries suffering a shortage of s…" at bounding box center [570, 268] width 729 height 211
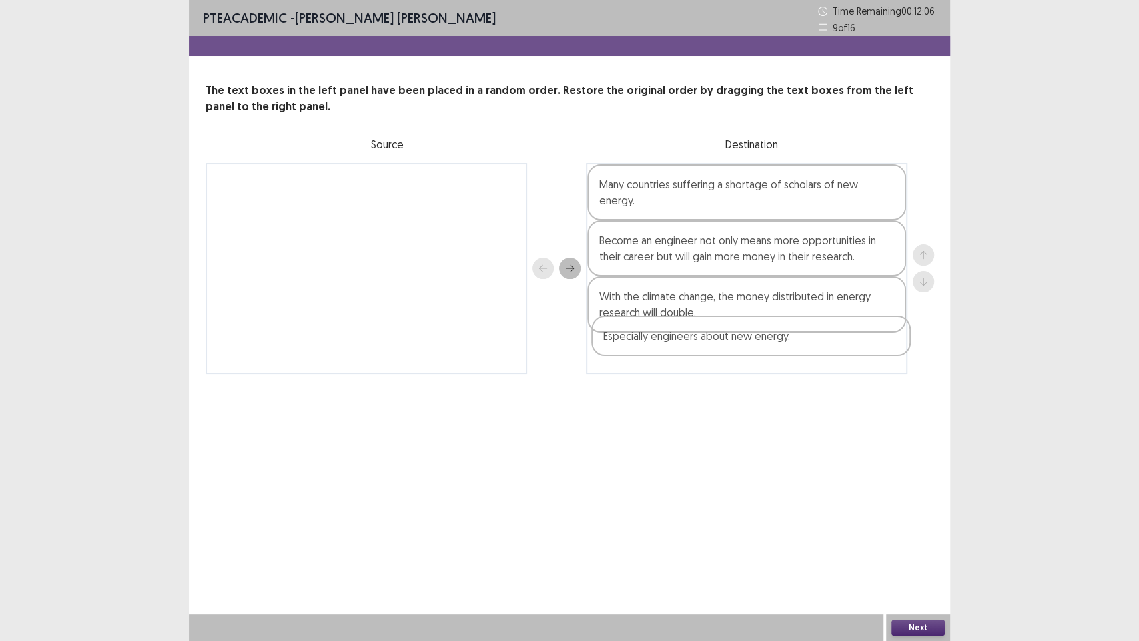
drag, startPoint x: 662, startPoint y: 236, endPoint x: 671, endPoint y: 342, distance: 105.9
click at [671, 347] on div "Many countries suffering a shortage of scholars of new energy. Especially engin…" at bounding box center [747, 268] width 322 height 211
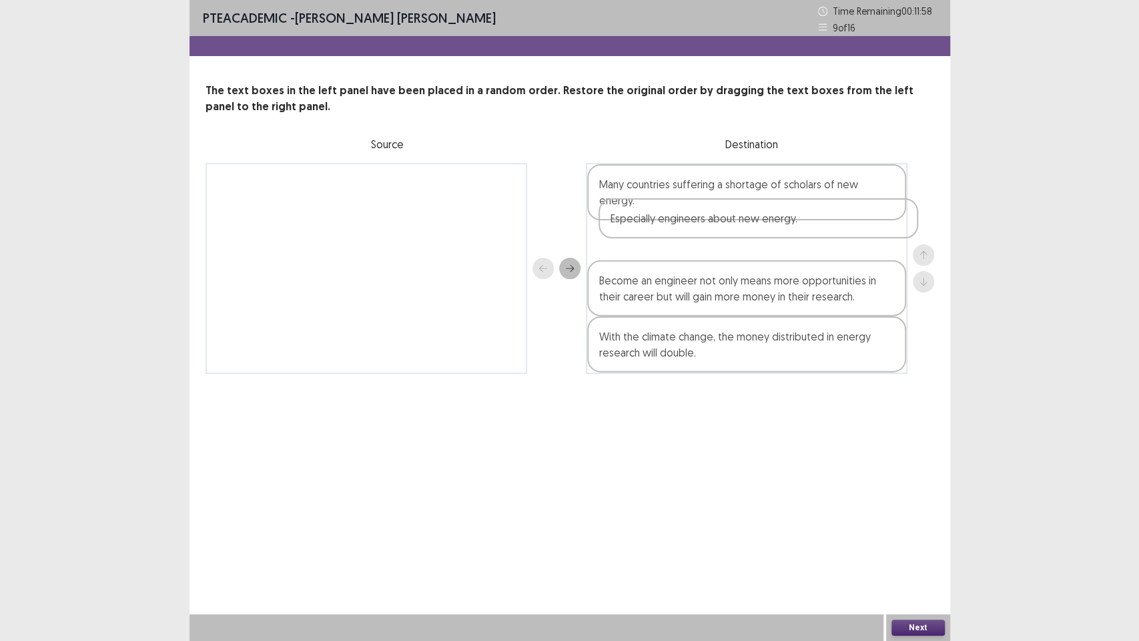
drag, startPoint x: 664, startPoint y: 314, endPoint x: 662, endPoint y: 222, distance: 92.1
click at [662, 222] on div "Many countries suffering a shortage of scholars of new energy. Become an engine…" at bounding box center [747, 268] width 322 height 211
click at [921, 487] on button "Next" at bounding box center [918, 627] width 53 height 16
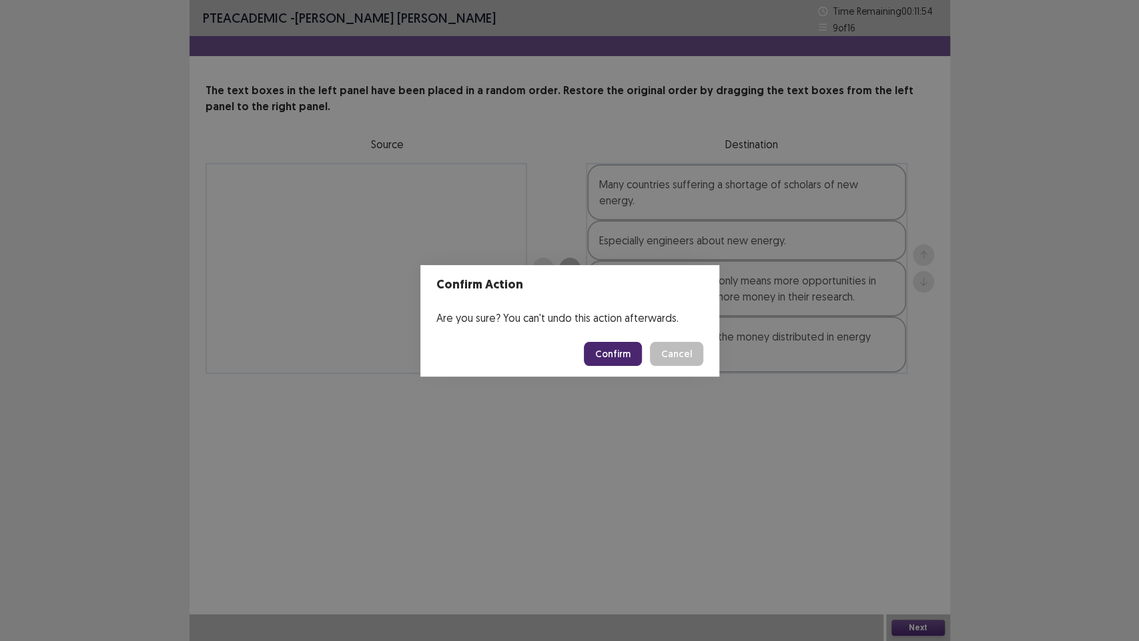
click at [622, 355] on button "Confirm" at bounding box center [613, 354] width 58 height 24
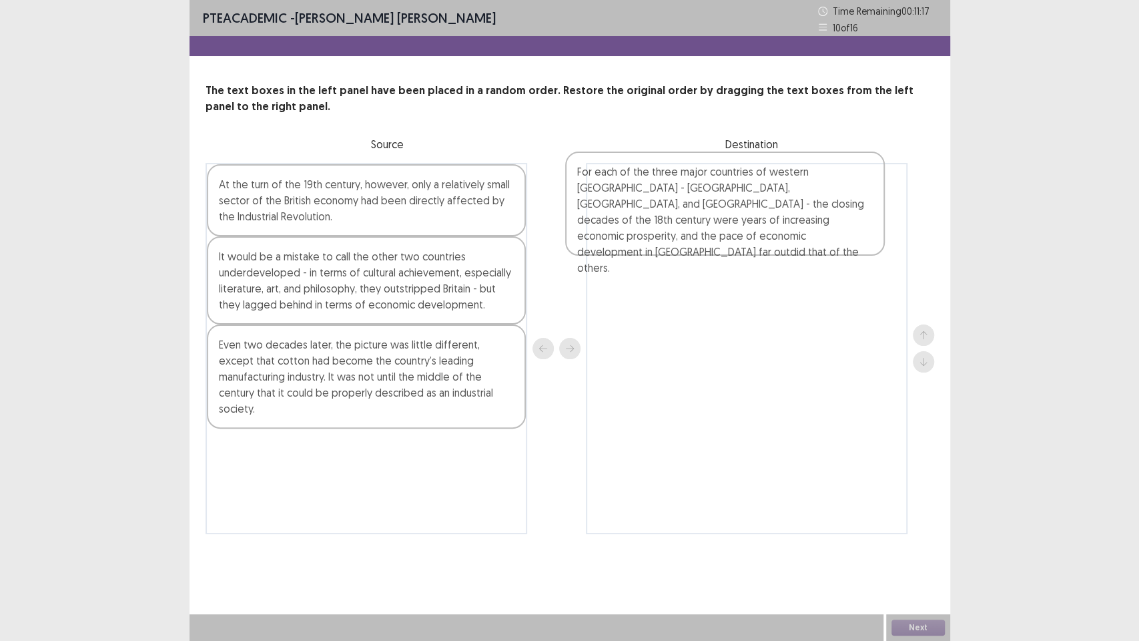
drag, startPoint x: 295, startPoint y: 463, endPoint x: 654, endPoint y: 203, distance: 443.2
click at [654, 203] on div "At the turn of the 19th century, however, only a relatively small sector of the…" at bounding box center [570, 348] width 729 height 371
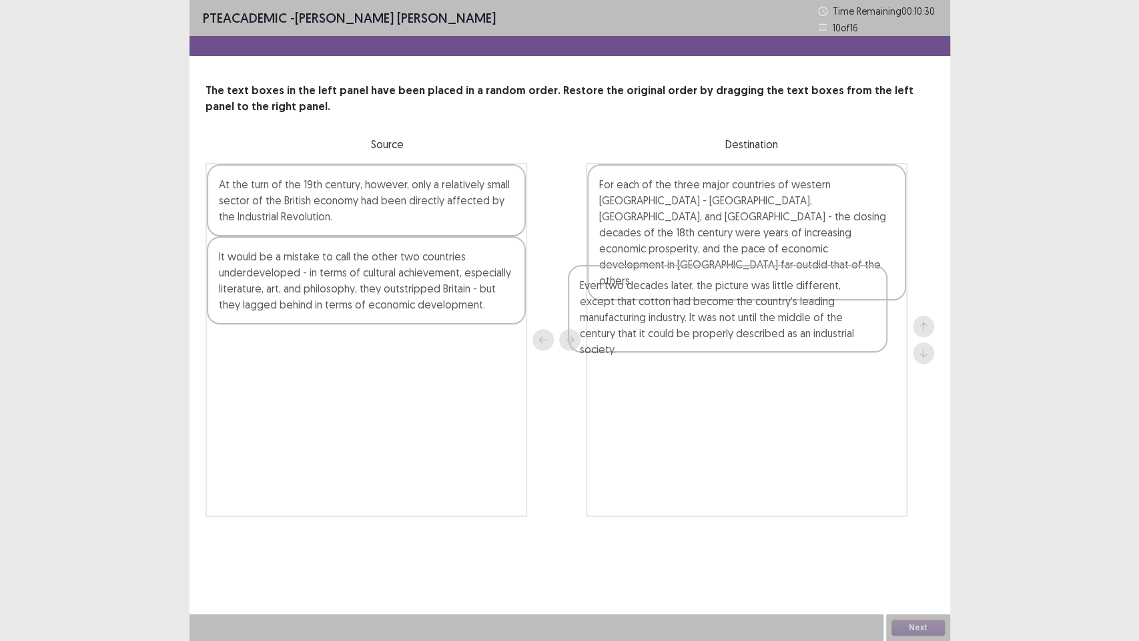
drag, startPoint x: 306, startPoint y: 366, endPoint x: 666, endPoint y: 306, distance: 365.4
click at [666, 306] on div "At the turn of the 19th century, however, only a relatively small sector of the…" at bounding box center [570, 340] width 729 height 354
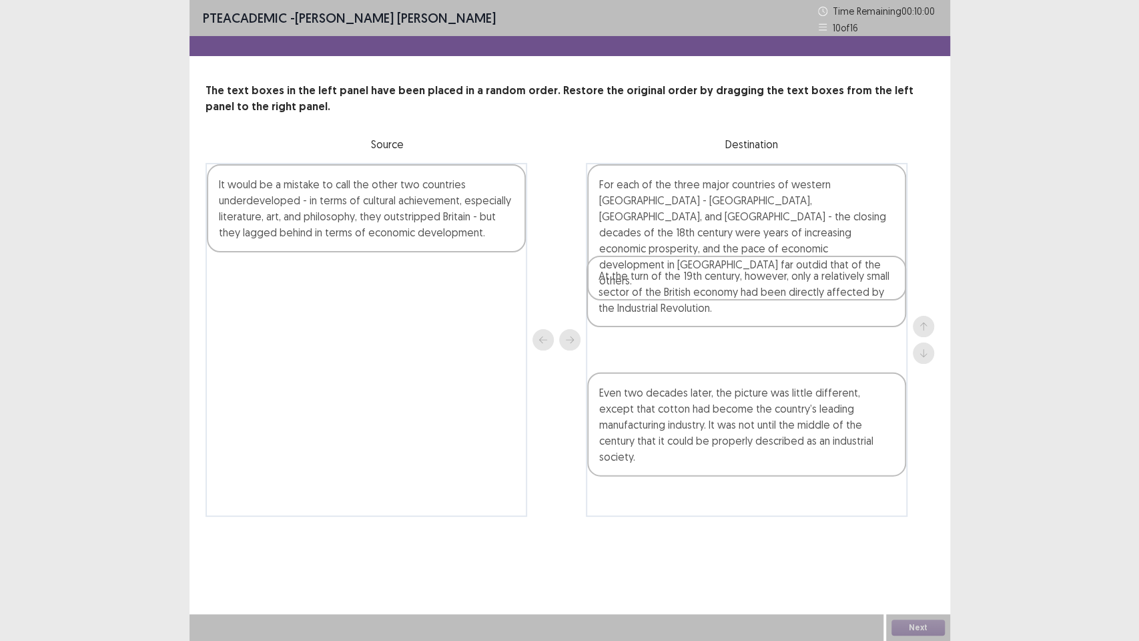
drag, startPoint x: 418, startPoint y: 207, endPoint x: 790, endPoint y: 299, distance: 383.7
click at [790, 299] on div "At the turn of the 19th century, however, only a relatively small sector of the…" at bounding box center [570, 340] width 729 height 354
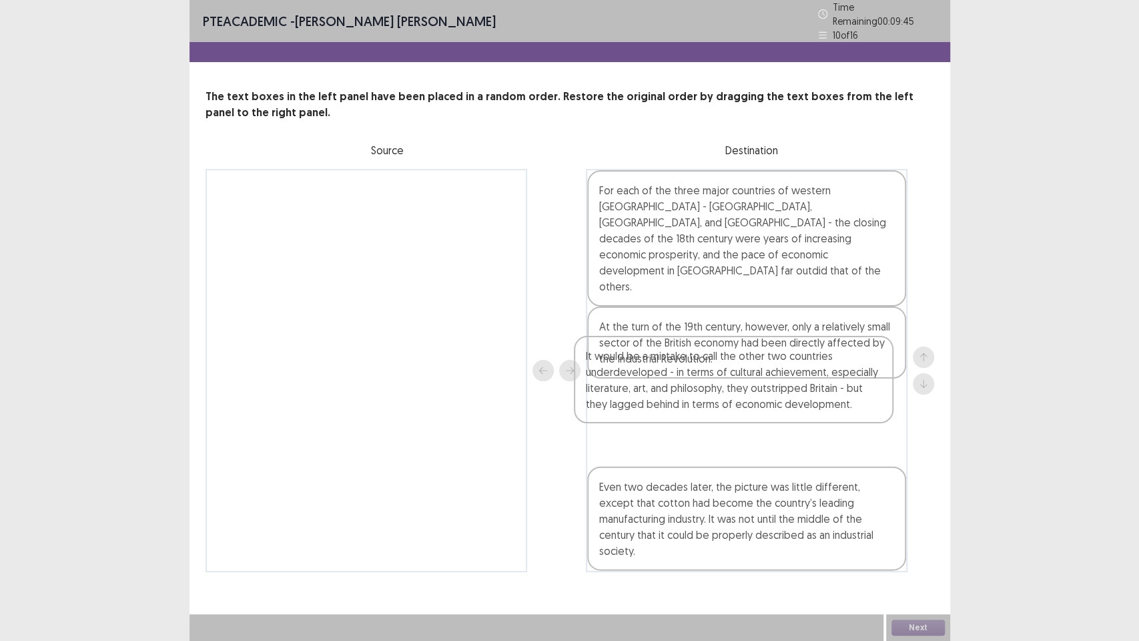
drag, startPoint x: 414, startPoint y: 224, endPoint x: 786, endPoint y: 395, distance: 409.5
click at [786, 395] on div "It would be a mistake to call the other two countries underdeveloped - in terms…" at bounding box center [570, 370] width 729 height 403
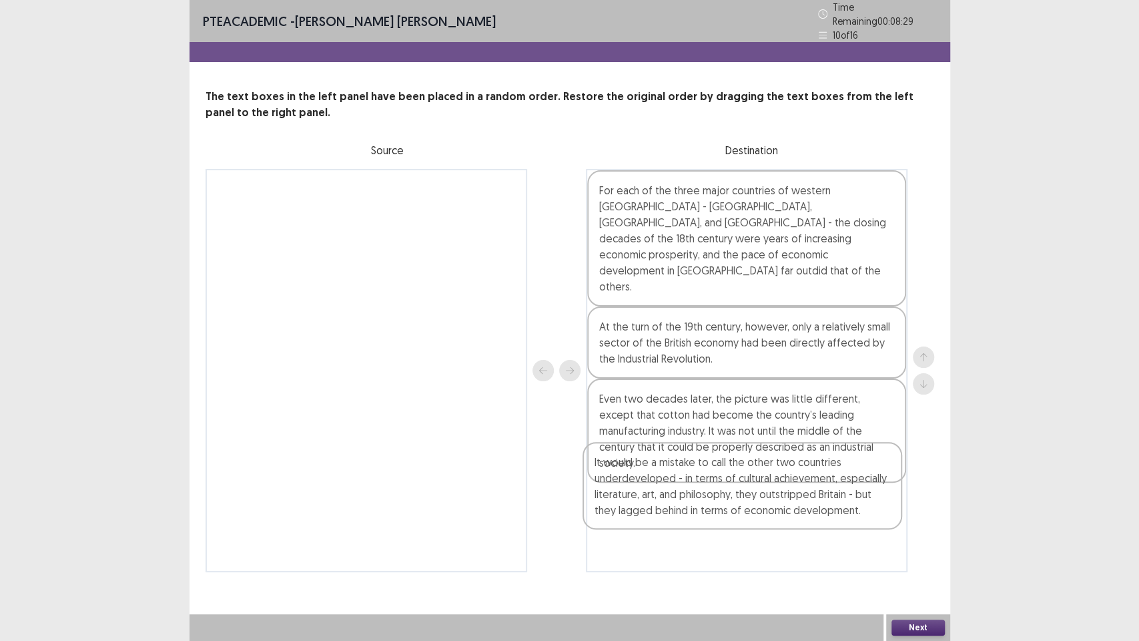
drag, startPoint x: 765, startPoint y: 414, endPoint x: 769, endPoint y: 513, distance: 99.5
click at [769, 487] on div "For each of the three major countries of western [GEOGRAPHIC_DATA] - [GEOGRAPHI…" at bounding box center [747, 370] width 322 height 403
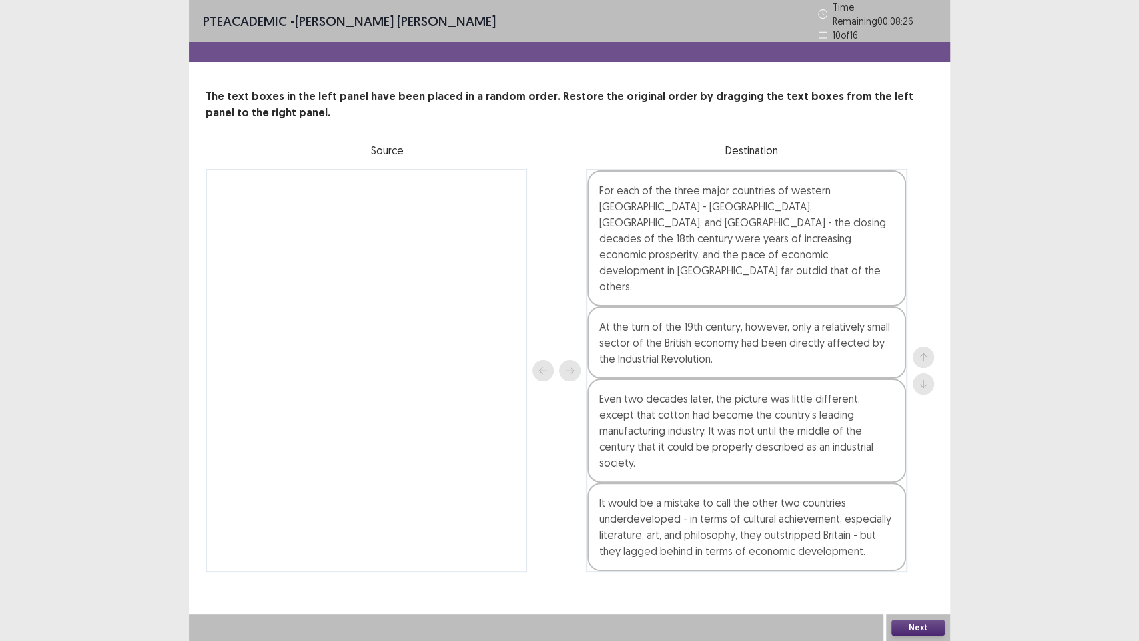
click at [917, 487] on button "Next" at bounding box center [918, 627] width 53 height 16
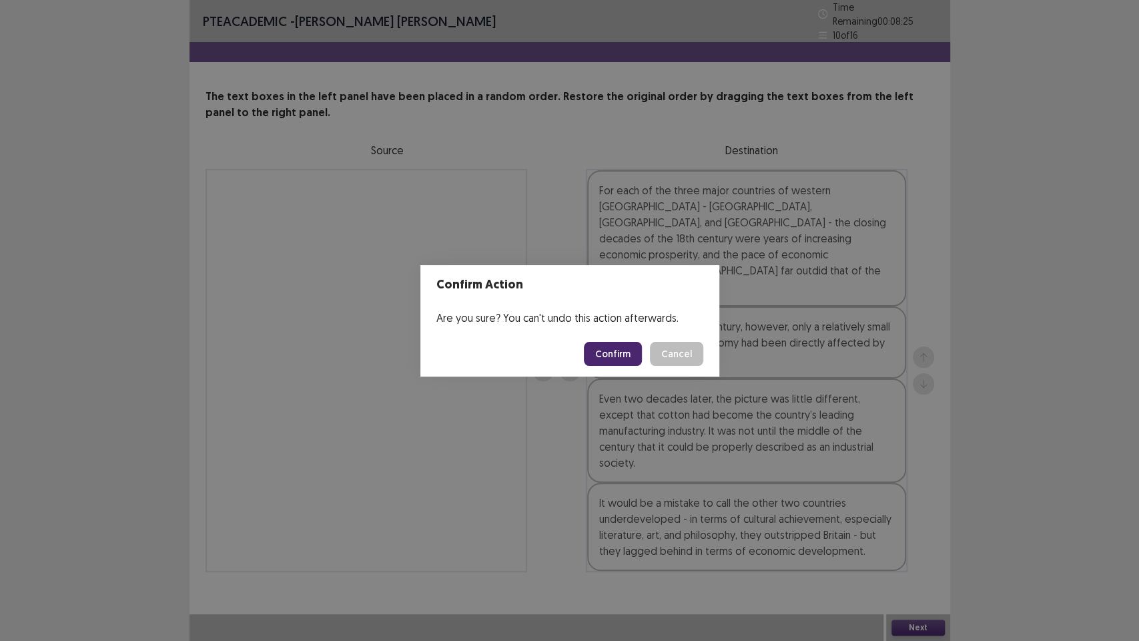
click at [622, 352] on button "Confirm" at bounding box center [613, 354] width 58 height 24
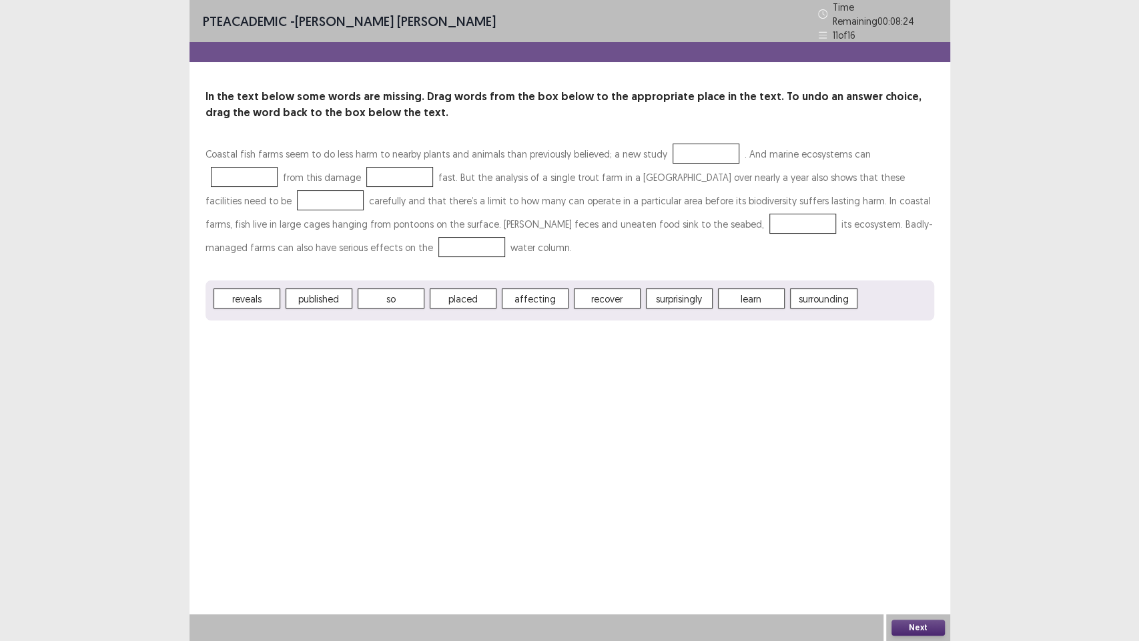
click at [466, 487] on div "PTE academic - [PERSON_NAME] [PERSON_NAME] Time Remaining 00 : 08 : 24 11 of 16…" at bounding box center [570, 320] width 761 height 641
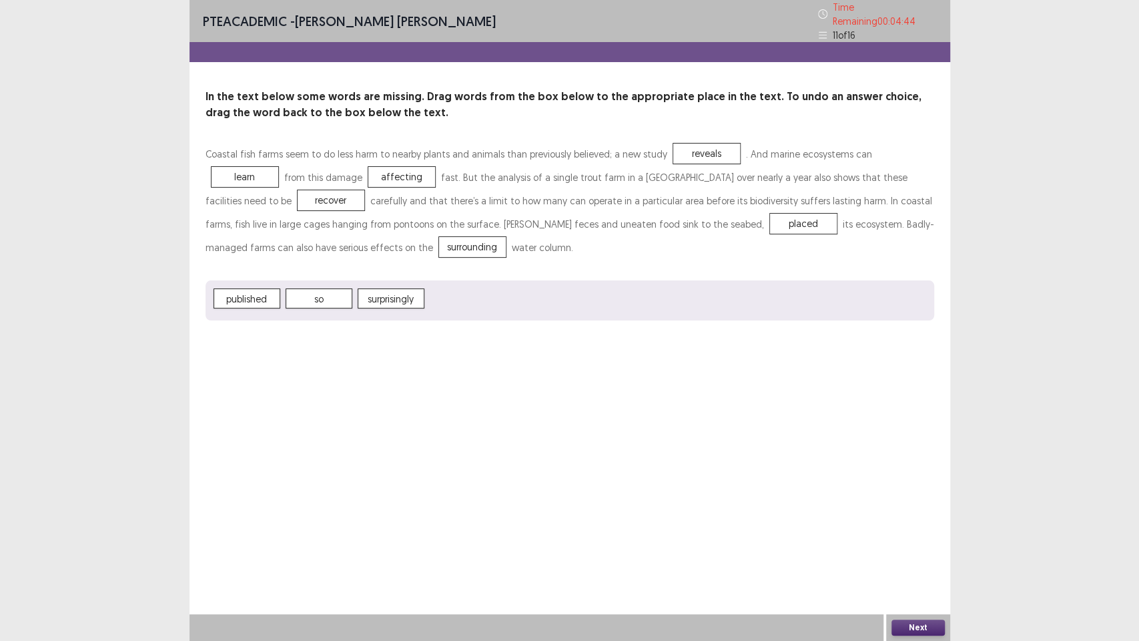
click at [932, 487] on button "Next" at bounding box center [918, 627] width 53 height 16
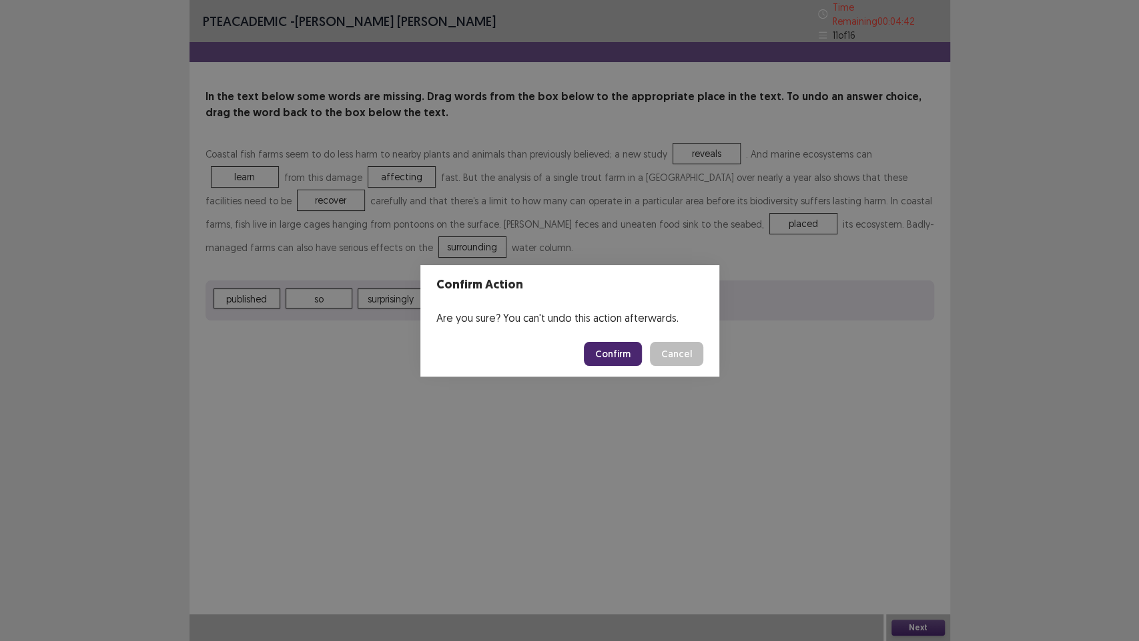
click at [608, 342] on button "Confirm" at bounding box center [613, 354] width 58 height 24
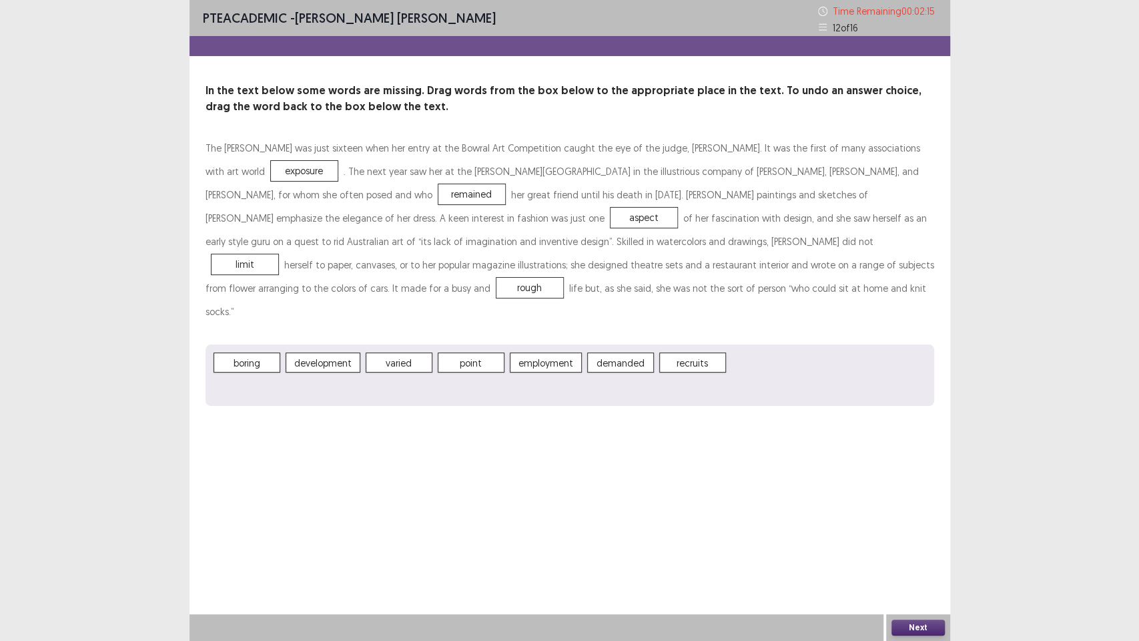
click at [934, 487] on button "Next" at bounding box center [918, 627] width 53 height 16
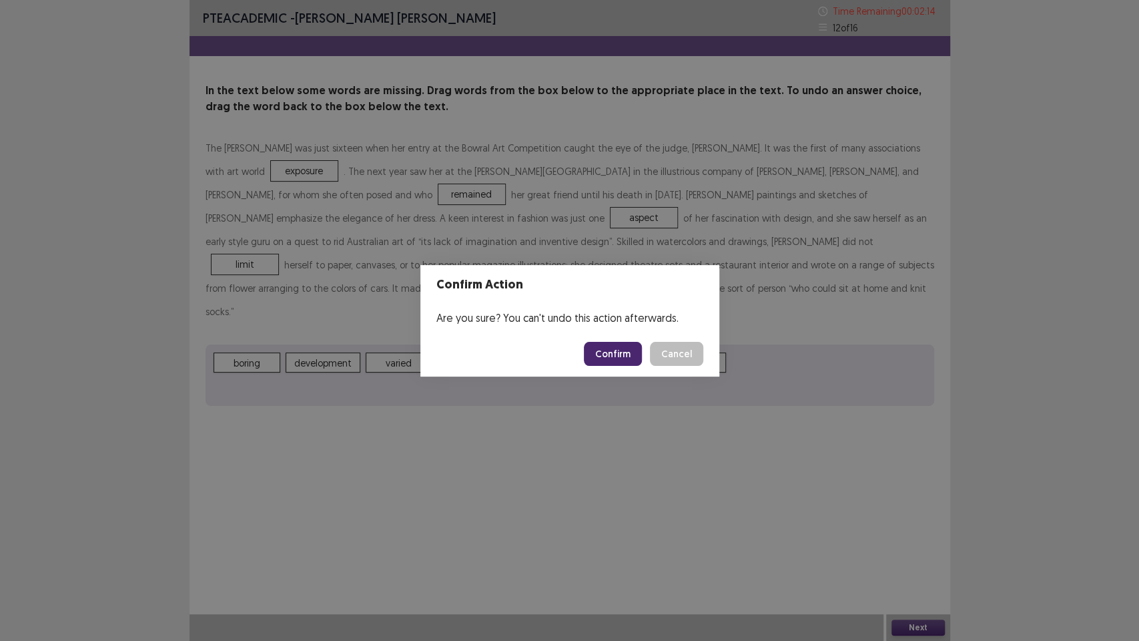
click at [630, 353] on button "Confirm" at bounding box center [613, 354] width 58 height 24
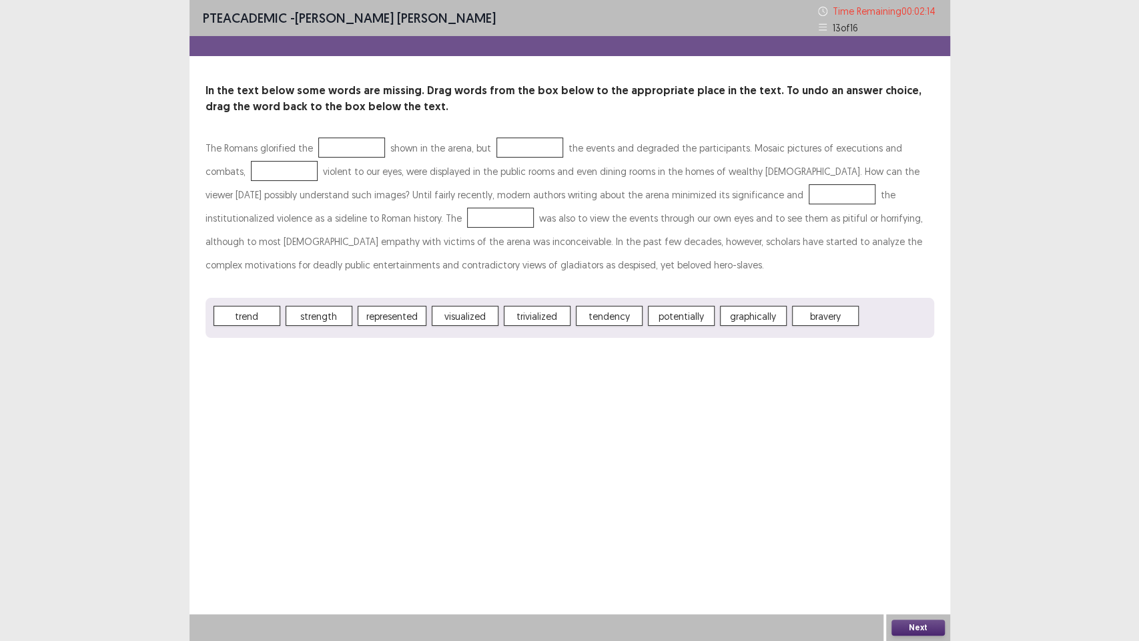
click at [582, 487] on div "PTE academic - [PERSON_NAME] [PERSON_NAME] Time Remaining 00 : 02 : 14 13 of 16…" at bounding box center [570, 320] width 761 height 641
click at [927, 487] on button "Next" at bounding box center [918, 627] width 53 height 16
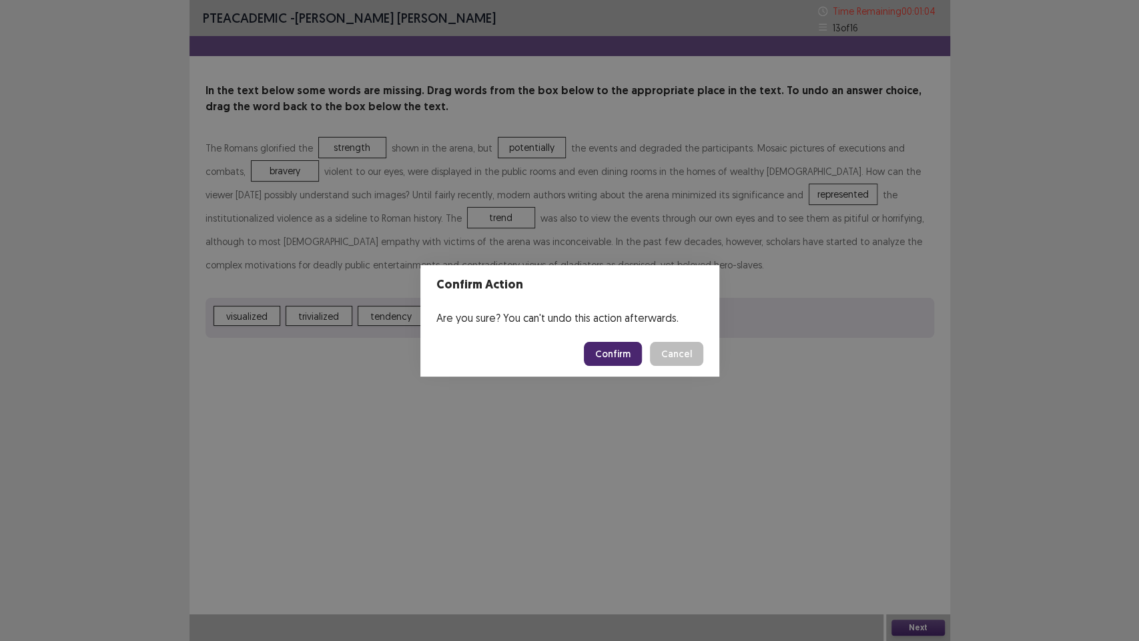
click at [617, 361] on button "Confirm" at bounding box center [613, 354] width 58 height 24
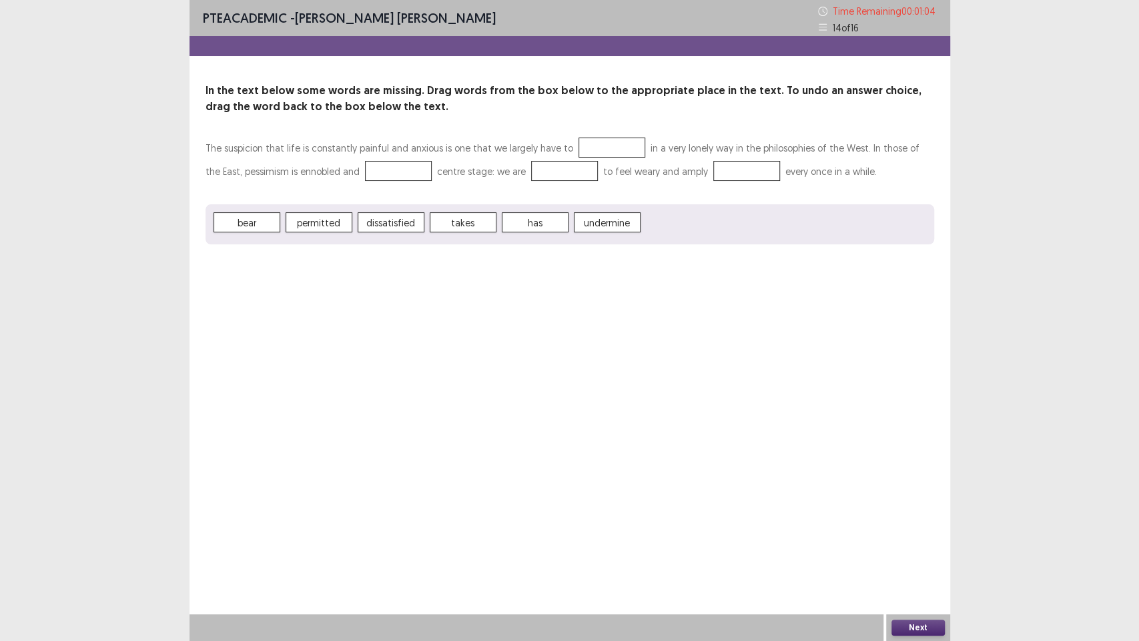
click at [514, 459] on div "PTE academic - [PERSON_NAME] [PERSON_NAME] Time Remaining 00 : 01 : 04 14 of 16…" at bounding box center [570, 320] width 761 height 641
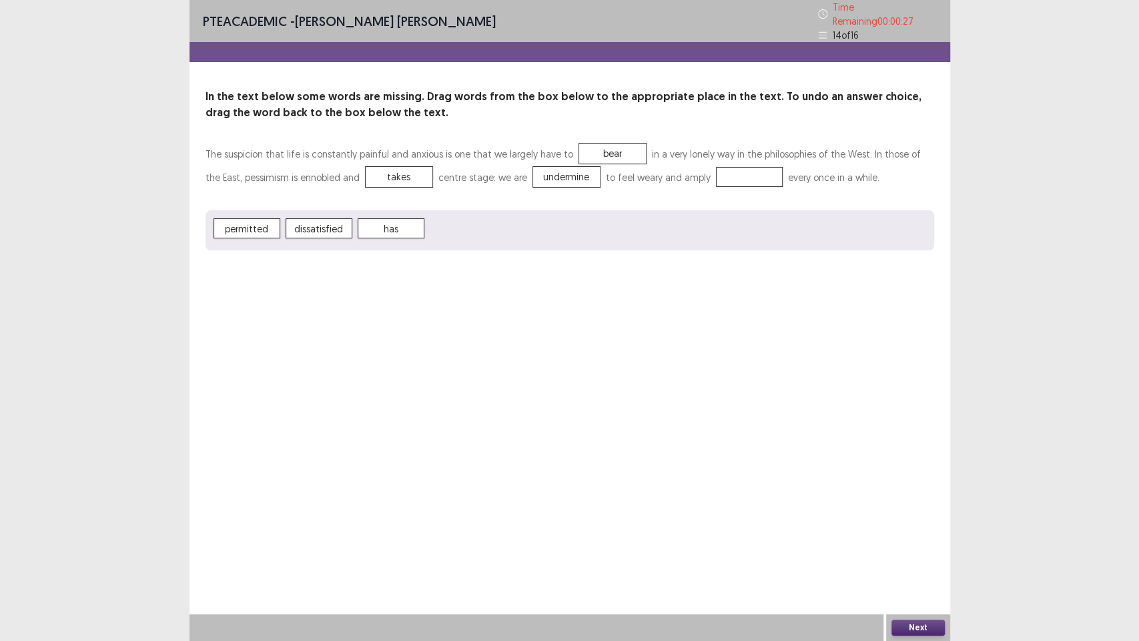
click at [336, 228] on span "dissatisfied" at bounding box center [319, 228] width 67 height 20
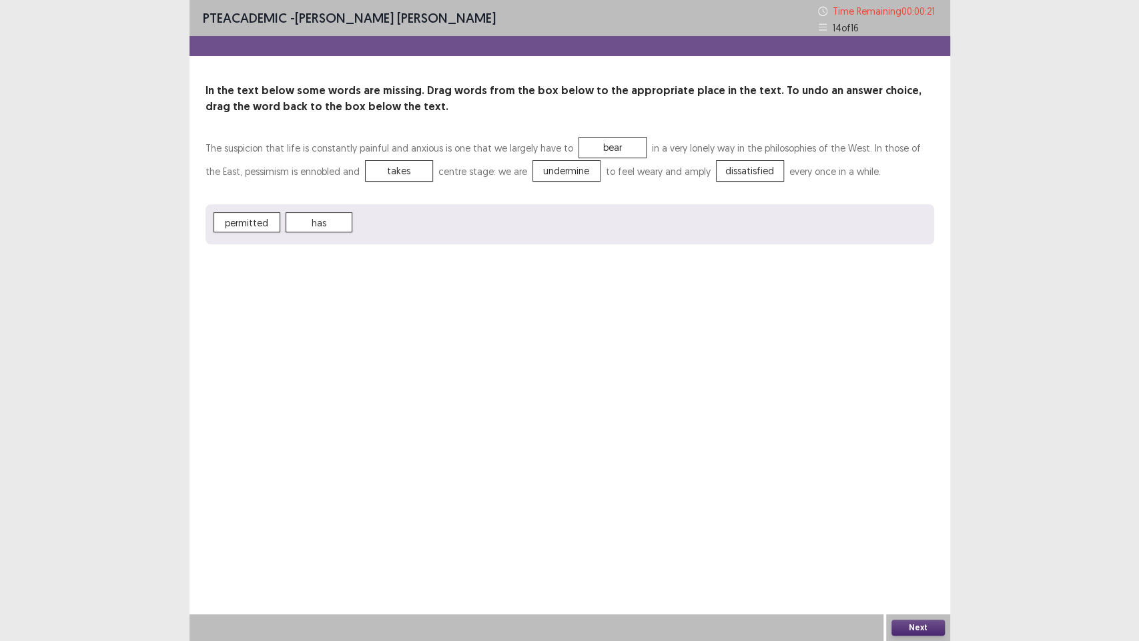
click at [917, 487] on button "Next" at bounding box center [918, 627] width 53 height 16
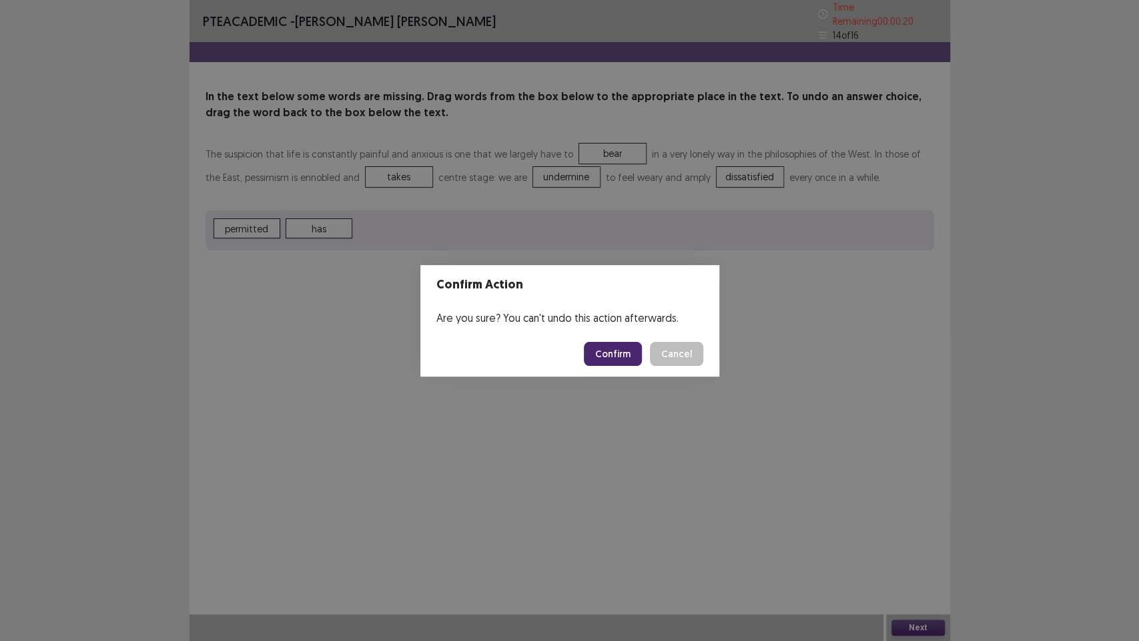
click at [634, 356] on button "Confirm" at bounding box center [613, 354] width 58 height 24
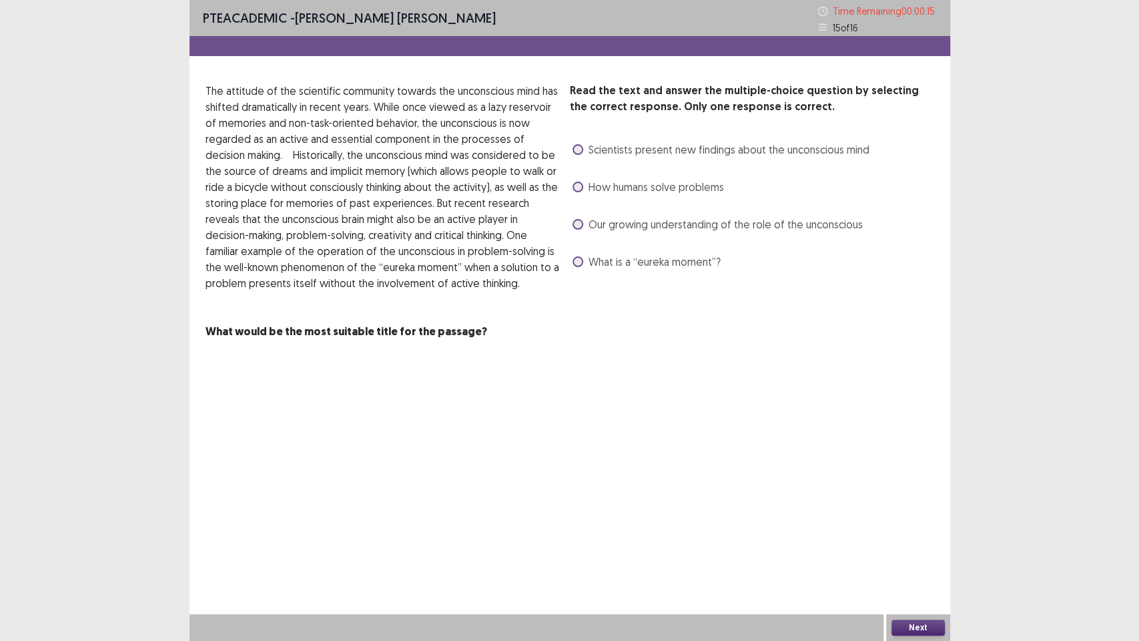
click at [577, 223] on span at bounding box center [578, 224] width 11 height 11
click at [915, 487] on button "Next" at bounding box center [918, 627] width 53 height 16
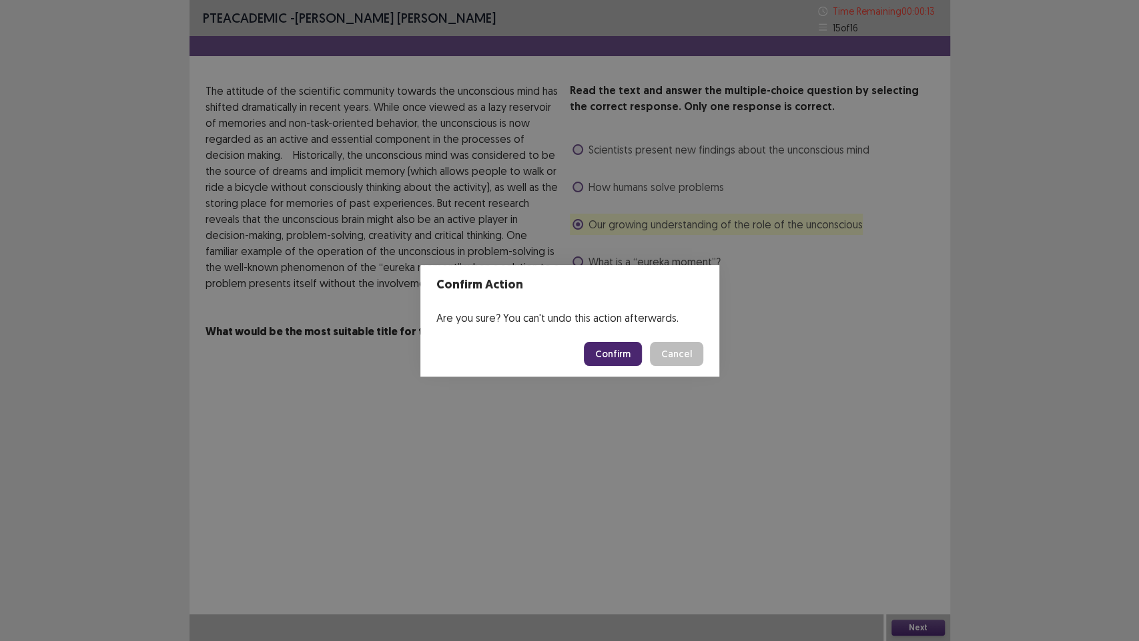
click at [614, 350] on button "Confirm" at bounding box center [613, 354] width 58 height 24
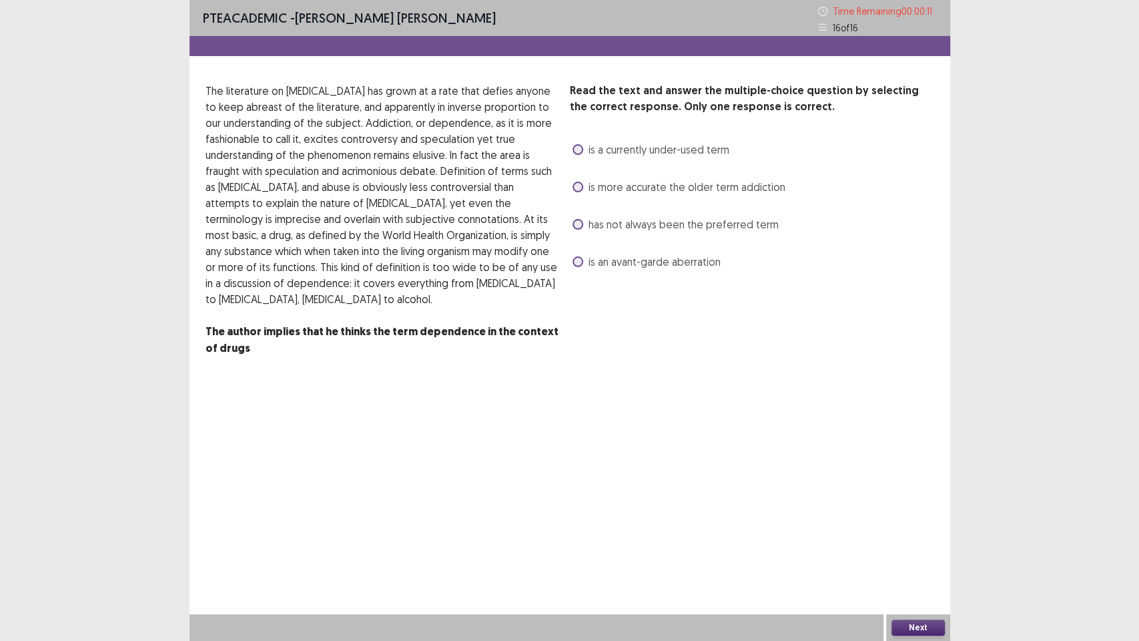
click at [583, 186] on label "is more accurate the older term addiction" at bounding box center [679, 187] width 213 height 16
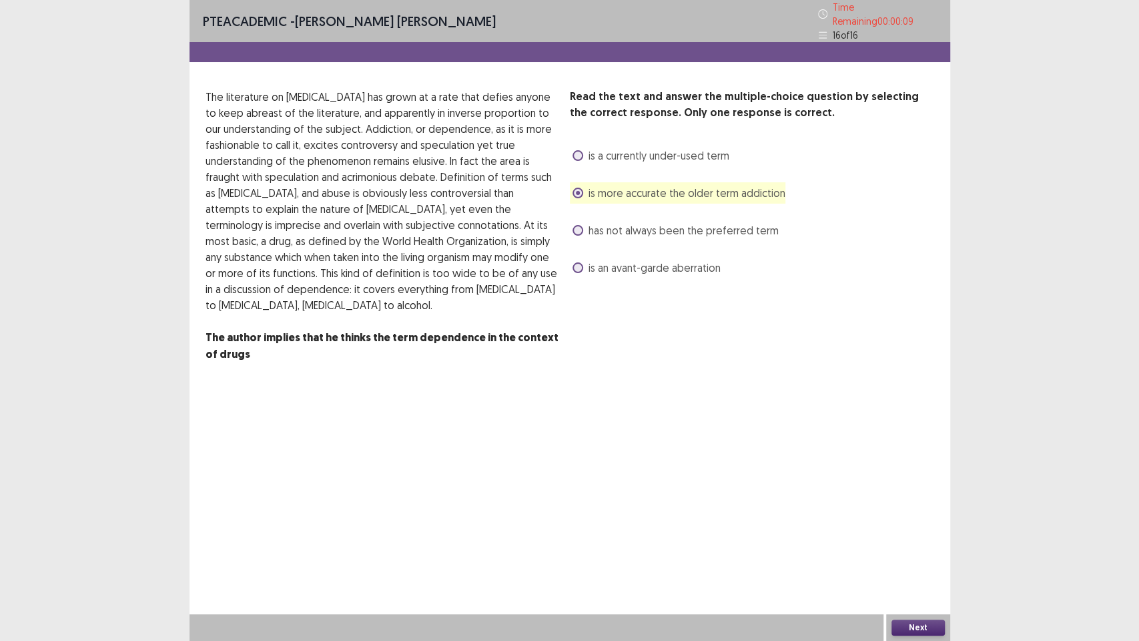
click at [921, 487] on button "Next" at bounding box center [918, 627] width 53 height 16
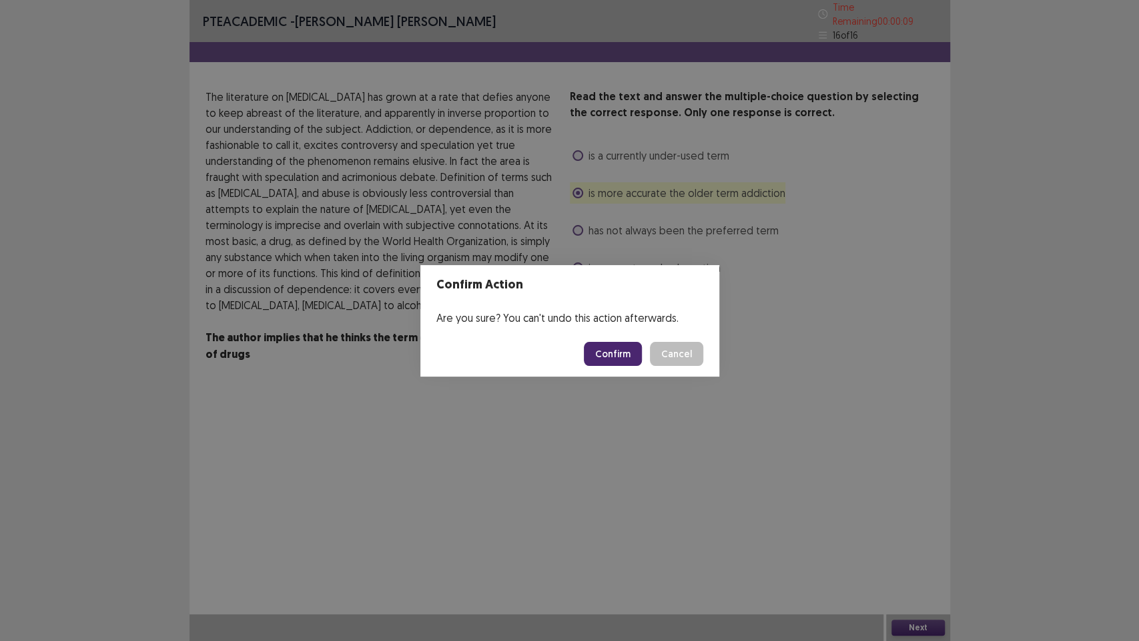
click at [632, 358] on button "Confirm" at bounding box center [613, 354] width 58 height 24
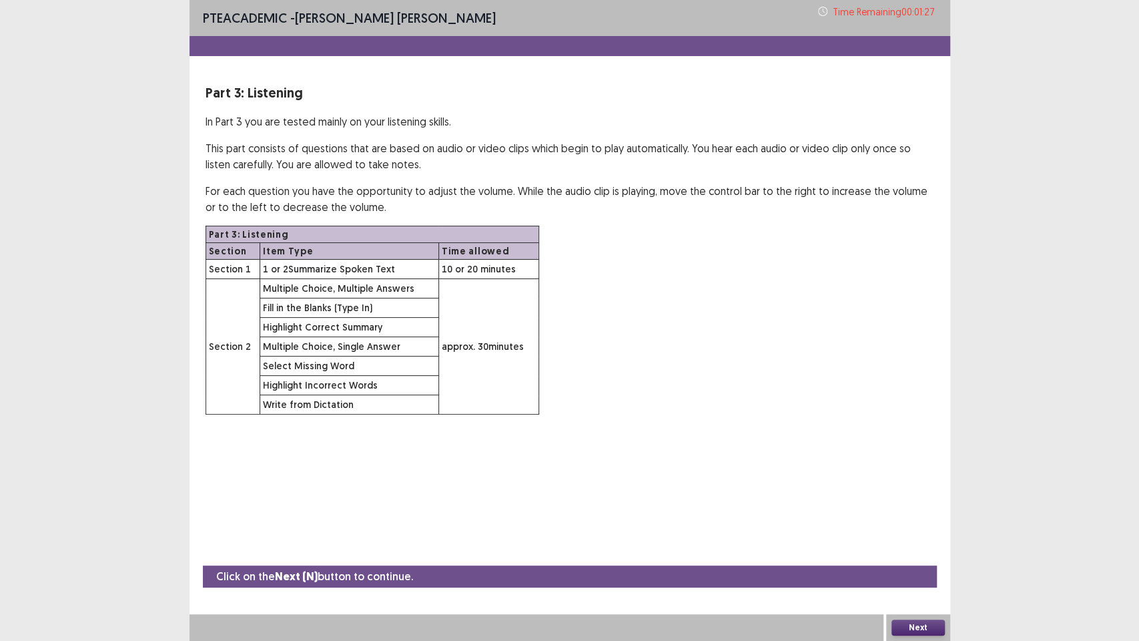
click at [919, 487] on button "Next" at bounding box center [918, 627] width 53 height 16
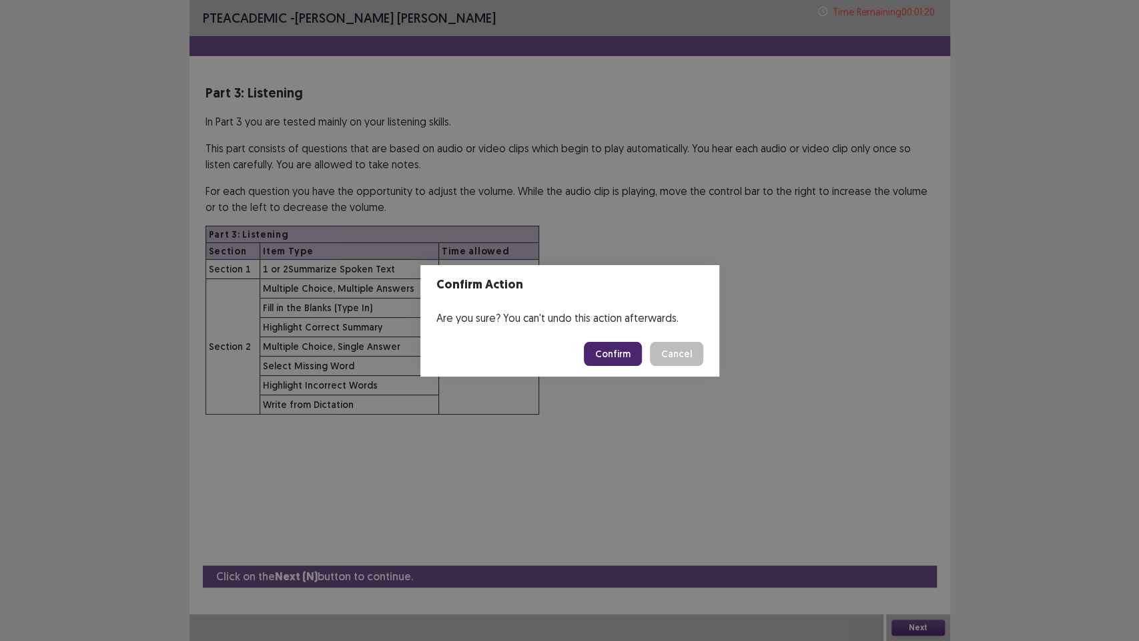
click at [629, 347] on button "Confirm" at bounding box center [613, 354] width 58 height 24
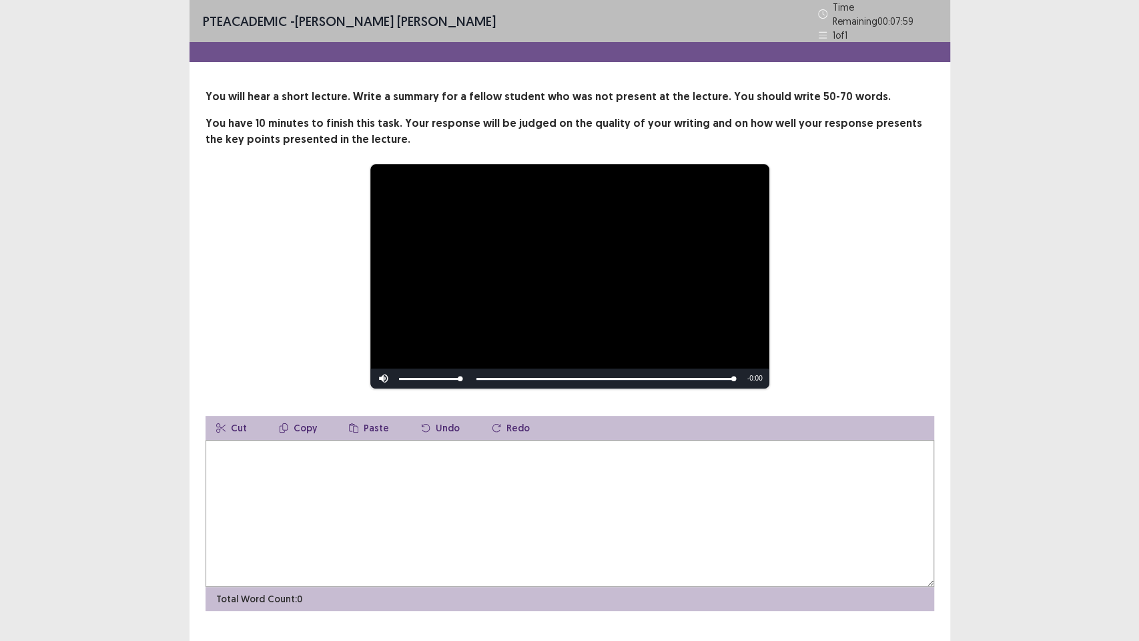
drag, startPoint x: 560, startPoint y: 493, endPoint x: 551, endPoint y: 455, distance: 38.4
click at [558, 481] on textarea at bounding box center [570, 513] width 729 height 147
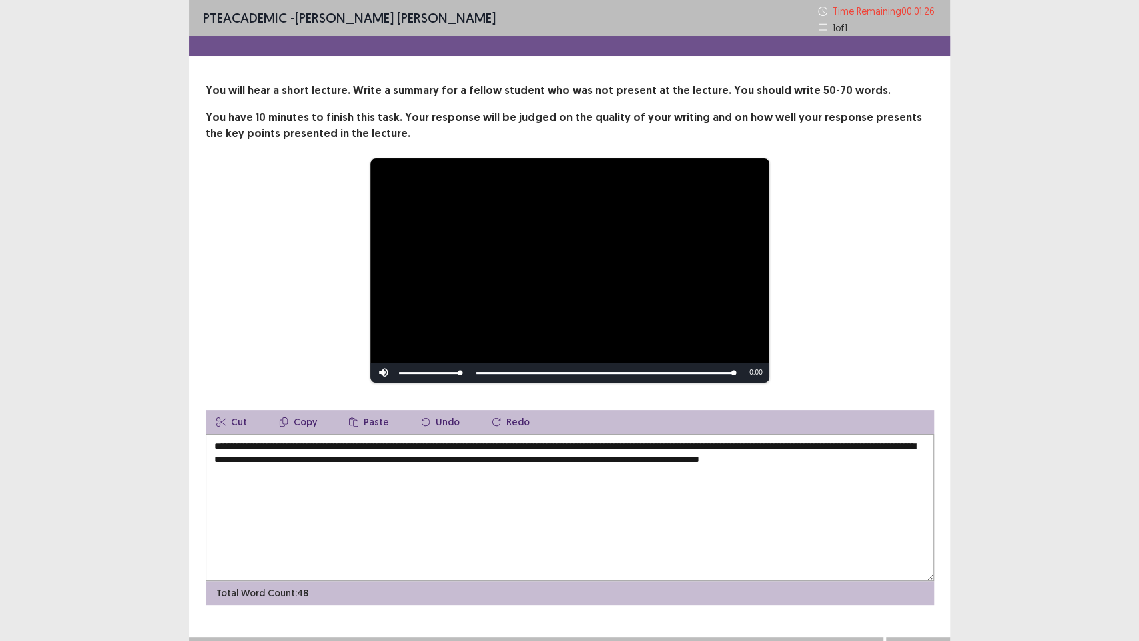
click at [815, 446] on textarea "**********" at bounding box center [570, 507] width 729 height 147
click at [328, 475] on textarea "**********" at bounding box center [570, 507] width 729 height 147
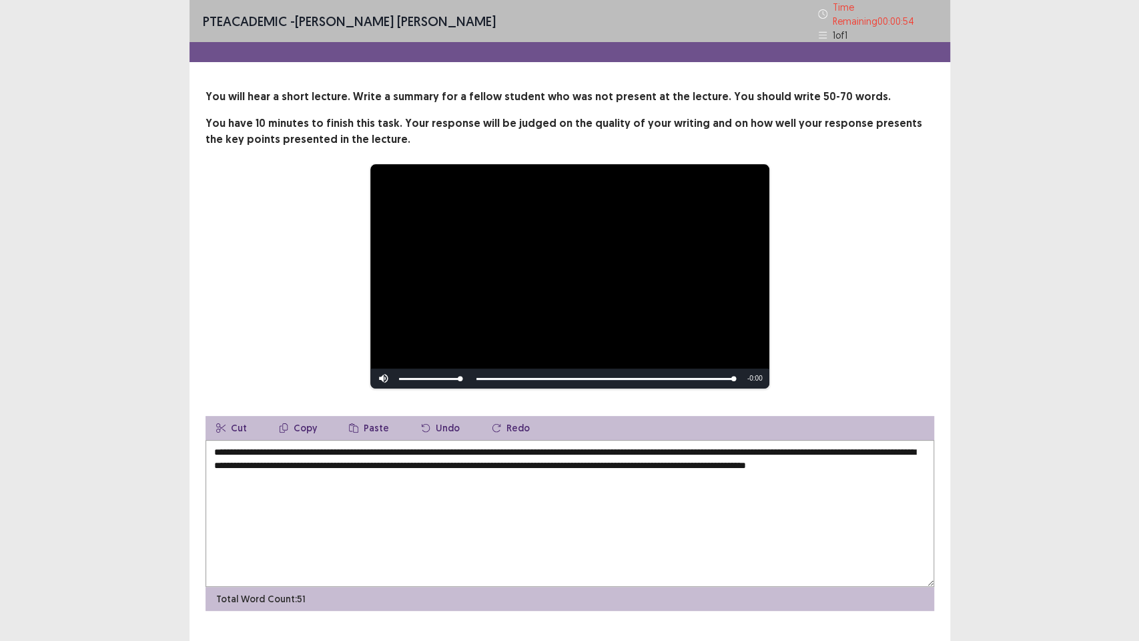
click at [475, 457] on textarea "**********" at bounding box center [570, 513] width 729 height 147
click at [870, 447] on textarea "**********" at bounding box center [570, 513] width 729 height 147
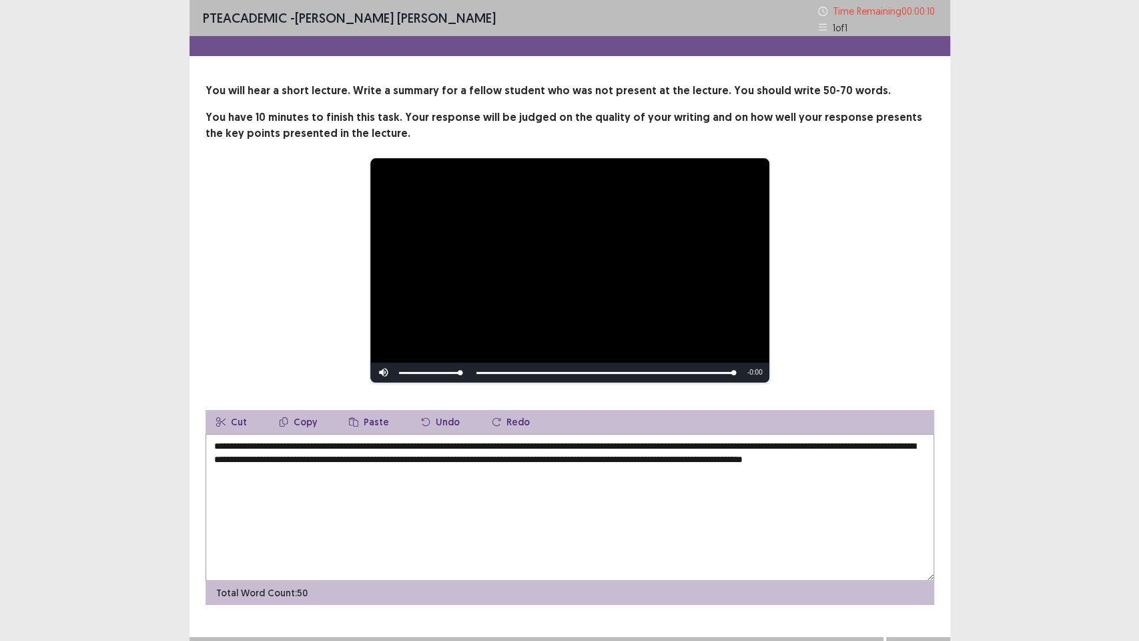
click at [405, 471] on textarea "**********" at bounding box center [570, 507] width 729 height 147
type textarea "**********"
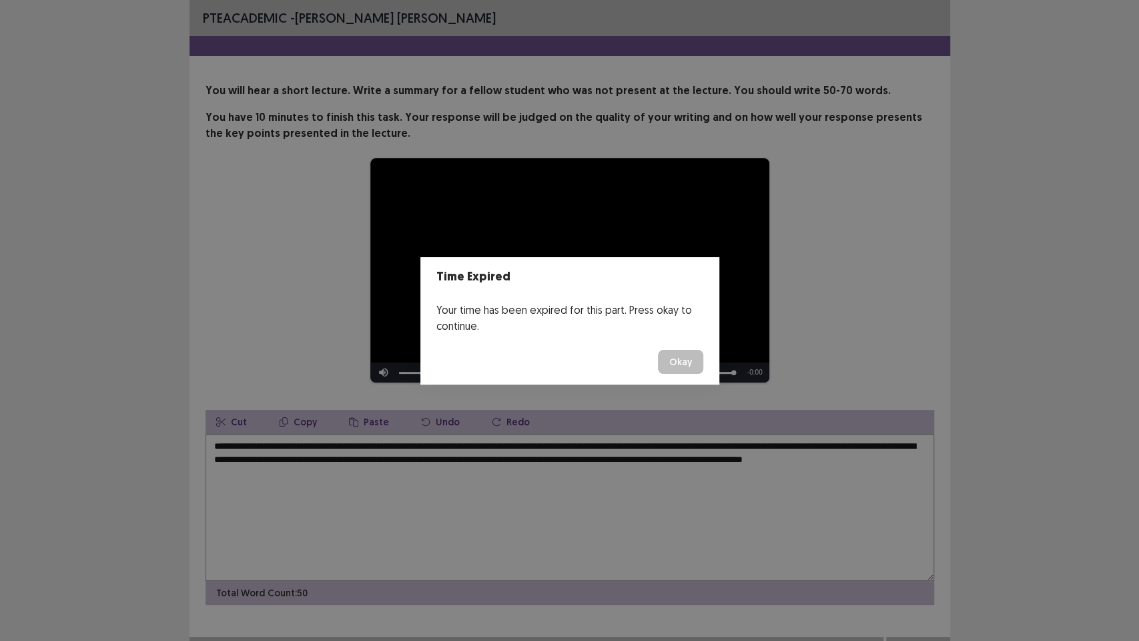
click at [688, 372] on button "Okay" at bounding box center [680, 362] width 45 height 24
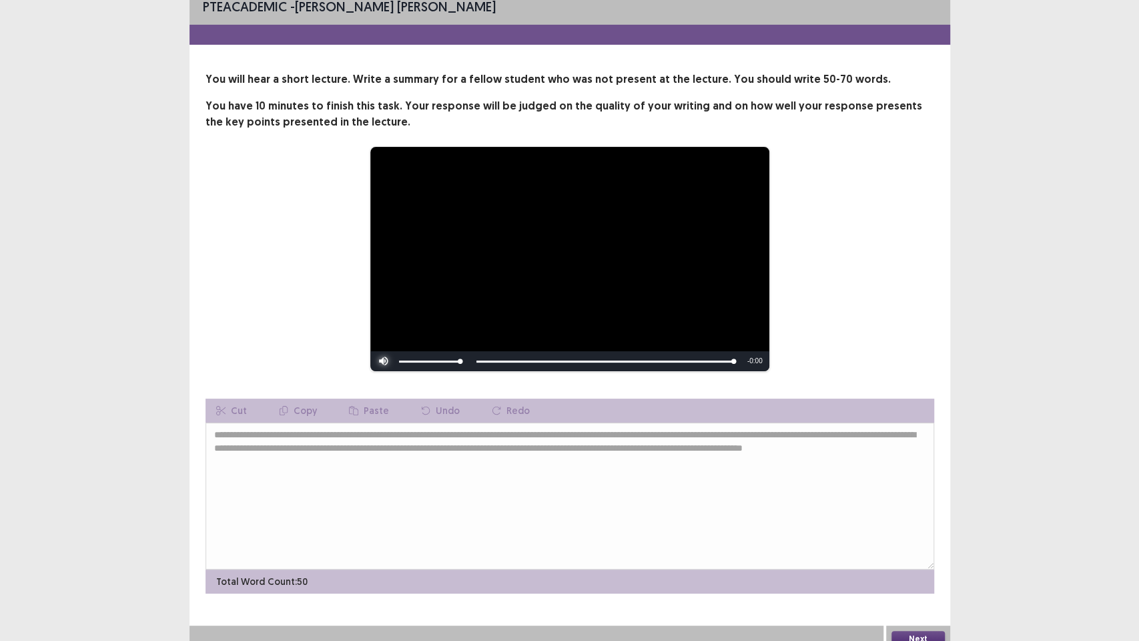
scroll to position [23, 0]
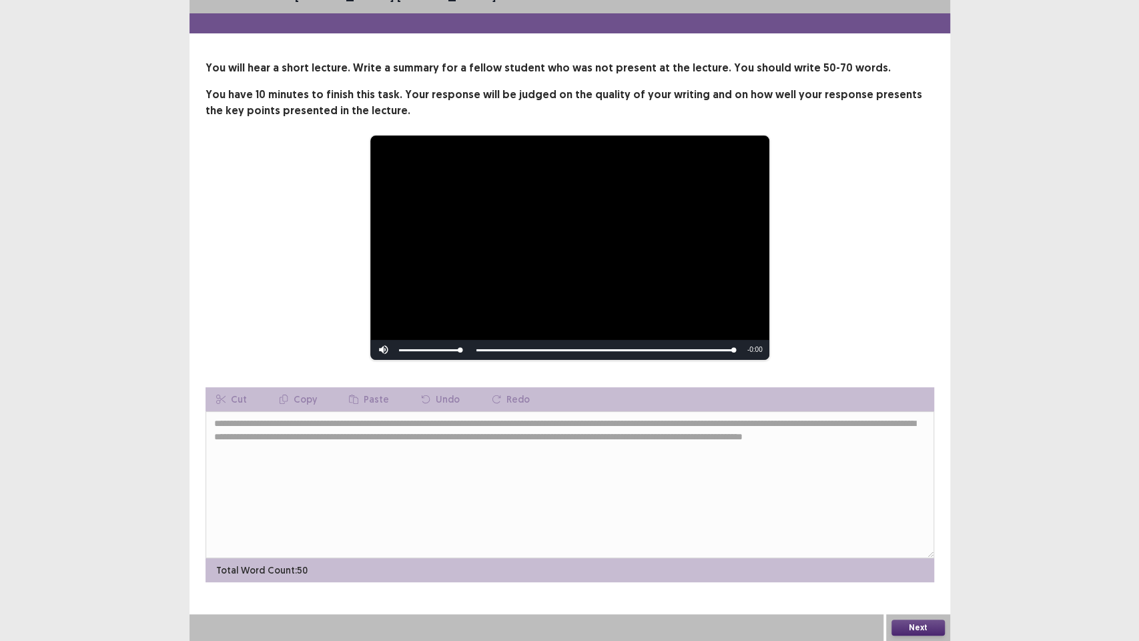
click at [909, 487] on button "Next" at bounding box center [918, 627] width 53 height 16
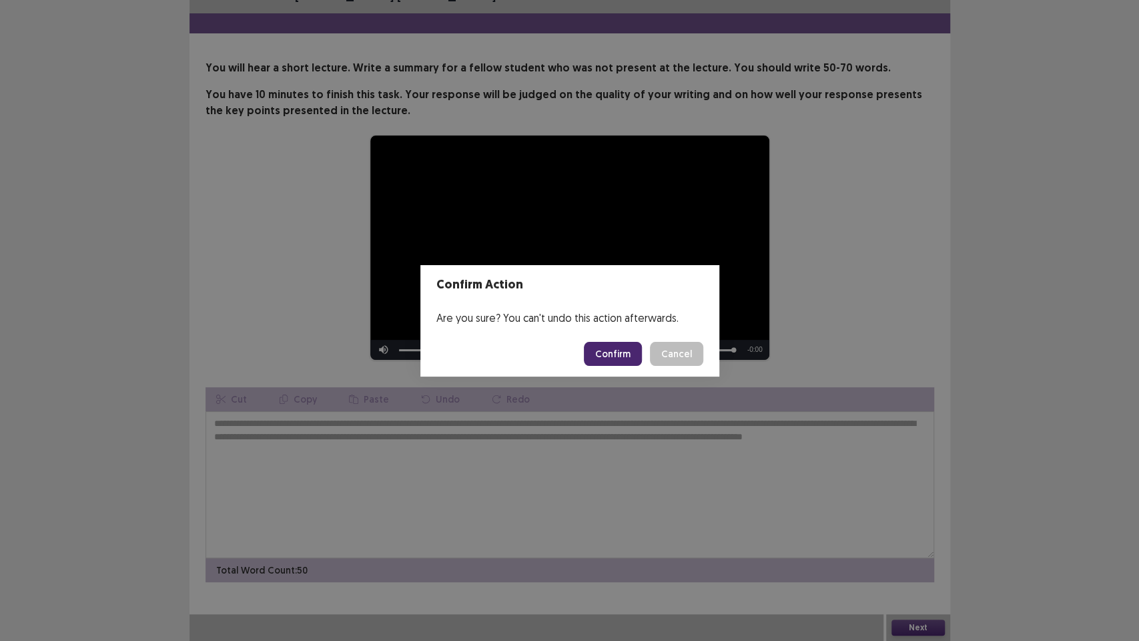
click at [624, 356] on button "Confirm" at bounding box center [613, 354] width 58 height 24
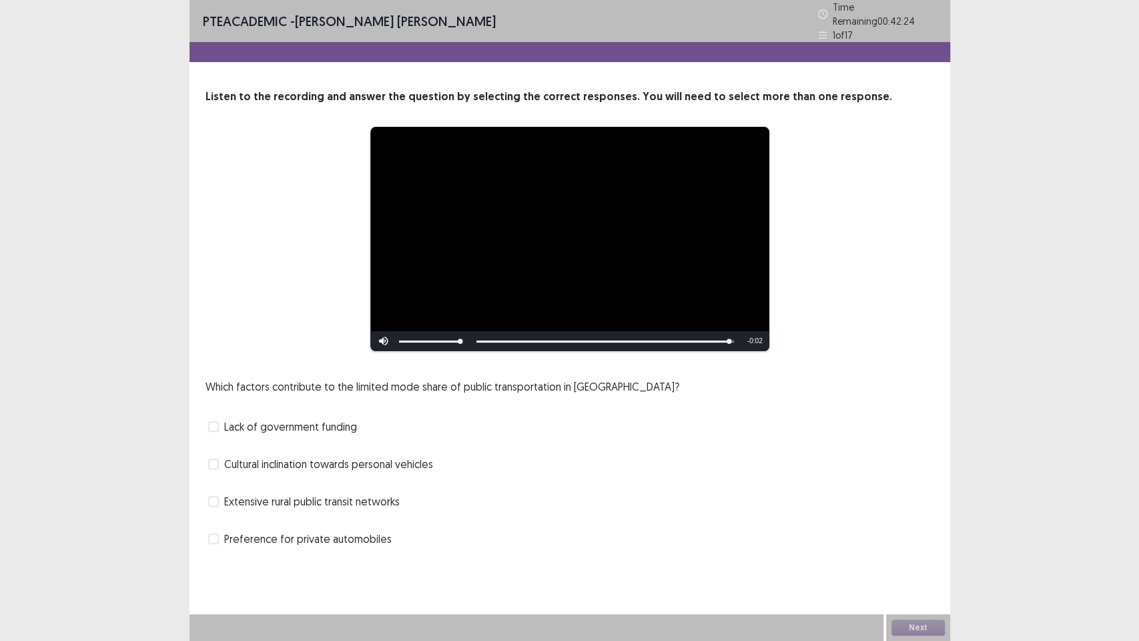
click at [275, 487] on span "Extensive rural public transit networks" at bounding box center [312, 501] width 176 height 16
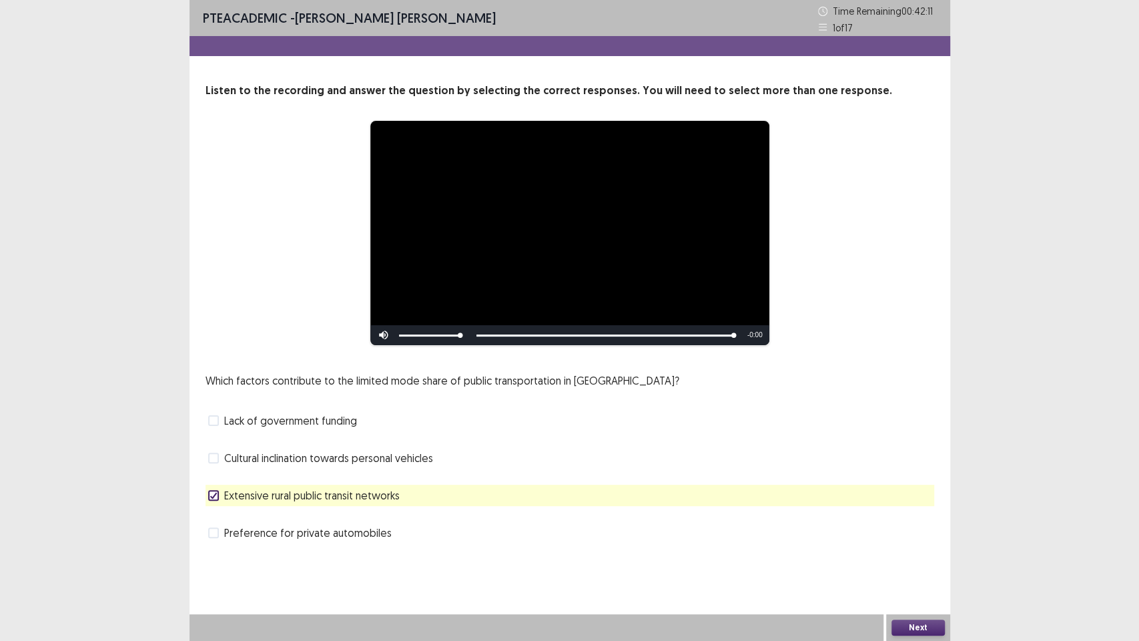
click at [925, 487] on button "Next" at bounding box center [918, 627] width 53 height 16
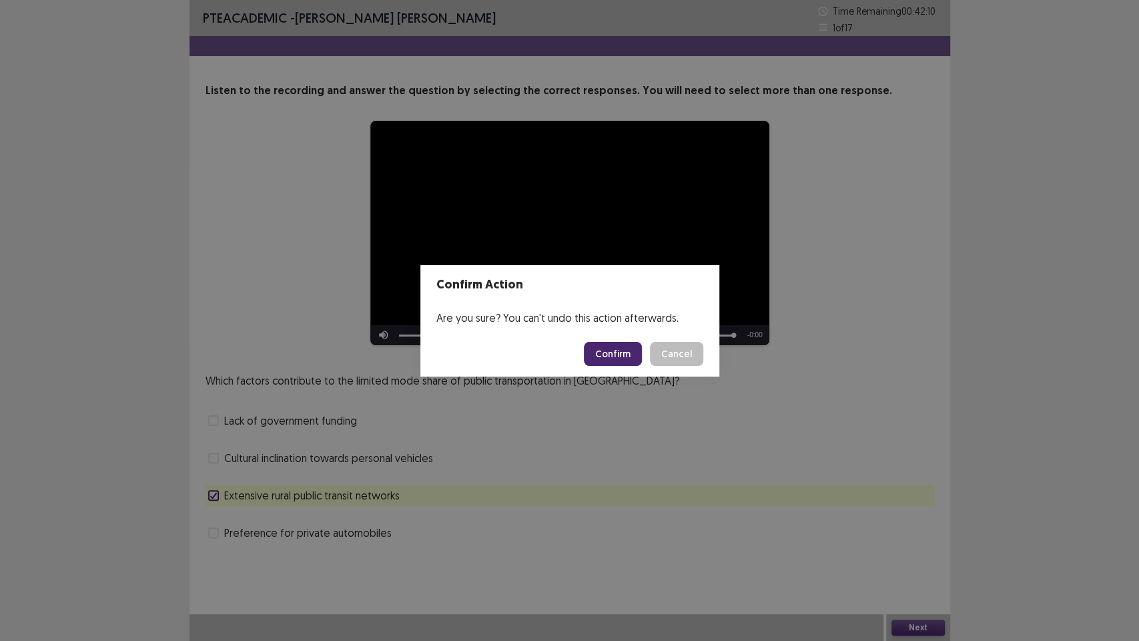
click at [619, 353] on button "Confirm" at bounding box center [613, 354] width 58 height 24
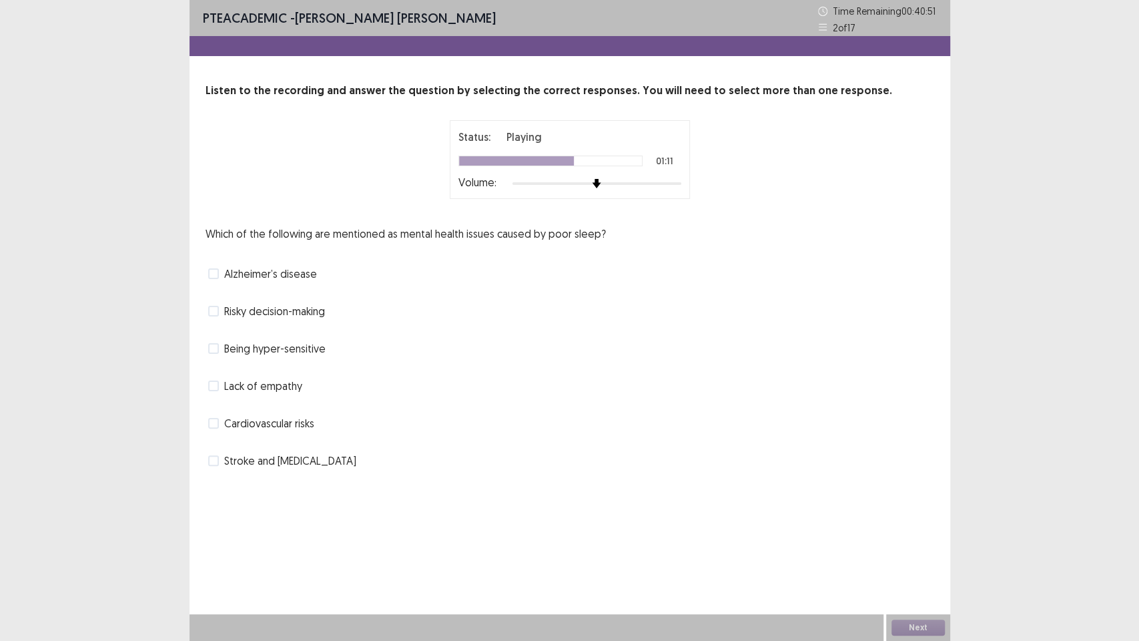
click at [212, 271] on span at bounding box center [213, 273] width 11 height 11
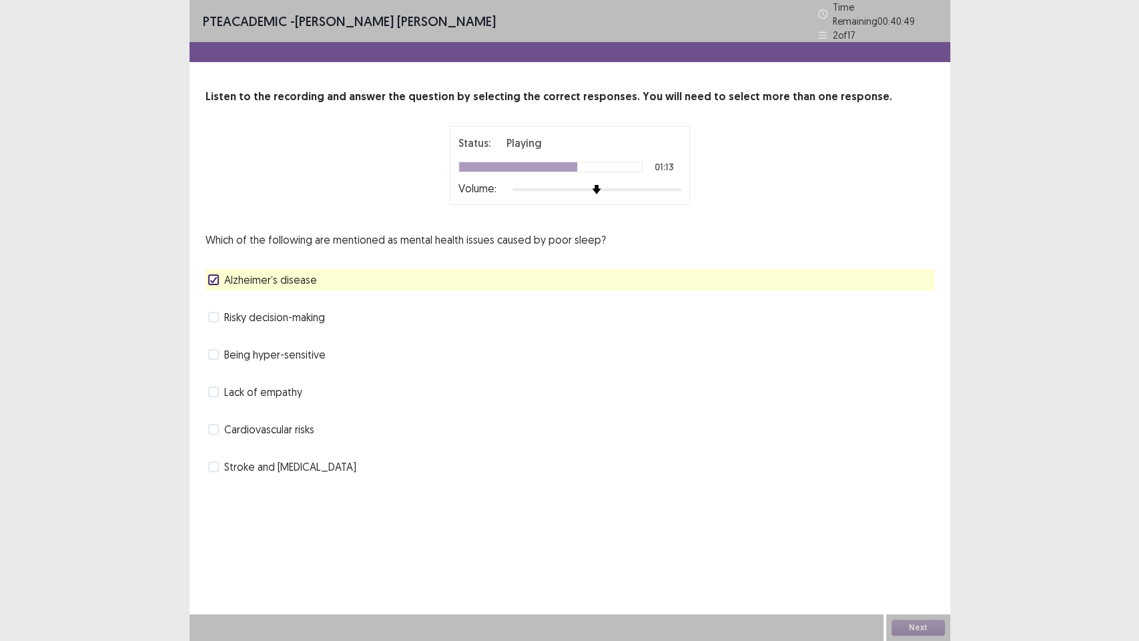
click at [211, 425] on span at bounding box center [213, 429] width 11 height 11
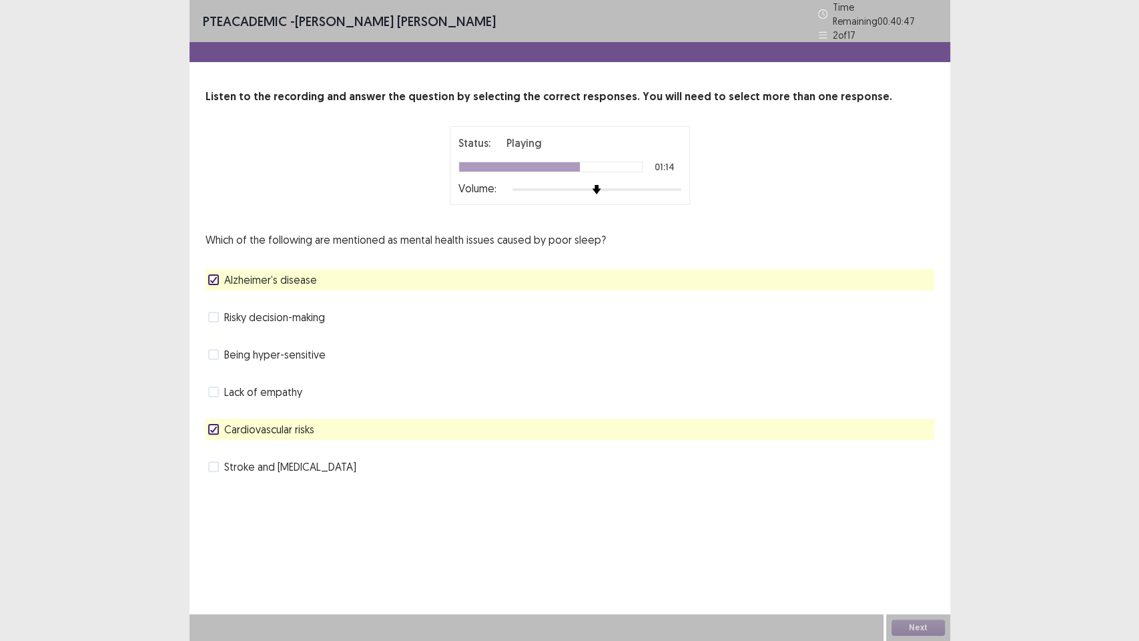
click at [208, 461] on span at bounding box center [213, 466] width 11 height 11
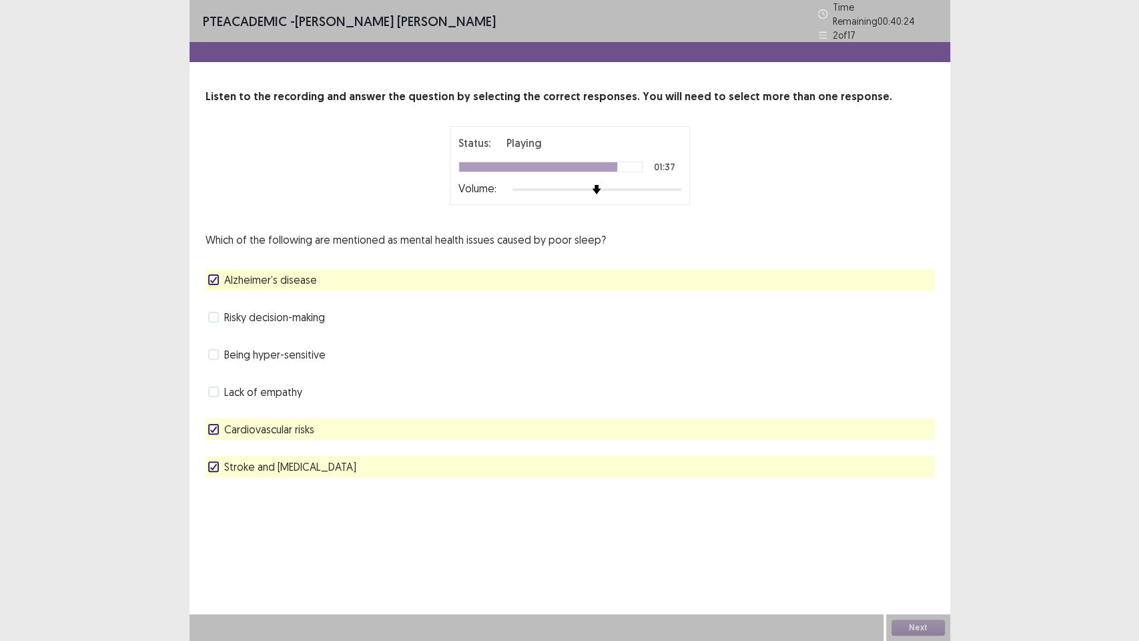
click at [214, 312] on span at bounding box center [213, 317] width 11 height 11
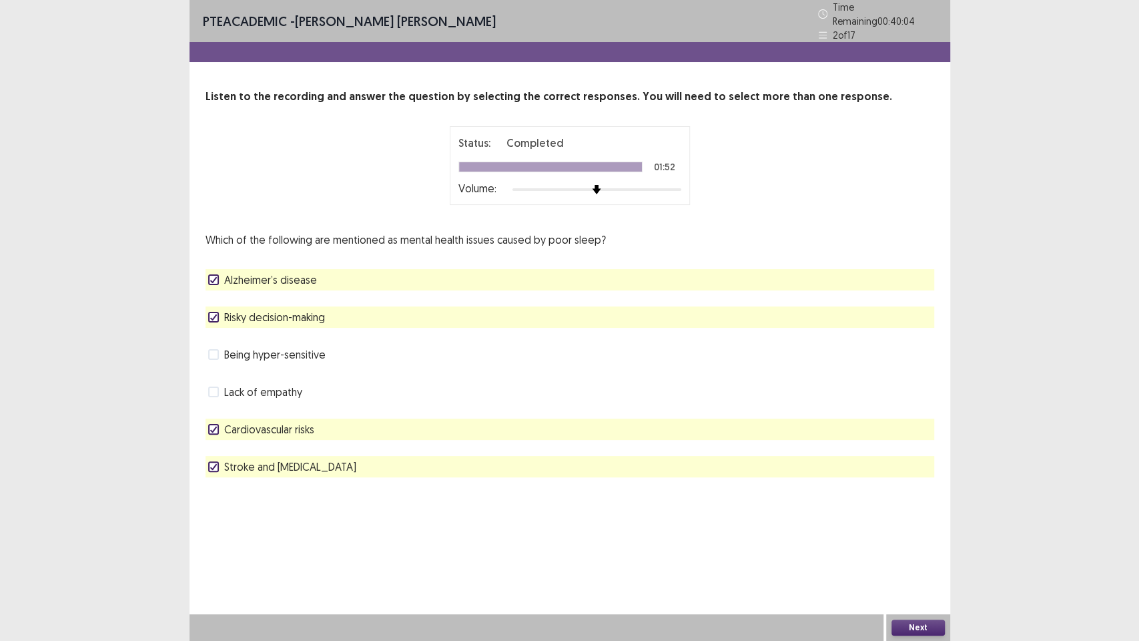
click at [210, 426] on icon at bounding box center [214, 429] width 8 height 7
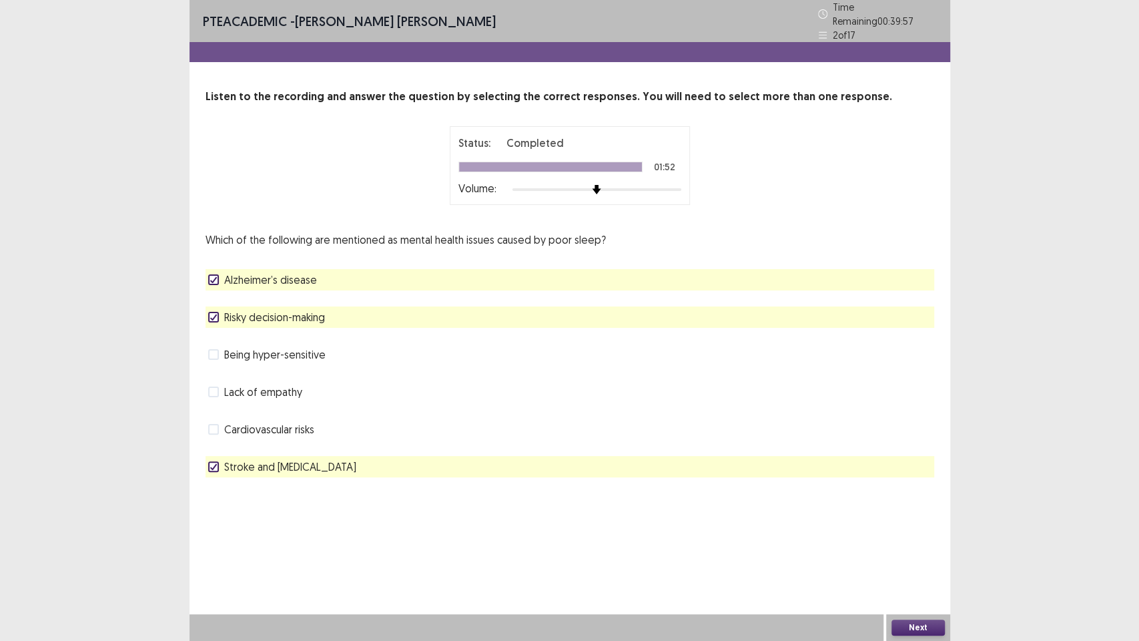
click at [213, 464] on polyline at bounding box center [213, 466] width 6 height 5
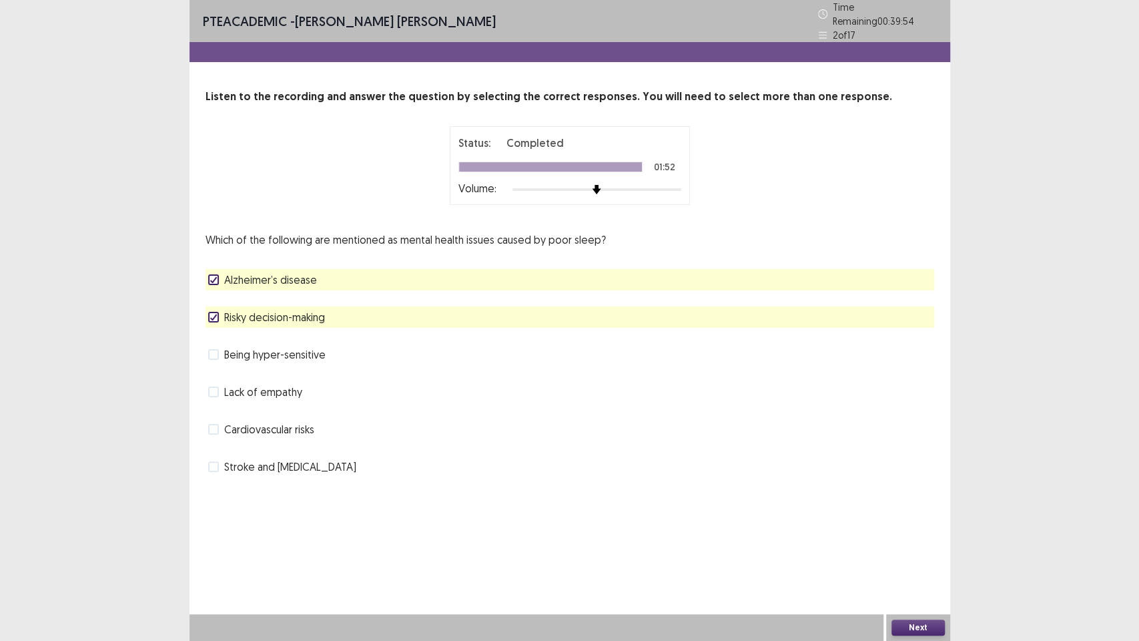
click at [904, 487] on button "Next" at bounding box center [918, 627] width 53 height 16
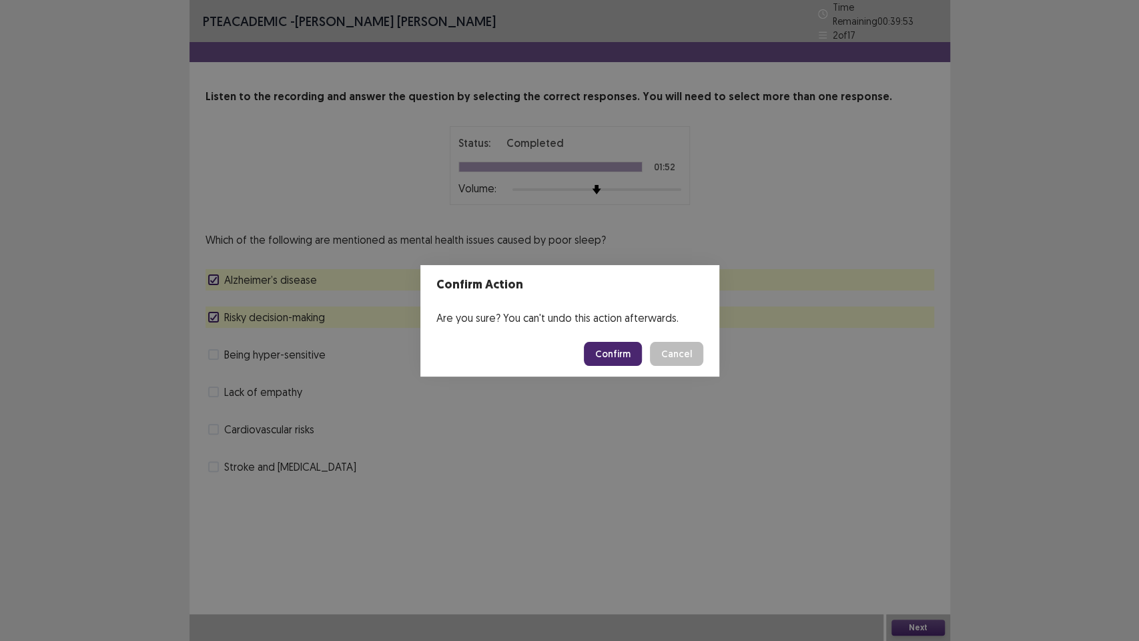
click at [605, 359] on button "Confirm" at bounding box center [613, 354] width 58 height 24
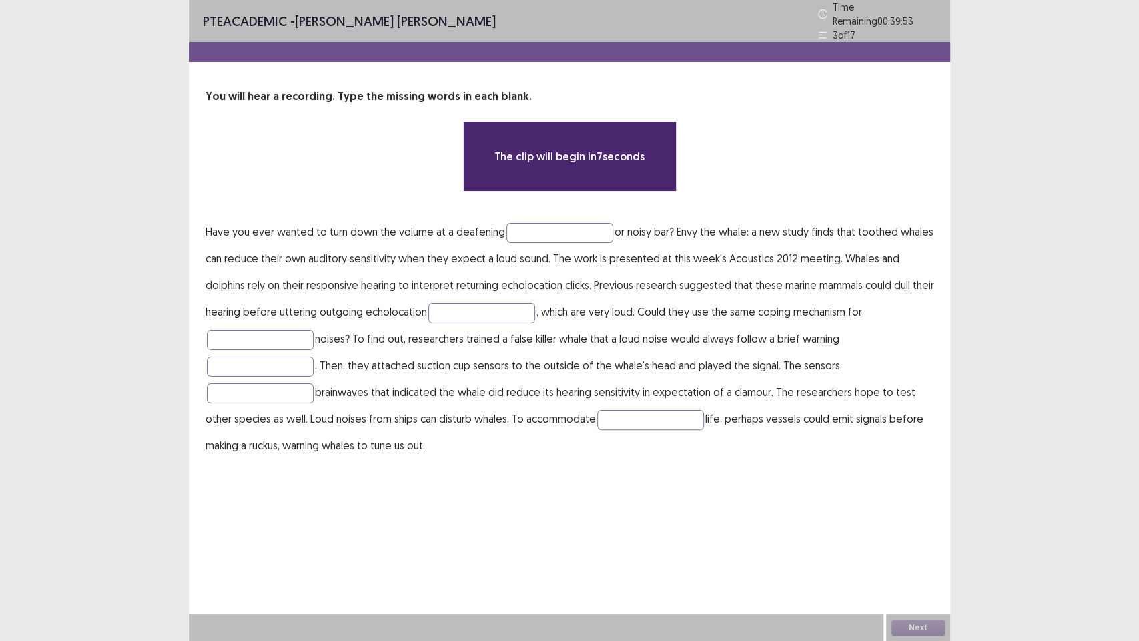
click at [555, 487] on div "PTE academic - [PERSON_NAME] [PERSON_NAME] Time Remaining 00 : 39 : 53 3 of 17 …" at bounding box center [570, 320] width 761 height 641
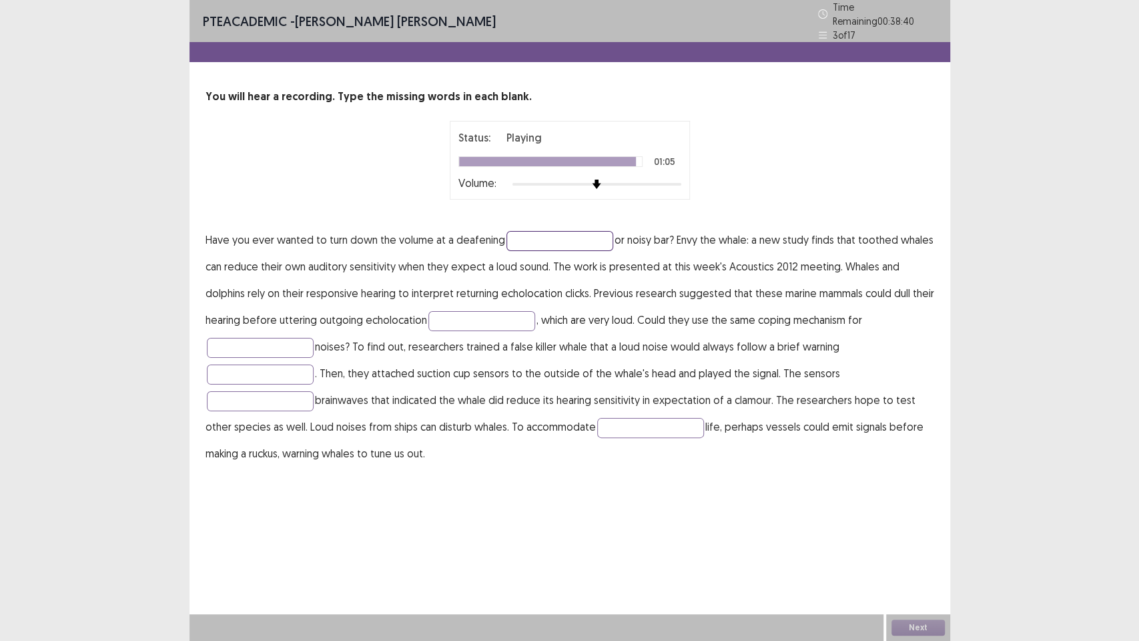
click at [549, 232] on input "text" at bounding box center [560, 241] width 107 height 20
type input "*******"
click at [439, 311] on input "text" at bounding box center [482, 321] width 107 height 20
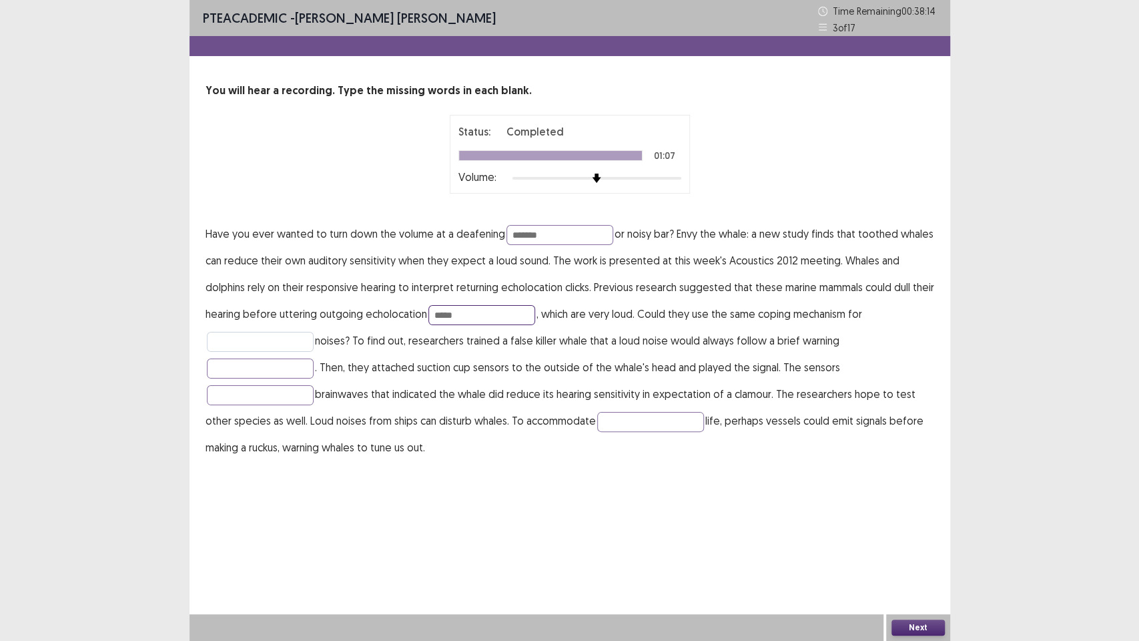
type input "*****"
click at [250, 340] on input "text" at bounding box center [260, 342] width 107 height 20
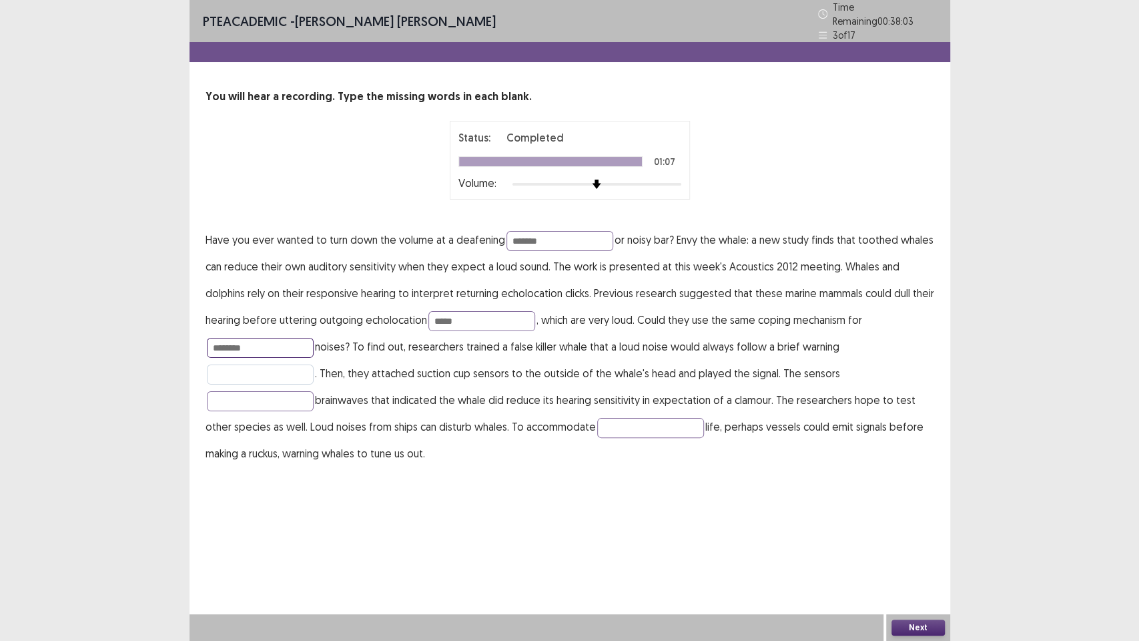
type input "********"
click at [253, 367] on input "text" at bounding box center [260, 374] width 107 height 20
type input "******"
drag, startPoint x: 672, startPoint y: 415, endPoint x: 679, endPoint y: 422, distance: 9.9
click at [671, 418] on input "text" at bounding box center [650, 428] width 107 height 20
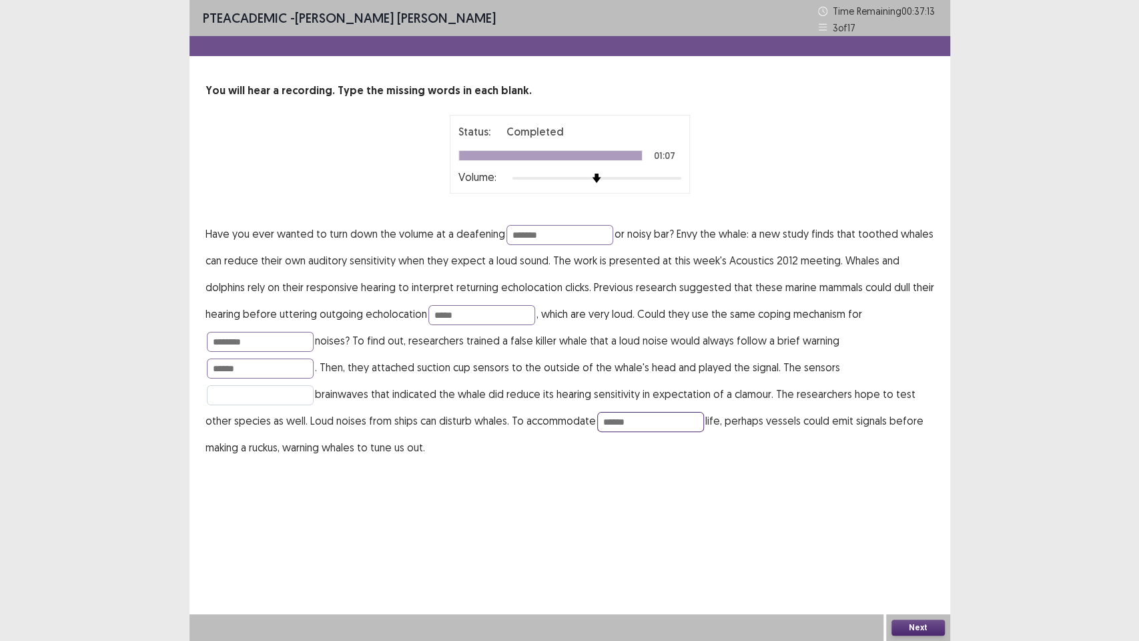
type input "******"
click at [278, 396] on input "text" at bounding box center [260, 395] width 107 height 20
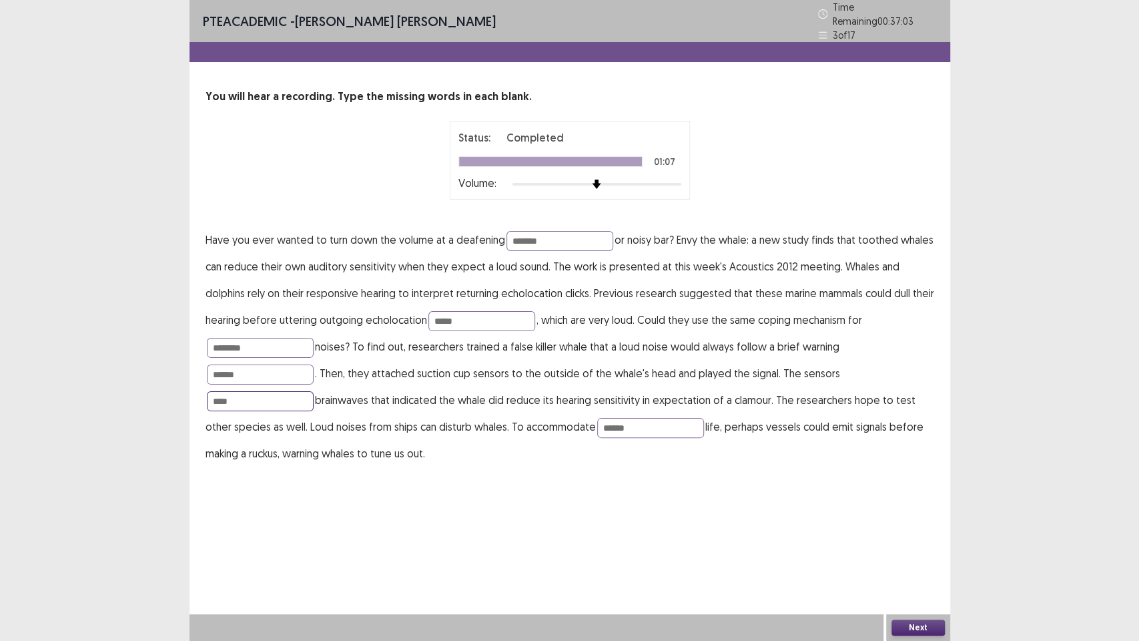
type input "****"
click at [914, 487] on button "Next" at bounding box center [918, 627] width 53 height 16
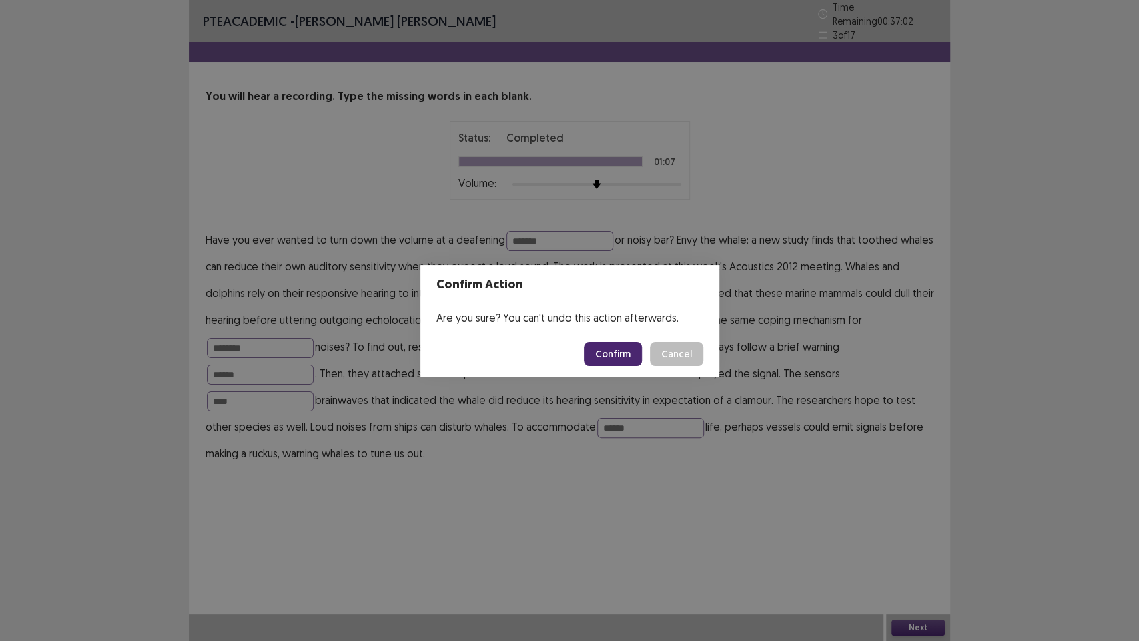
click at [610, 362] on button "Confirm" at bounding box center [613, 354] width 58 height 24
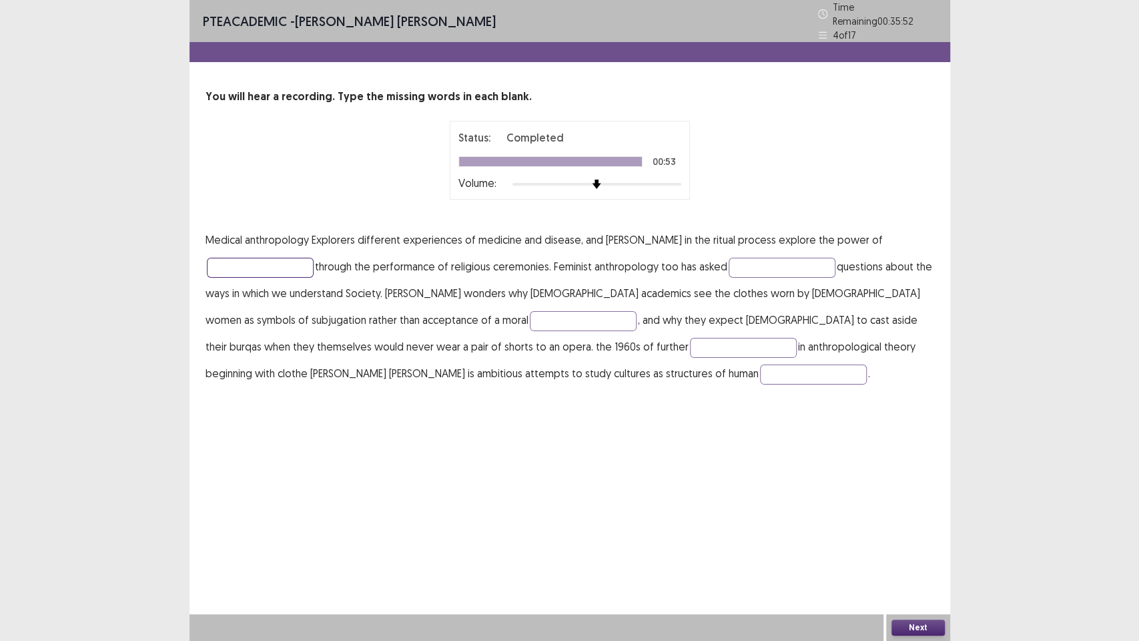
click at [262, 258] on input "text" at bounding box center [260, 268] width 107 height 20
type input "*******"
click at [764, 258] on input "text" at bounding box center [782, 268] width 107 height 20
type input "**********"
click at [530, 315] on input "text" at bounding box center [583, 321] width 107 height 20
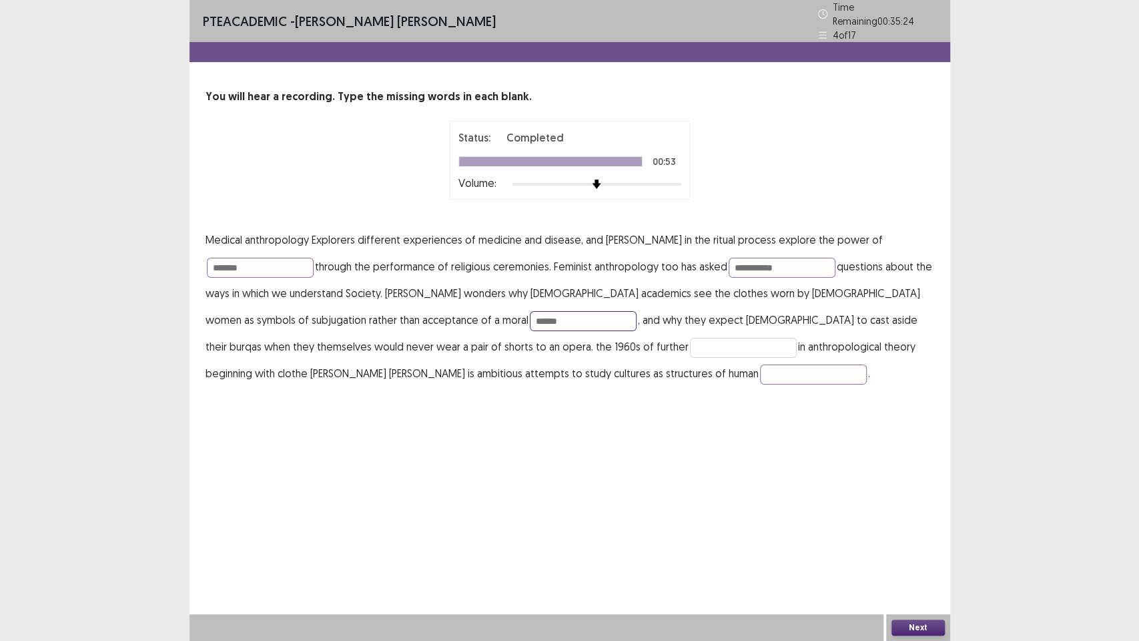
type input "******"
click at [690, 349] on input "text" at bounding box center [743, 348] width 107 height 20
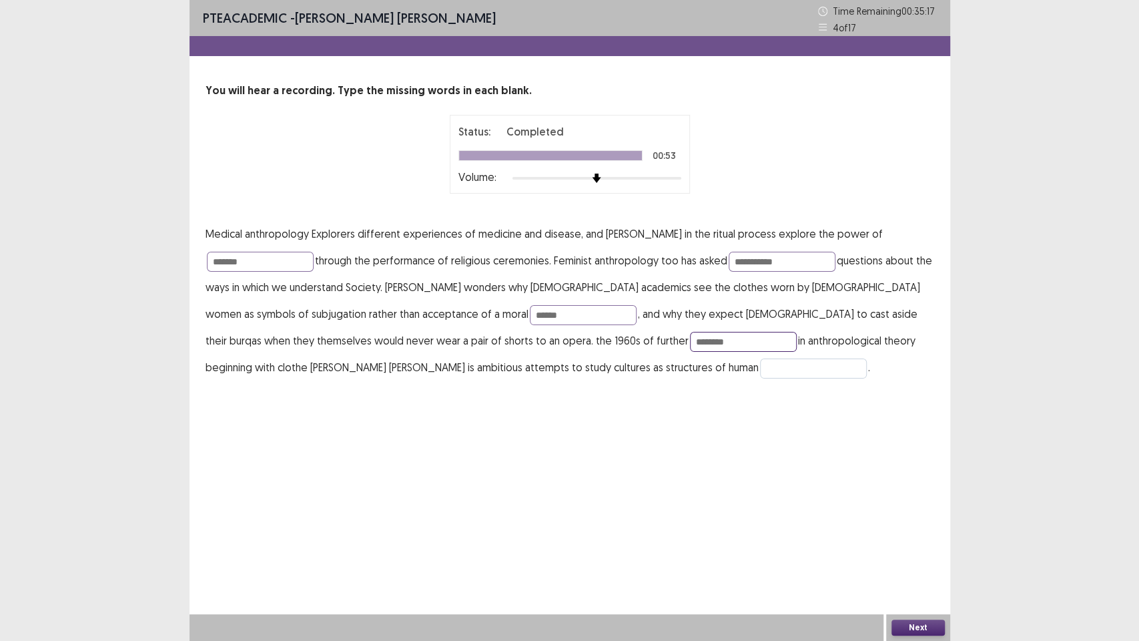
type input "********"
click at [760, 371] on input "text" at bounding box center [813, 368] width 107 height 20
type input "*******"
click at [919, 487] on button "Next" at bounding box center [918, 627] width 53 height 16
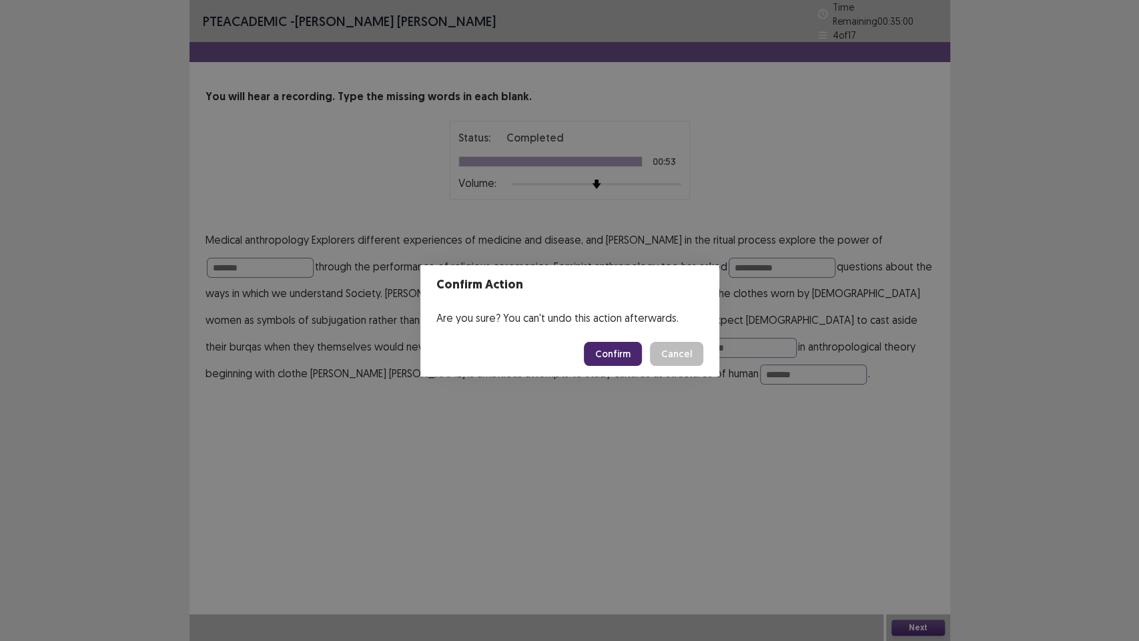
click at [627, 358] on button "Confirm" at bounding box center [613, 354] width 58 height 24
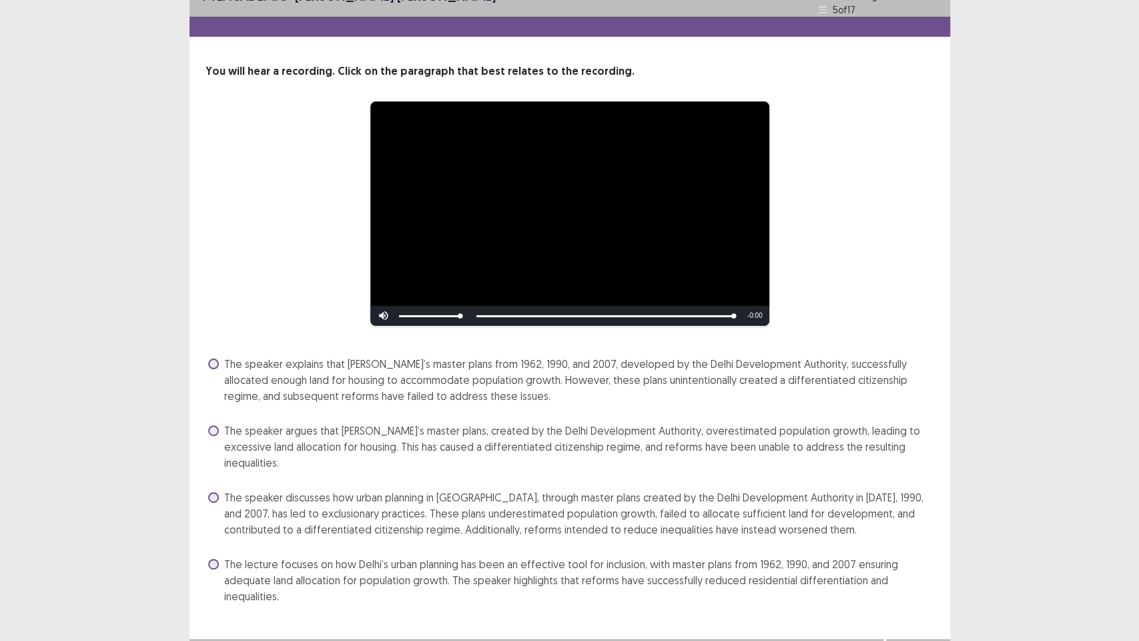
scroll to position [28, 0]
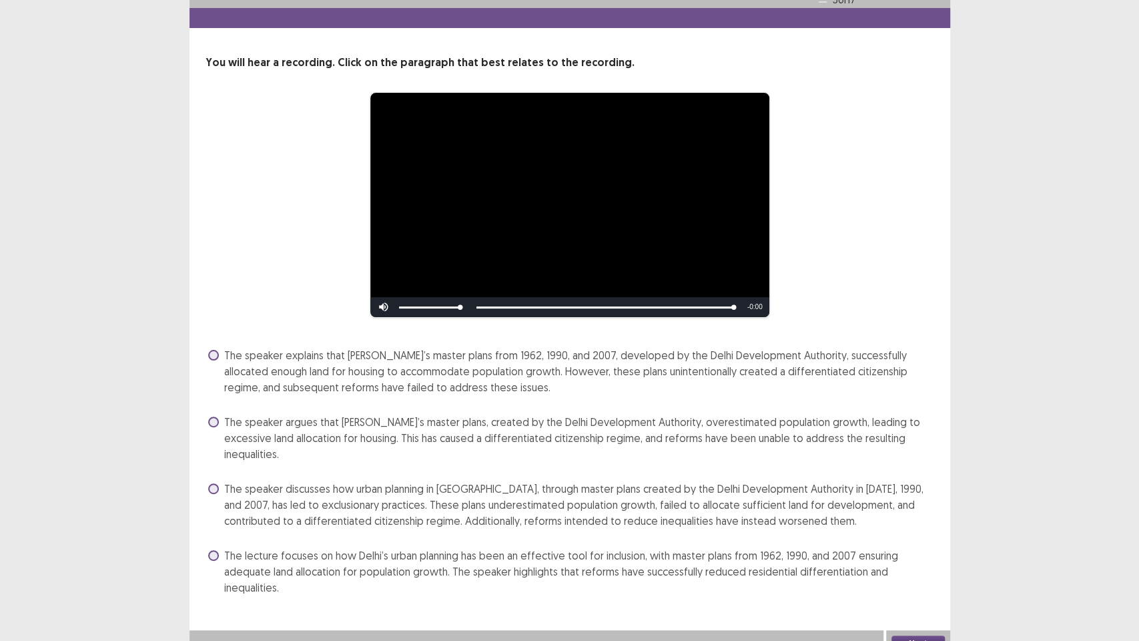
click at [527, 487] on span "The speaker discusses how urban planning in [GEOGRAPHIC_DATA], through master p…" at bounding box center [579, 505] width 710 height 48
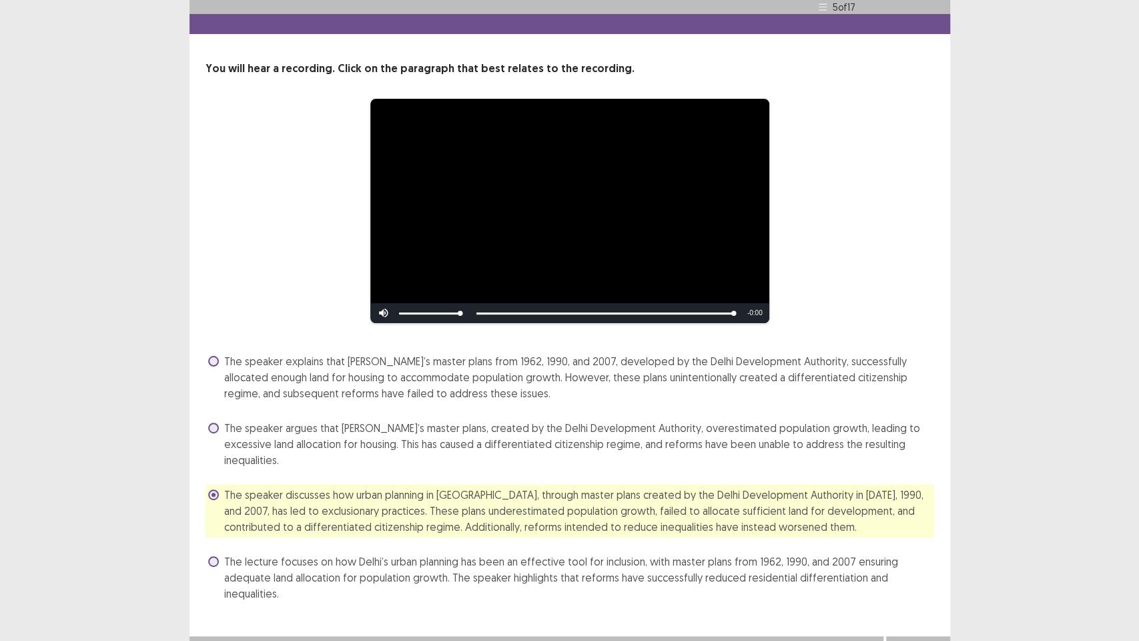
click at [907, 487] on button "Next" at bounding box center [918, 650] width 53 height 16
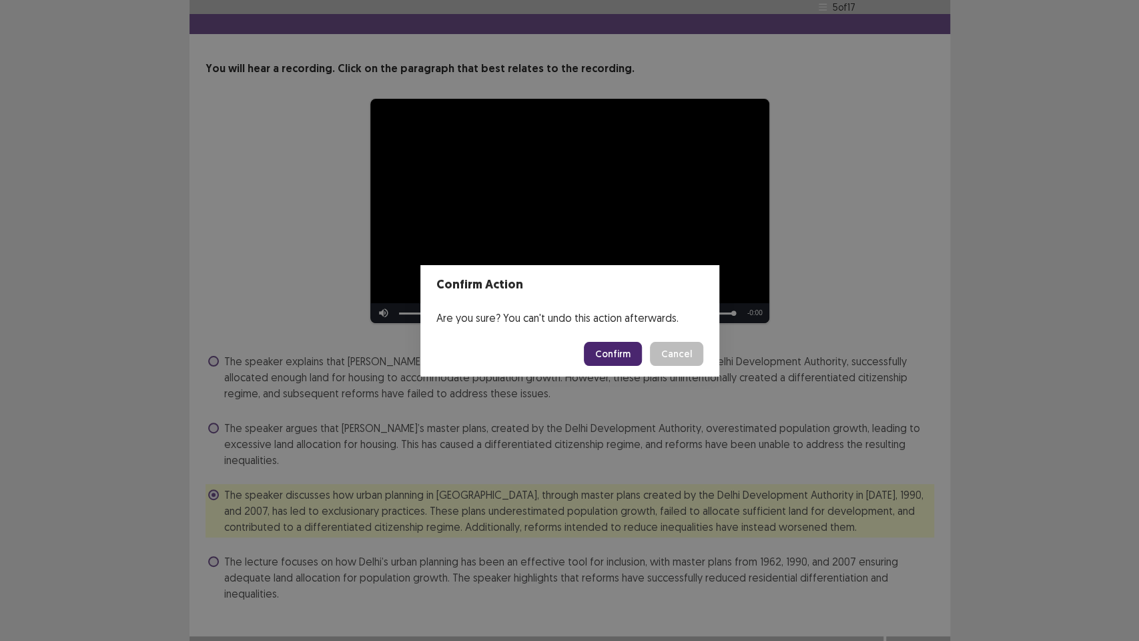
click at [617, 346] on button "Confirm" at bounding box center [613, 354] width 58 height 24
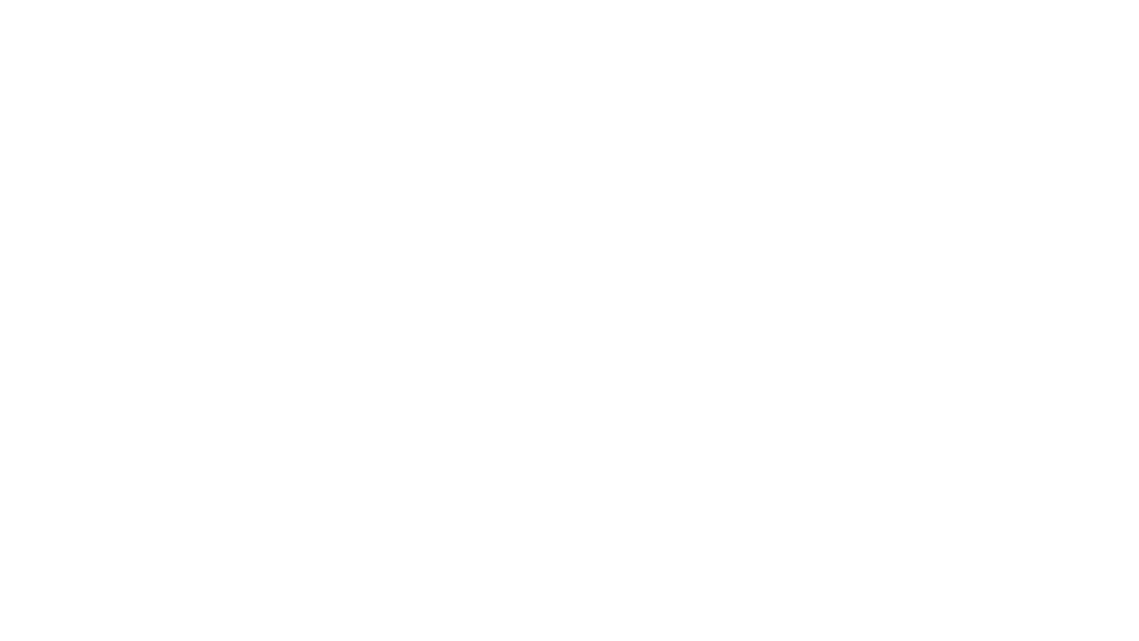
scroll to position [0, 0]
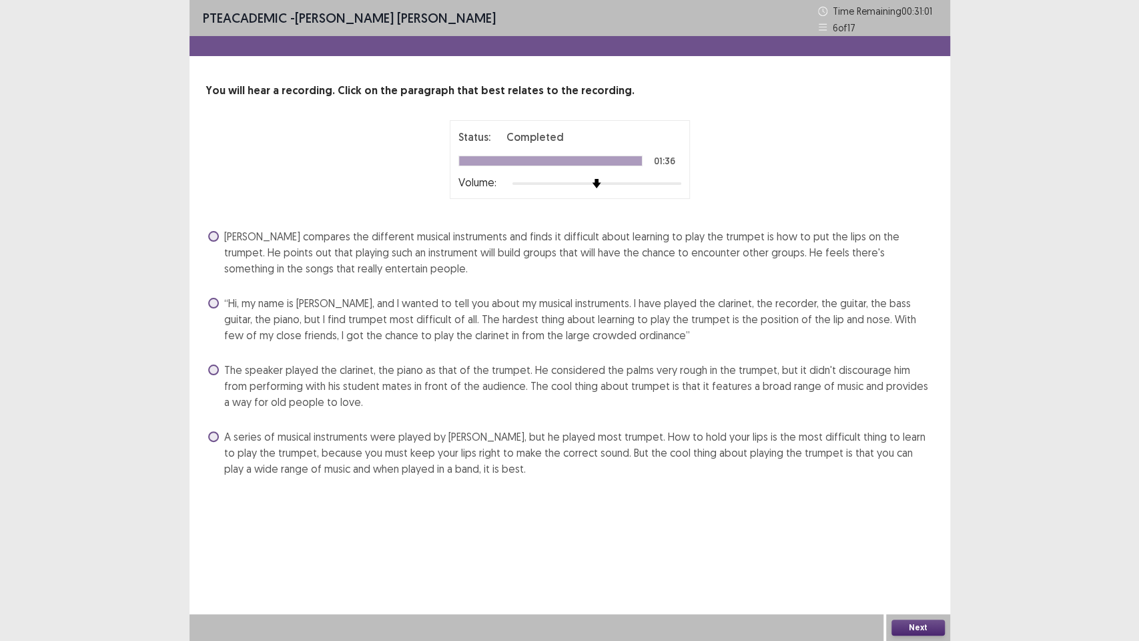
click at [718, 445] on span "A series of musical instruments were played by [PERSON_NAME], but he played mos…" at bounding box center [579, 453] width 710 height 48
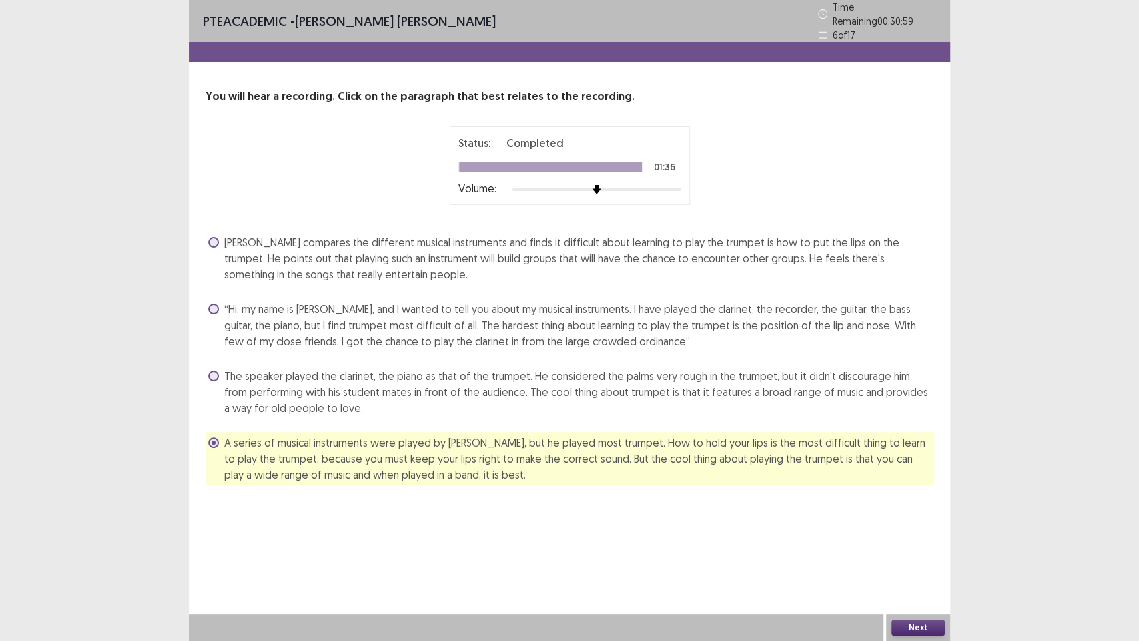
click at [919, 487] on button "Next" at bounding box center [918, 627] width 53 height 16
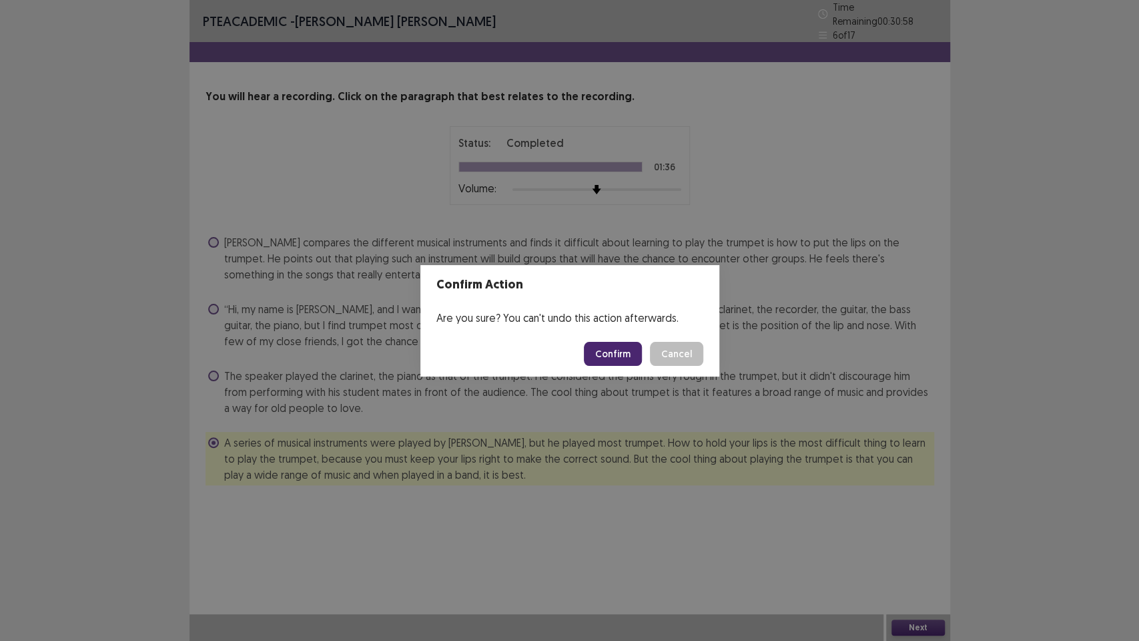
click at [611, 353] on button "Confirm" at bounding box center [613, 354] width 58 height 24
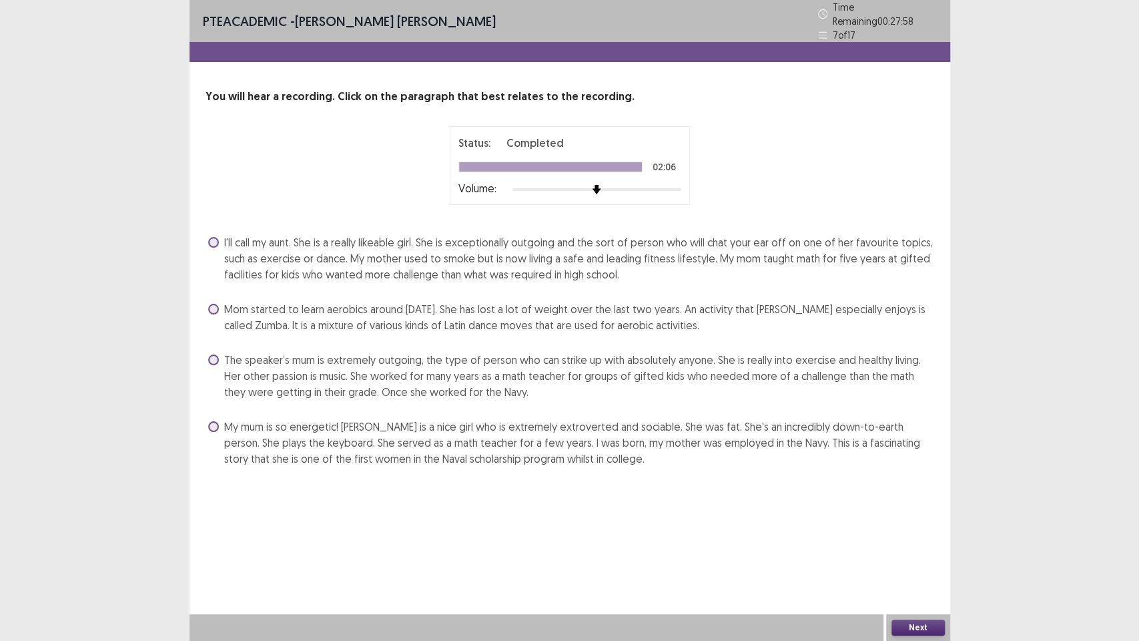
click at [463, 366] on span "The speaker’s mum is extremely outgoing, the type of person who can strike up w…" at bounding box center [579, 376] width 710 height 48
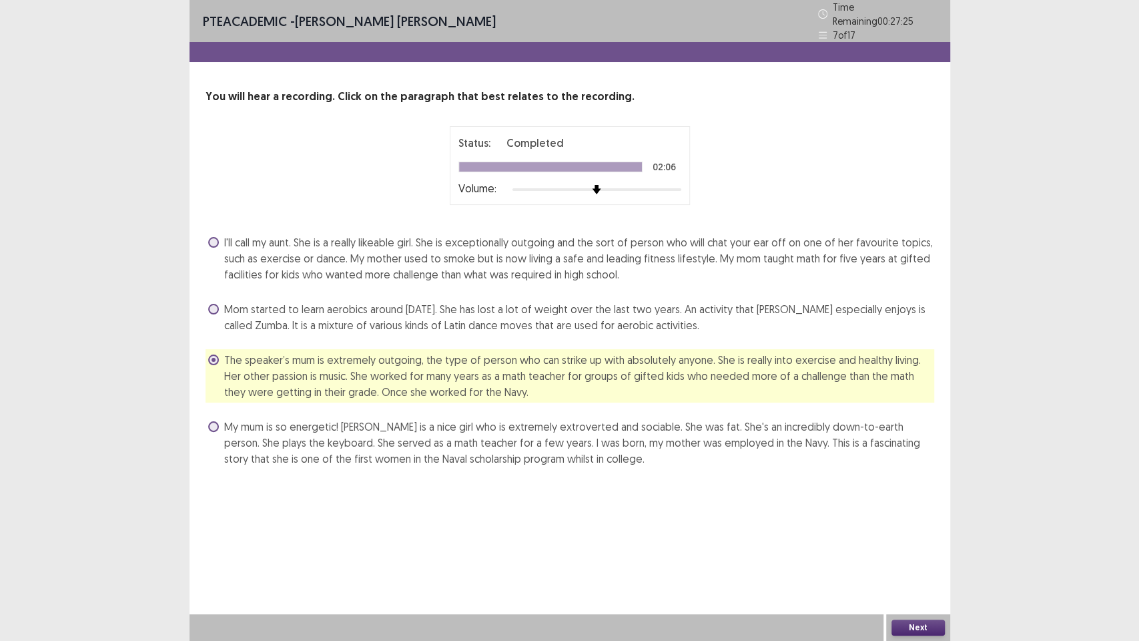
click at [925, 487] on button "Next" at bounding box center [918, 627] width 53 height 16
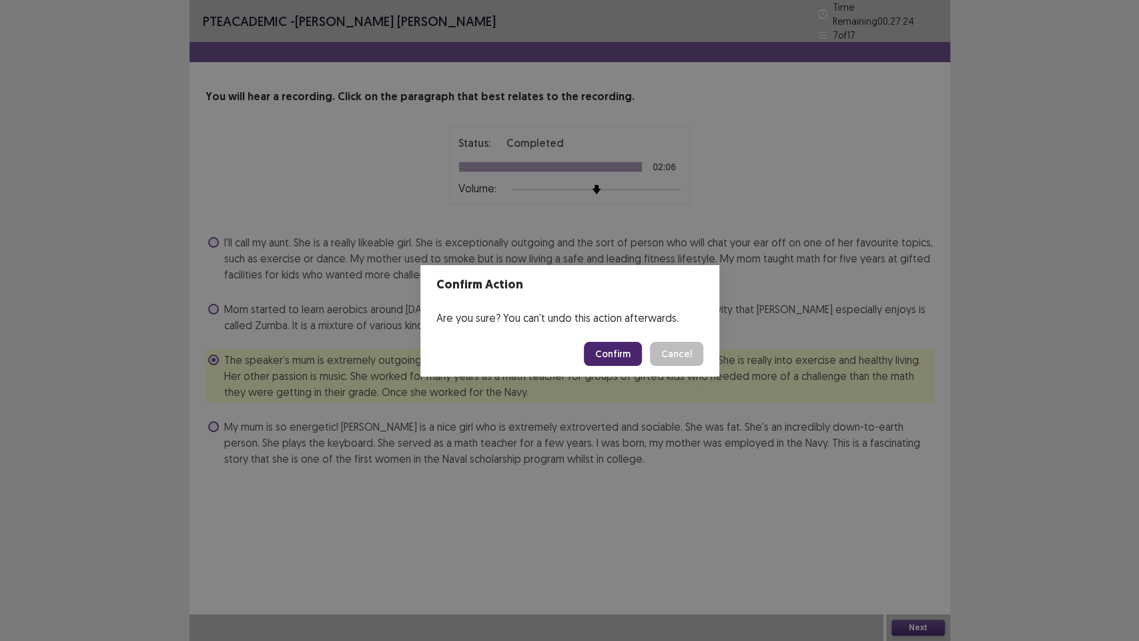
click at [615, 360] on button "Confirm" at bounding box center [613, 354] width 58 height 24
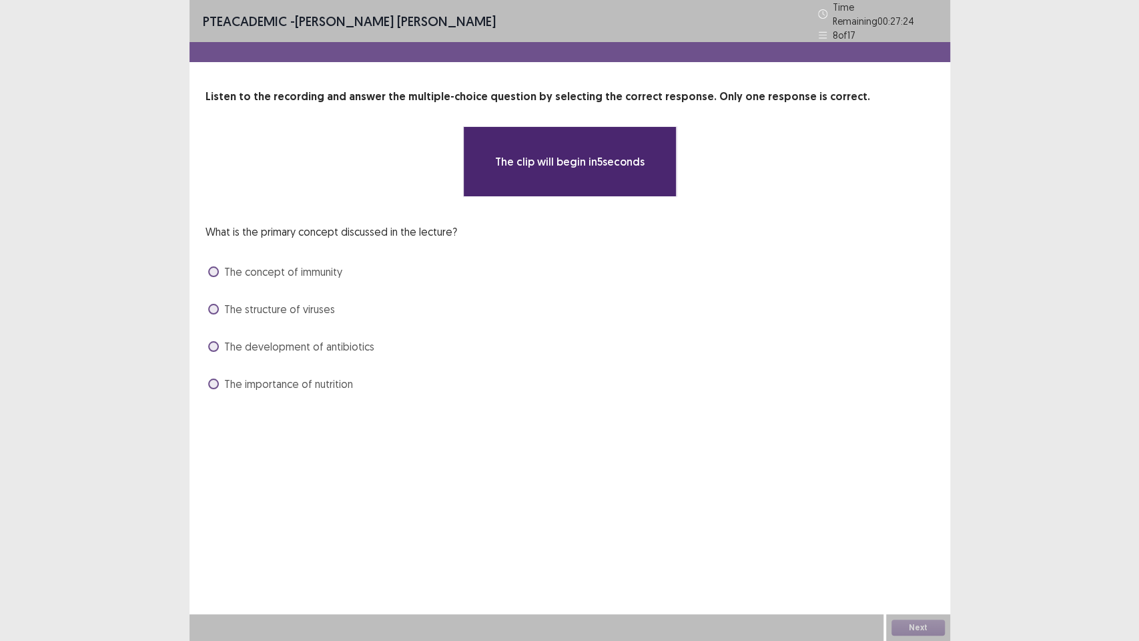
click at [617, 427] on div "**********" at bounding box center [570, 320] width 761 height 641
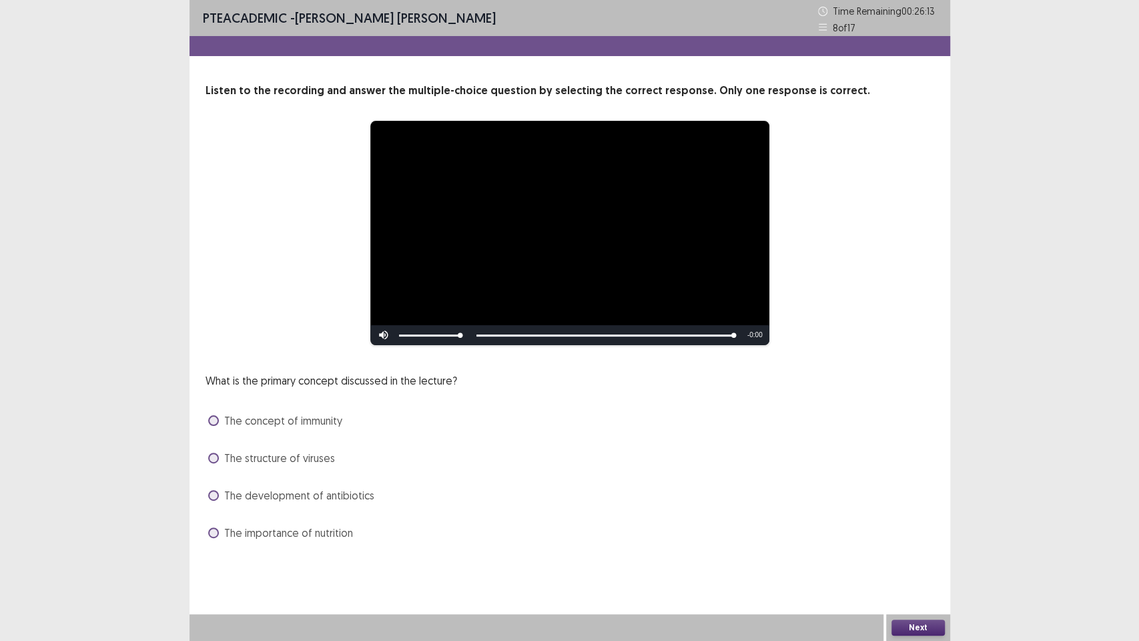
click at [254, 422] on span "The concept of immunity" at bounding box center [283, 421] width 118 height 16
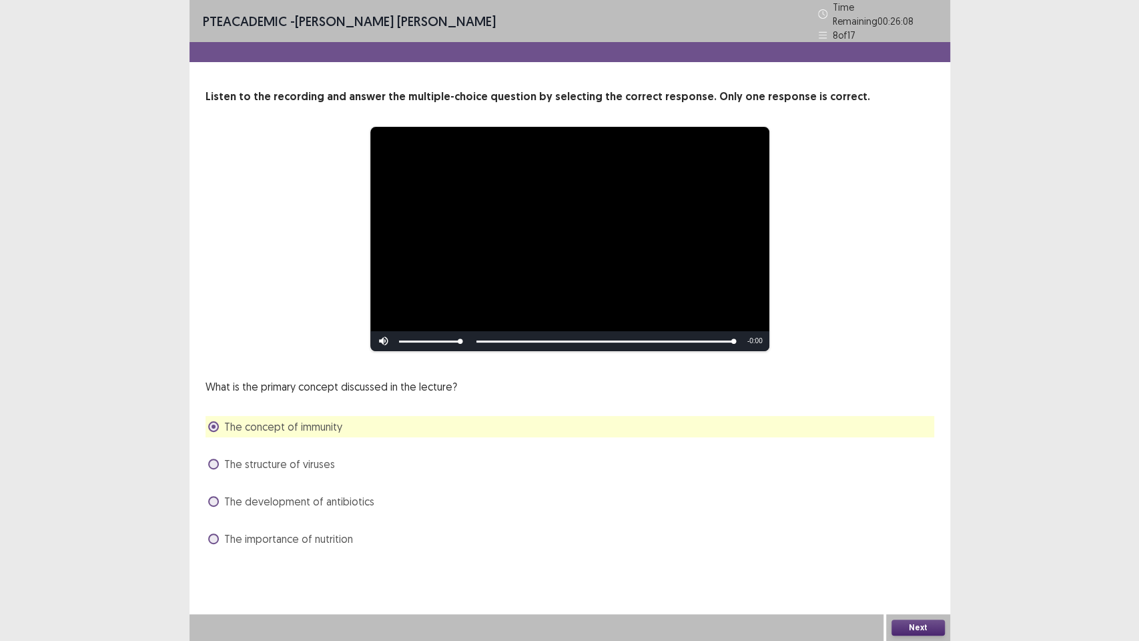
click at [935, 487] on button "Next" at bounding box center [918, 627] width 53 height 16
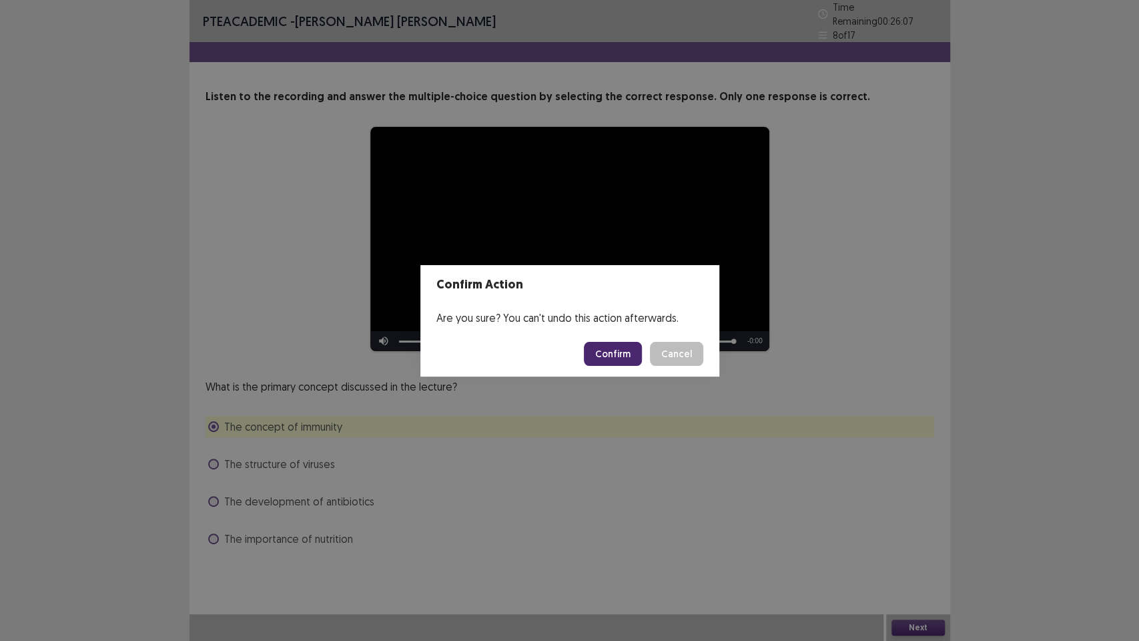
click at [605, 352] on button "Confirm" at bounding box center [613, 354] width 58 height 24
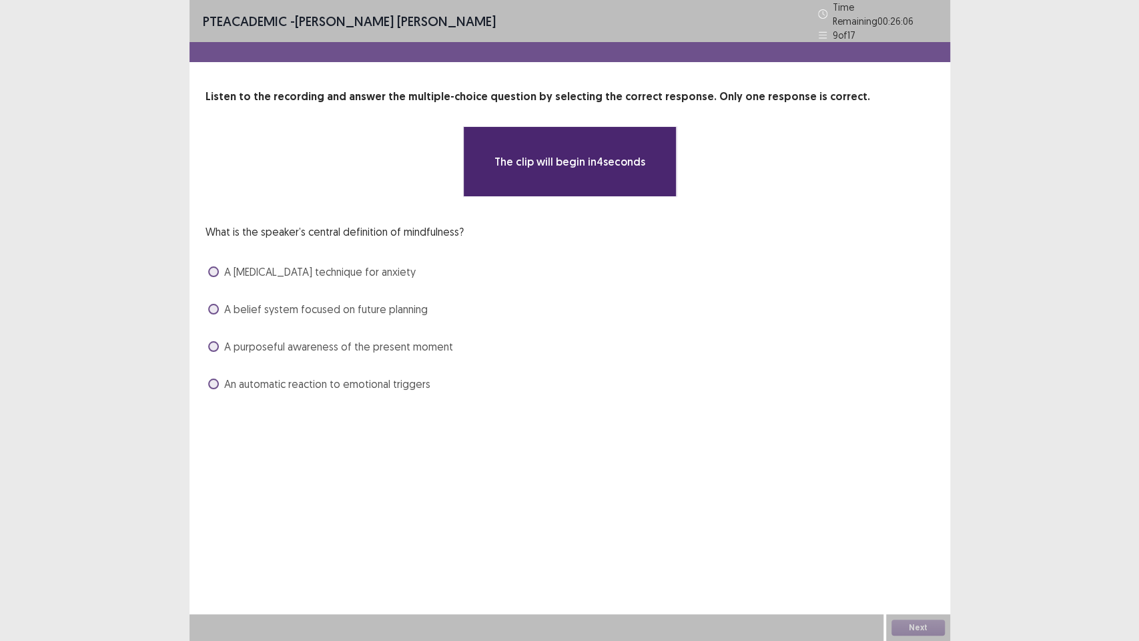
click at [592, 485] on div "**********" at bounding box center [570, 320] width 761 height 641
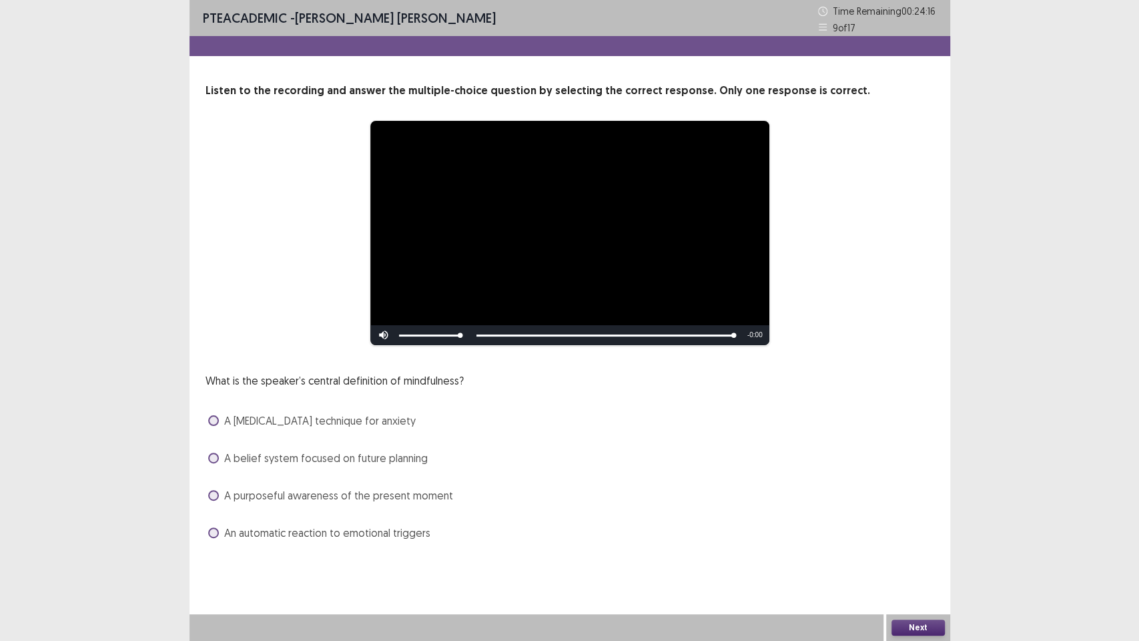
click at [326, 487] on span "A purposeful awareness of the present moment" at bounding box center [338, 495] width 229 height 16
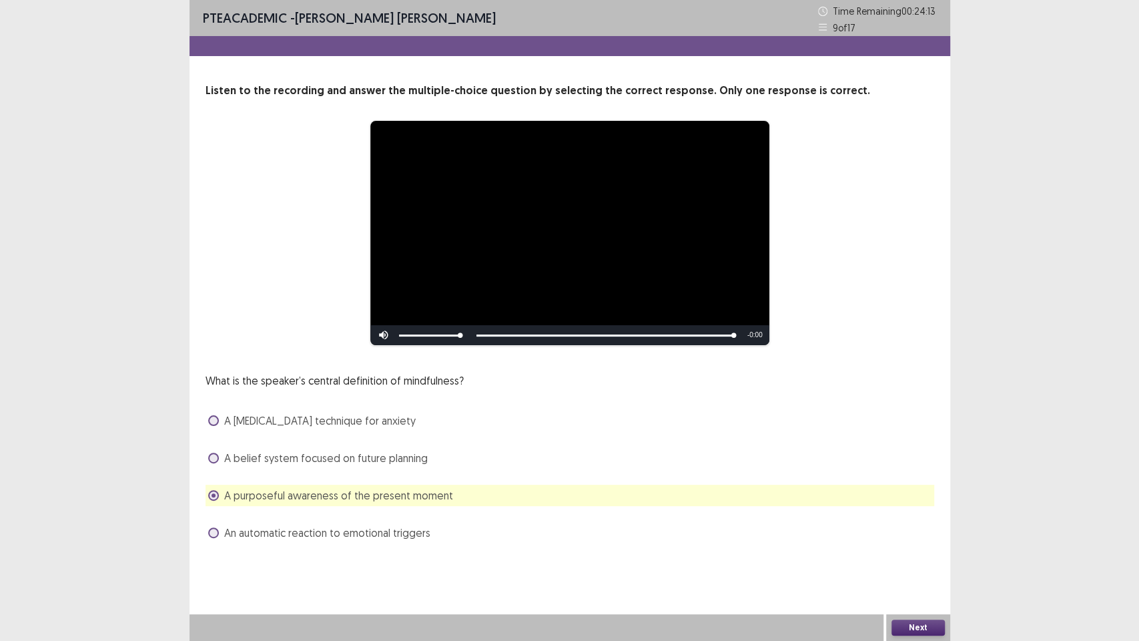
click at [928, 487] on button "Next" at bounding box center [918, 627] width 53 height 16
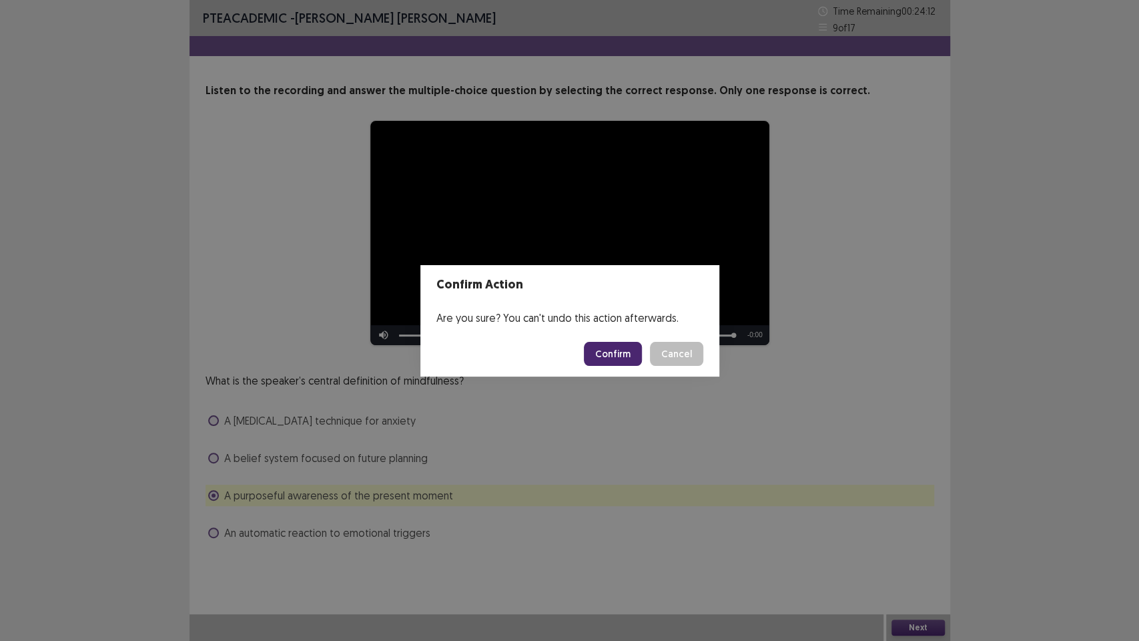
click at [629, 348] on button "Confirm" at bounding box center [613, 354] width 58 height 24
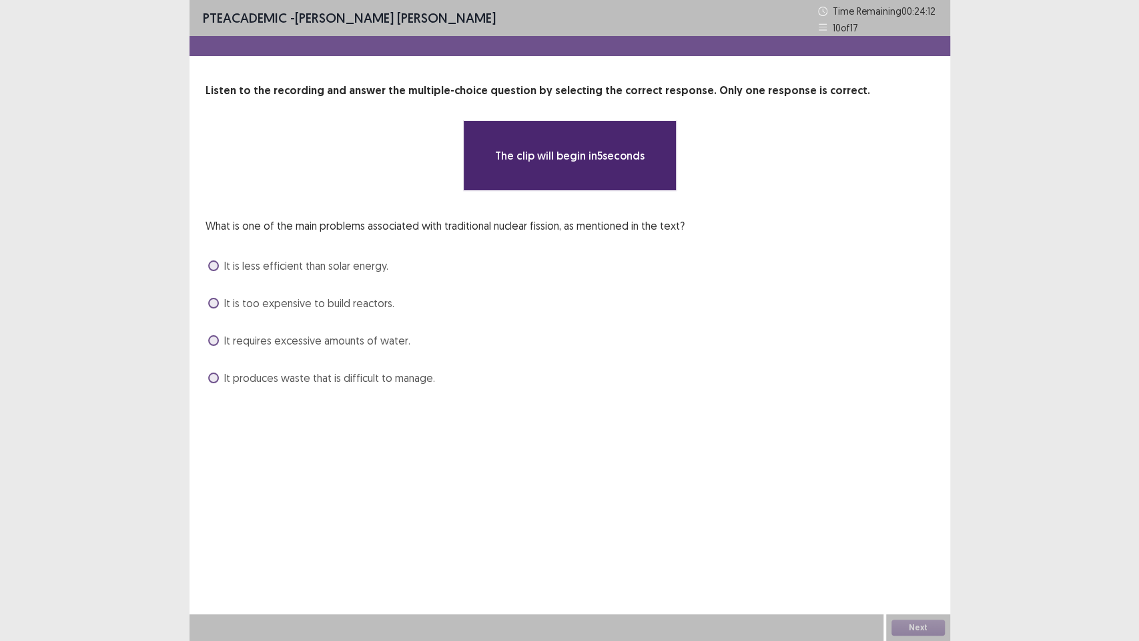
click at [379, 465] on div "**********" at bounding box center [570, 320] width 761 height 641
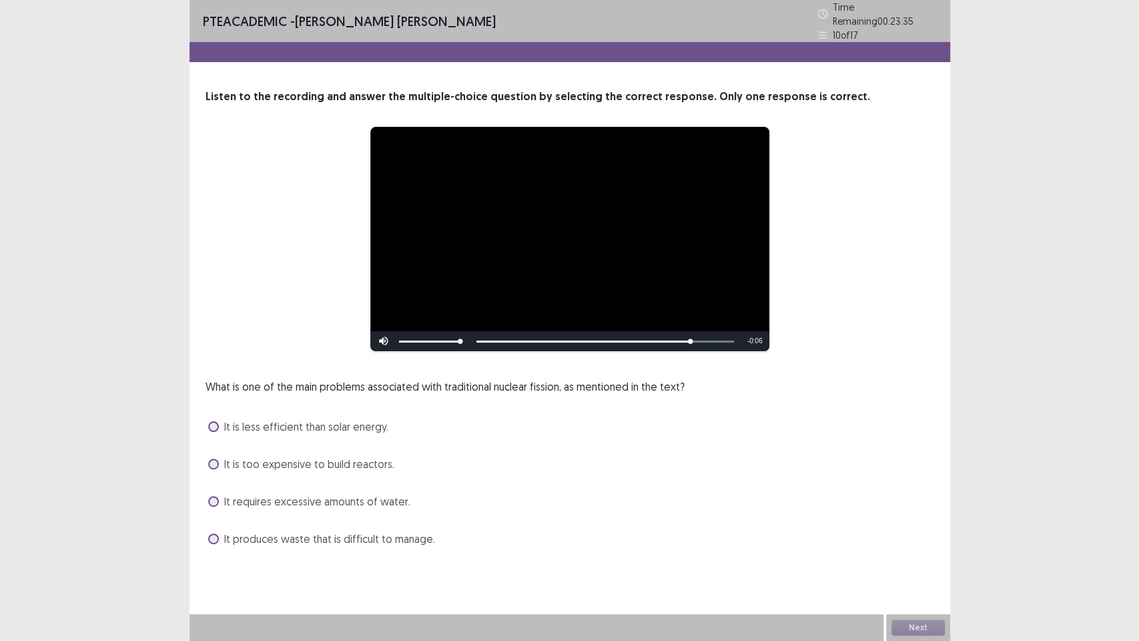
click at [301, 487] on span "It produces waste that is difficult to manage." at bounding box center [329, 539] width 211 height 16
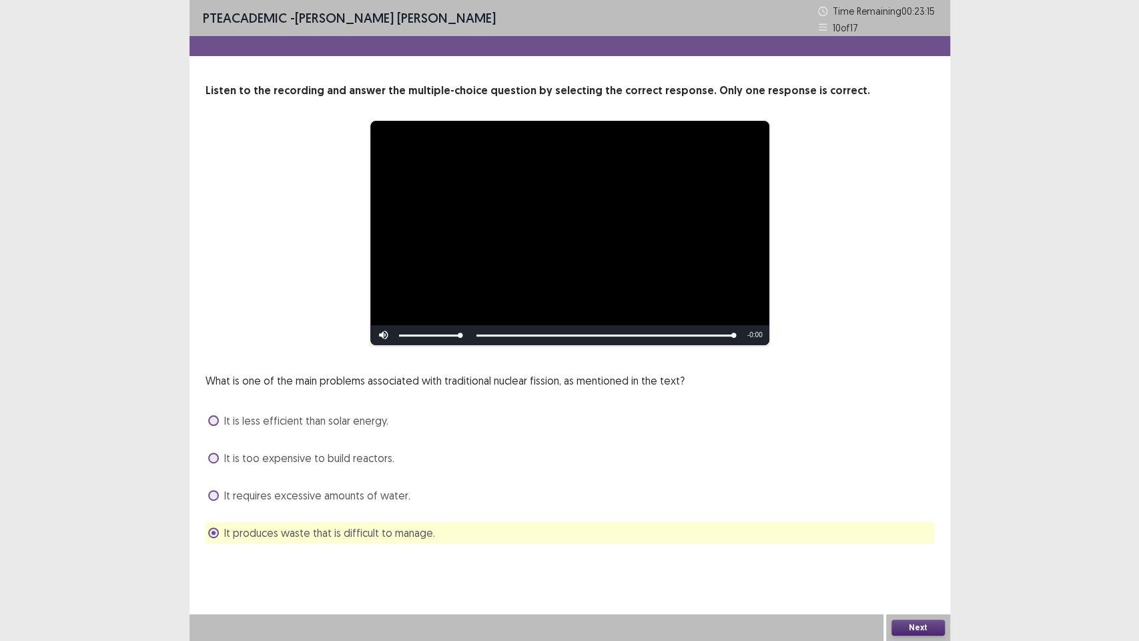
click at [907, 487] on button "Next" at bounding box center [918, 627] width 53 height 16
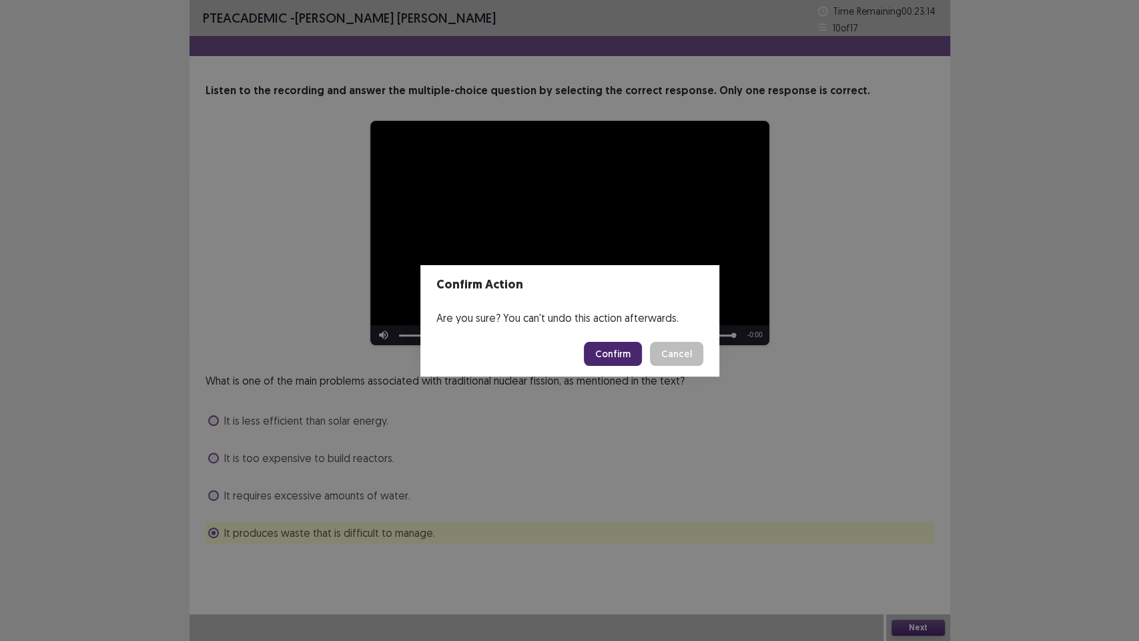
click at [609, 351] on button "Confirm" at bounding box center [613, 354] width 58 height 24
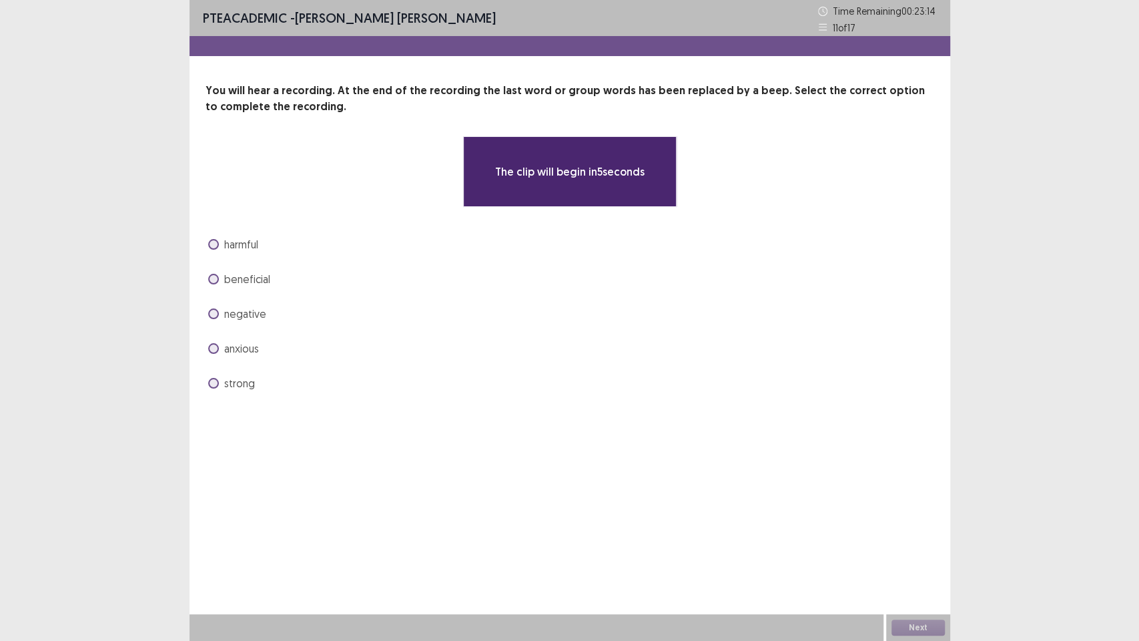
click at [471, 401] on div "PTE academic - [PERSON_NAME] [PERSON_NAME] Time Remaining 00 : 23 : 14 11 of 17…" at bounding box center [570, 210] width 761 height 421
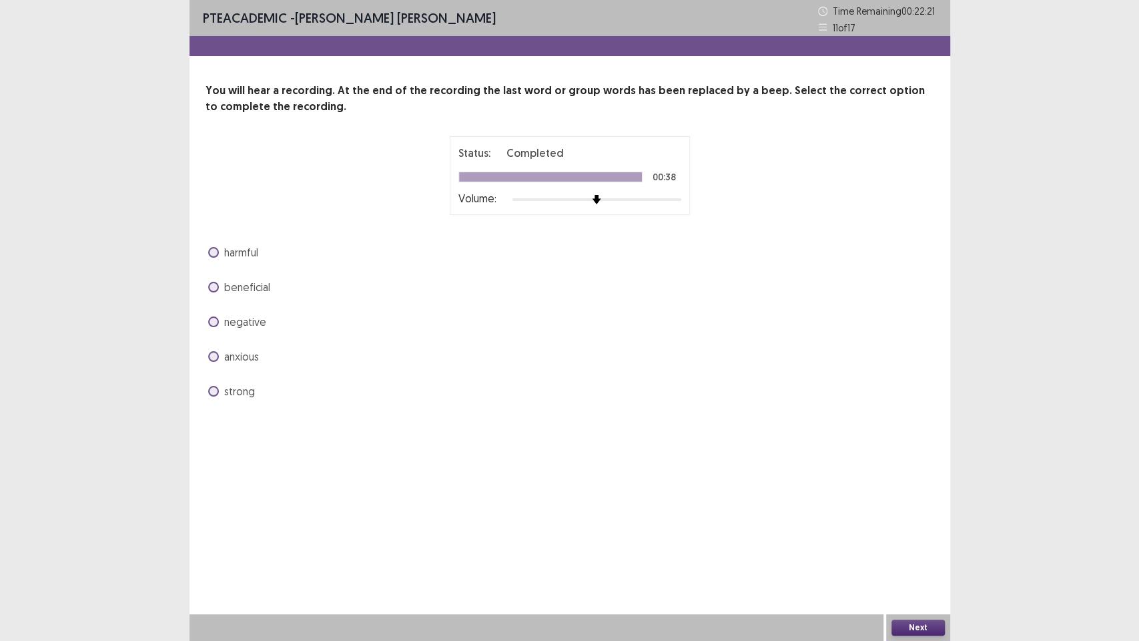
click at [214, 279] on label "beneficial" at bounding box center [239, 287] width 62 height 16
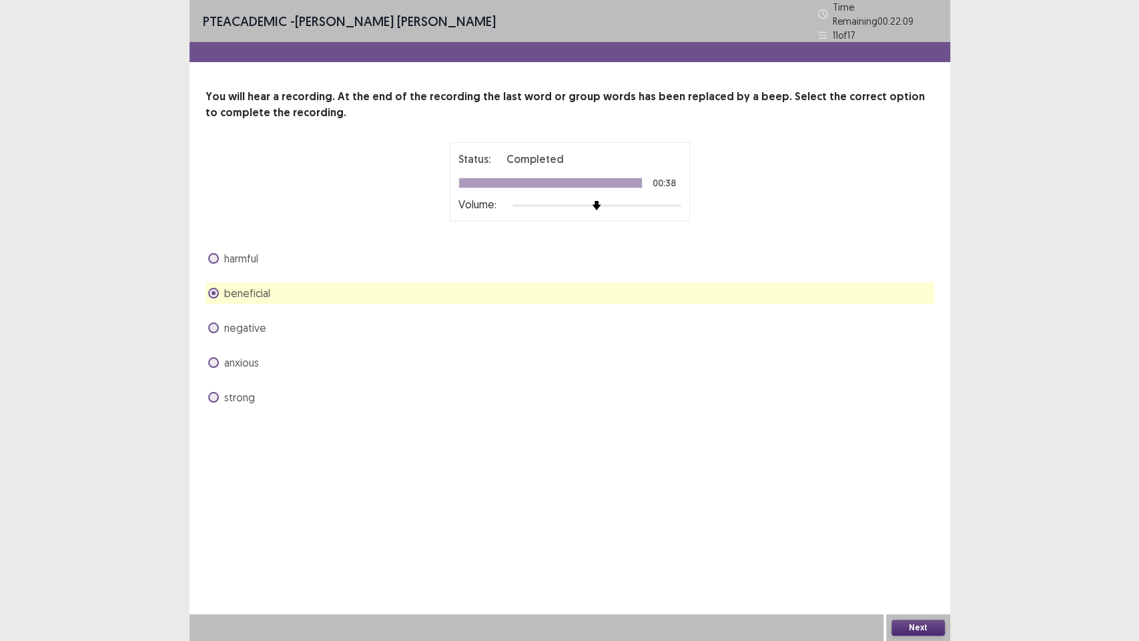
click at [917, 487] on button "Next" at bounding box center [918, 627] width 53 height 16
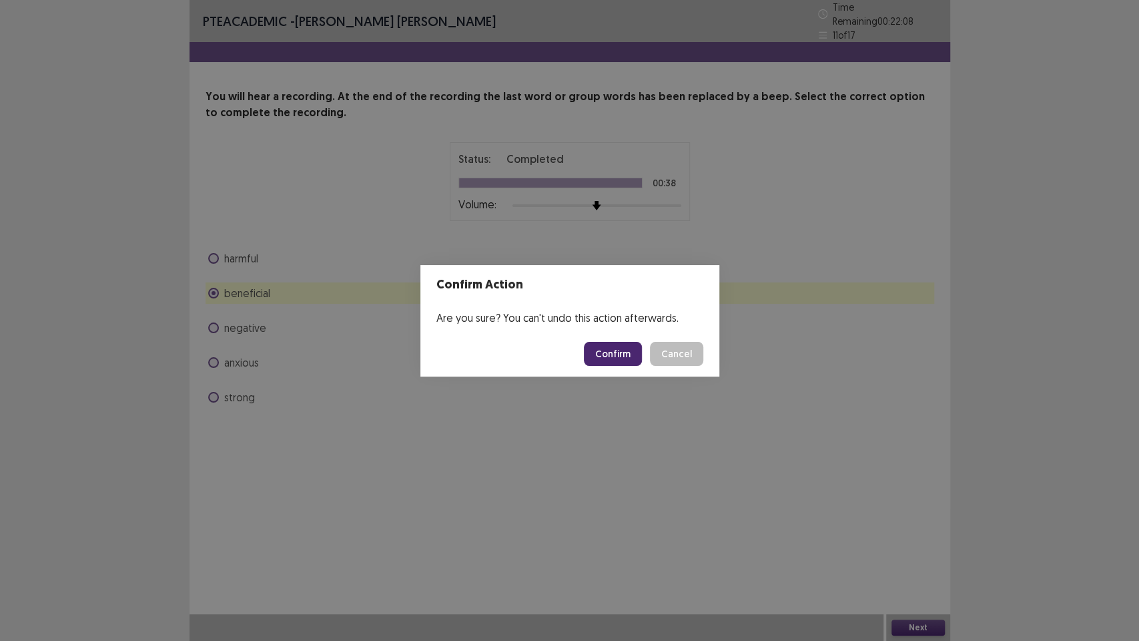
click at [623, 350] on button "Confirm" at bounding box center [613, 354] width 58 height 24
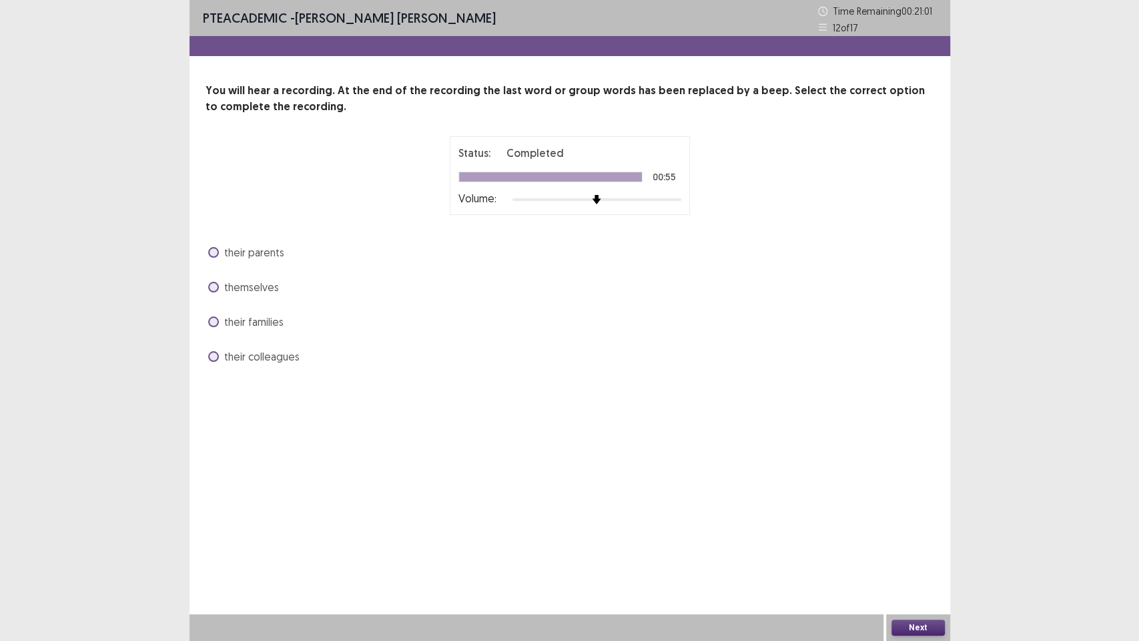
click at [210, 288] on span at bounding box center [213, 287] width 11 height 11
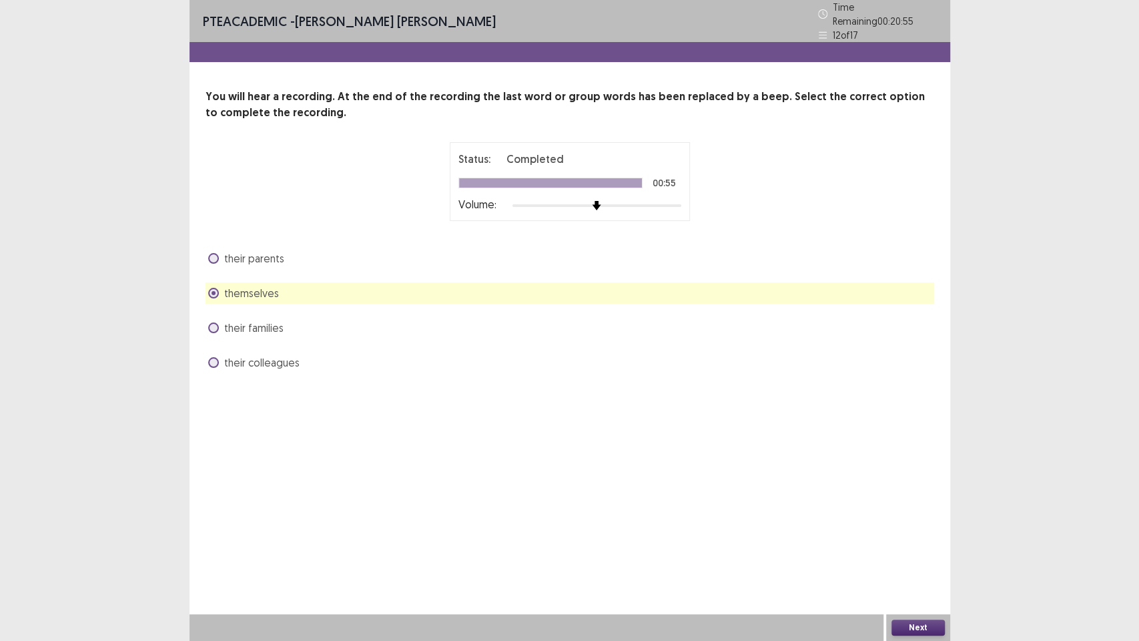
click at [922, 487] on button "Next" at bounding box center [918, 627] width 53 height 16
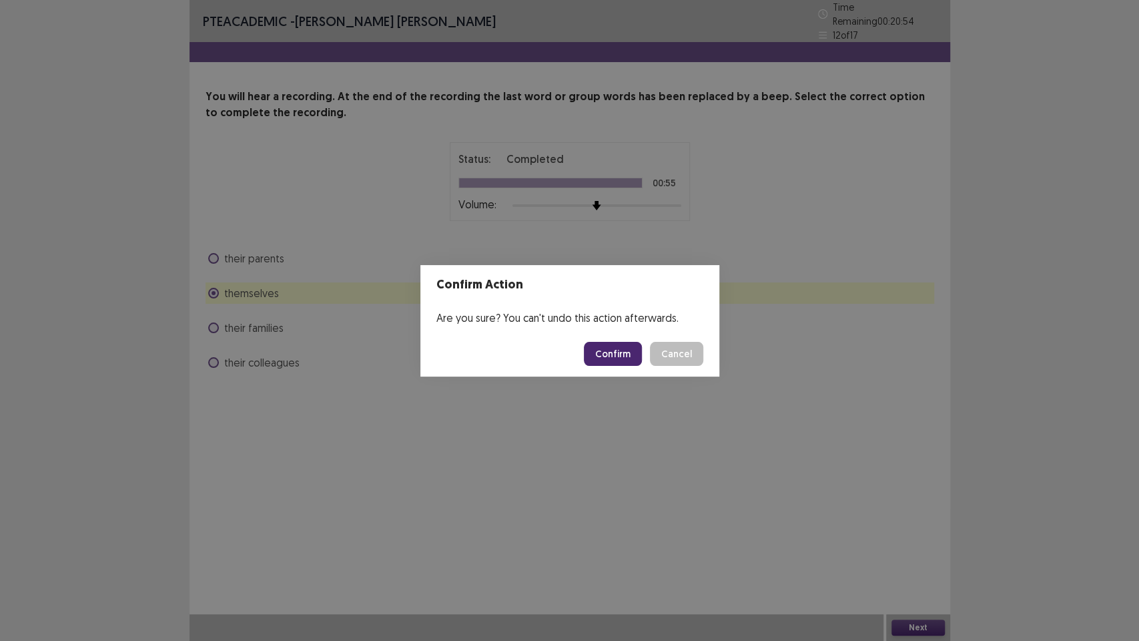
click at [630, 354] on button "Confirm" at bounding box center [613, 354] width 58 height 24
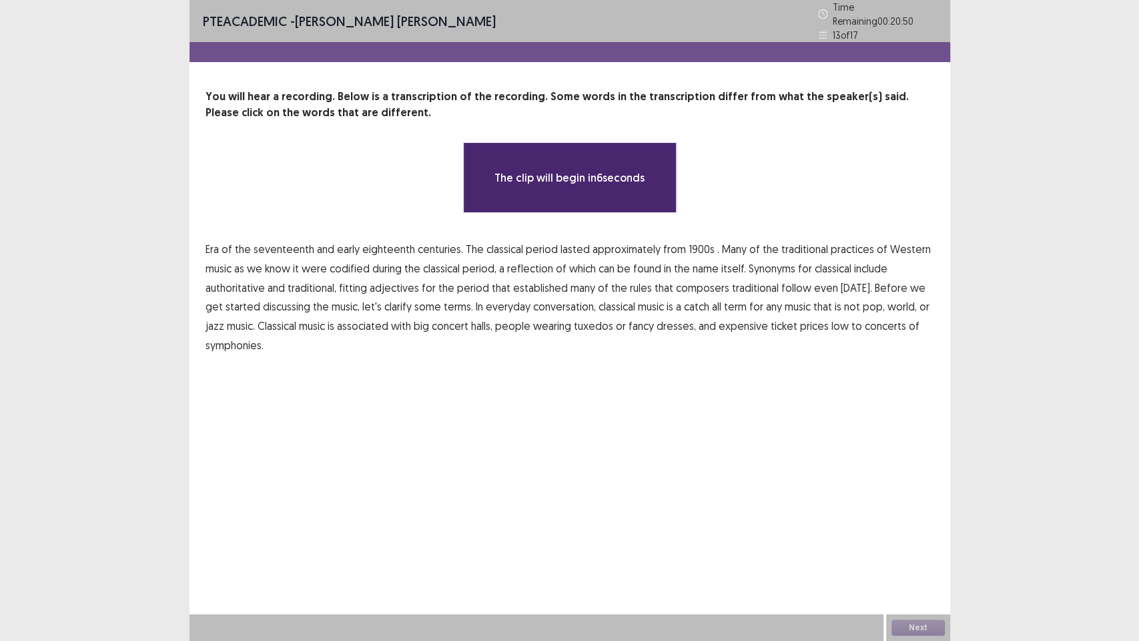
drag, startPoint x: 470, startPoint y: 433, endPoint x: 477, endPoint y: 428, distance: 8.1
click at [471, 432] on div "**********" at bounding box center [570, 320] width 761 height 641
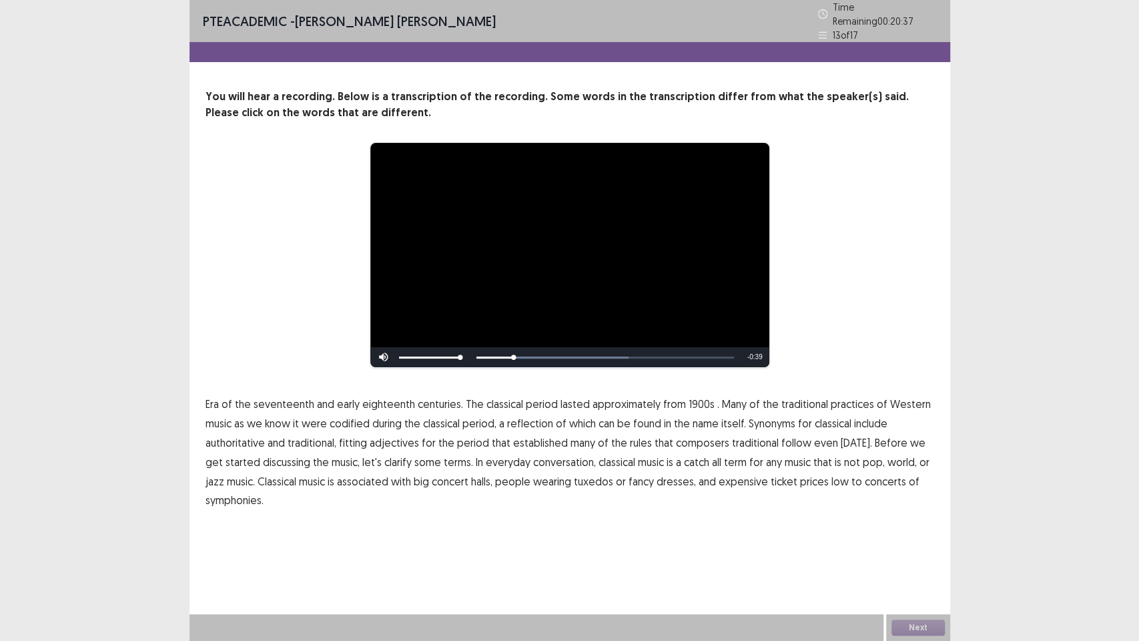
click at [692, 403] on span "1900s" at bounding box center [702, 404] width 26 height 16
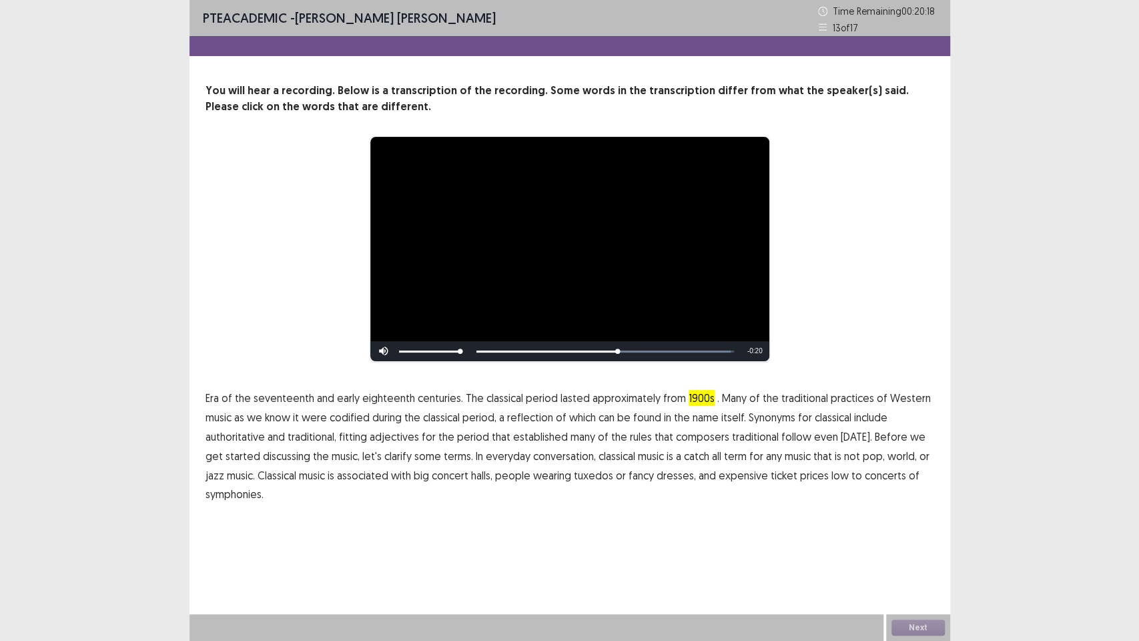
click at [738, 440] on span "traditional" at bounding box center [755, 437] width 47 height 16
click at [832, 475] on span "low" at bounding box center [840, 475] width 17 height 16
click at [913, 487] on button "Next" at bounding box center [918, 627] width 53 height 16
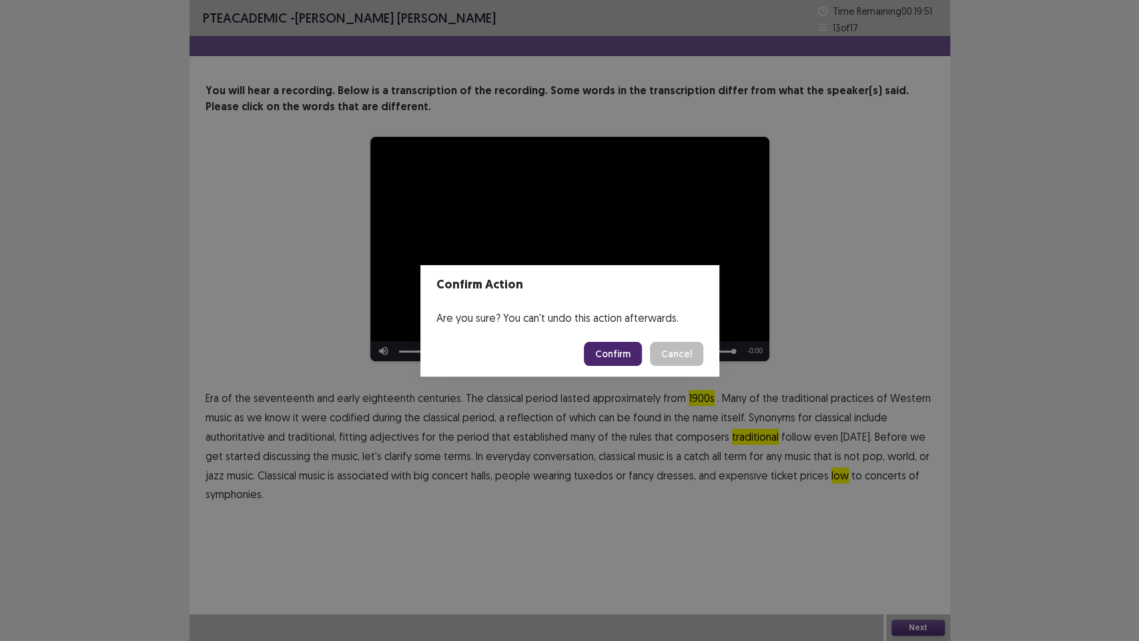
click at [605, 355] on button "Confirm" at bounding box center [613, 354] width 58 height 24
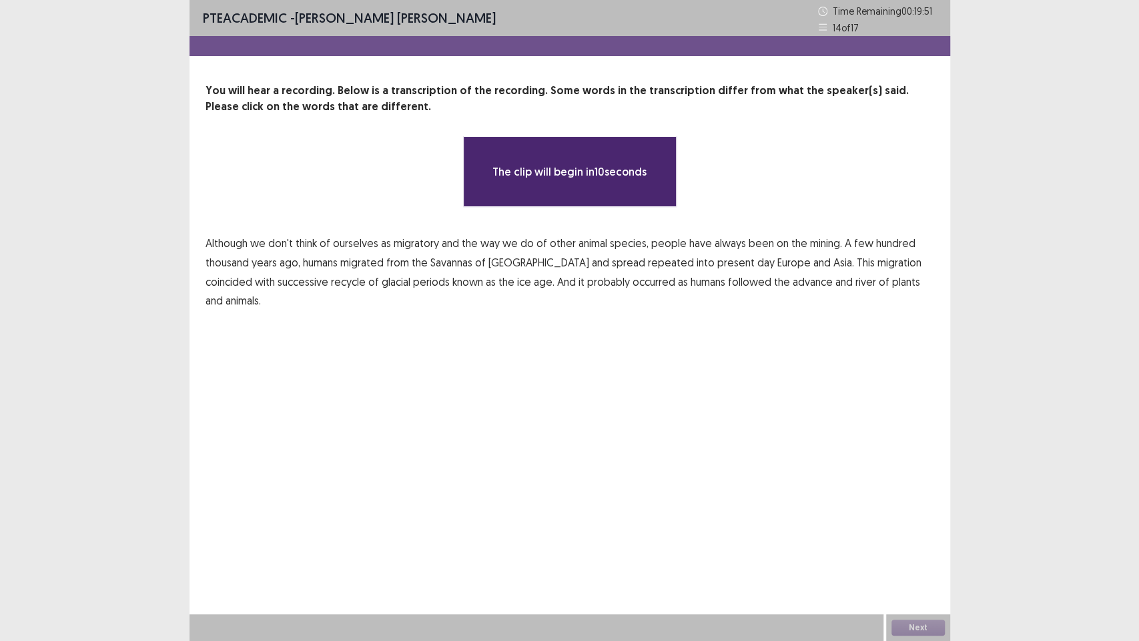
click at [457, 427] on div "PTE academic - [PERSON_NAME] [PERSON_NAME] Time Remaining 00 : 19 : 51 14 of 17…" at bounding box center [570, 320] width 761 height 641
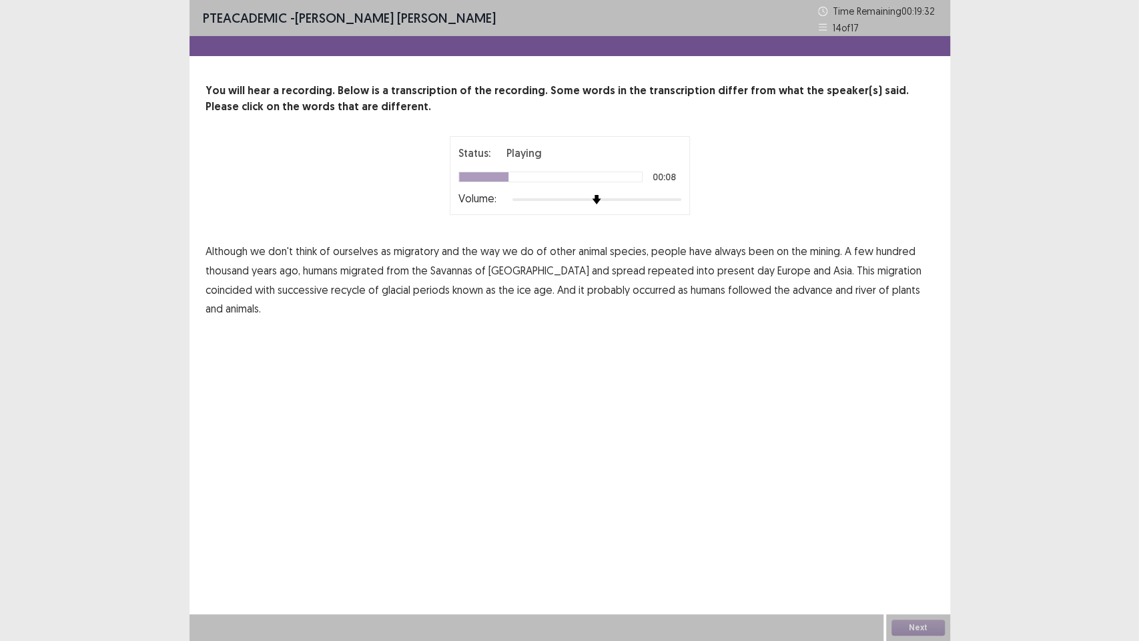
click at [814, 256] on span "mining." at bounding box center [826, 251] width 32 height 16
click at [648, 272] on span "repeated" at bounding box center [671, 270] width 46 height 16
click at [856, 293] on span "river" at bounding box center [866, 290] width 21 height 16
click at [934, 487] on button "Next" at bounding box center [918, 627] width 53 height 16
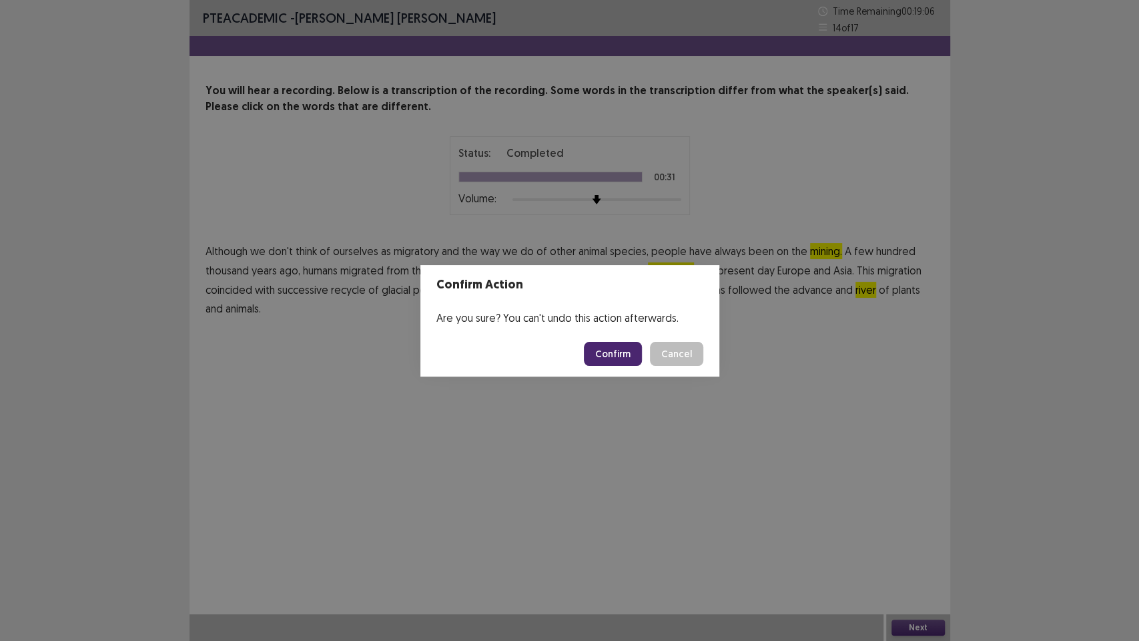
click at [632, 351] on button "Confirm" at bounding box center [613, 354] width 58 height 24
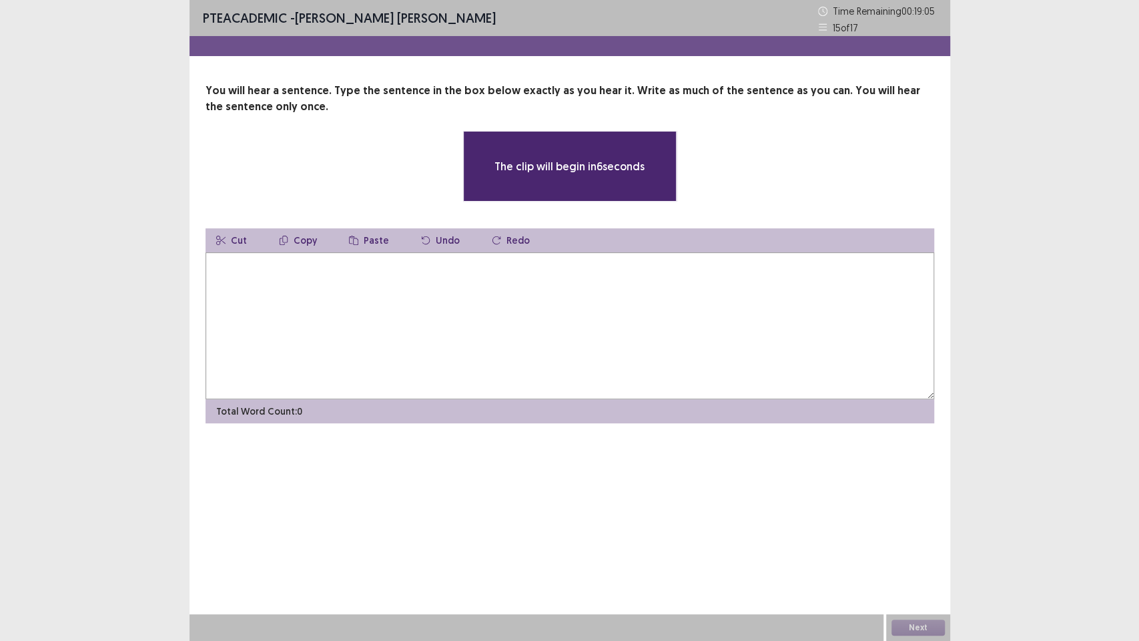
click at [385, 354] on textarea at bounding box center [570, 325] width 729 height 147
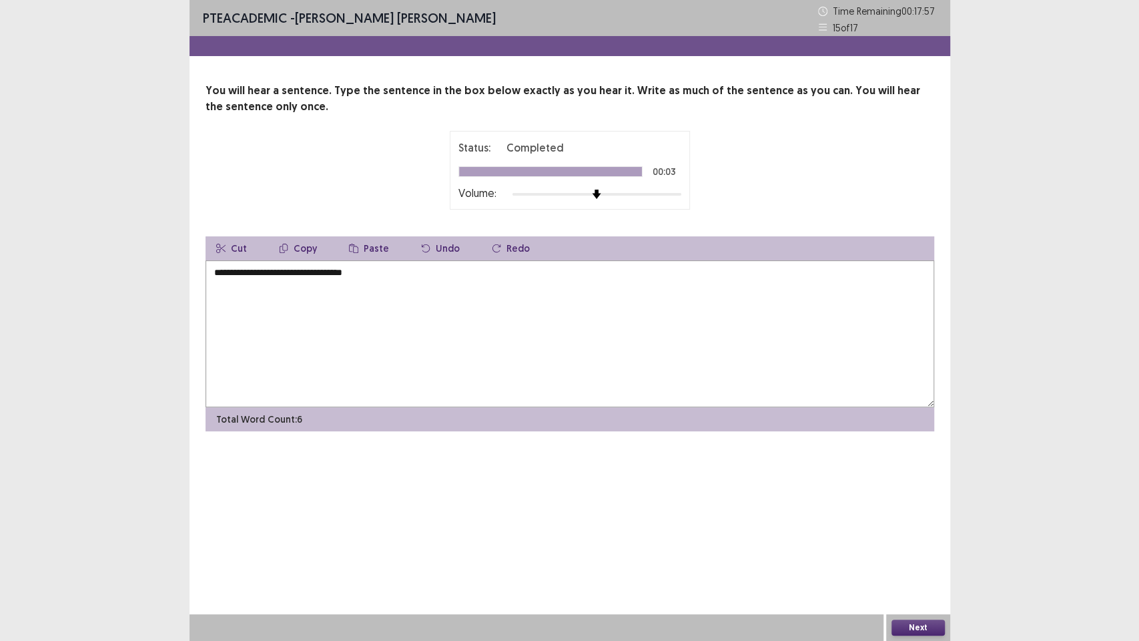
type textarea "**********"
click at [929, 487] on button "Next" at bounding box center [918, 627] width 53 height 16
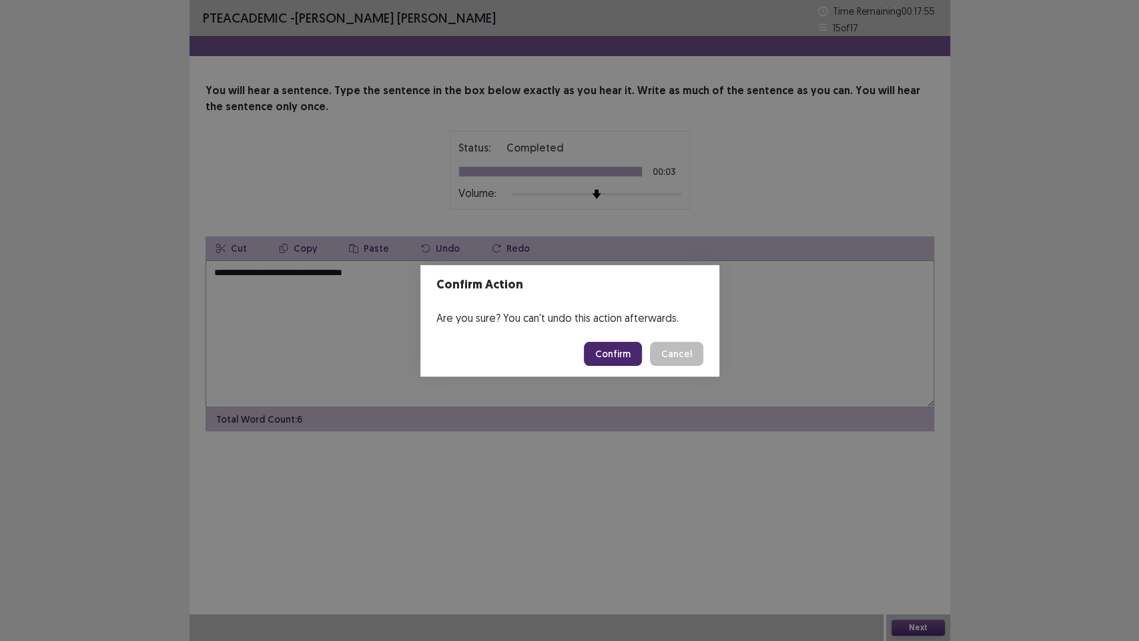
click at [619, 360] on button "Confirm" at bounding box center [613, 354] width 58 height 24
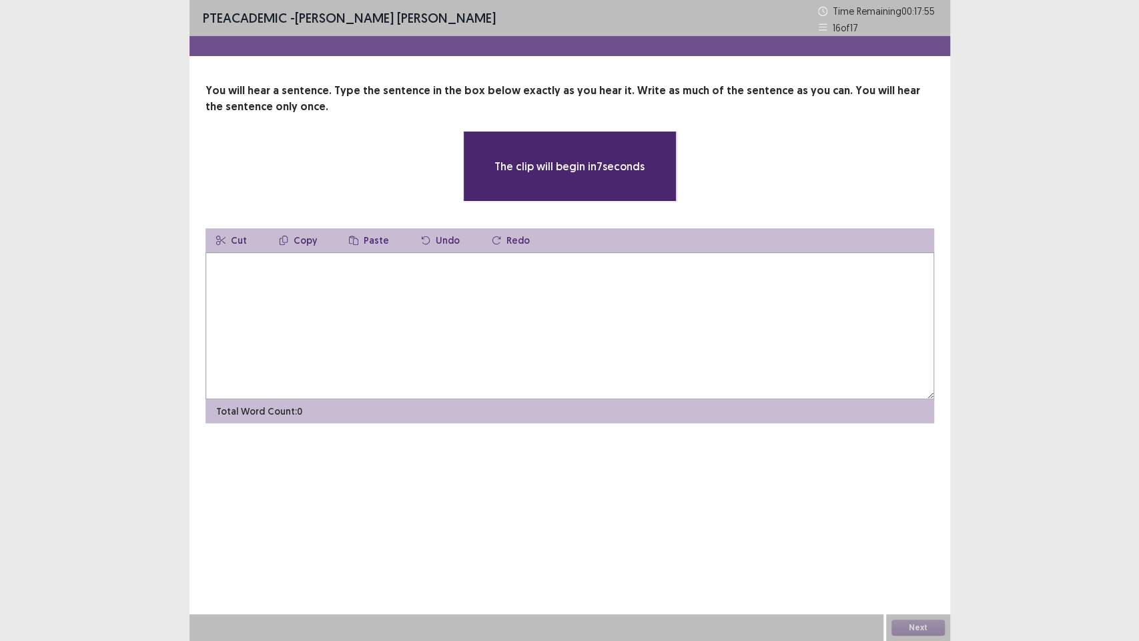
click at [619, 360] on textarea at bounding box center [570, 325] width 729 height 147
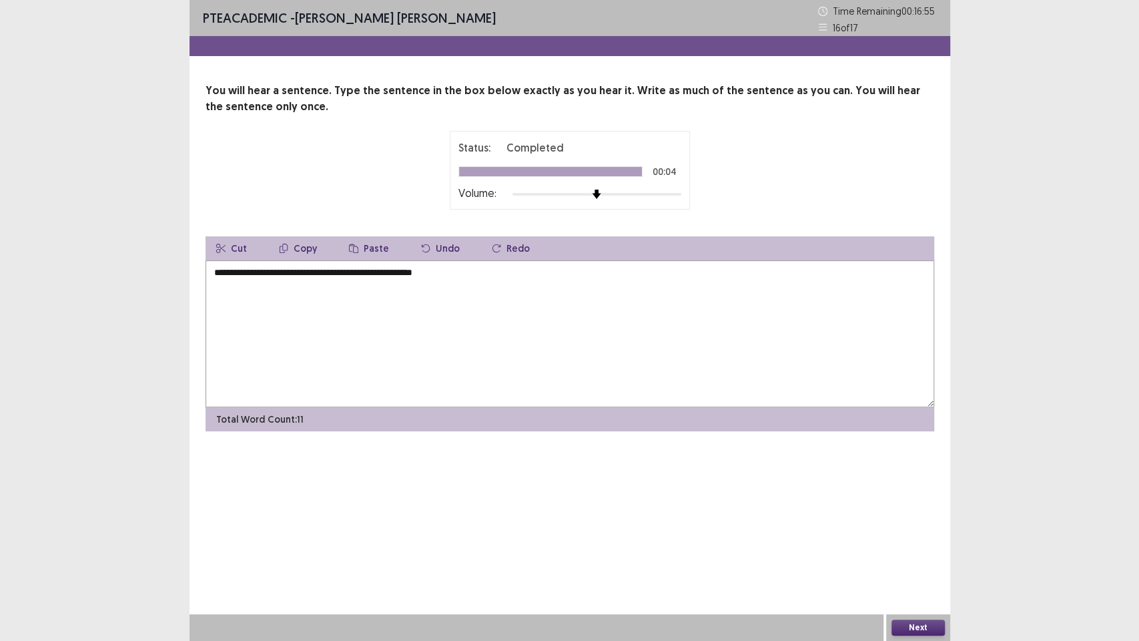
type textarea "**********"
click at [929, 487] on button "Next" at bounding box center [918, 627] width 53 height 16
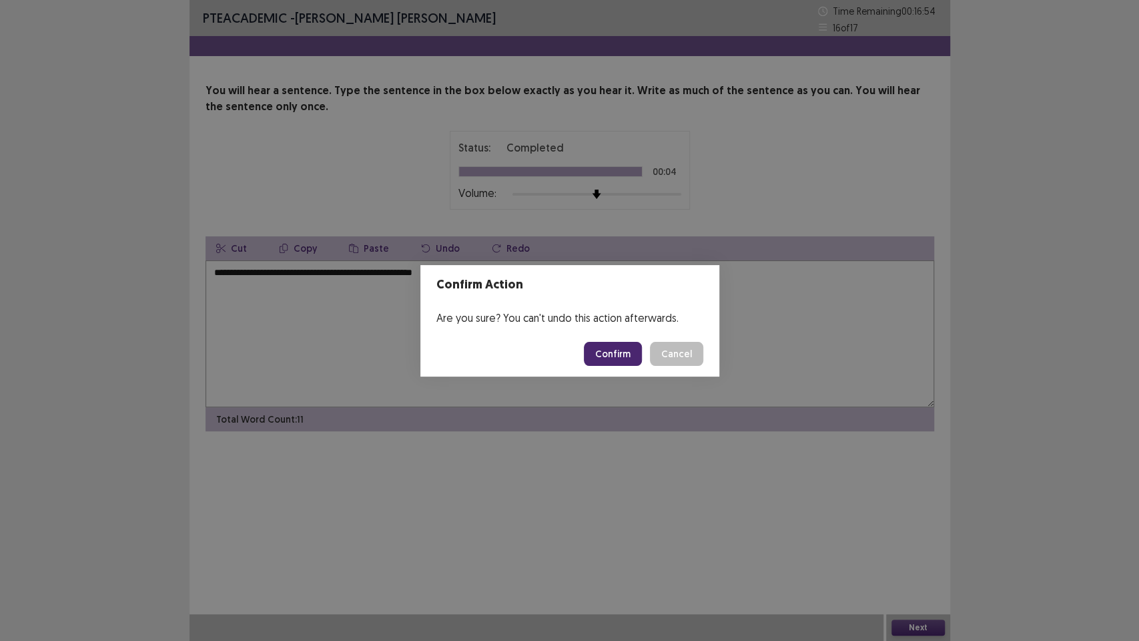
click at [633, 352] on button "Confirm" at bounding box center [613, 354] width 58 height 24
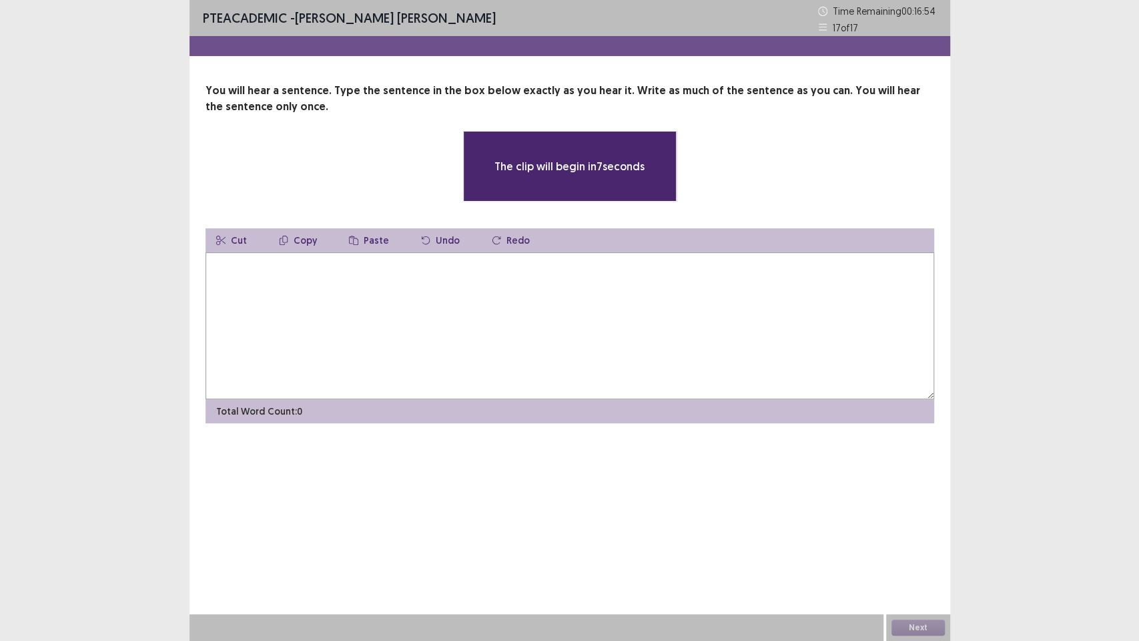
click at [633, 352] on textarea at bounding box center [570, 325] width 729 height 147
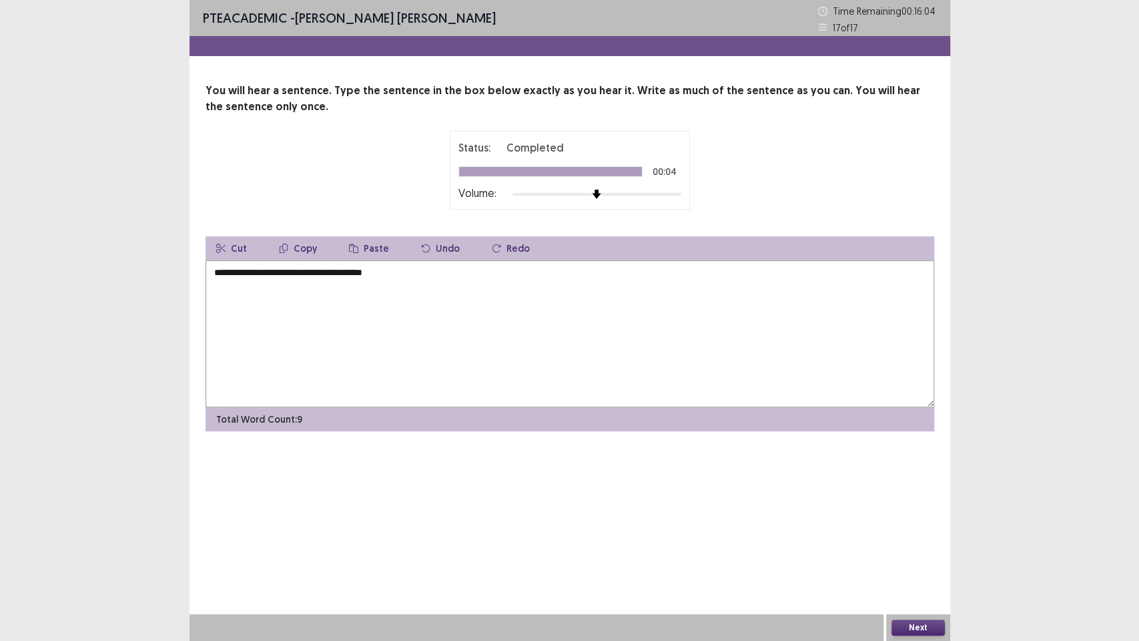
type textarea "**********"
click at [936, 487] on button "Next" at bounding box center [918, 627] width 53 height 16
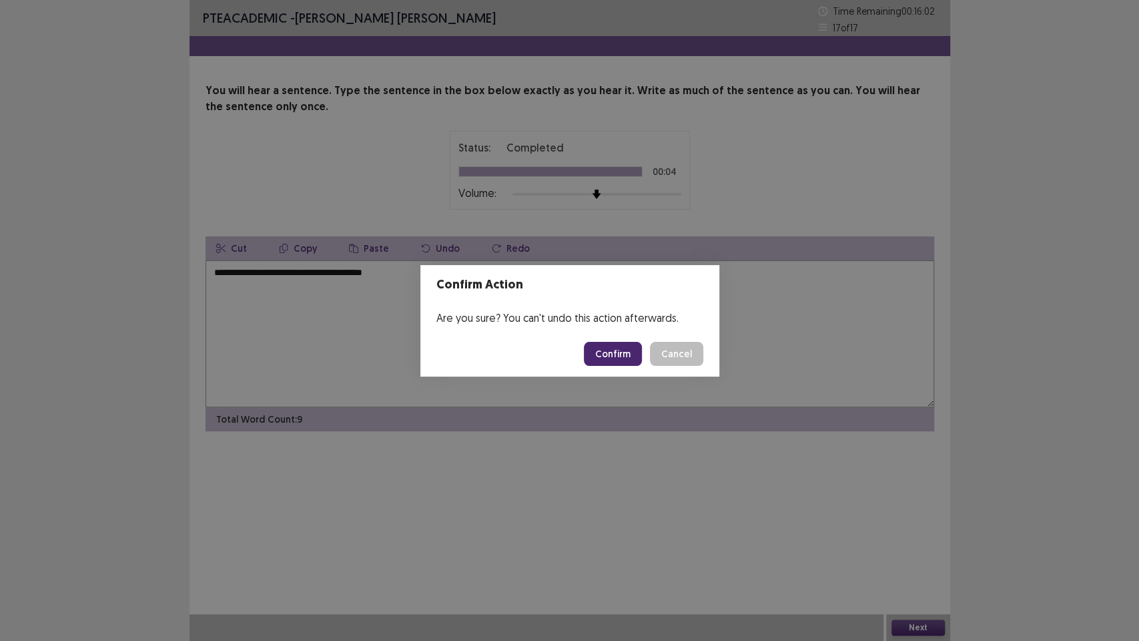
click at [620, 364] on button "Confirm" at bounding box center [613, 354] width 58 height 24
